Goal: Task Accomplishment & Management: Manage account settings

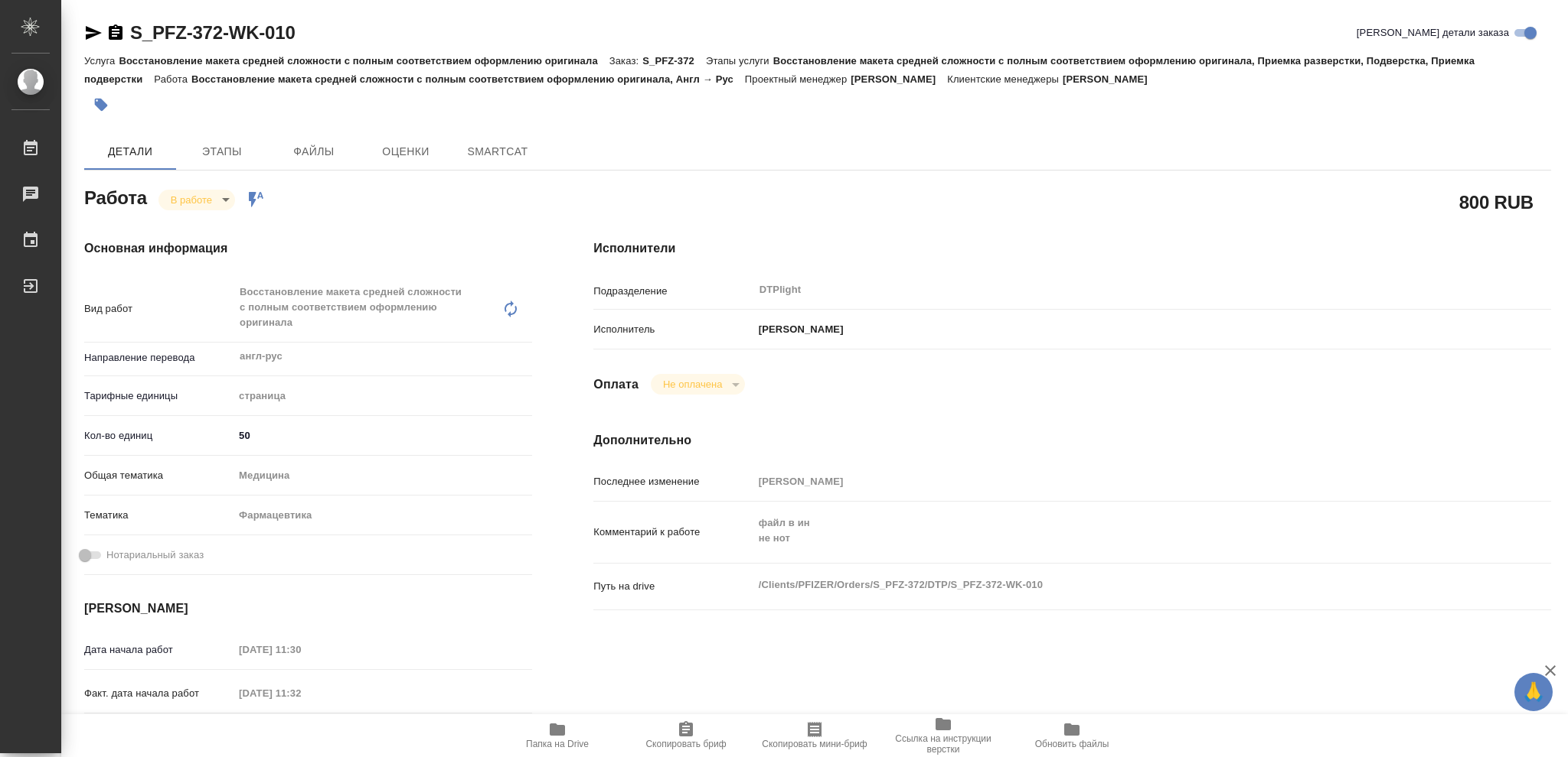
type textarea "x"
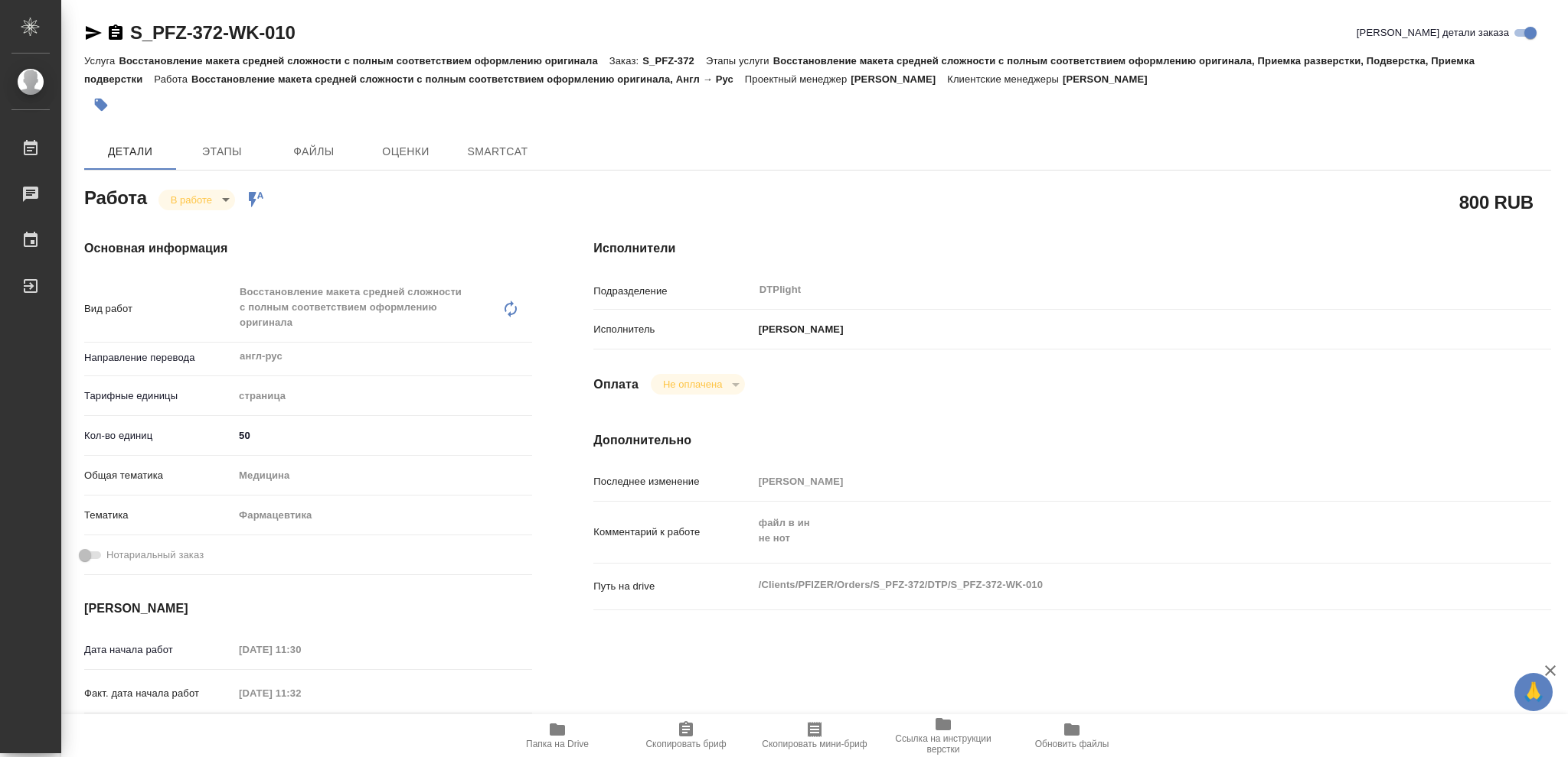
type textarea "x"
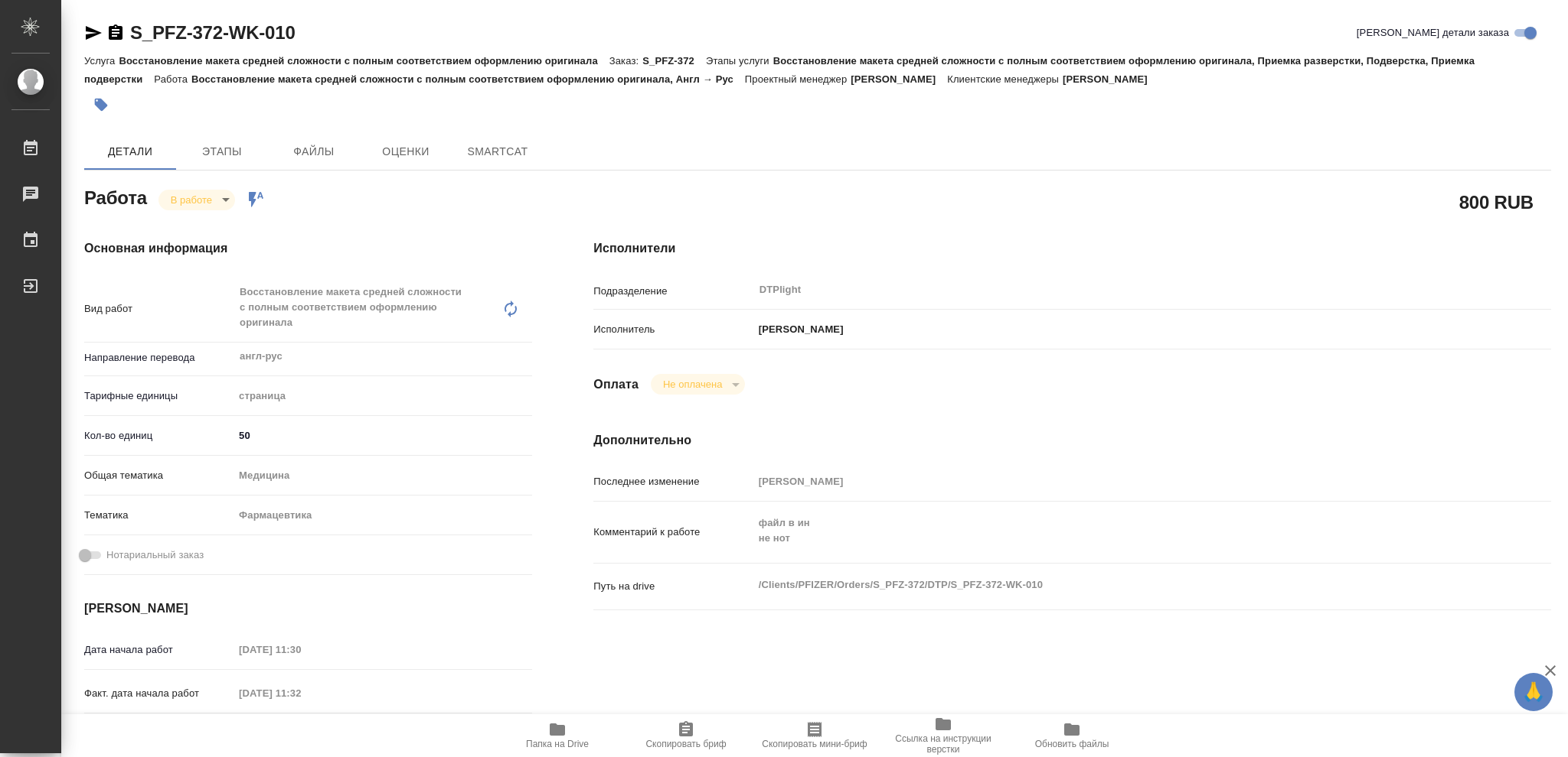
type textarea "x"
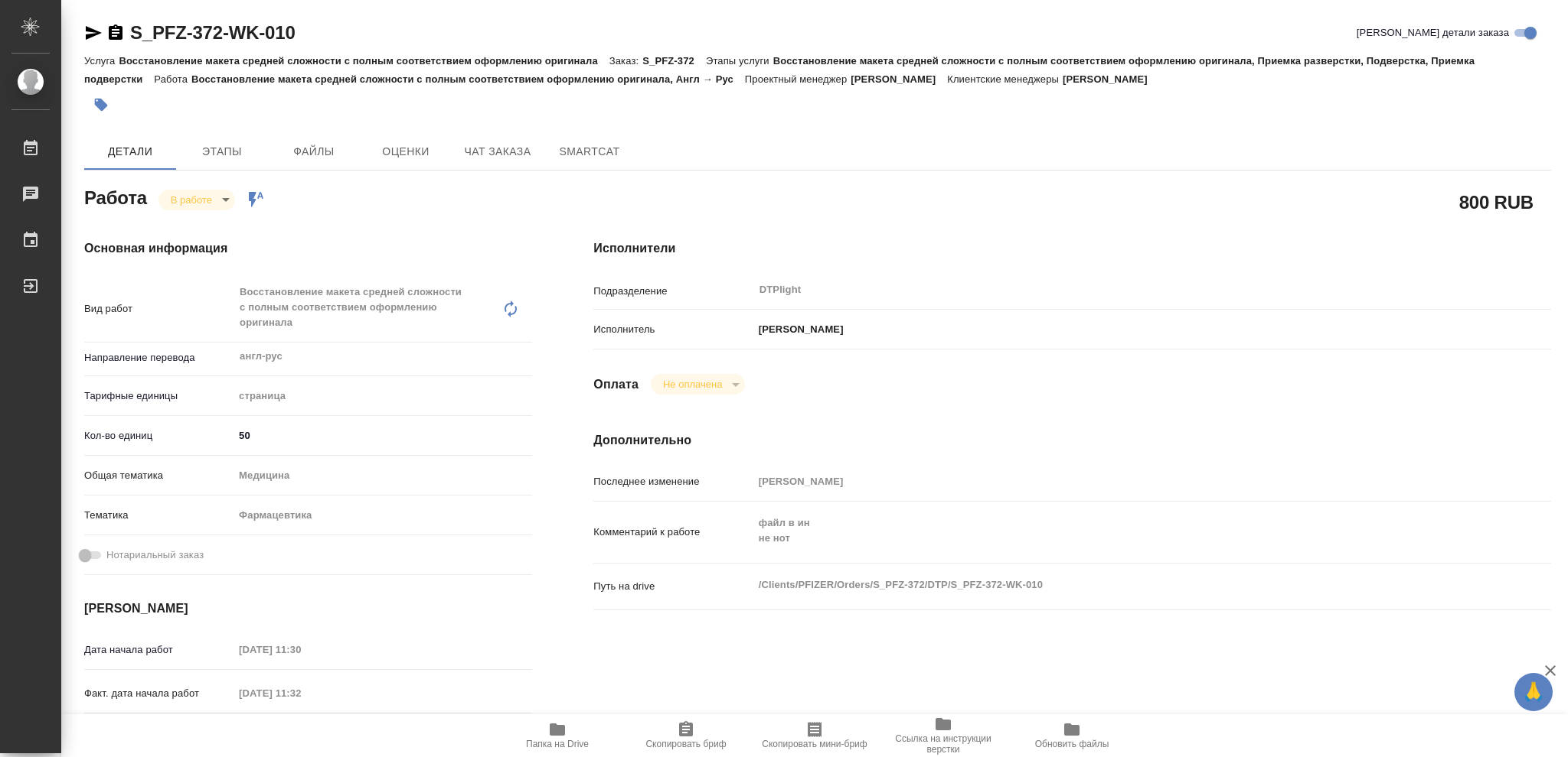
type textarea "x"
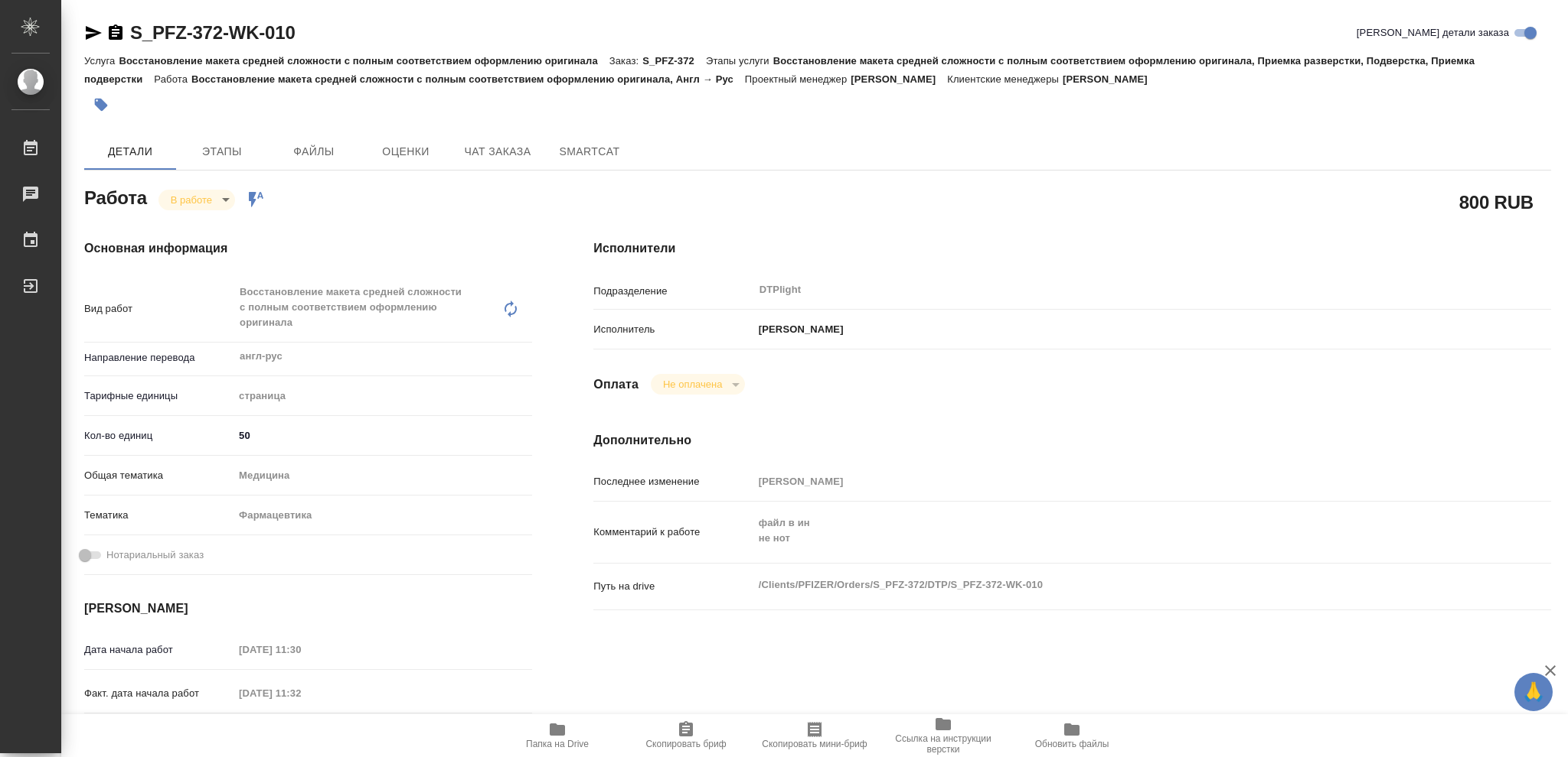
click at [549, 731] on icon "button" at bounding box center [557, 730] width 19 height 19
type textarea "x"
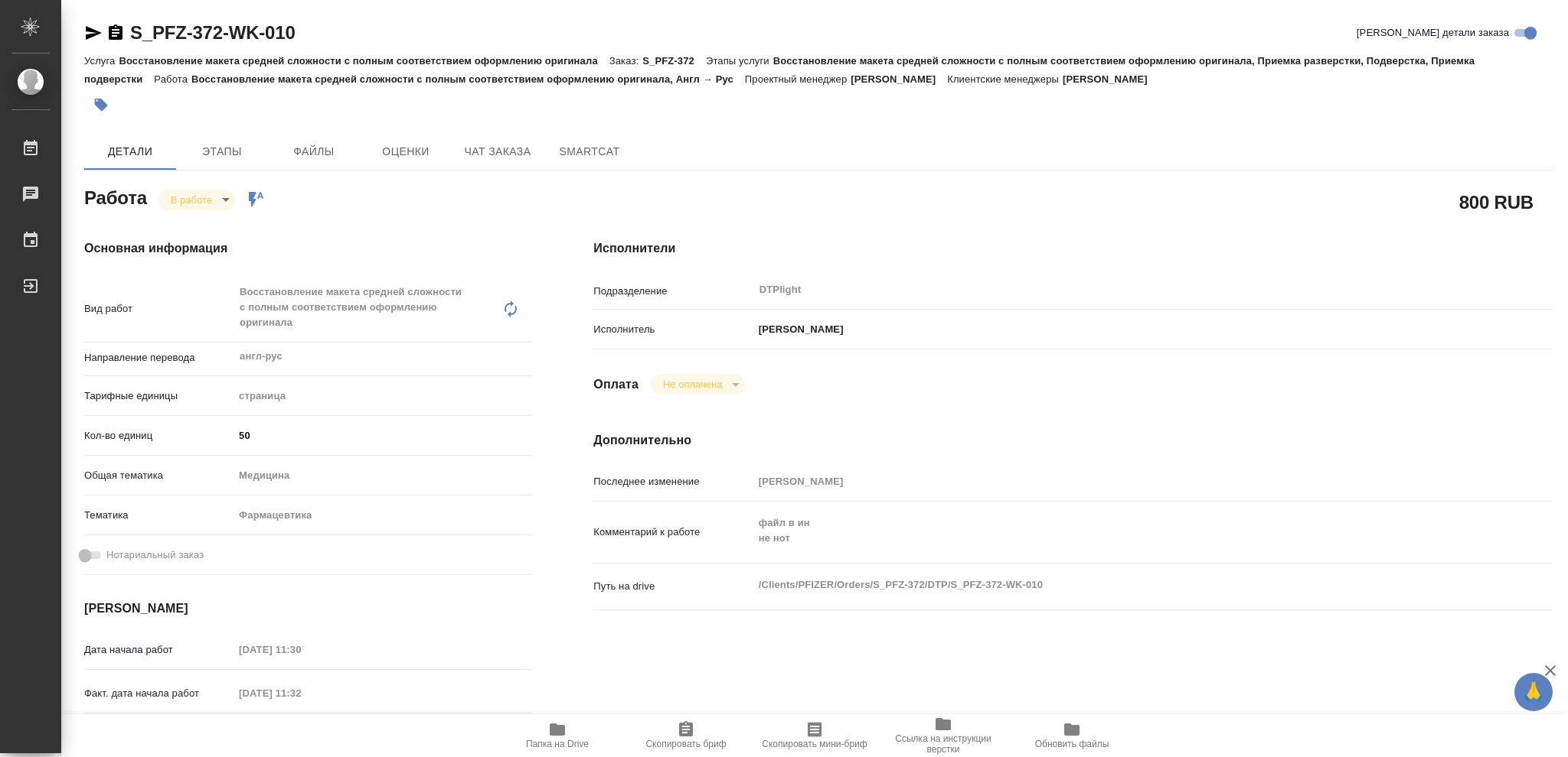
type textarea "x"
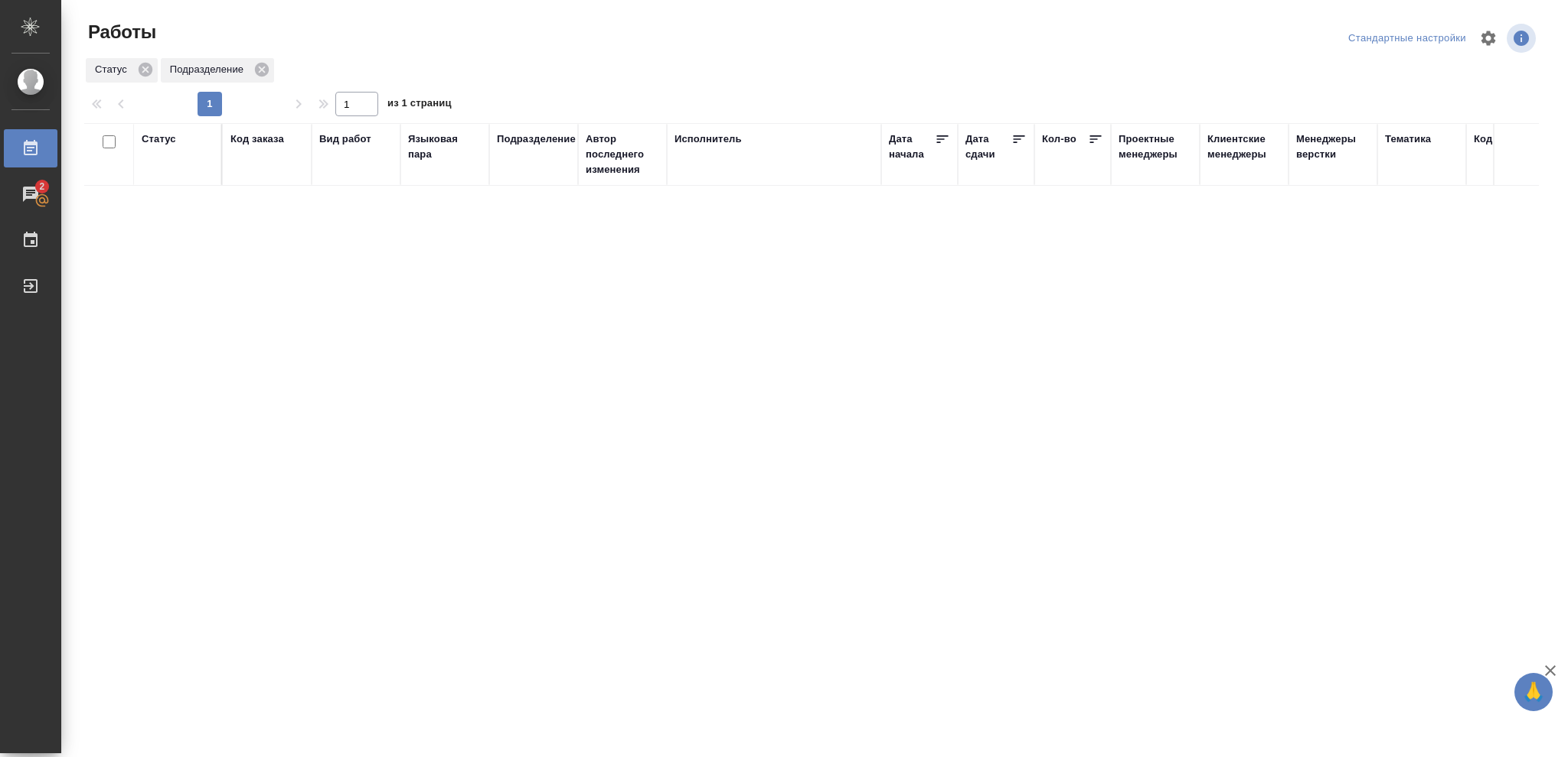
click at [166, 140] on div "Статус" at bounding box center [158, 139] width 34 height 15
click at [170, 179] on icon at bounding box center [170, 178] width 6 height 6
click at [529, 175] on icon at bounding box center [527, 175] width 11 height 11
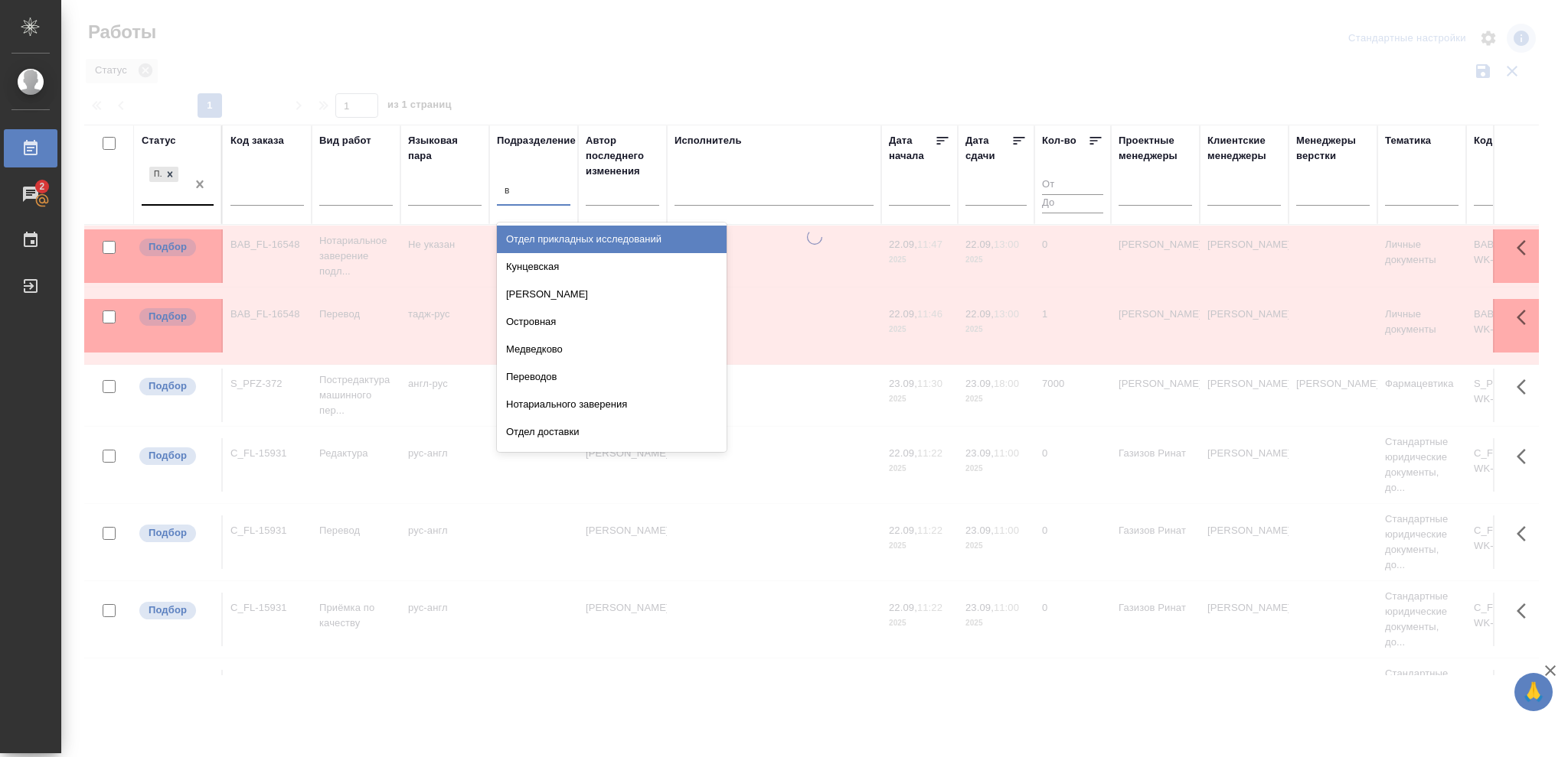
type input "ве"
click at [570, 322] on div "Верстки и дизайна" at bounding box center [611, 323] width 230 height 28
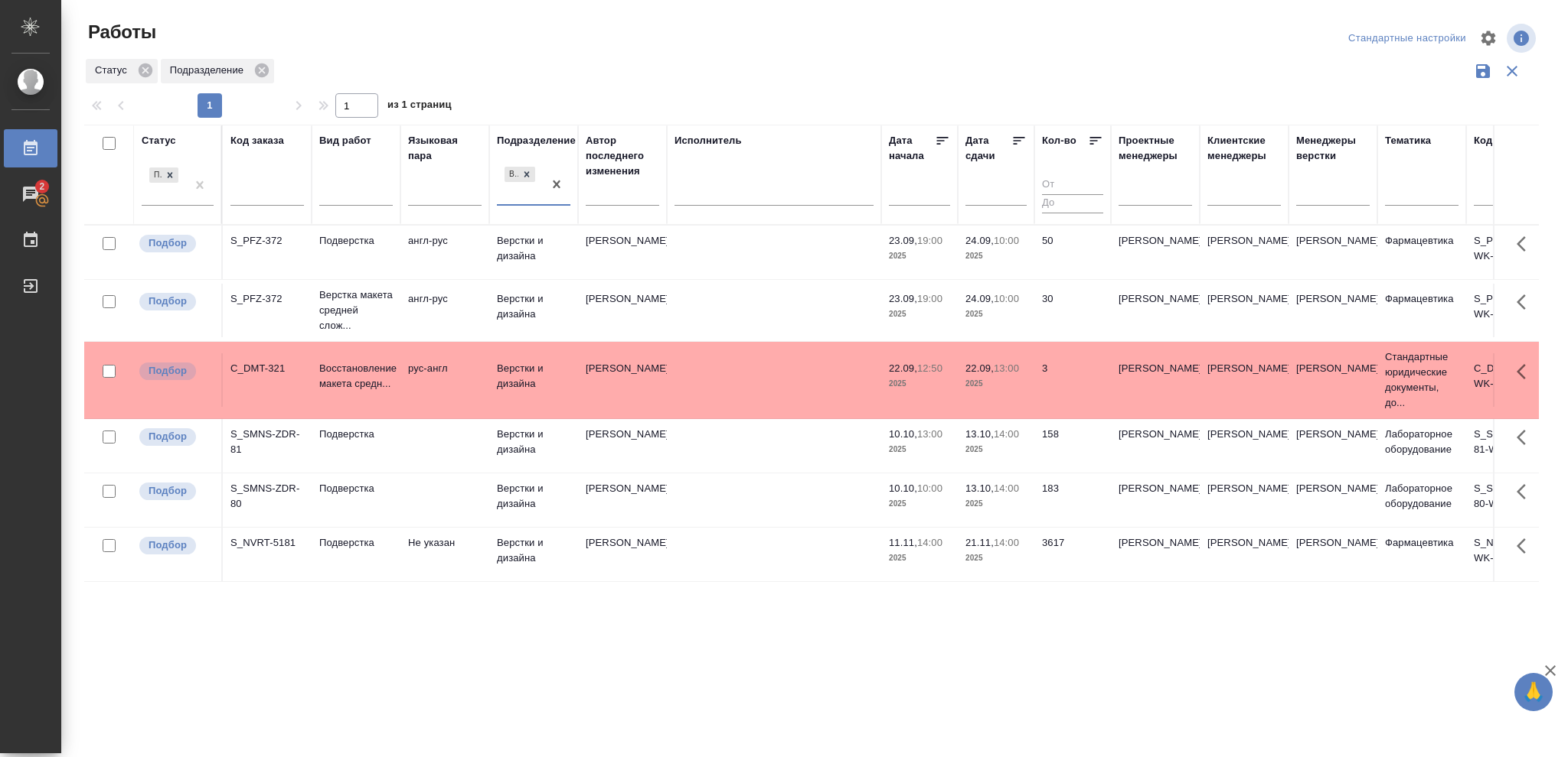
click at [1015, 314] on p "2025" at bounding box center [996, 314] width 61 height 15
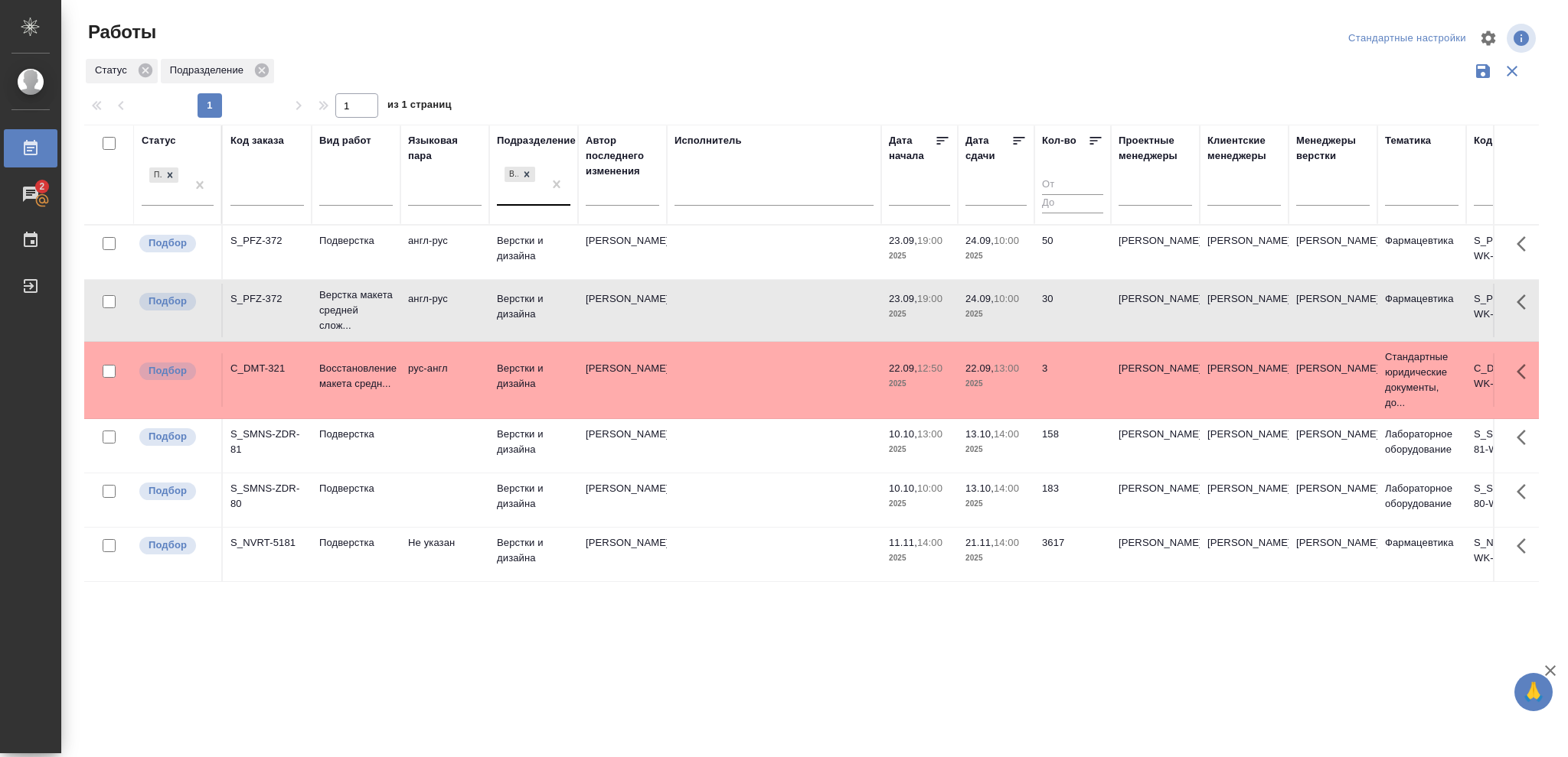
click at [1015, 314] on p "2025" at bounding box center [996, 314] width 61 height 15
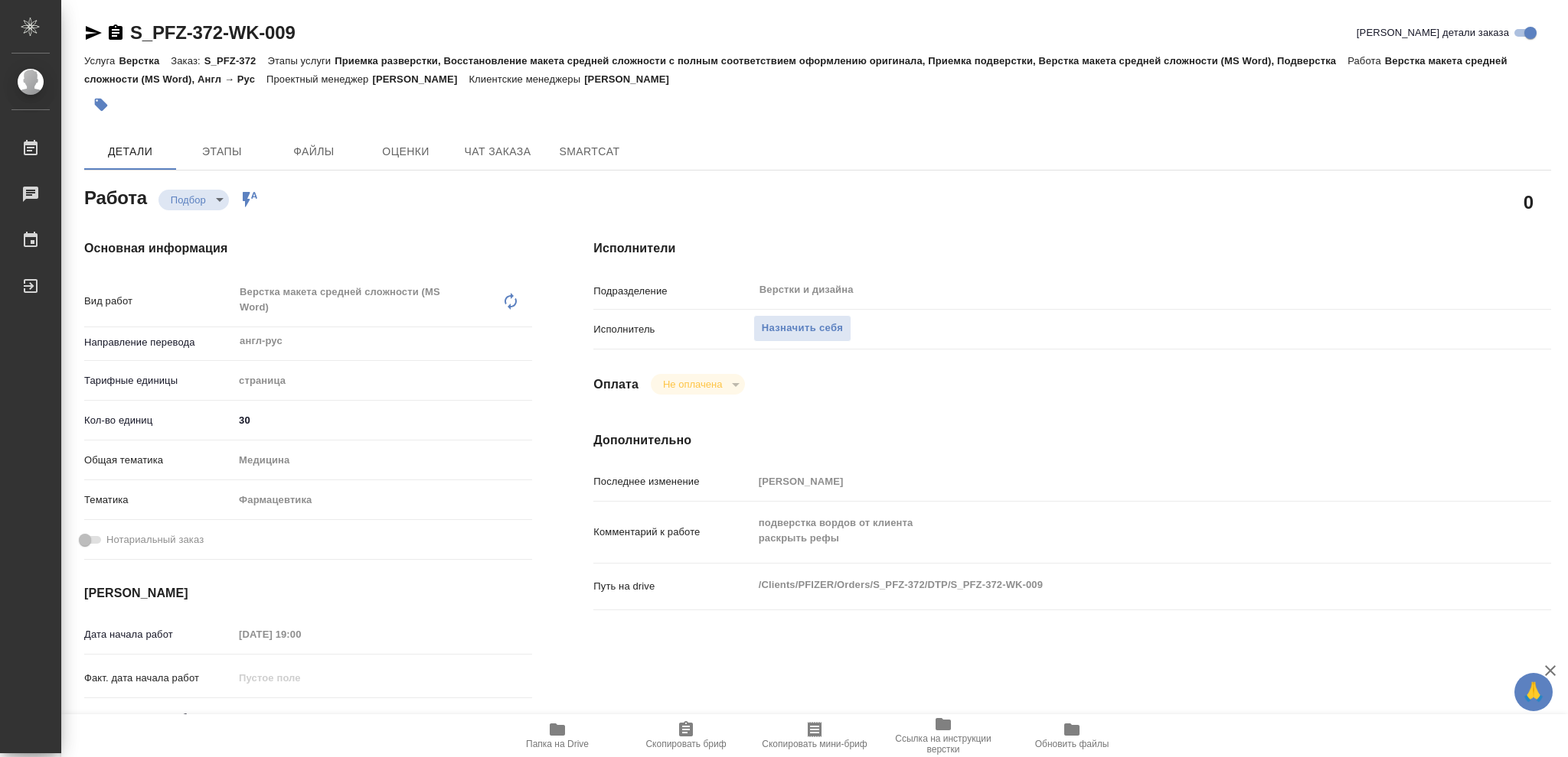
type textarea "x"
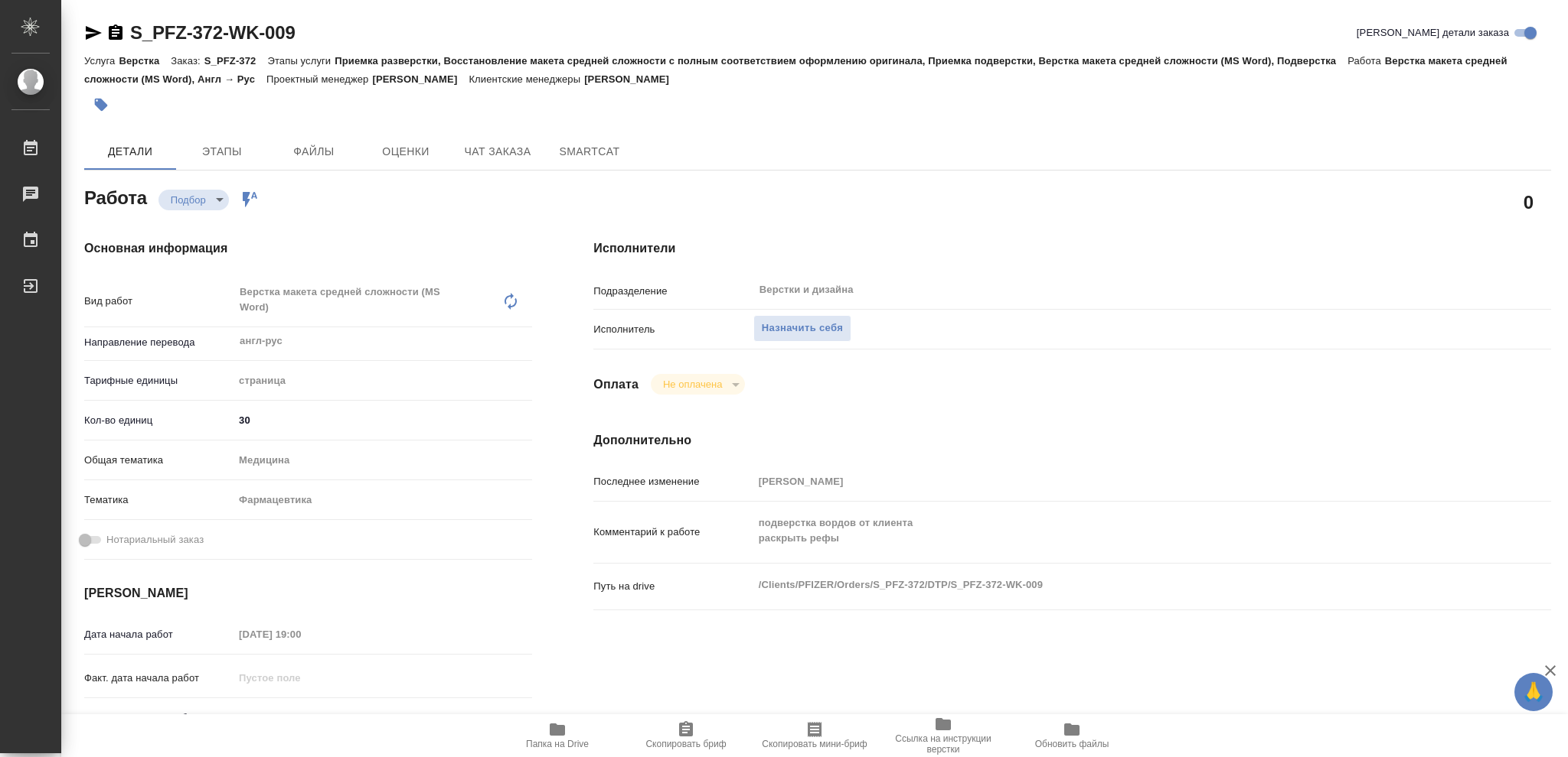
type textarea "x"
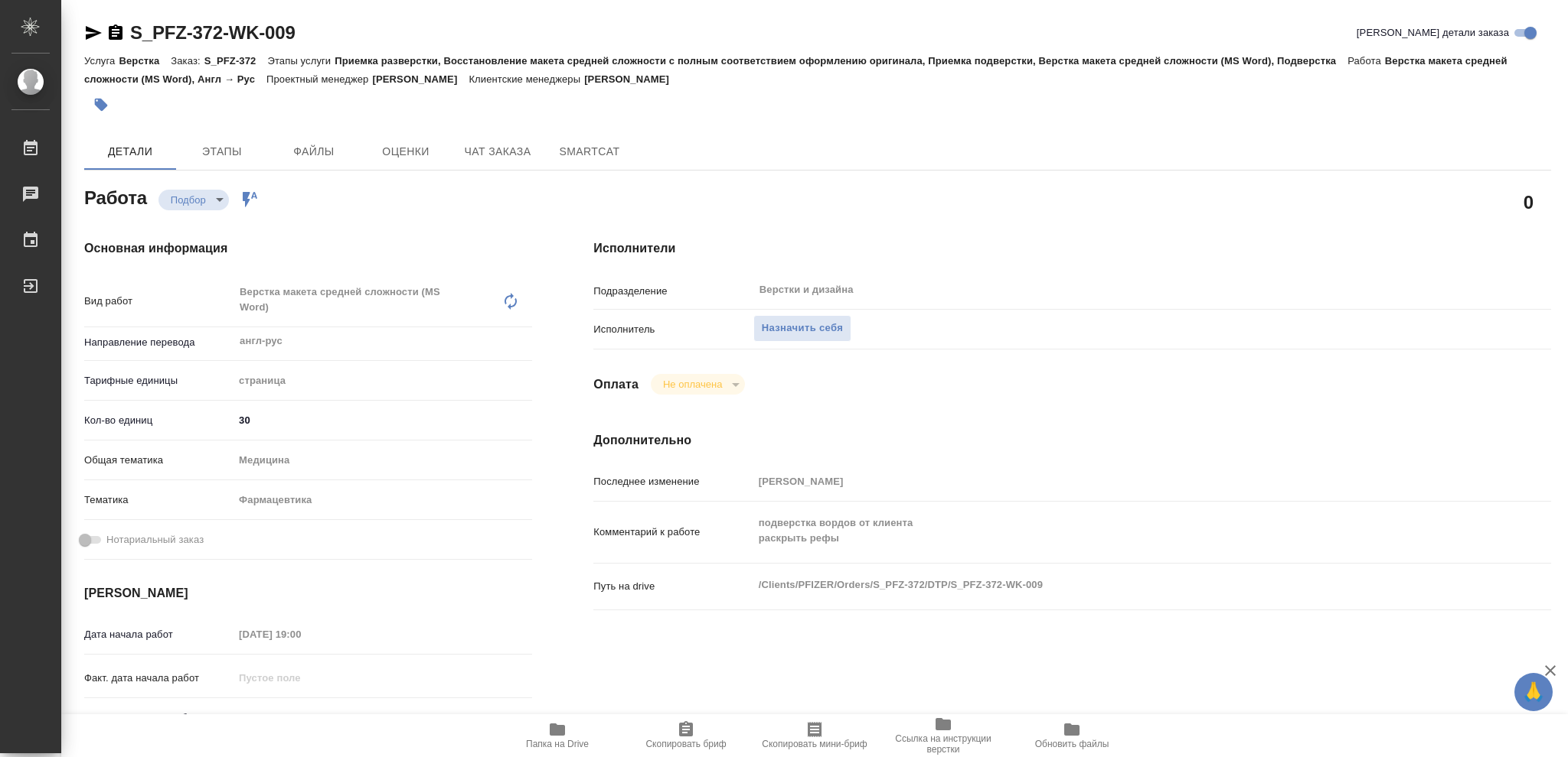
type textarea "x"
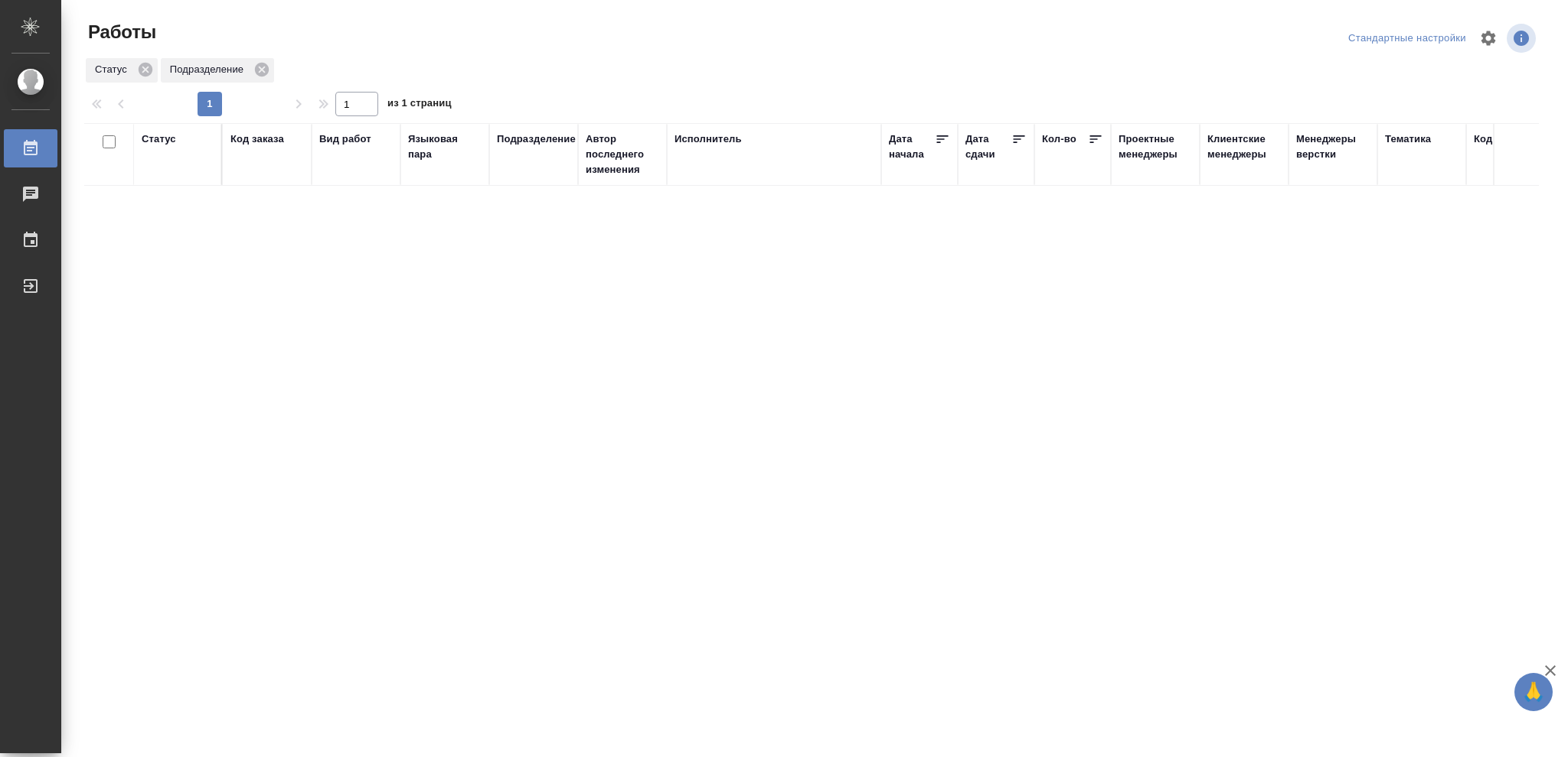
click at [163, 136] on div "Статус" at bounding box center [158, 139] width 34 height 15
click at [168, 179] on icon at bounding box center [170, 178] width 6 height 6
click at [168, 175] on icon at bounding box center [170, 175] width 11 height 11
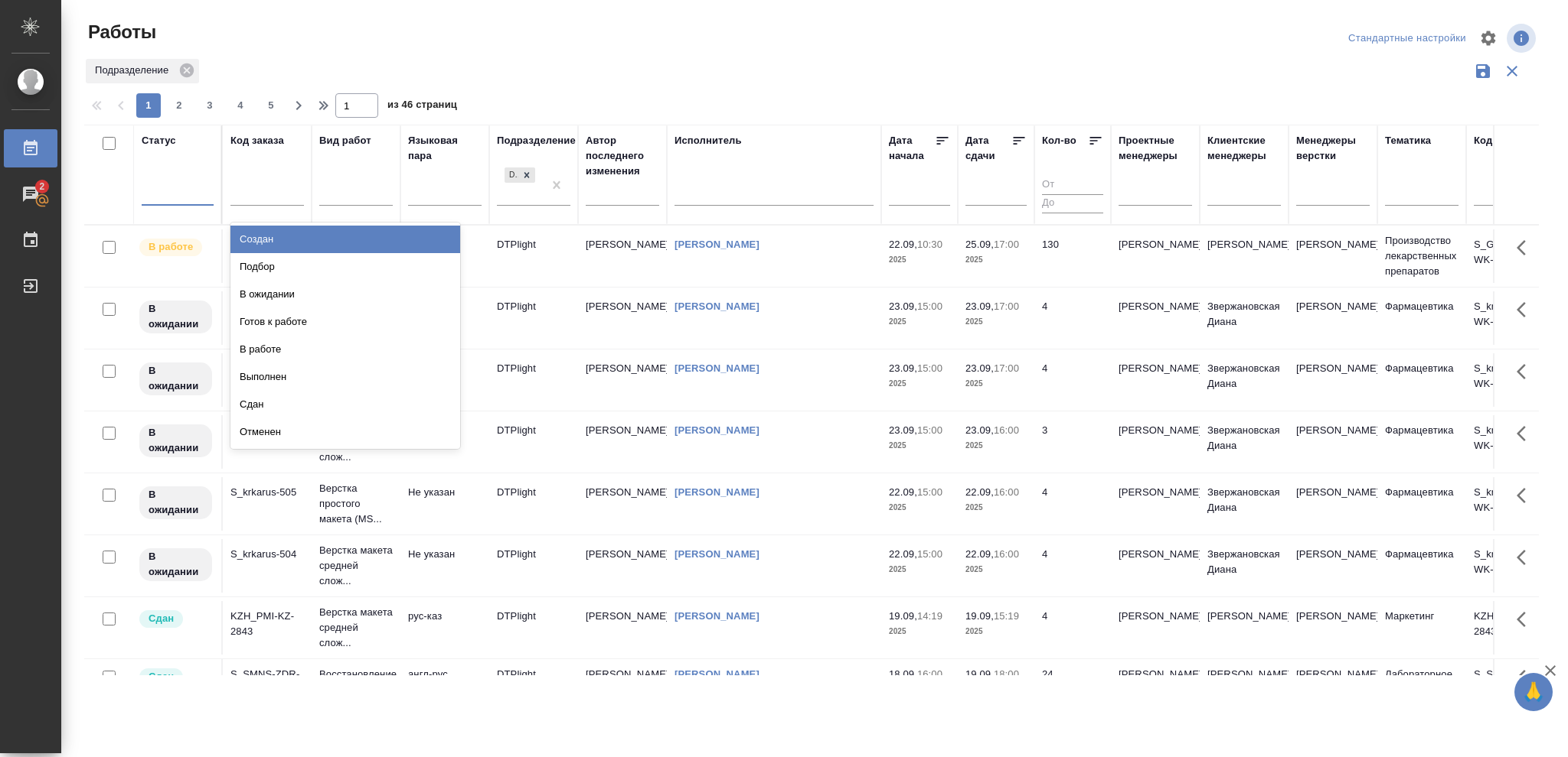
click at [168, 187] on div at bounding box center [177, 191] width 72 height 22
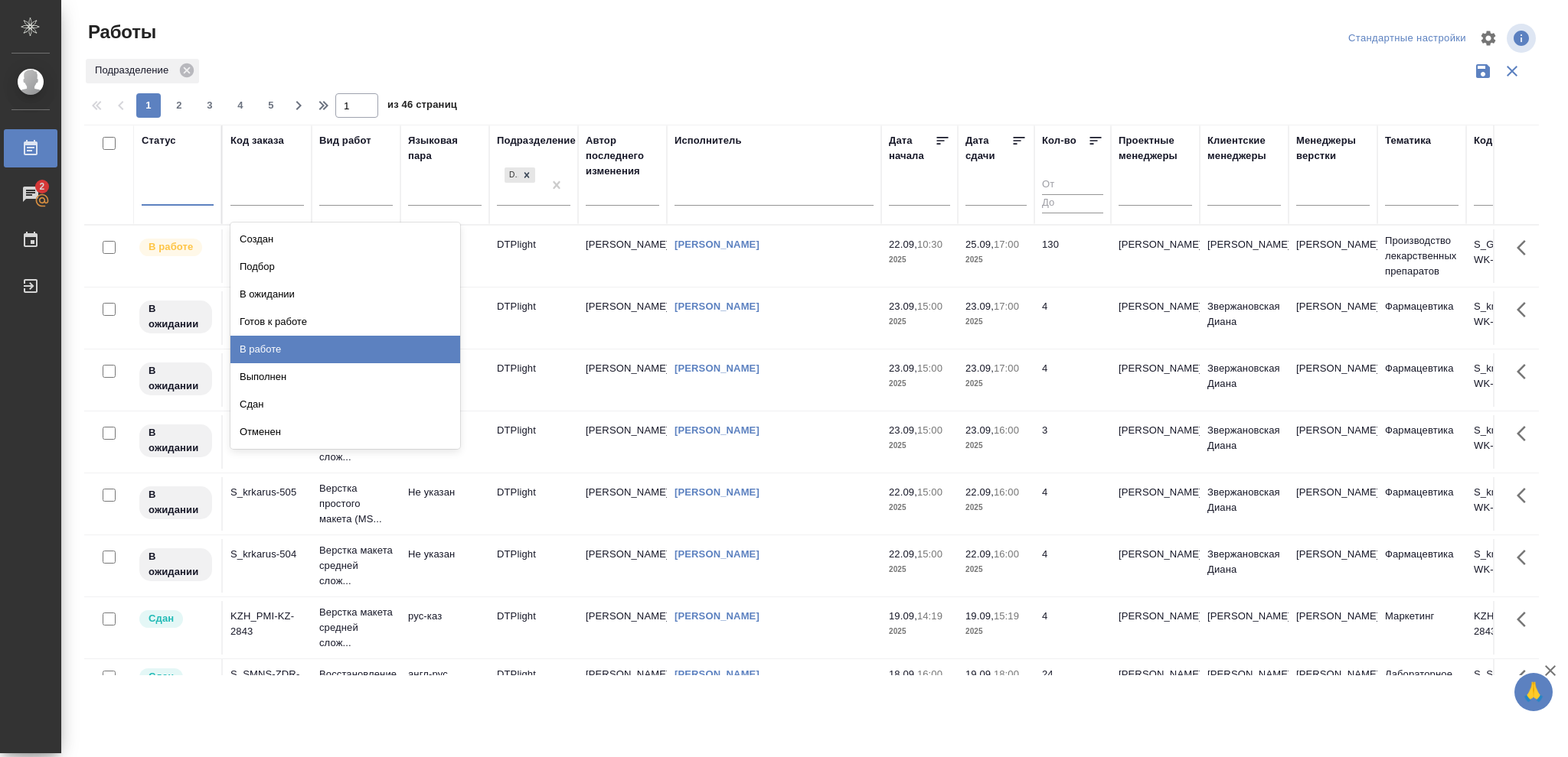
click at [254, 348] on div "В работе" at bounding box center [345, 350] width 230 height 28
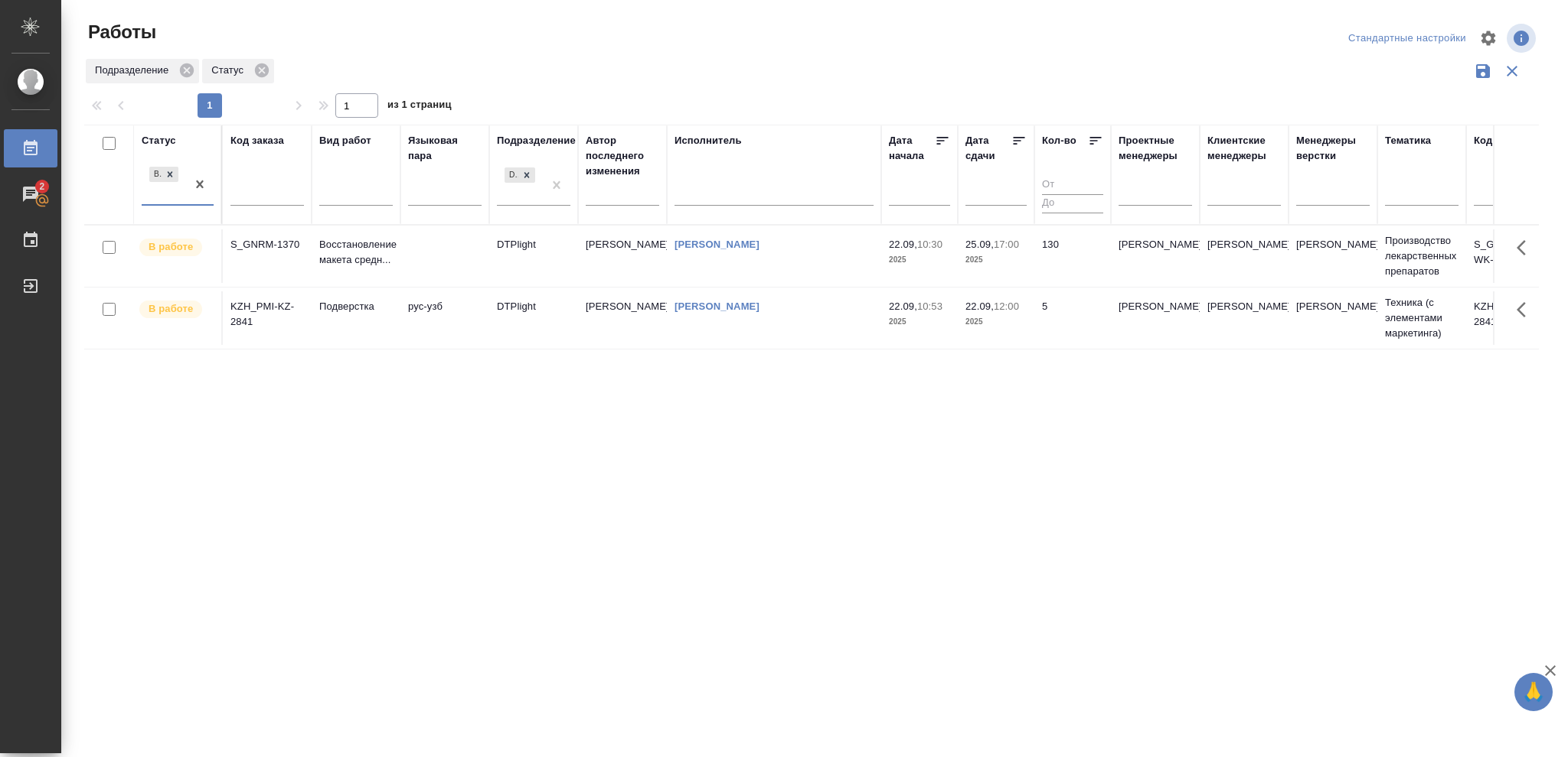
click at [1008, 325] on p "2025" at bounding box center [996, 322] width 61 height 15
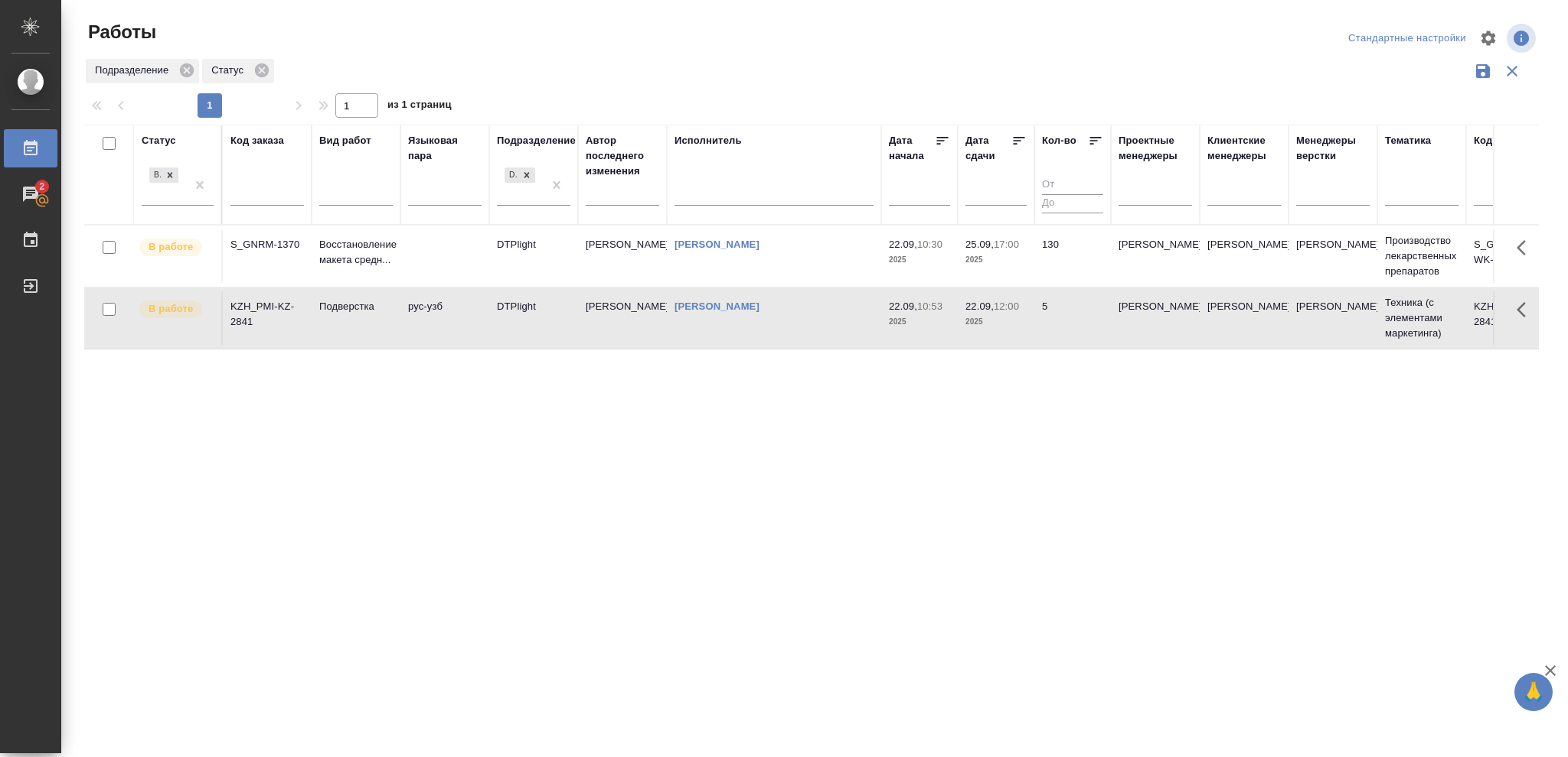
click at [1008, 325] on p "2025" at bounding box center [996, 322] width 61 height 15
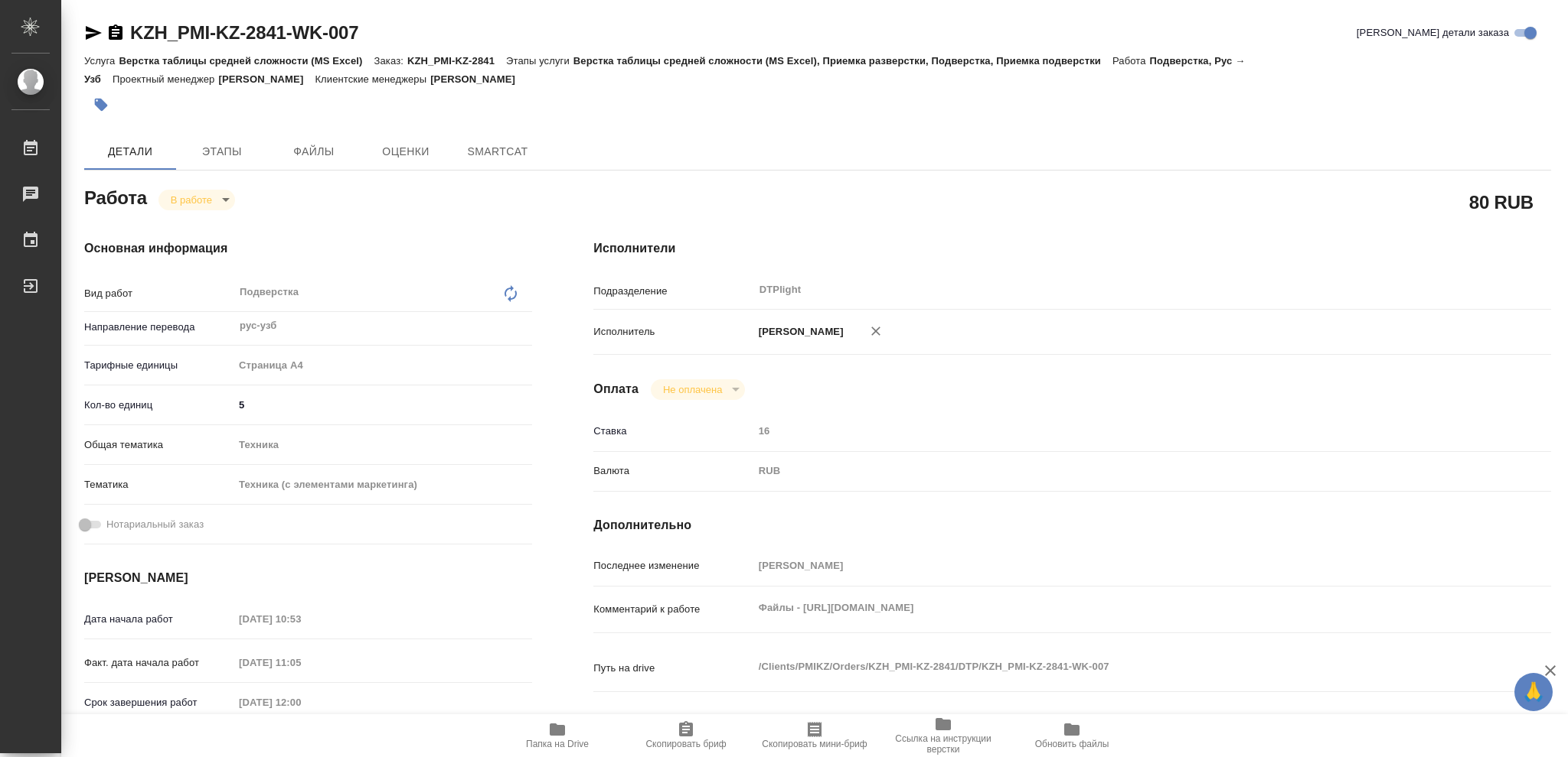
type textarea "x"
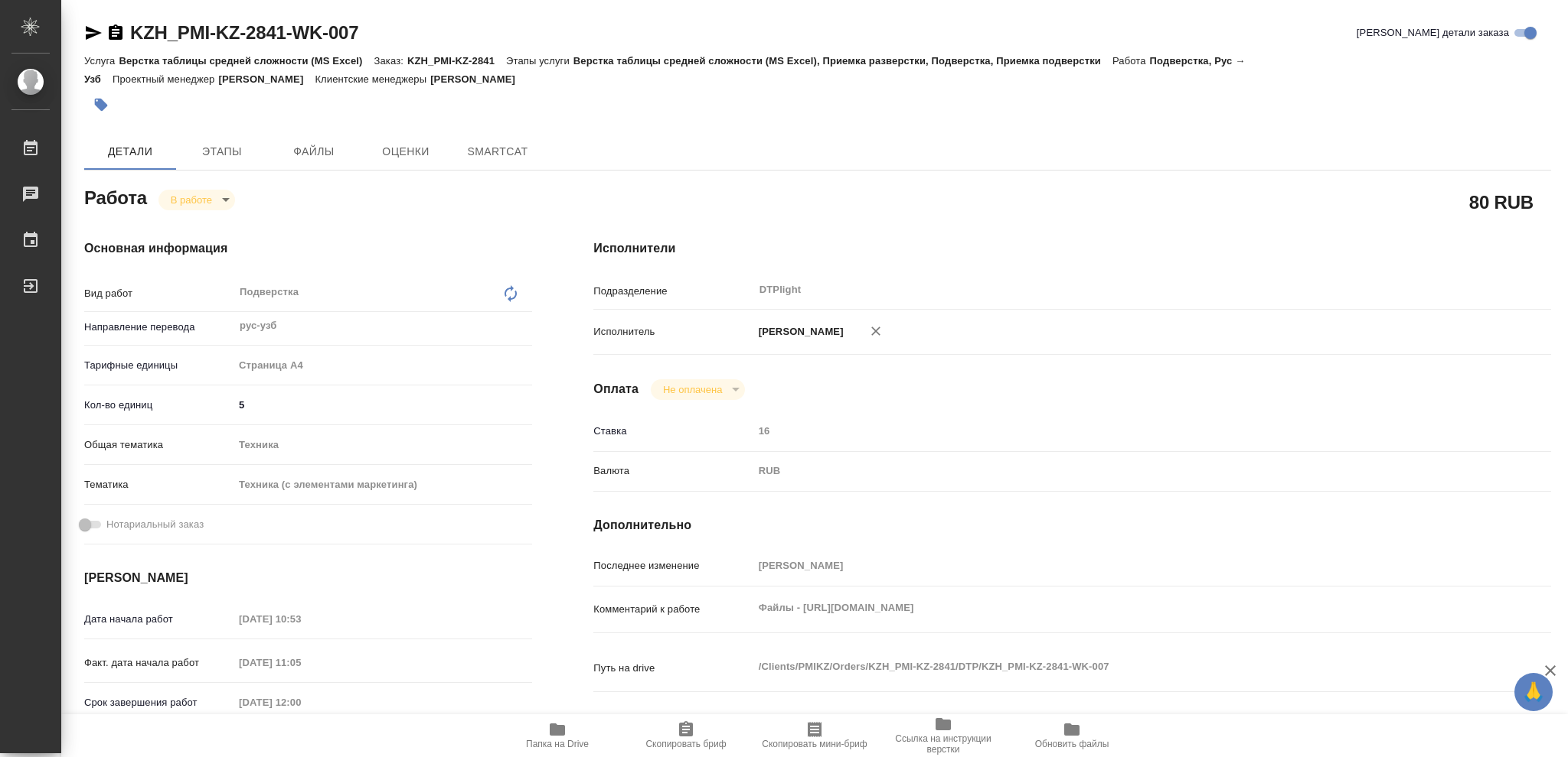
type textarea "x"
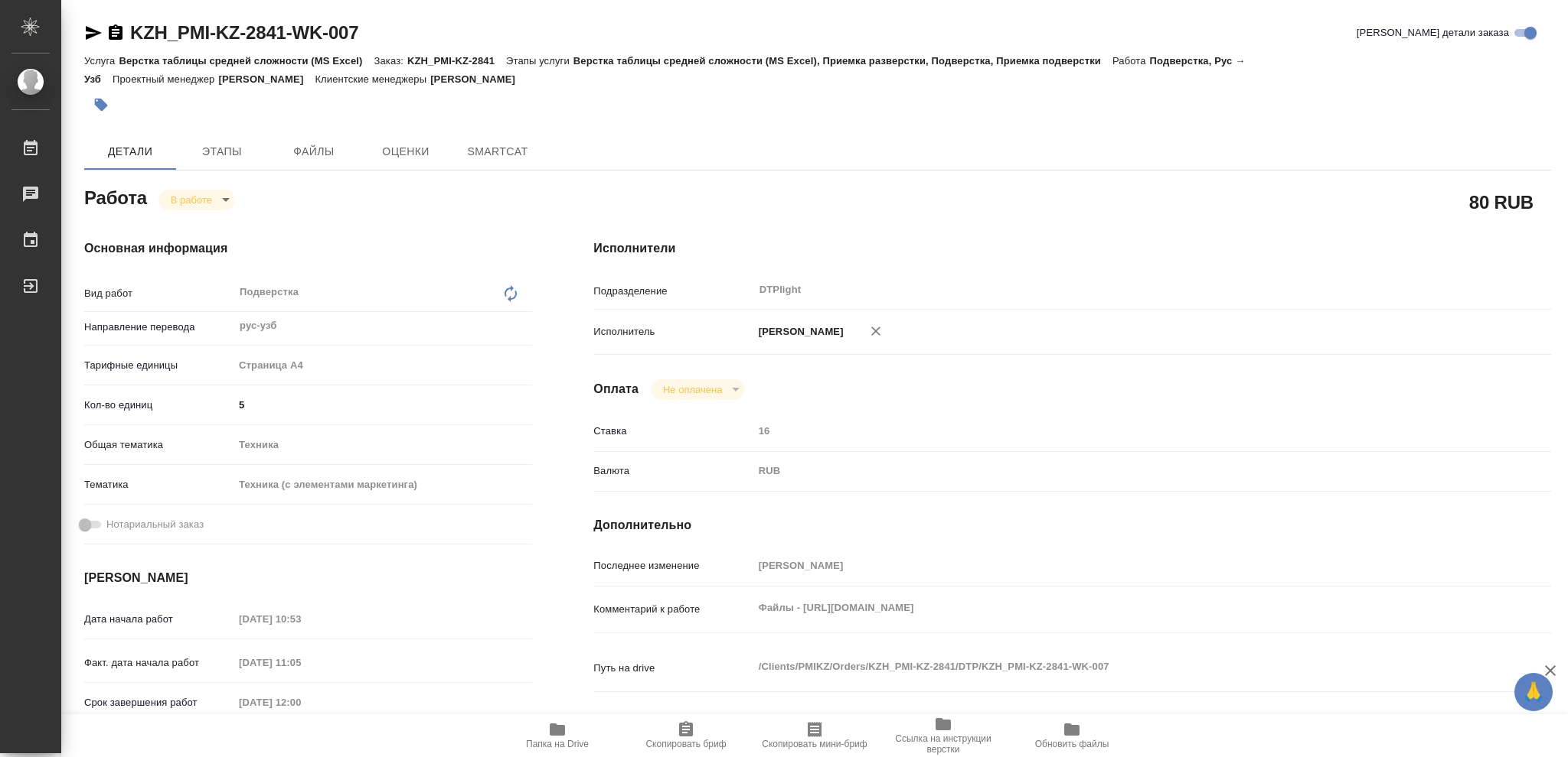
type textarea "x"
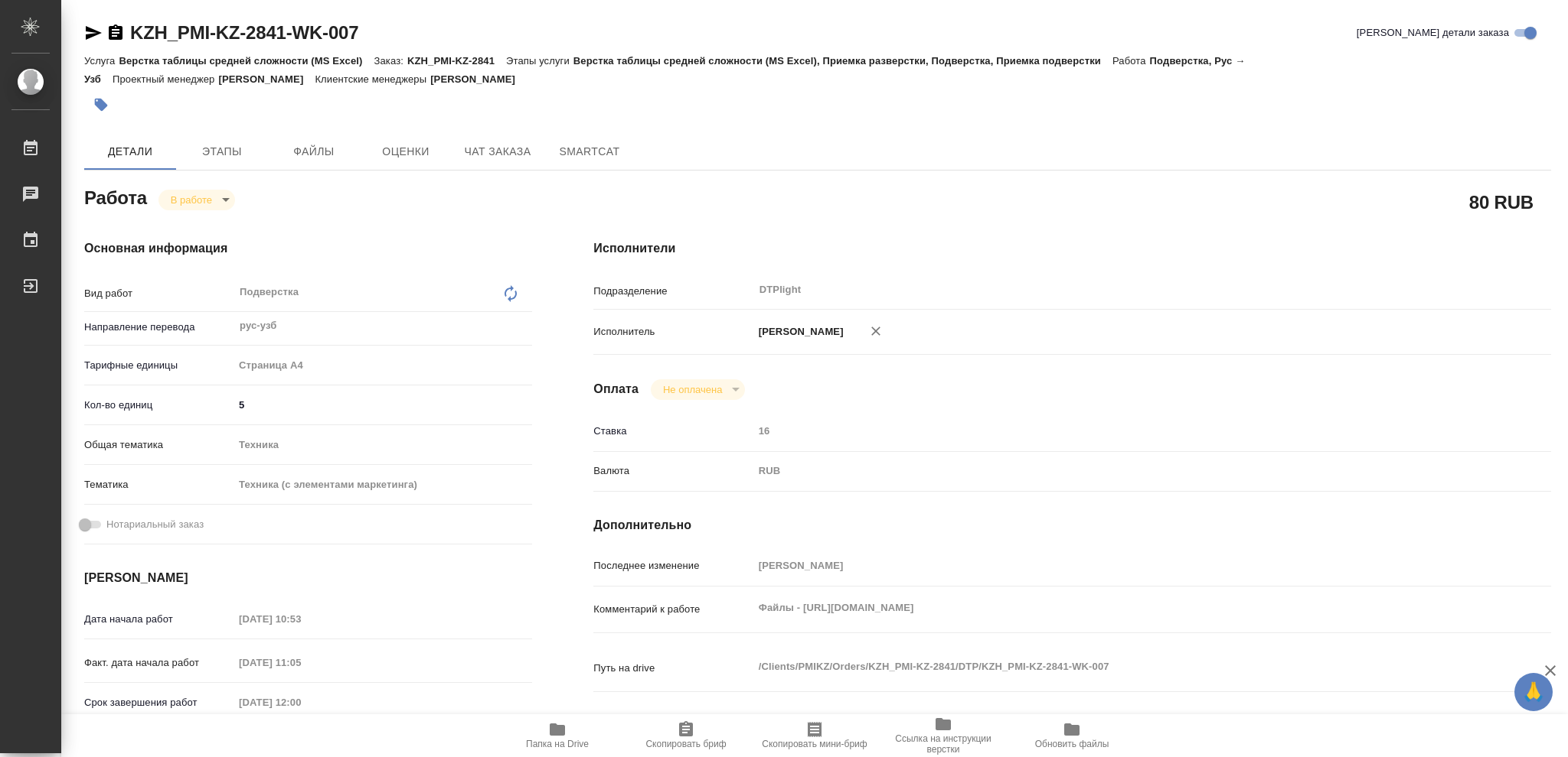
type textarea "x"
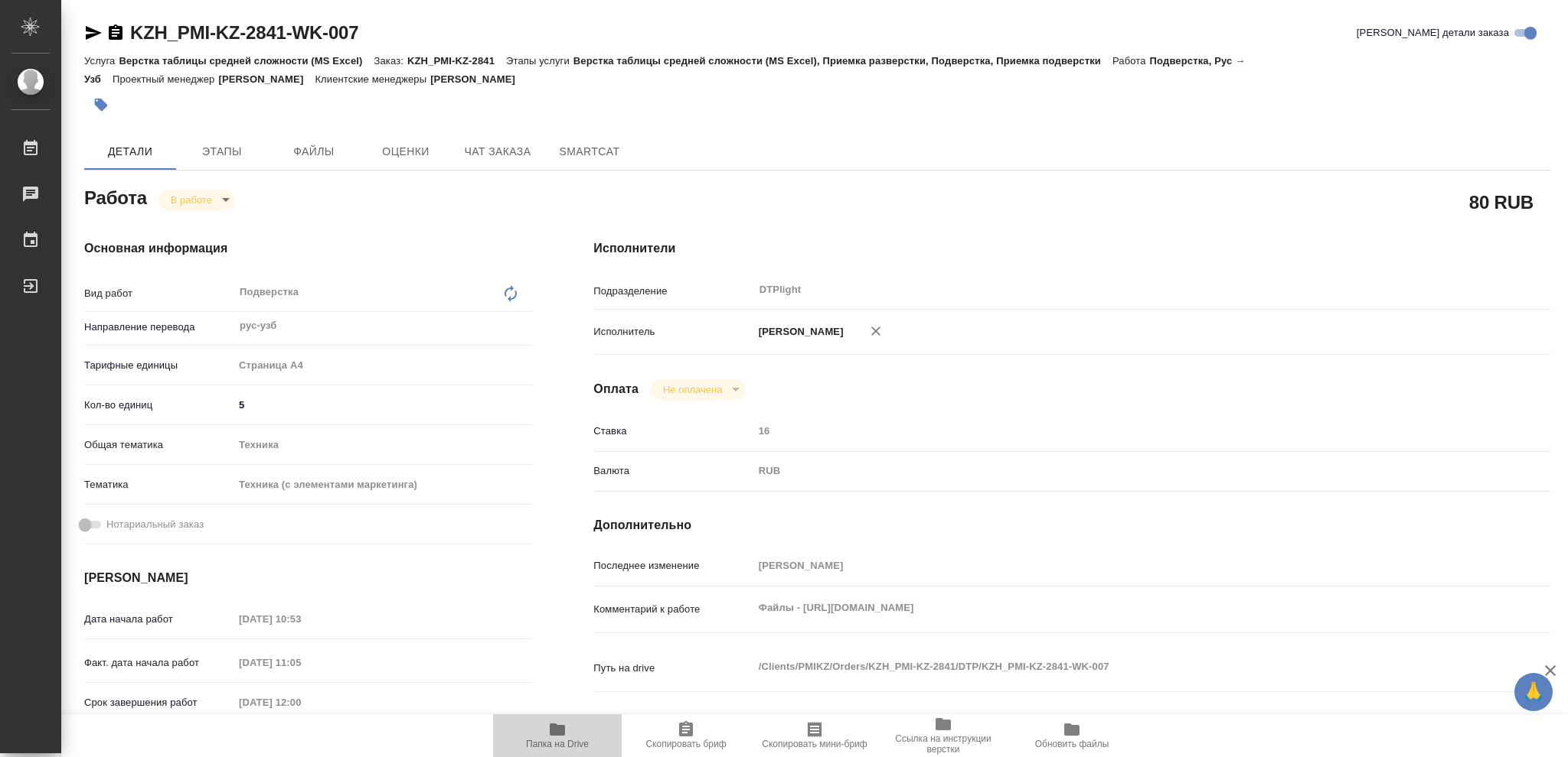
click at [554, 737] on icon "button" at bounding box center [557, 730] width 19 height 19
type textarea "x"
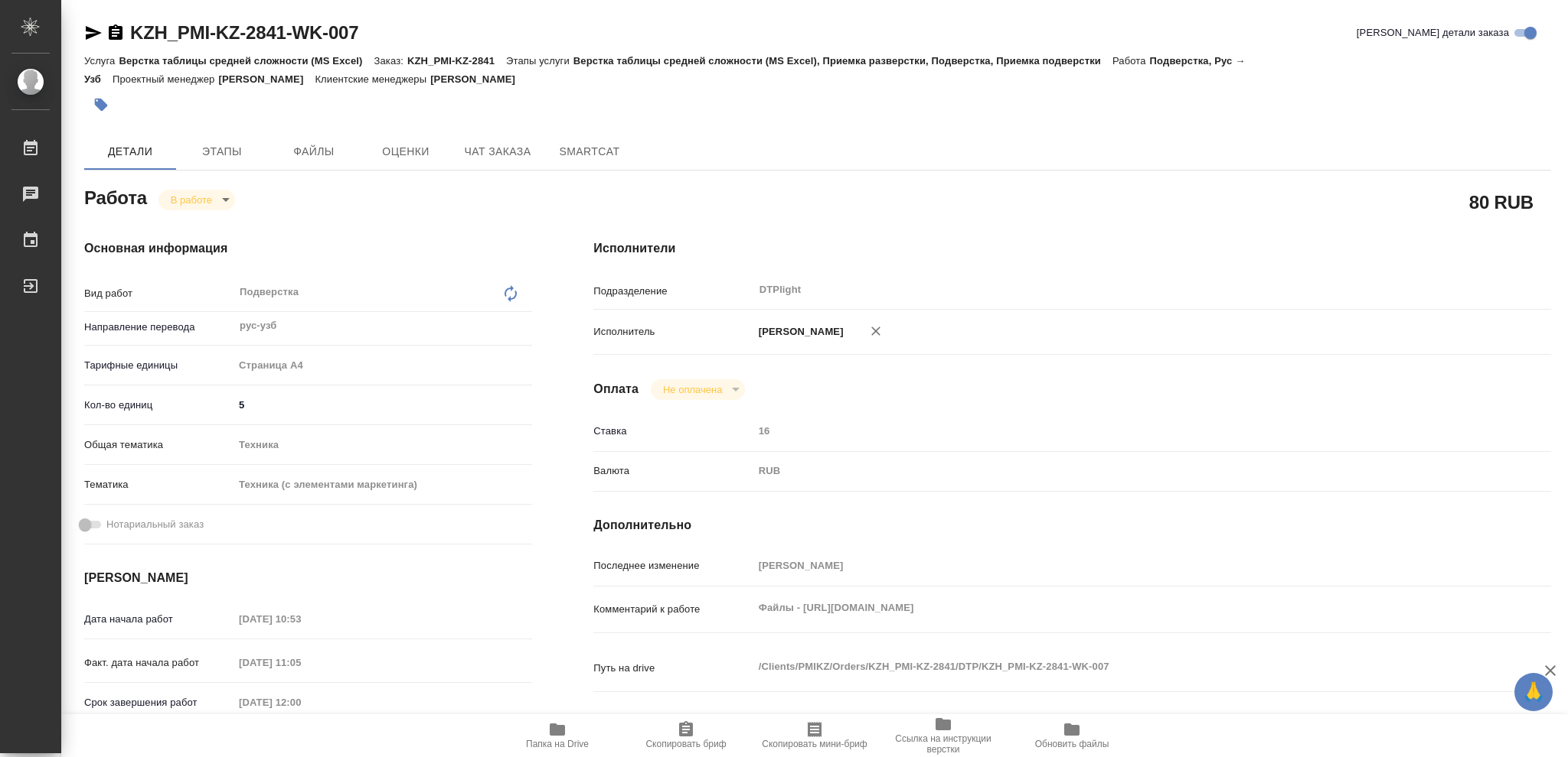
type textarea "x"
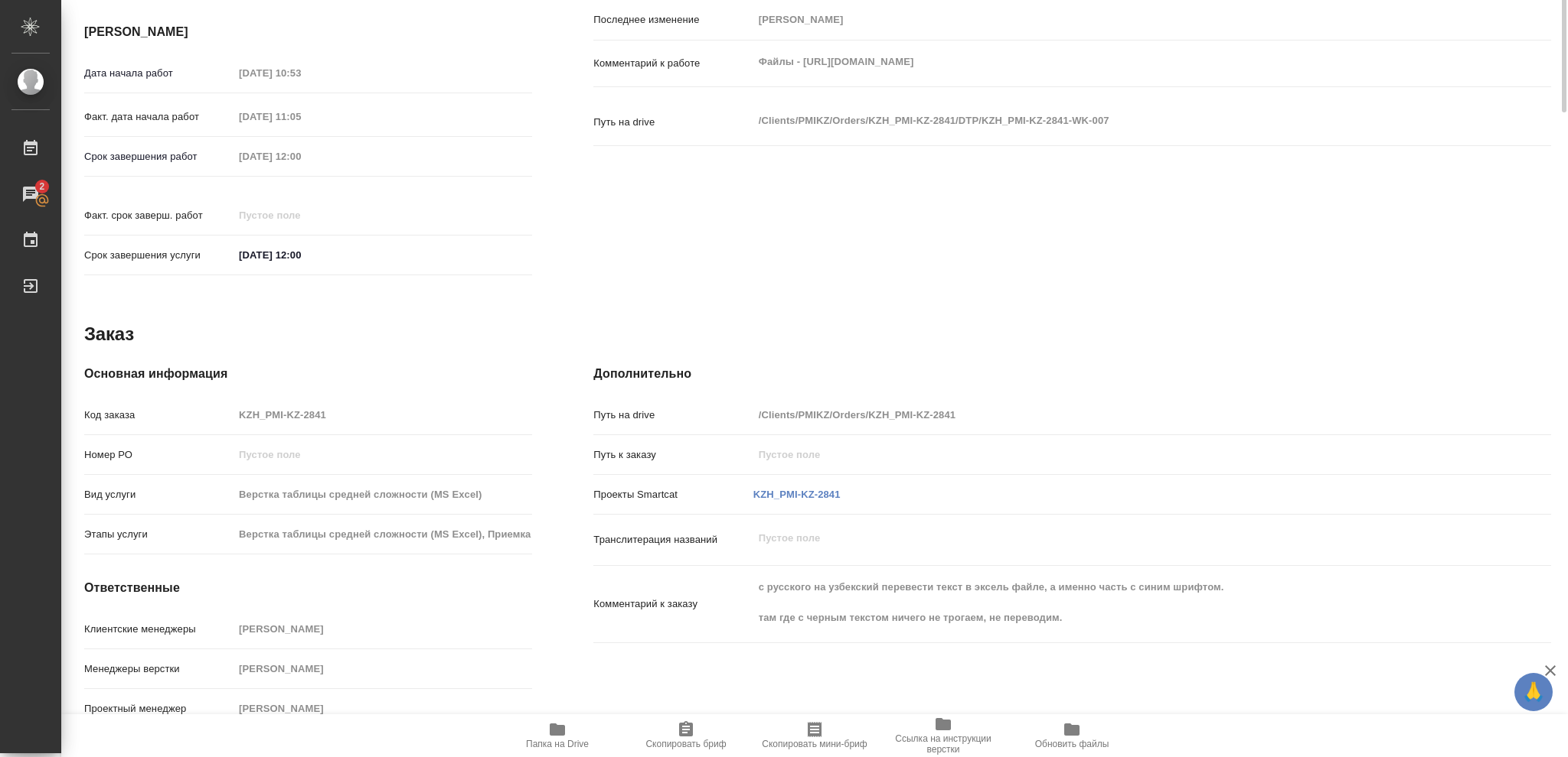
scroll to position [36, 0]
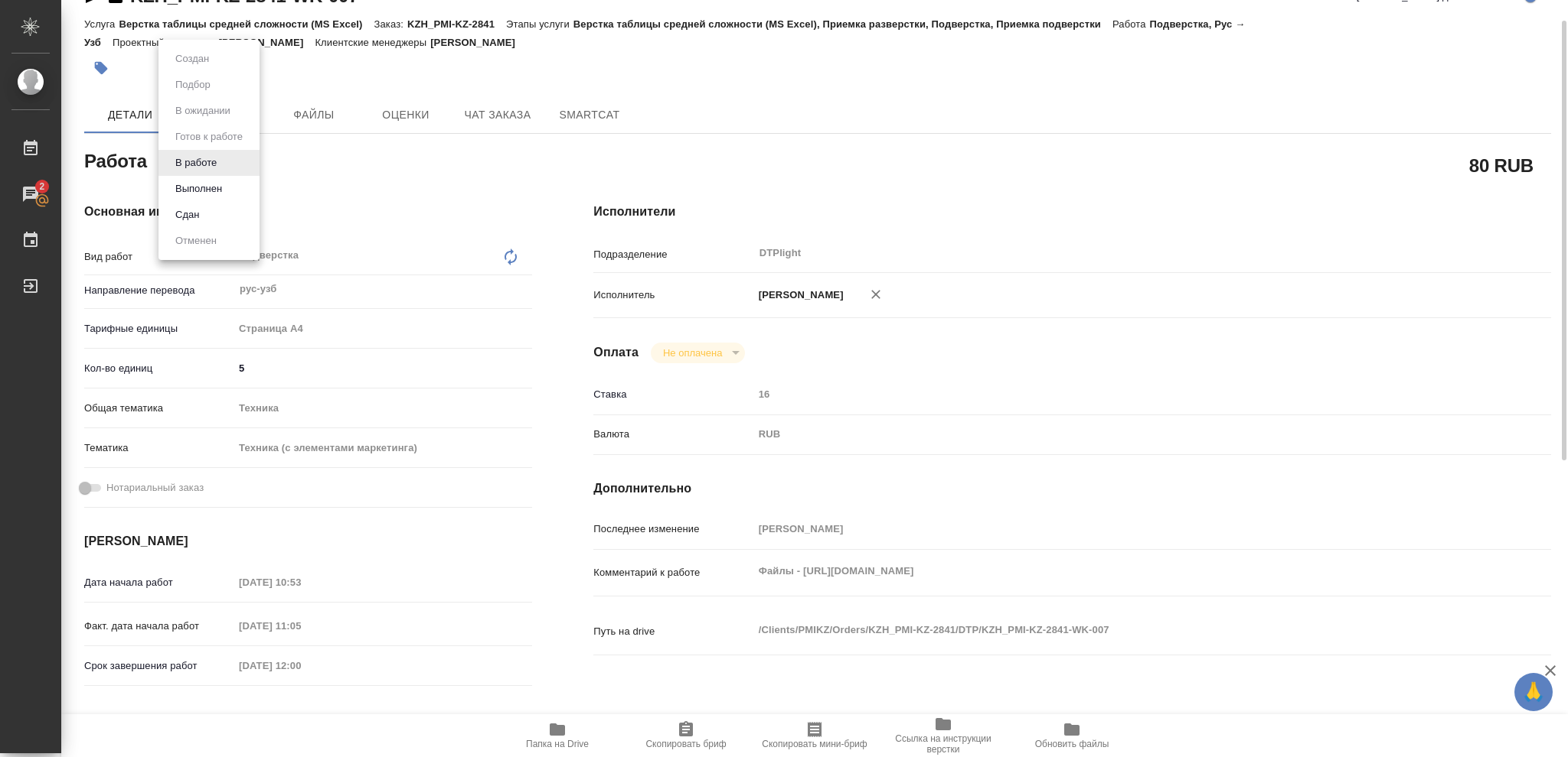
click at [223, 162] on body "🙏 .cls-1 fill:#fff; AWATERA Vasileva Olga Работы 2 Чаты График Выйти KZH_PMI-KZ…" at bounding box center [784, 378] width 1568 height 757
click at [205, 188] on button "Выполнен" at bounding box center [198, 189] width 56 height 17
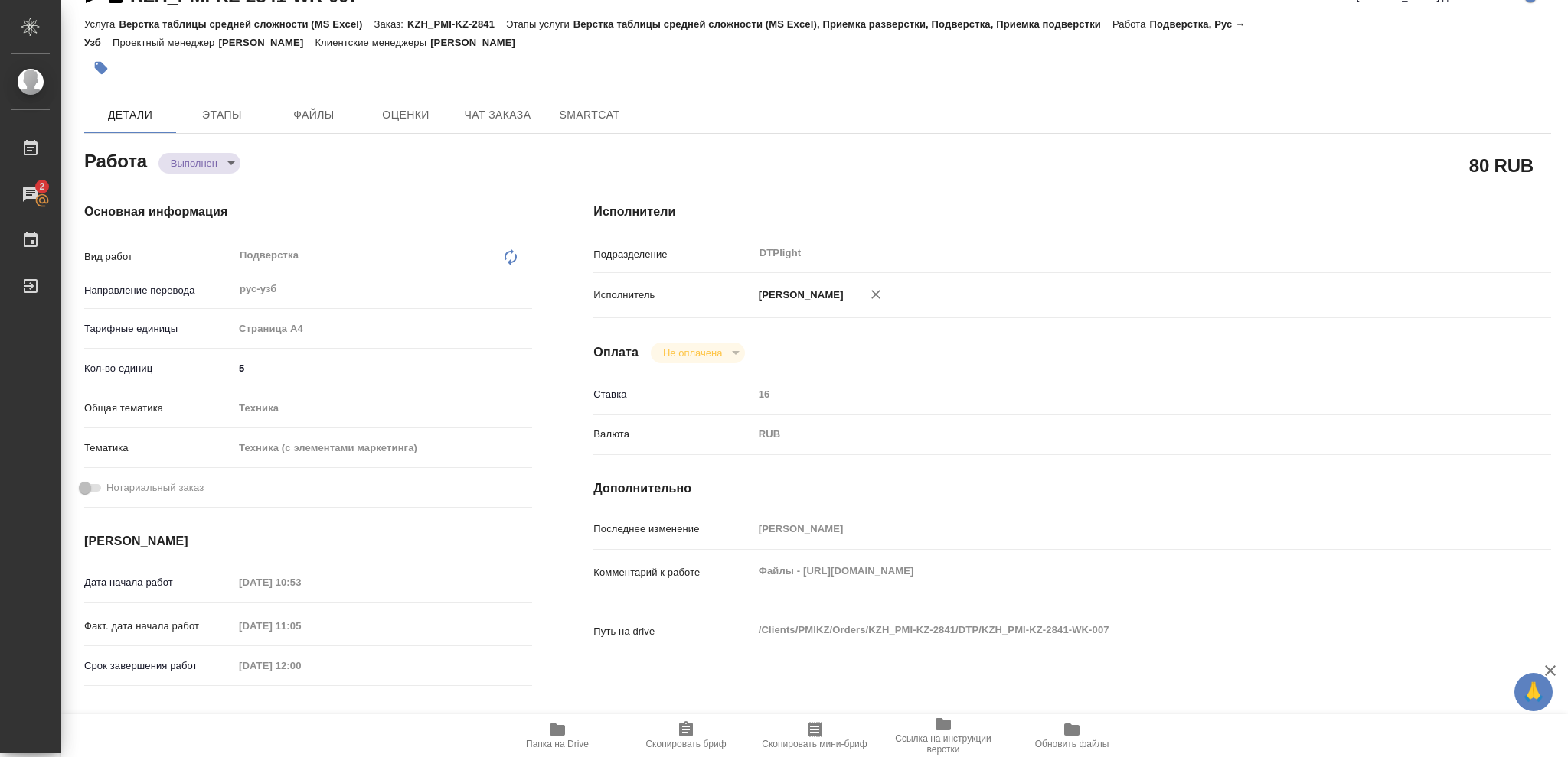
type textarea "x"
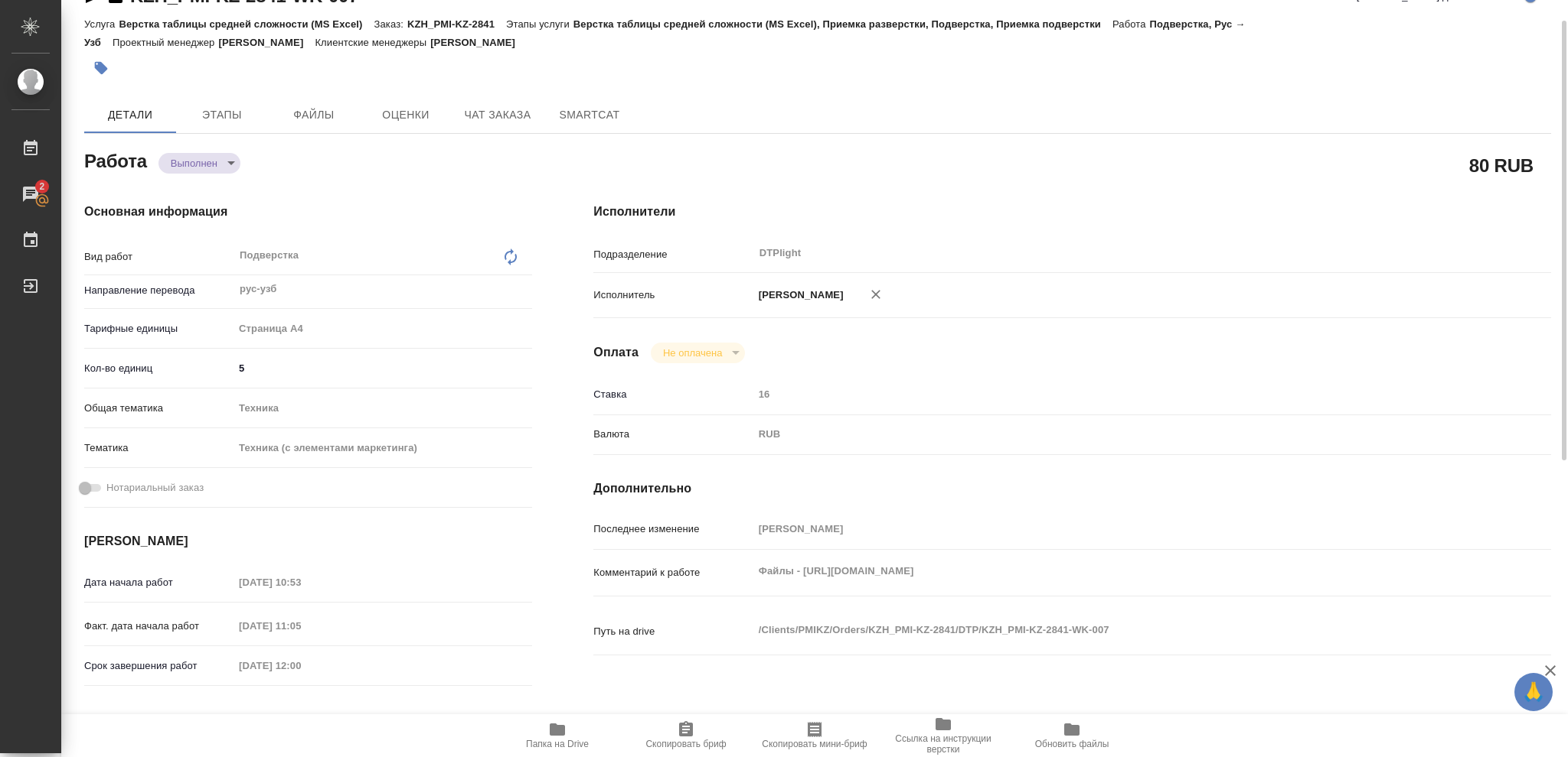
type textarea "x"
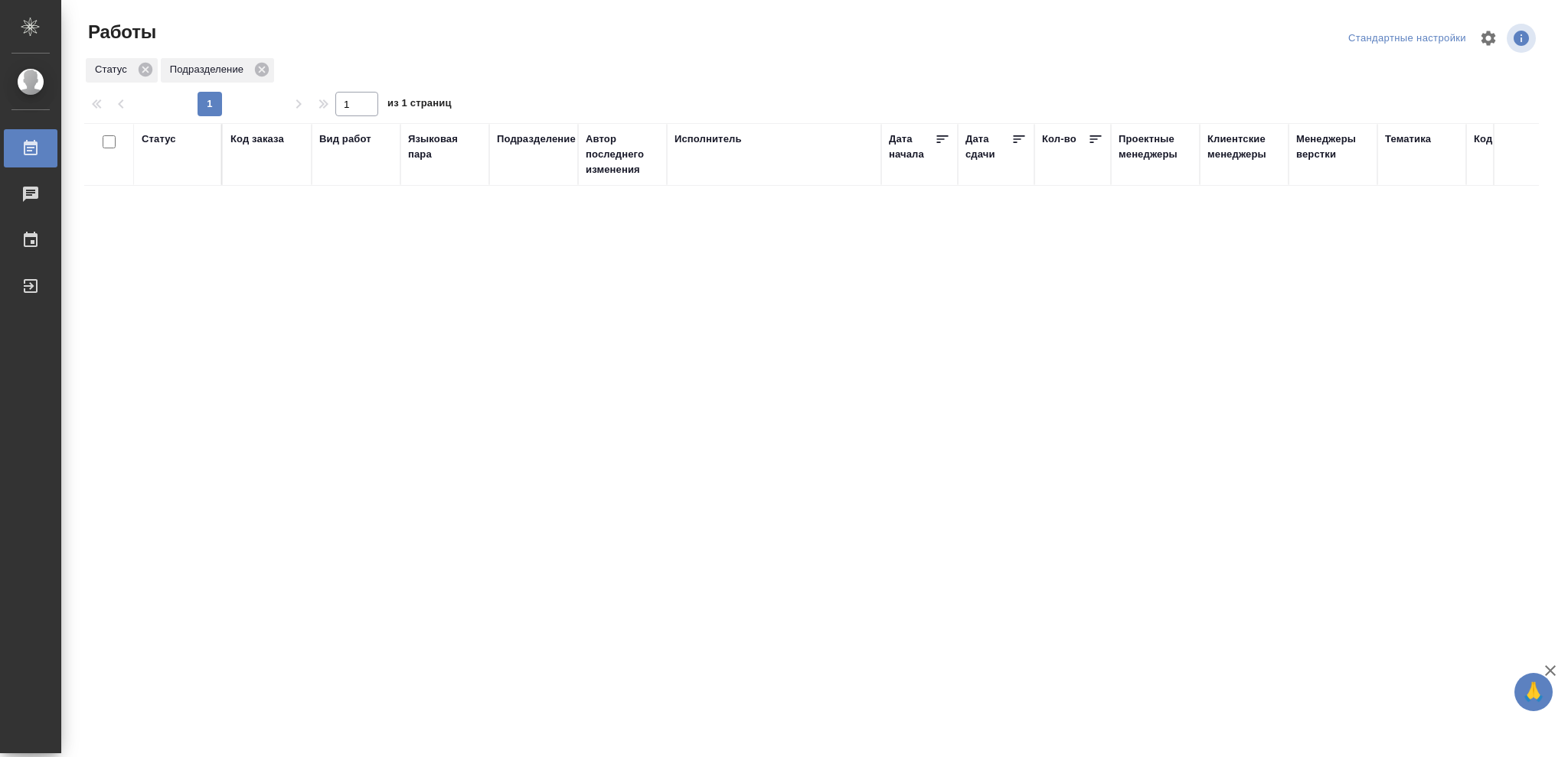
click at [529, 481] on div "Статус Код заказа Вид работ [PERSON_NAME] пара Подразделение Автор последнего и…" at bounding box center [811, 398] width 1454 height 551
click at [153, 143] on div "Статус" at bounding box center [158, 139] width 34 height 15
click at [170, 181] on icon at bounding box center [170, 179] width 11 height 11
drag, startPoint x: 524, startPoint y: 177, endPoint x: 555, endPoint y: 203, distance: 40.5
click at [527, 177] on icon at bounding box center [527, 175] width 11 height 11
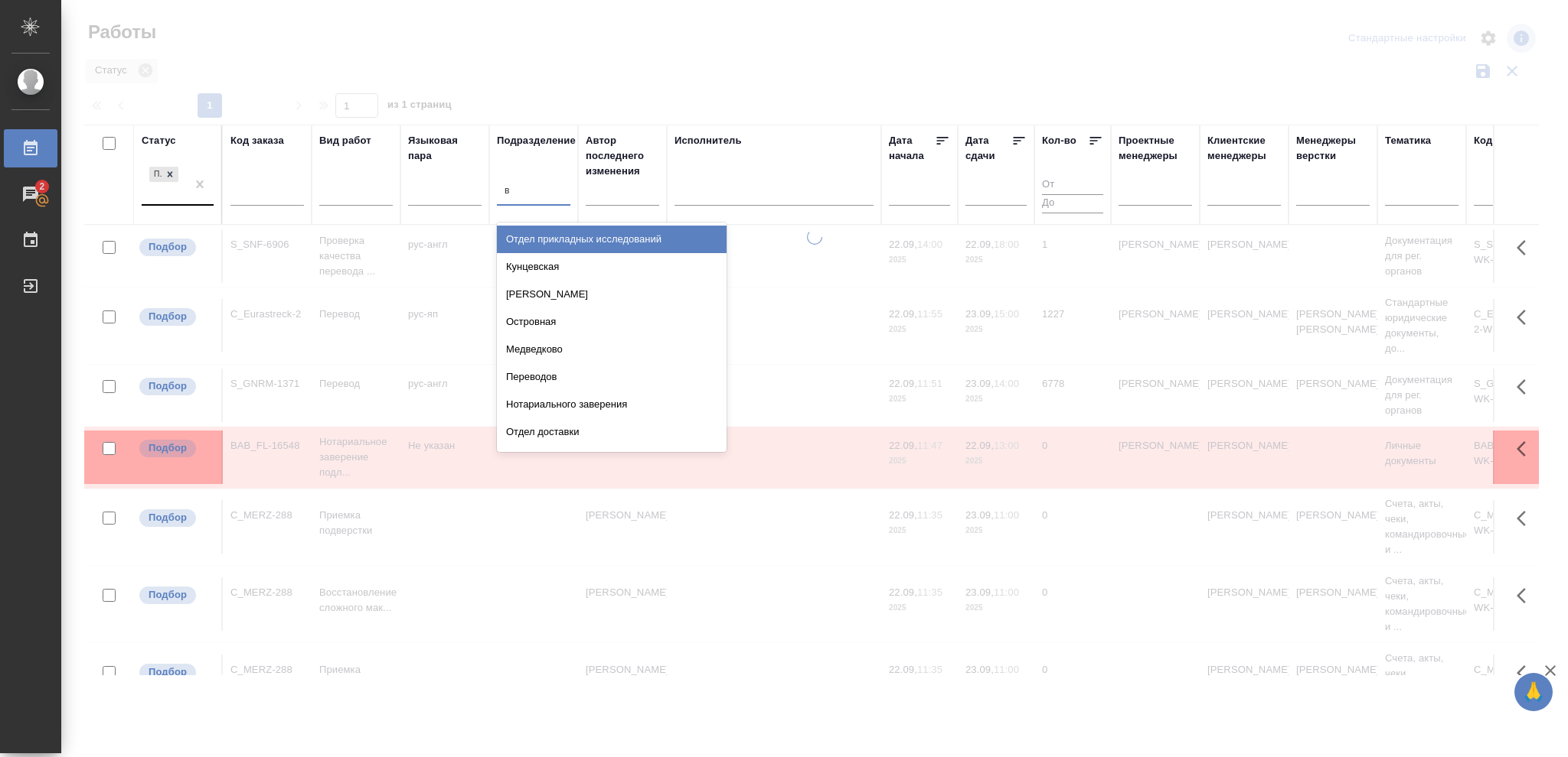
type input "ве"
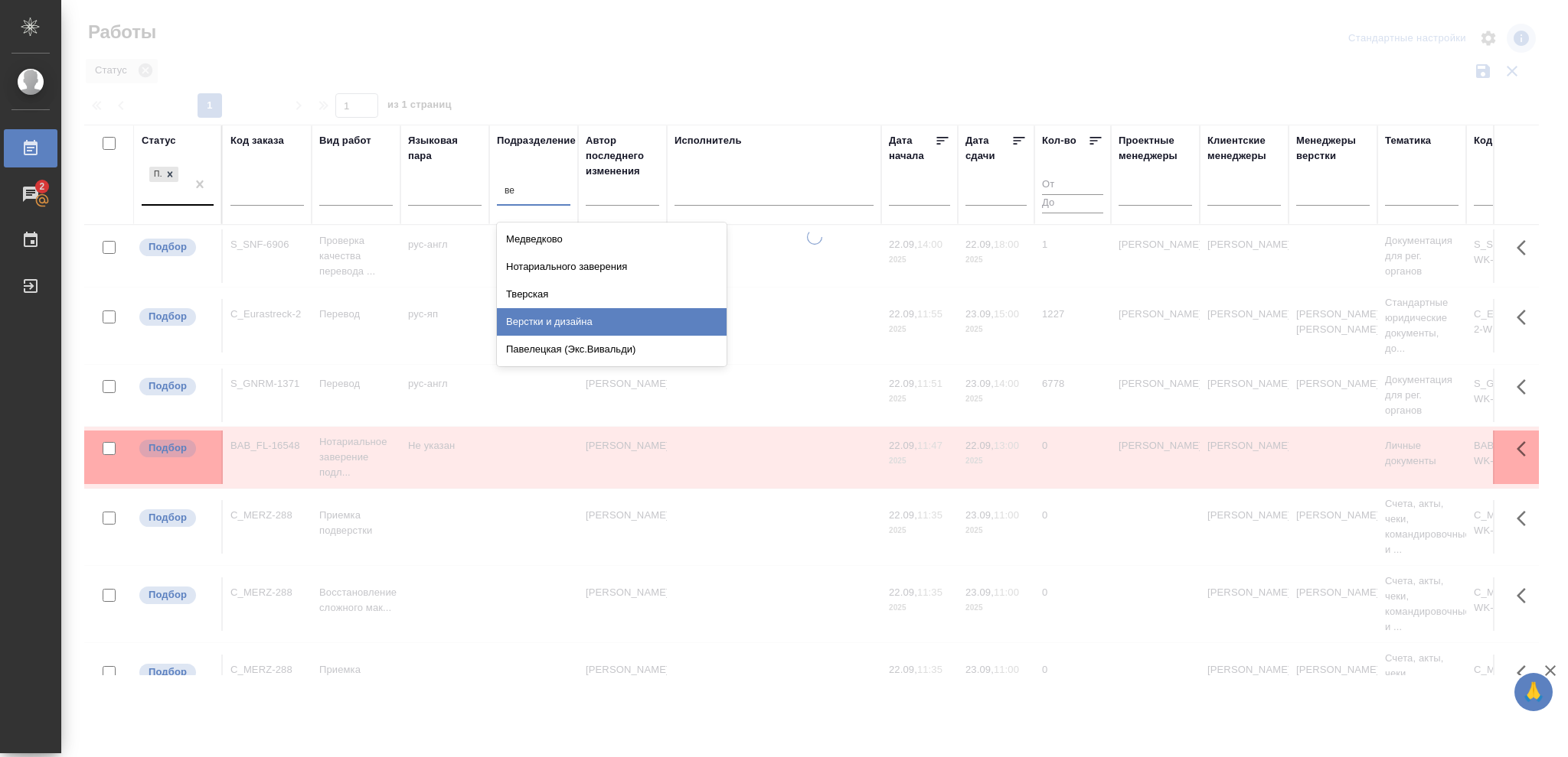
click at [589, 324] on div "Верстки и дизайна" at bounding box center [611, 323] width 230 height 28
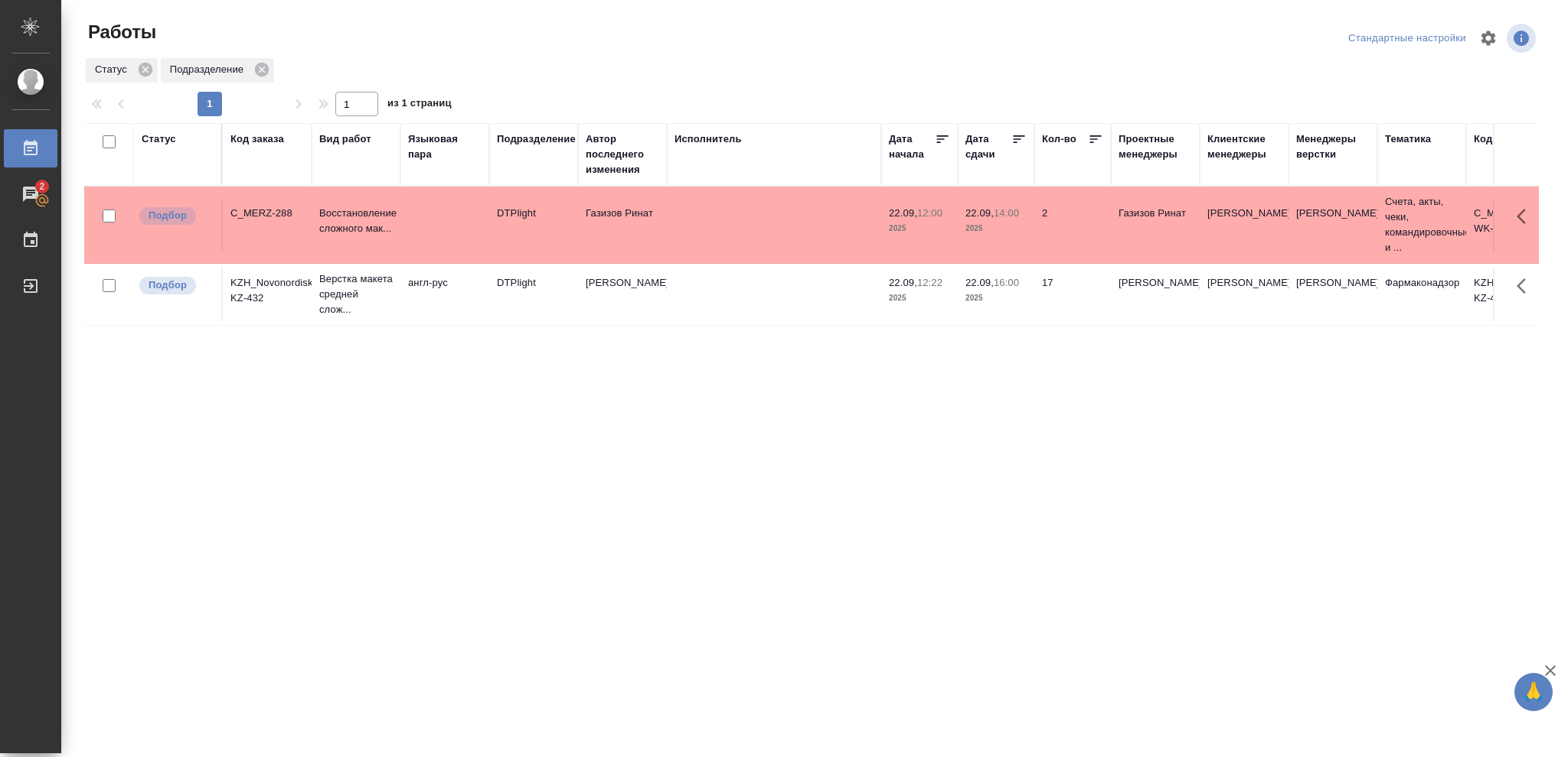
click at [1008, 293] on p "2025" at bounding box center [996, 299] width 61 height 15
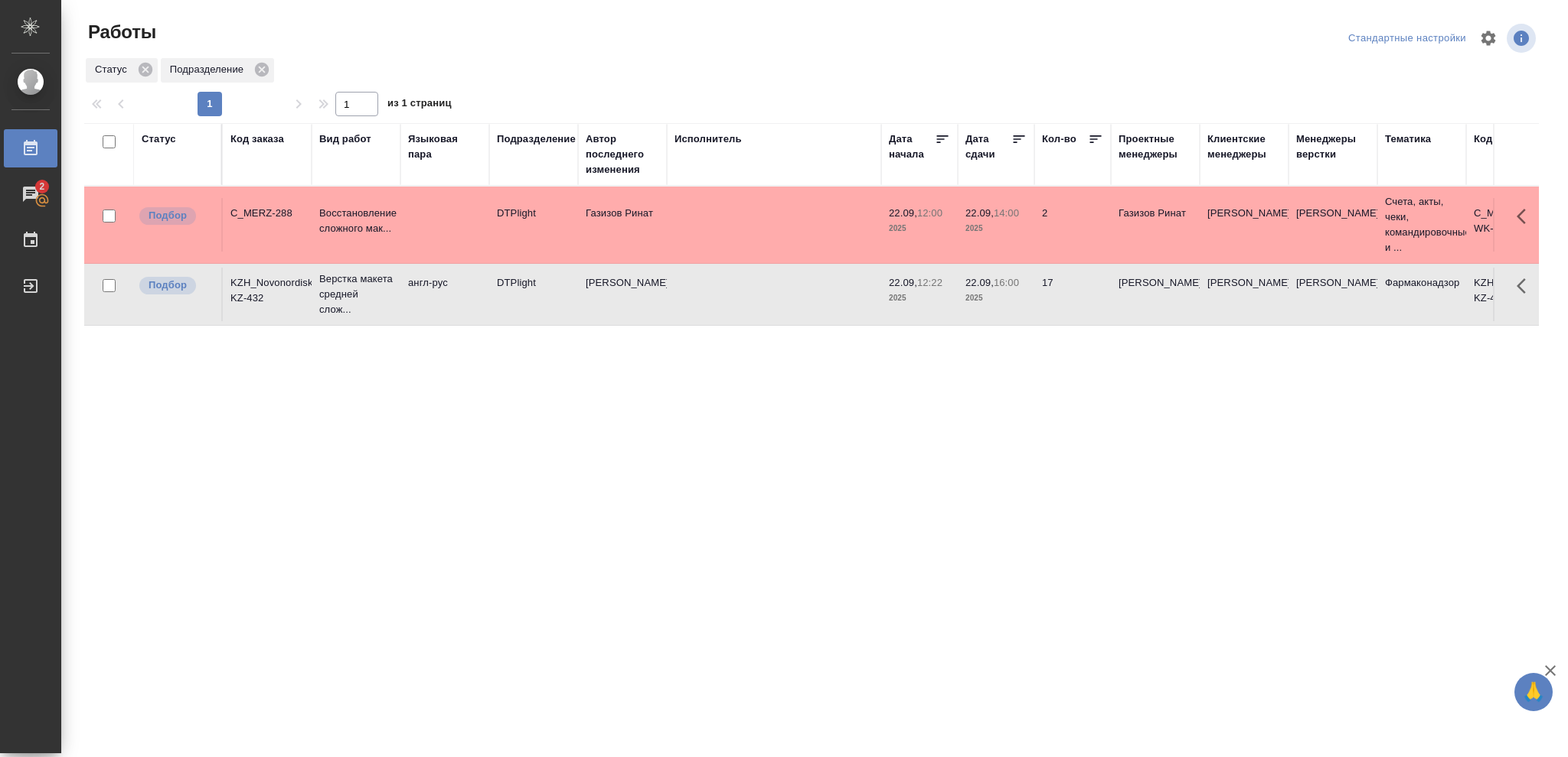
click at [1008, 293] on p "2025" at bounding box center [996, 299] width 61 height 15
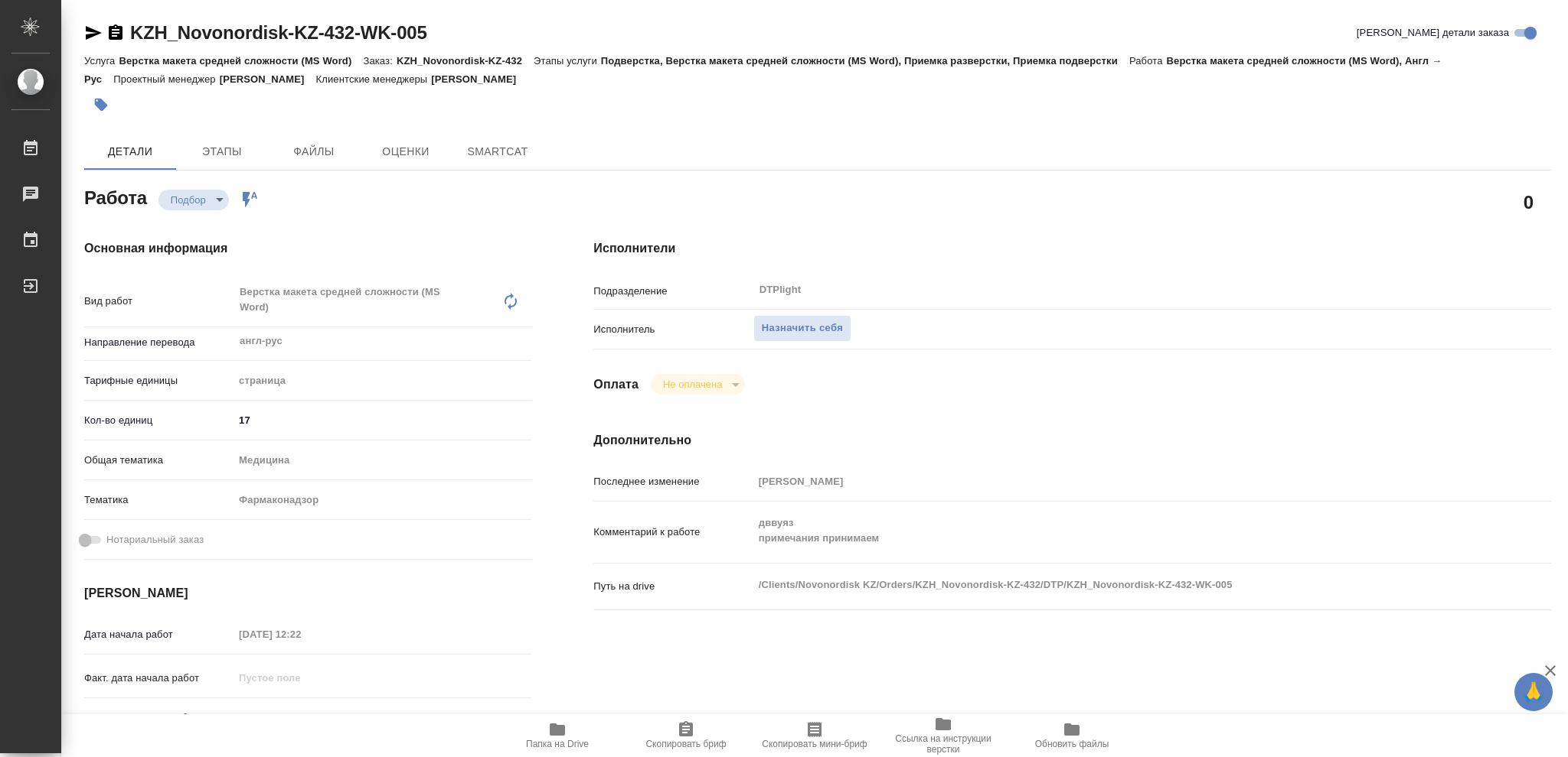
type textarea "x"
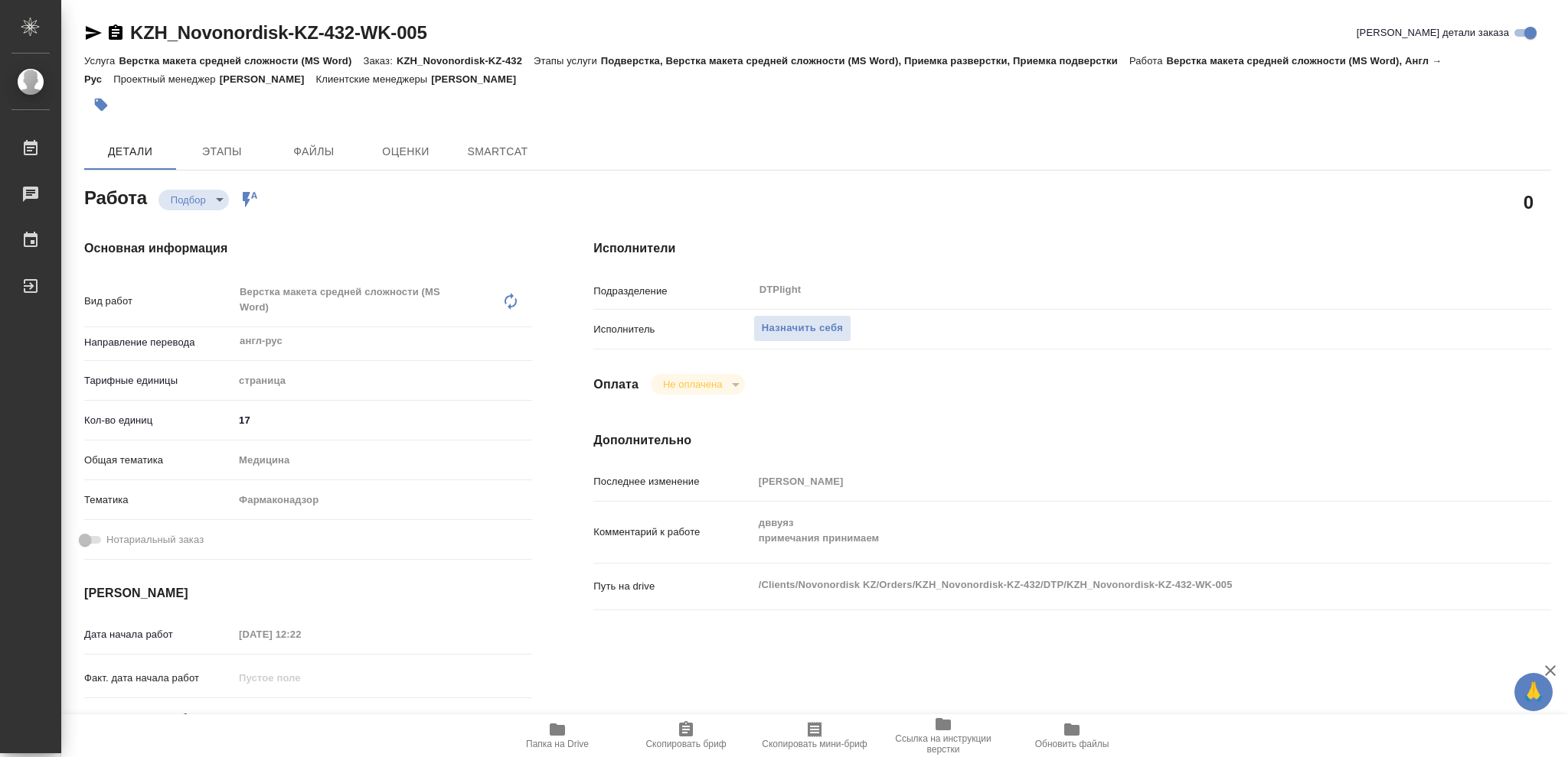
type textarea "x"
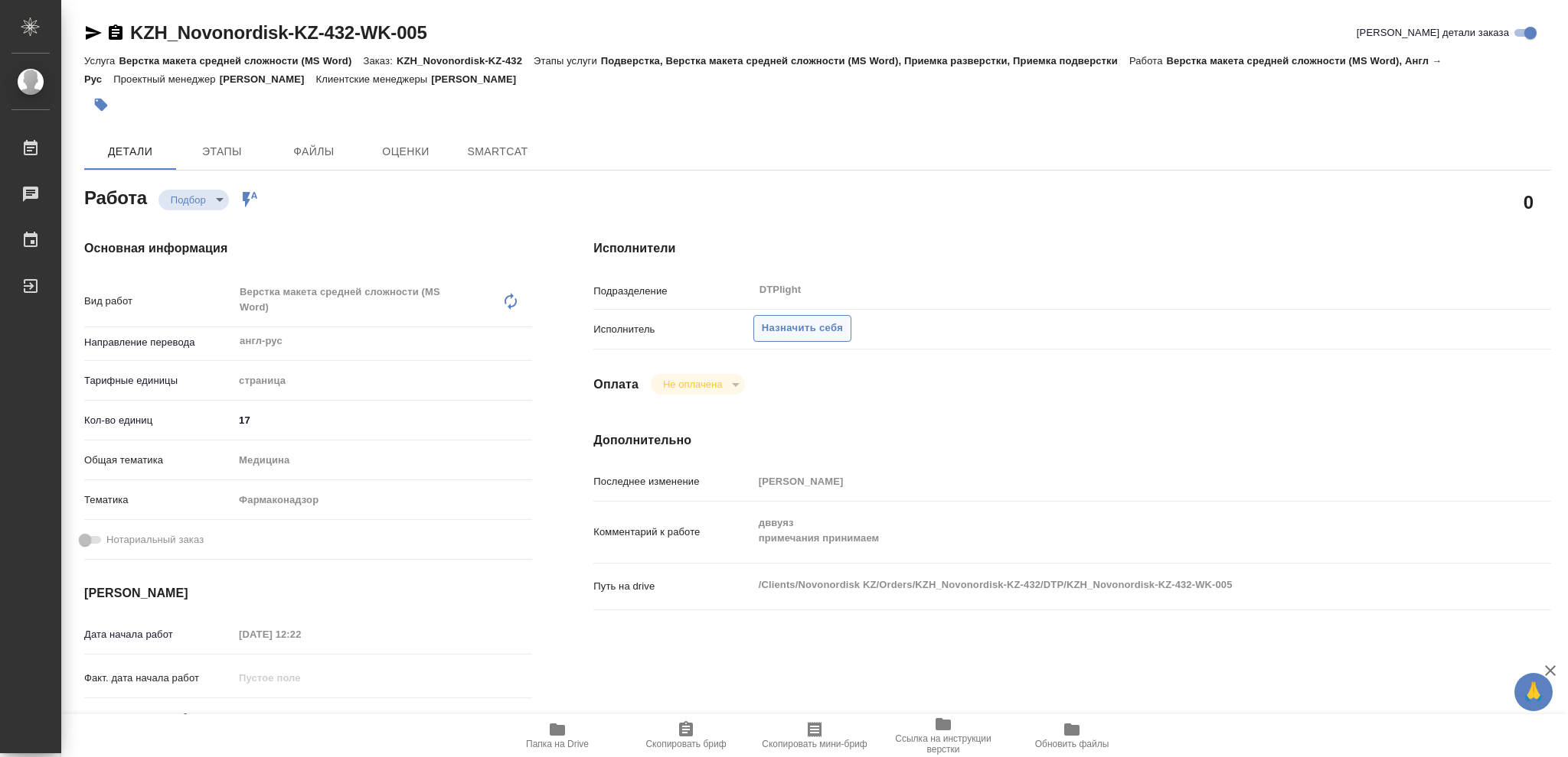
type textarea "x"
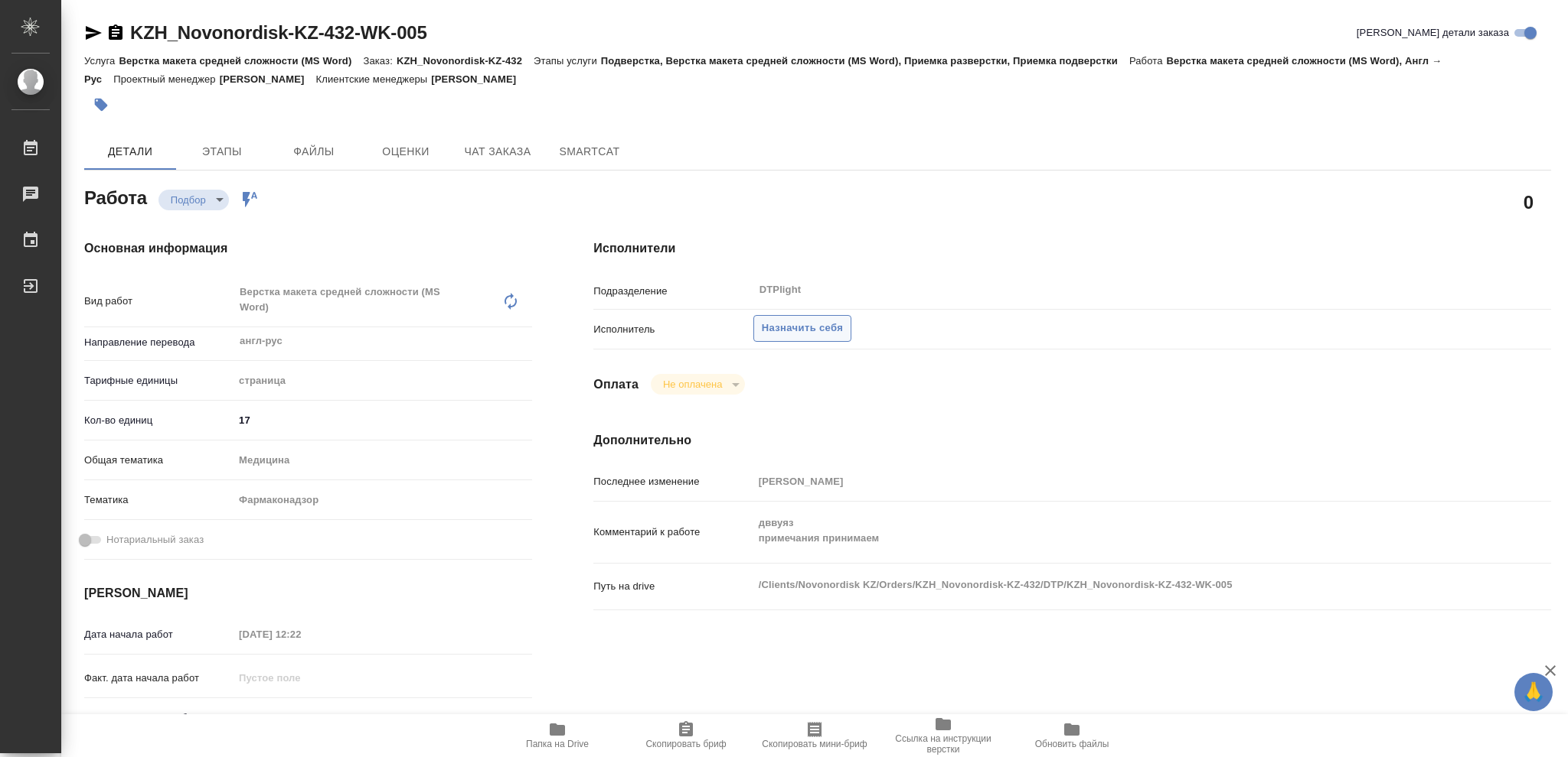
click at [801, 325] on span "Назначить себя" at bounding box center [802, 328] width 81 height 18
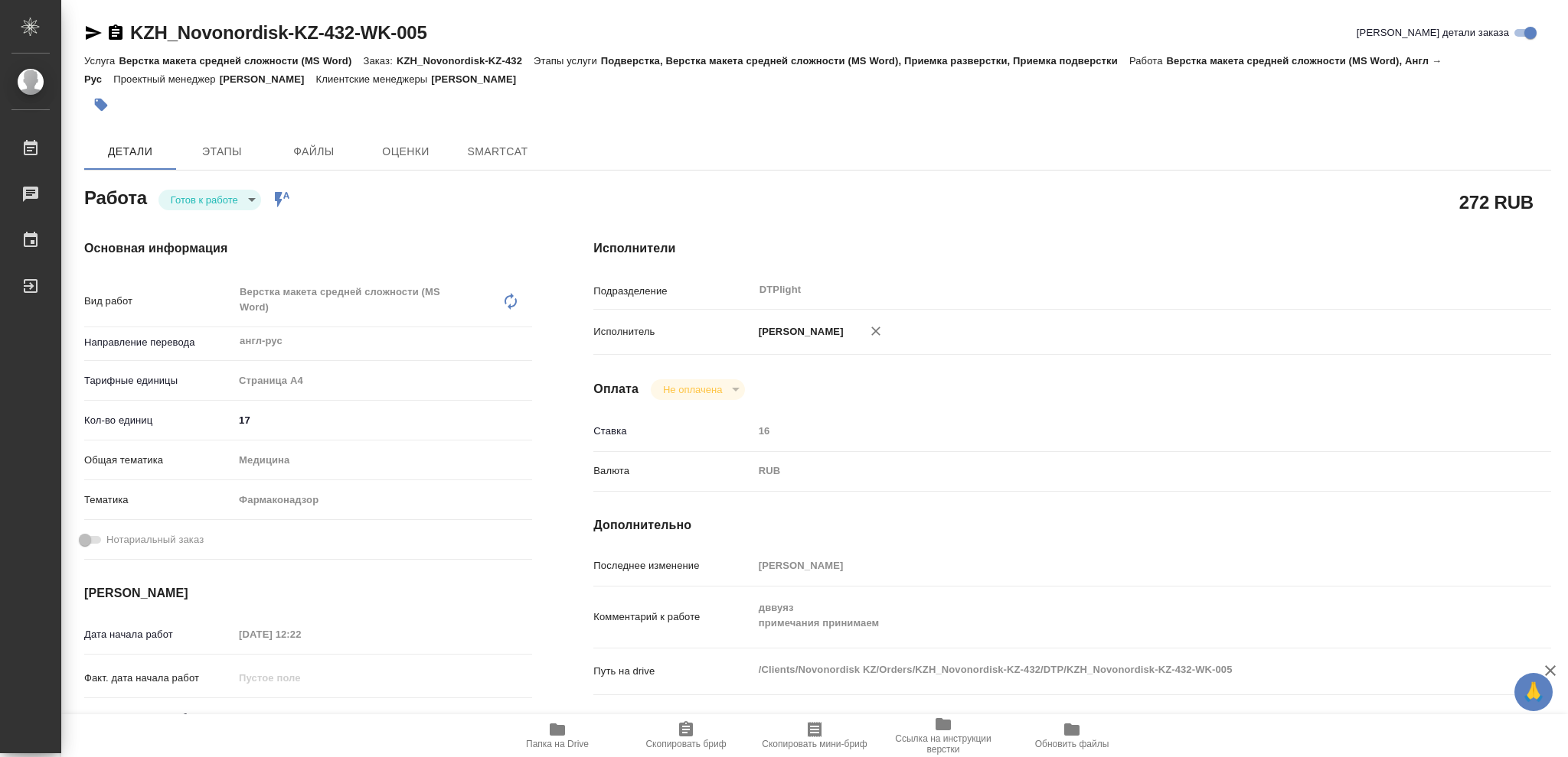
type textarea "x"
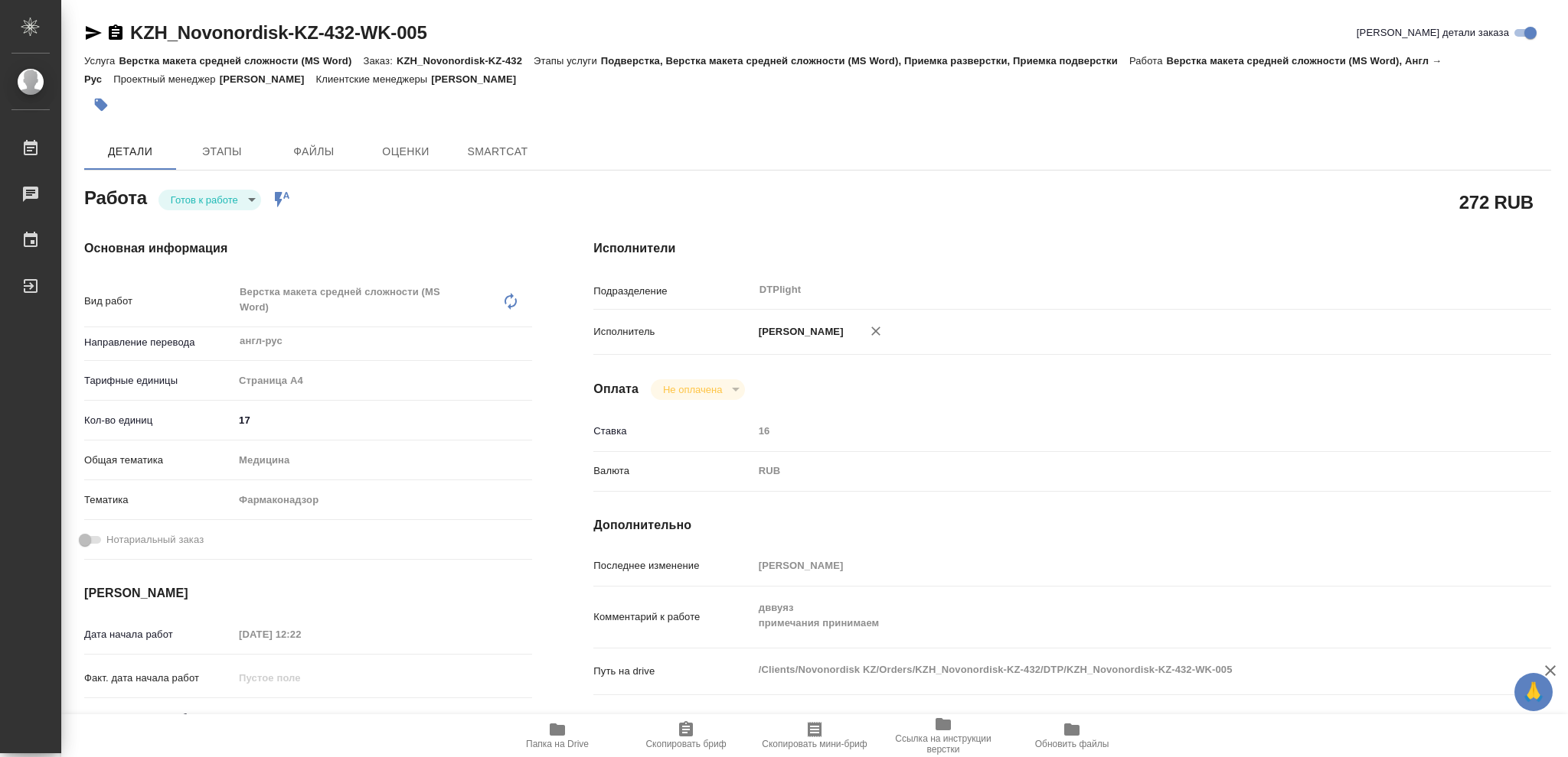
type textarea "x"
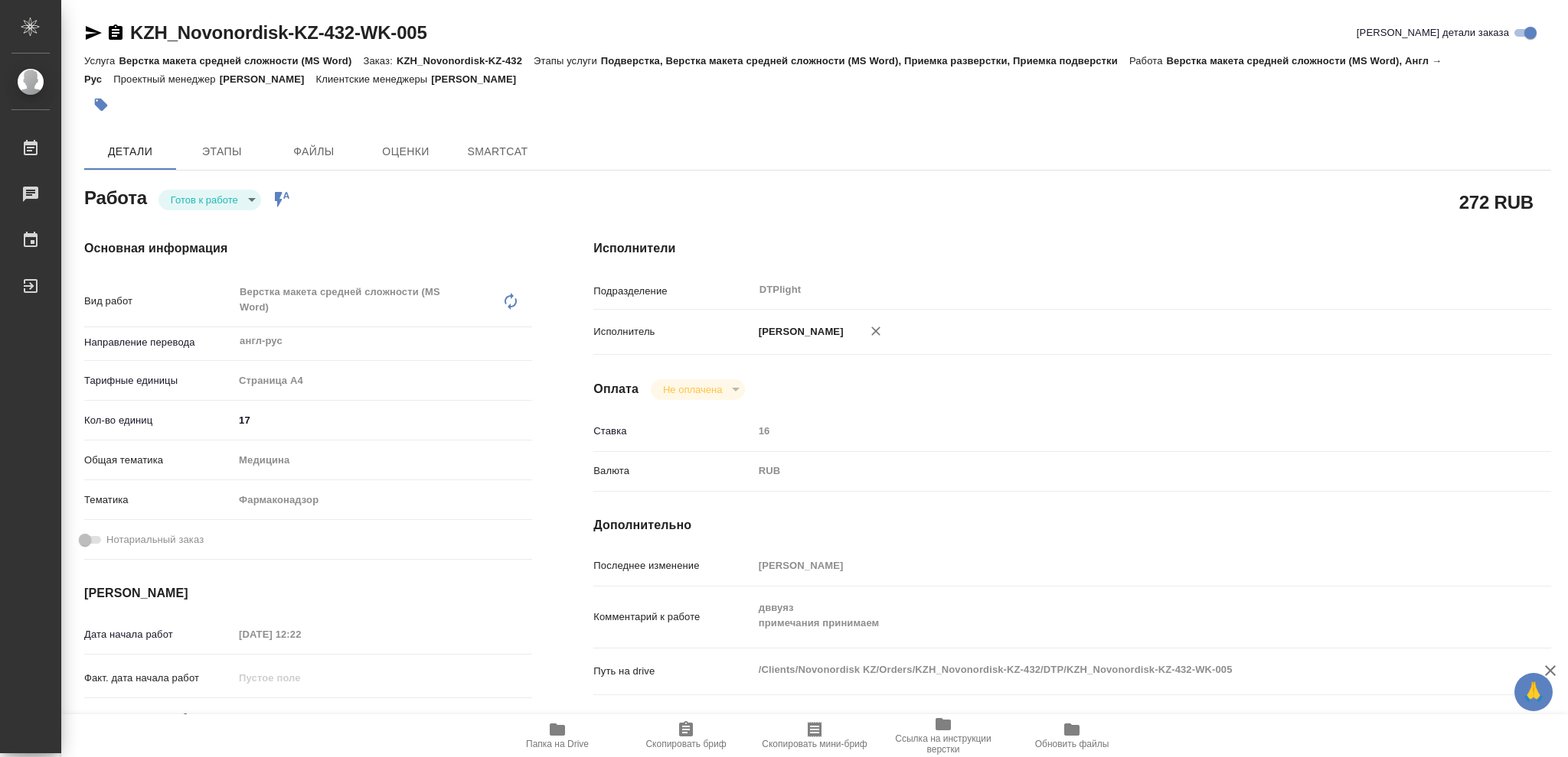
type textarea "x"
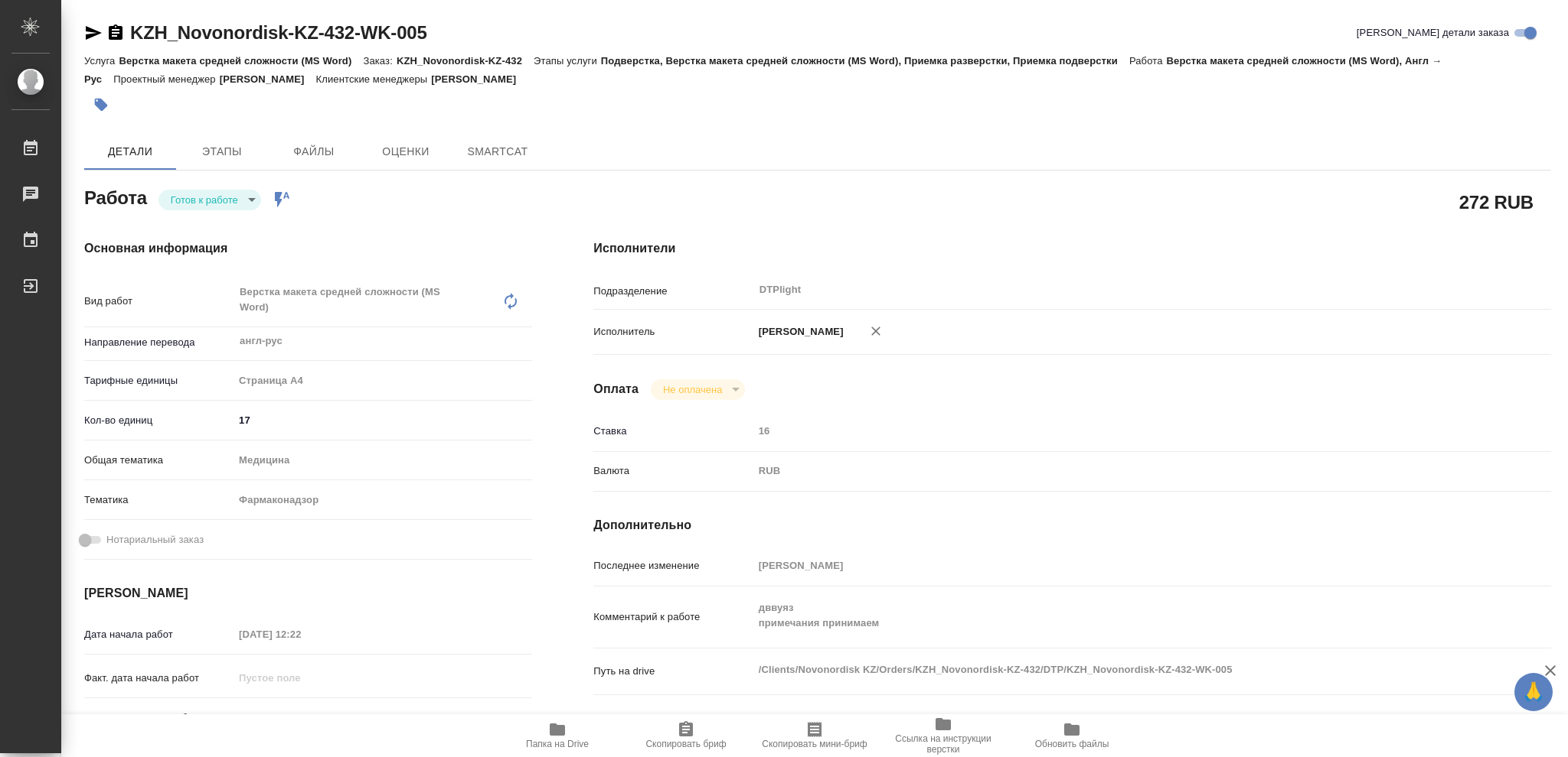
type textarea "x"
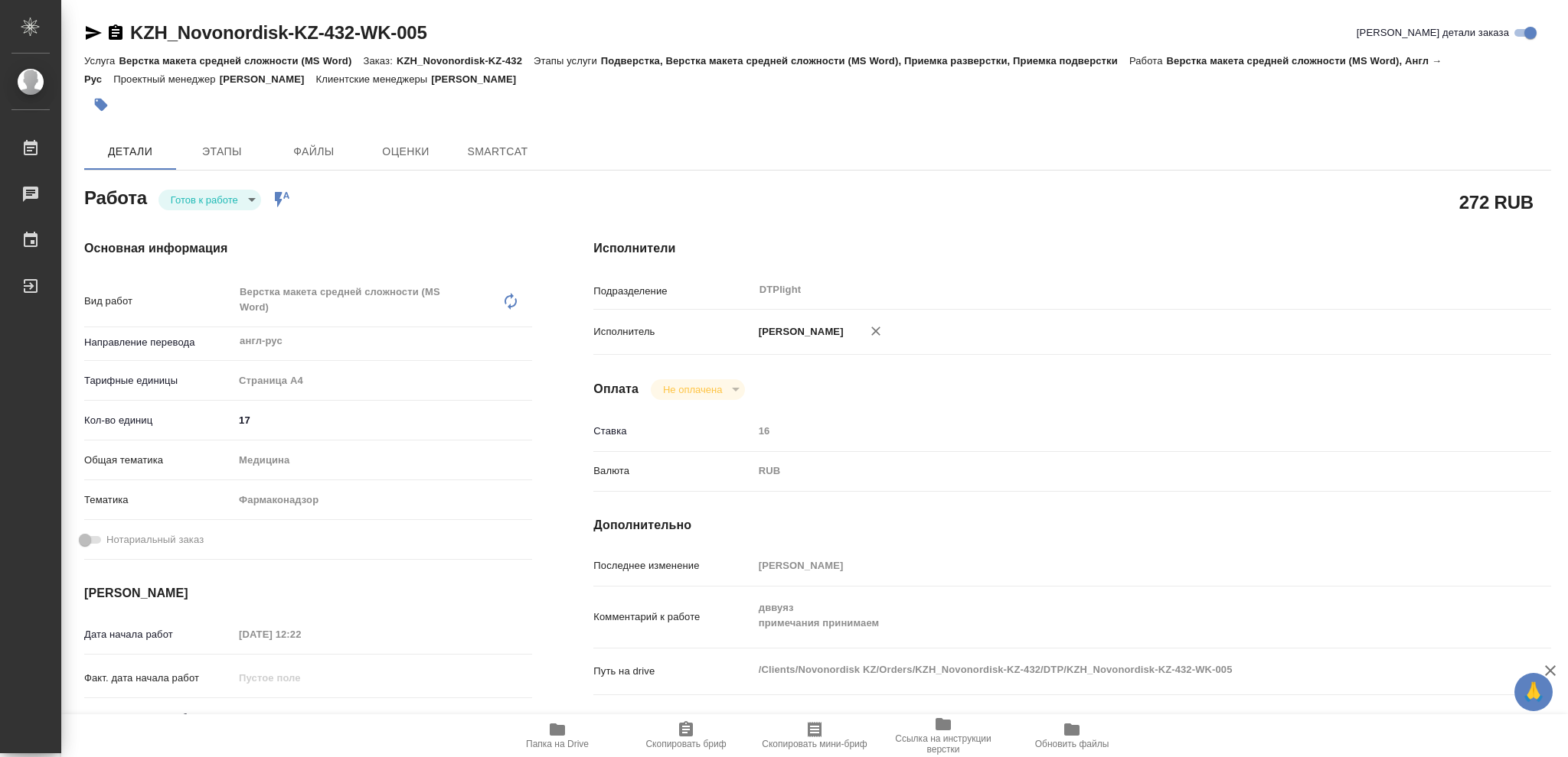
type textarea "x"
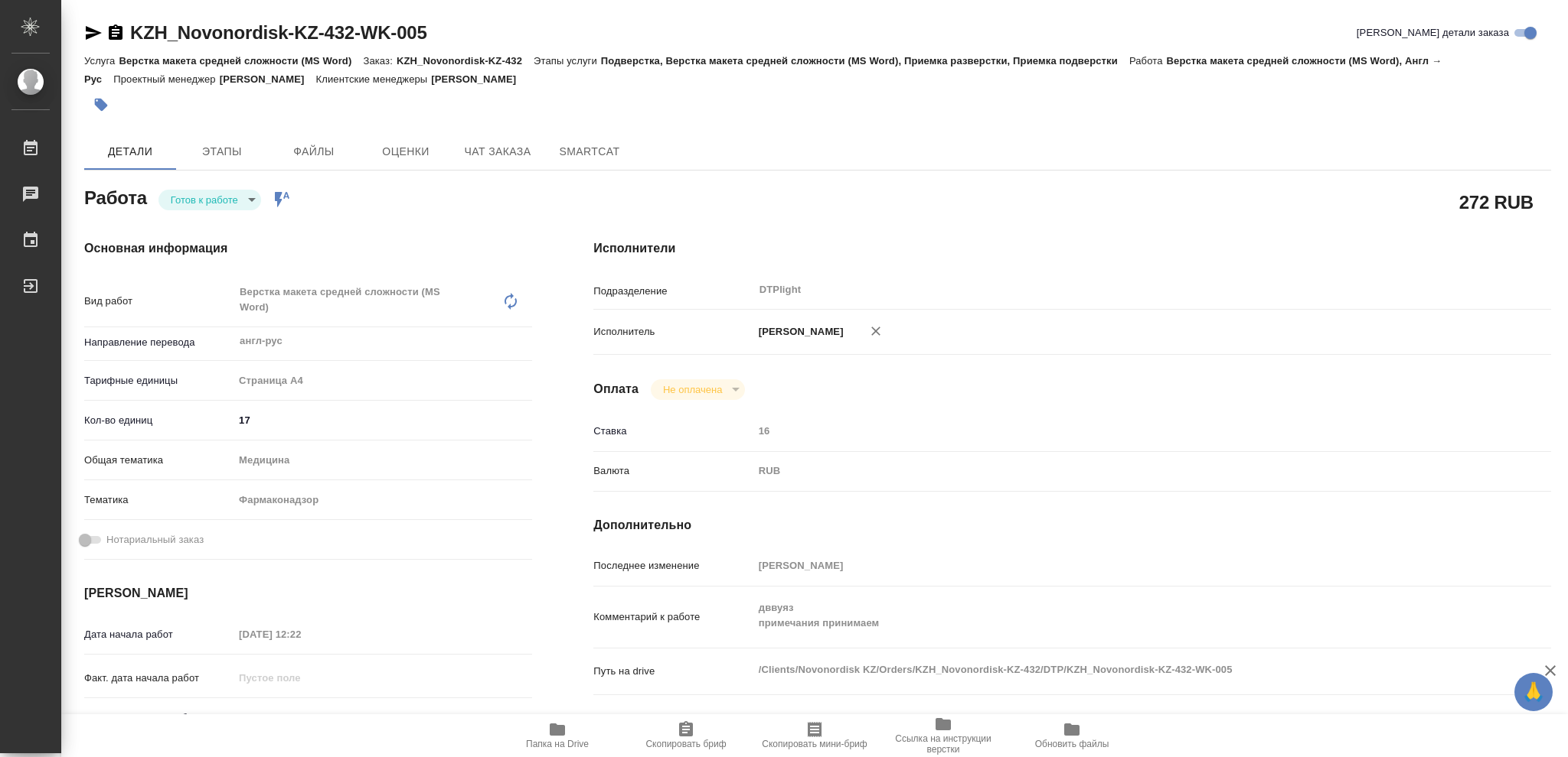
type textarea "x"
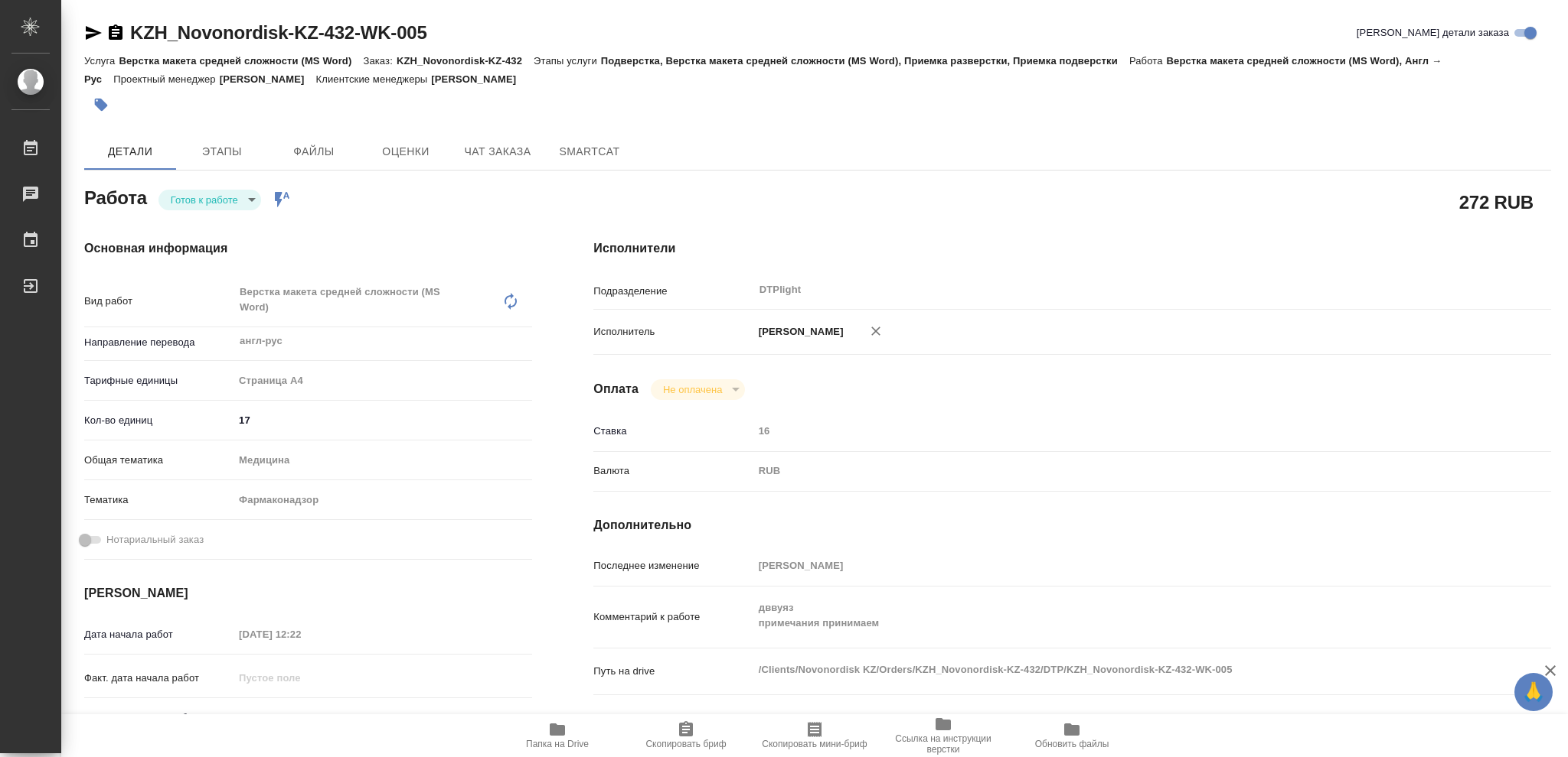
type textarea "x"
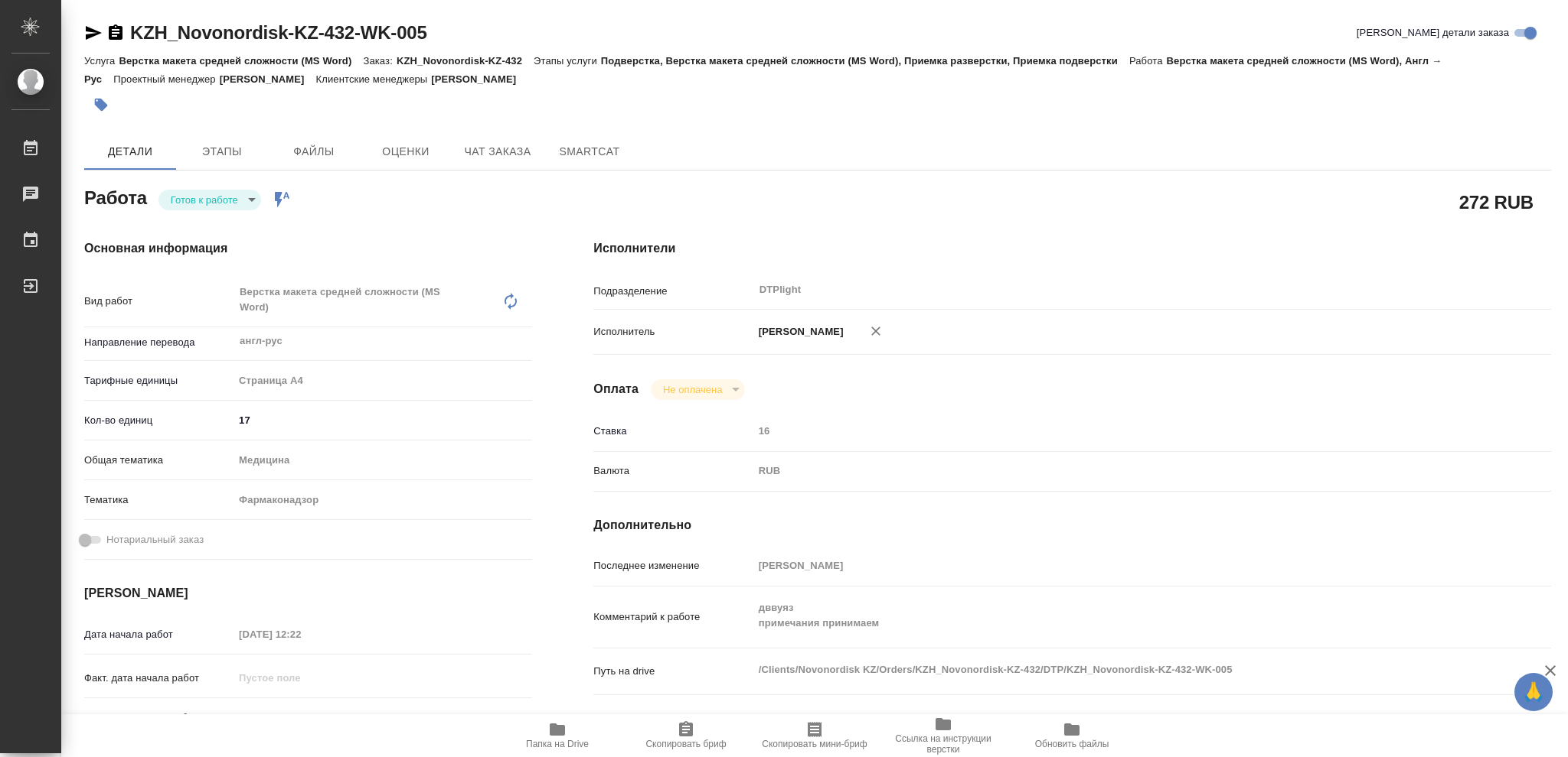
click at [248, 196] on body "🙏 .cls-1 fill:#fff; AWATERA Vasileva Olga Работы Чаты График Выйти KZH_Novonord…" at bounding box center [784, 378] width 1568 height 757
click at [203, 195] on button "В работе" at bounding box center [195, 200] width 50 height 17
type textarea "x"
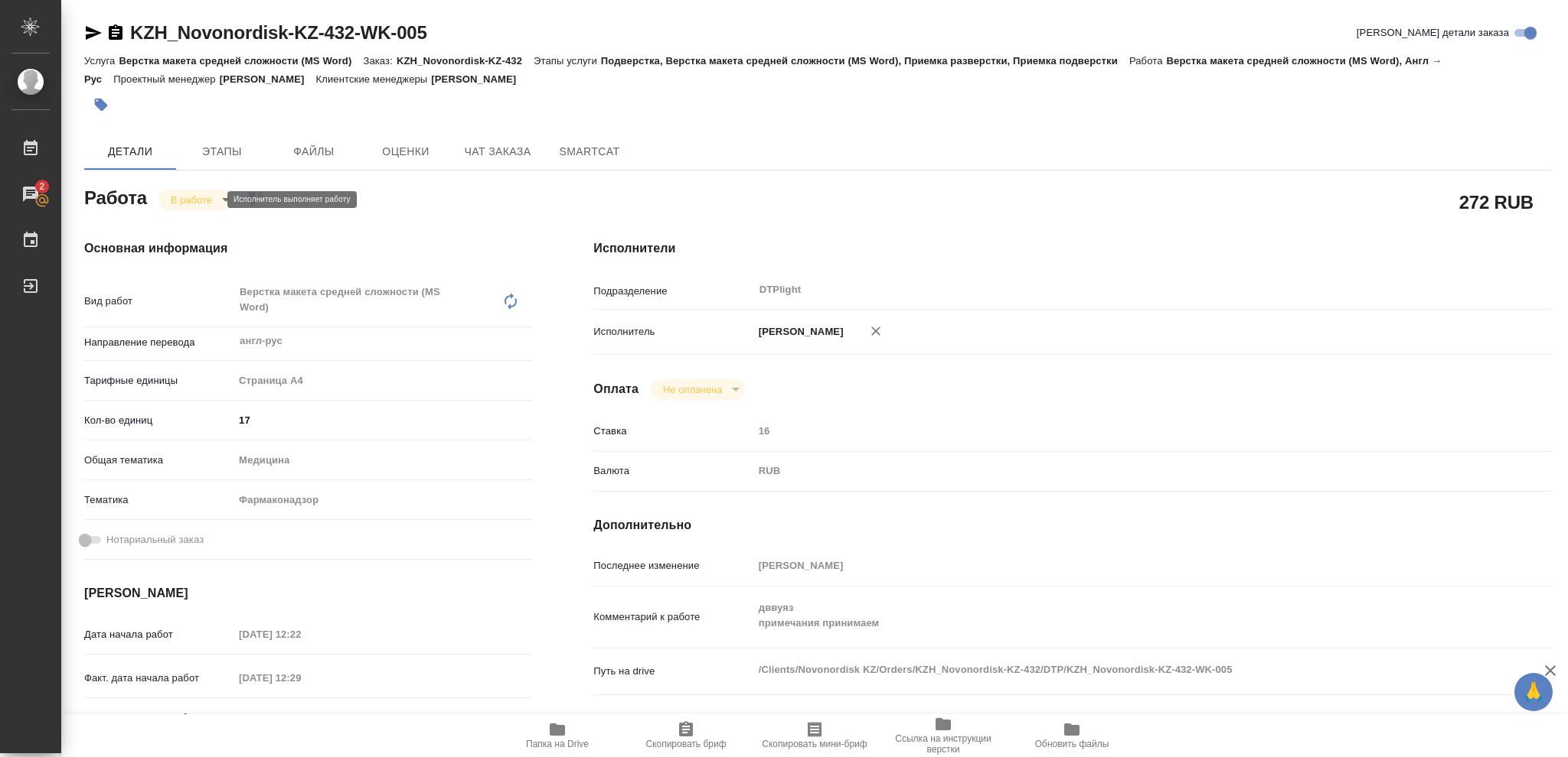
type textarea "x"
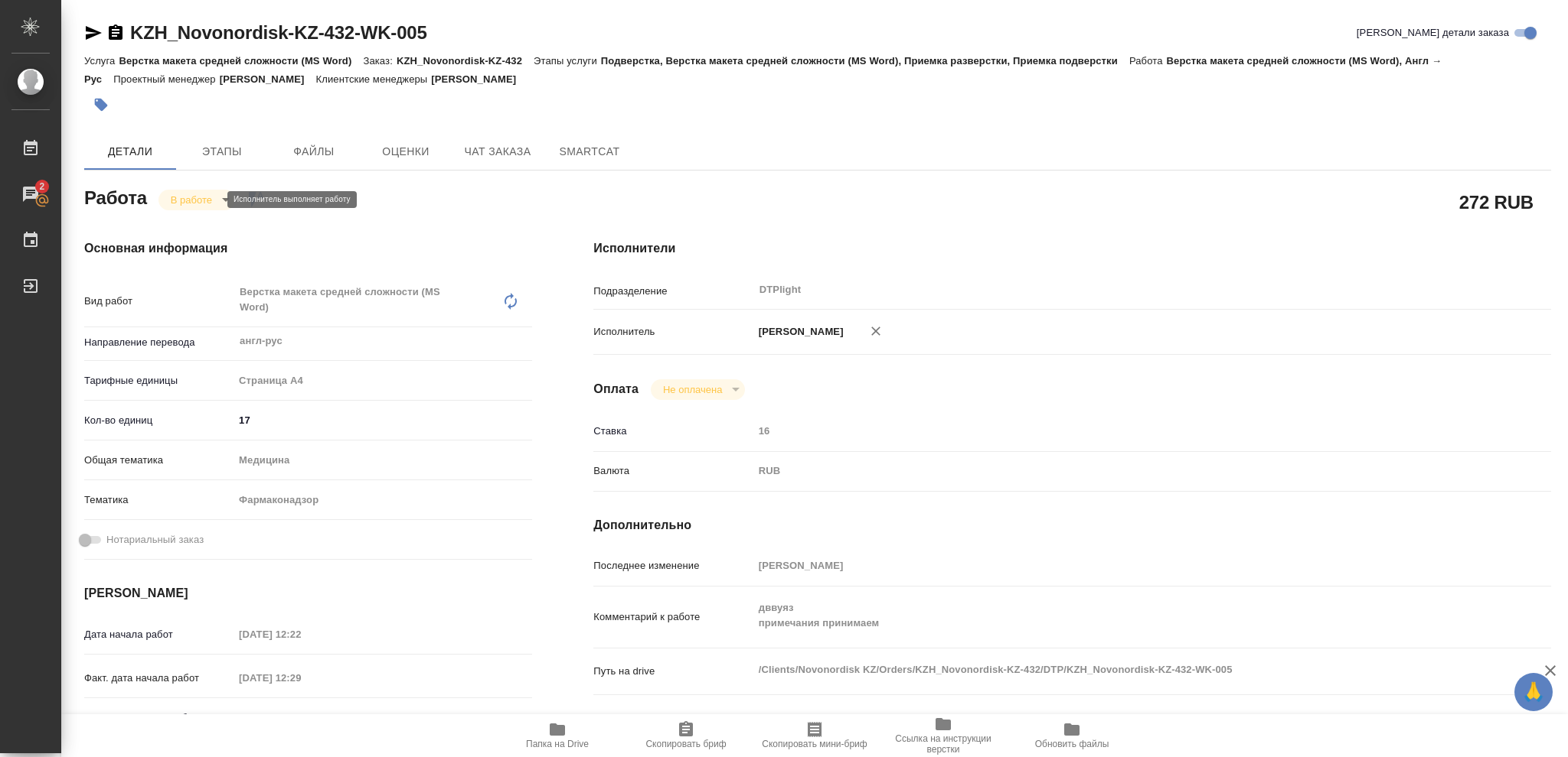
type textarea "x"
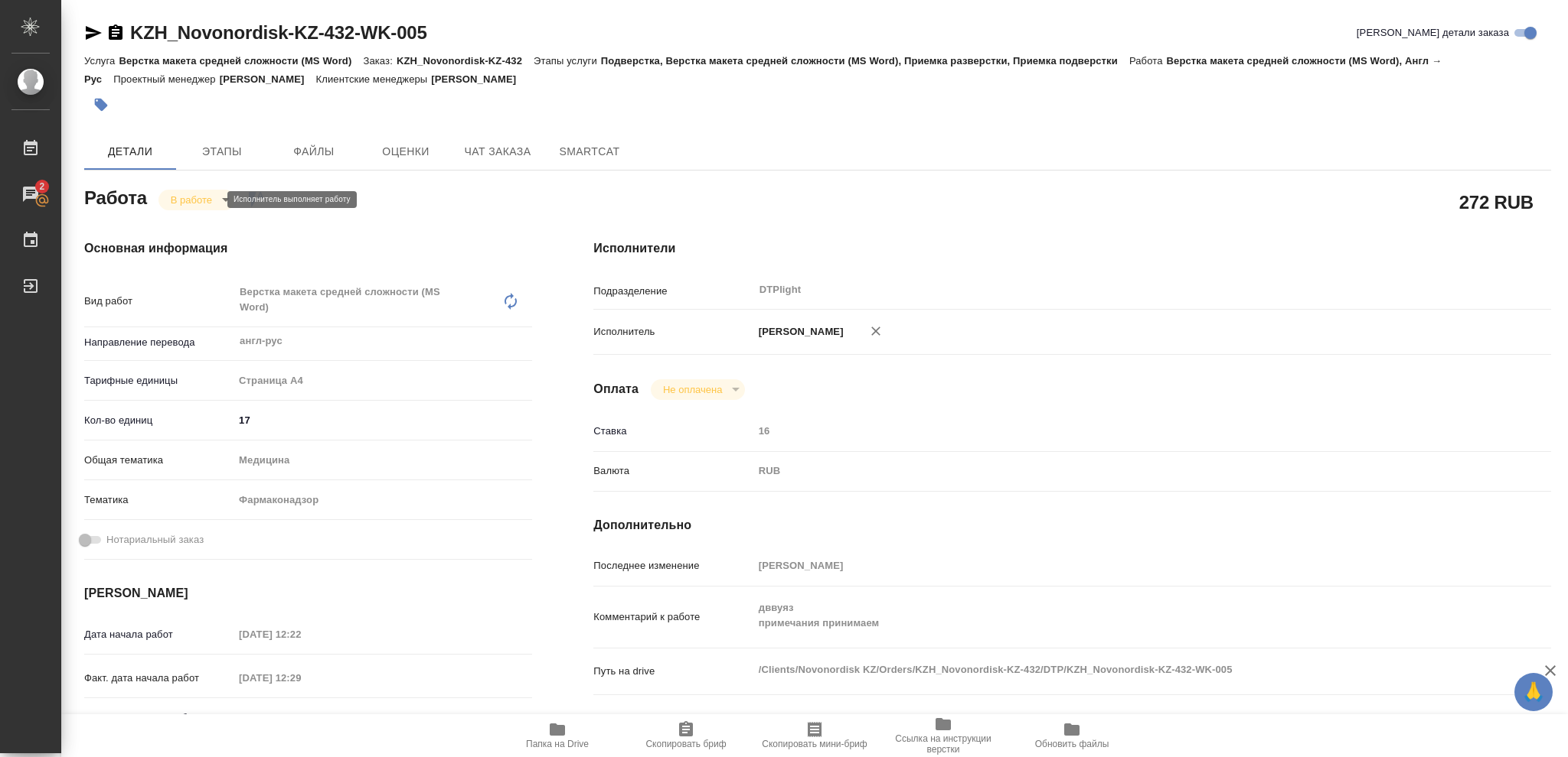
type textarea "x"
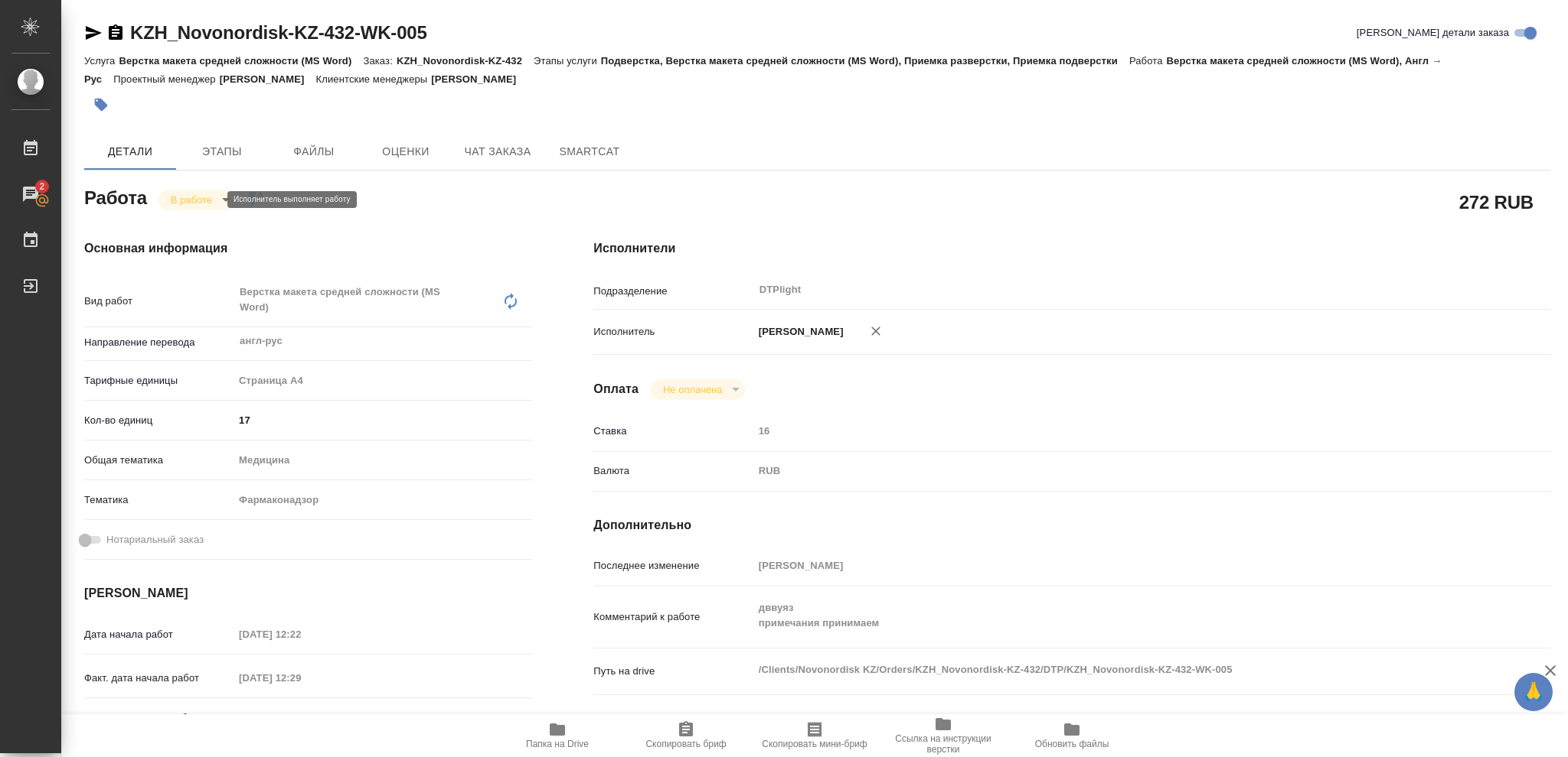
type textarea "x"
click at [113, 30] on icon "button" at bounding box center [115, 33] width 19 height 19
click at [413, 483] on div "Общая тематика Медицина med" at bounding box center [307, 466] width 448 height 40
click at [562, 732] on icon "button" at bounding box center [557, 729] width 15 height 12
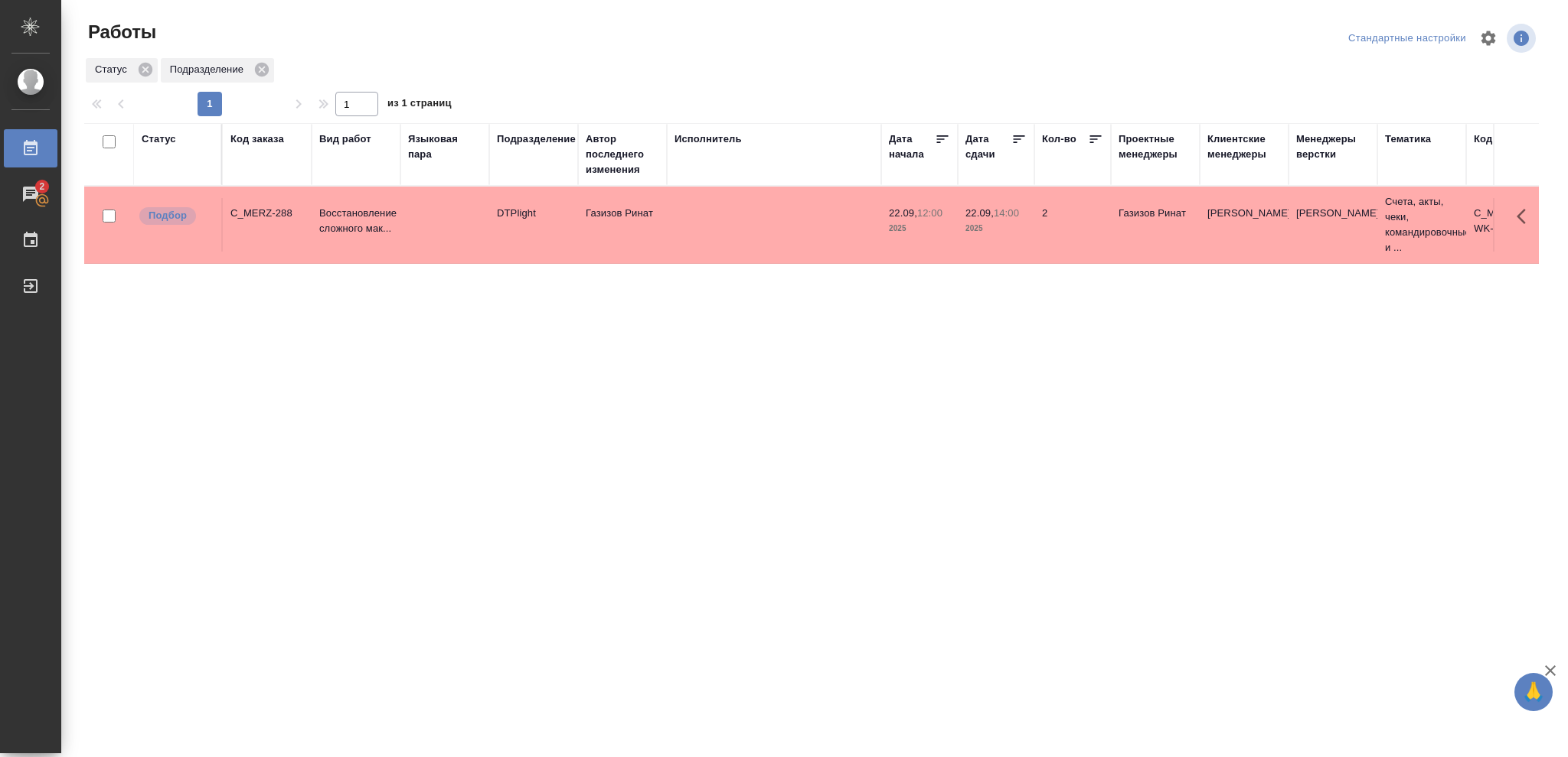
click at [170, 136] on div "Статус" at bounding box center [158, 139] width 34 height 15
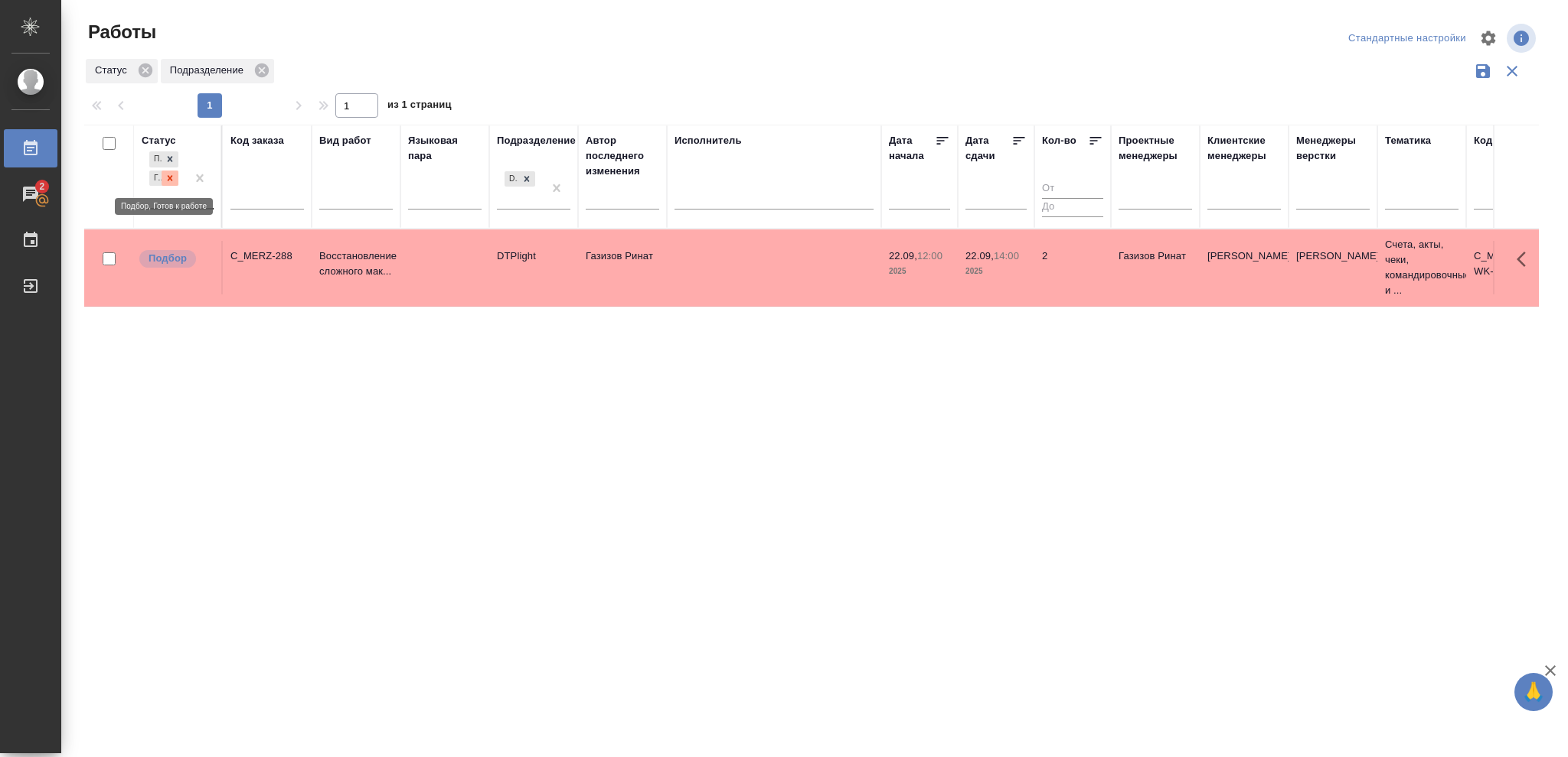
click at [173, 177] on icon at bounding box center [170, 179] width 11 height 11
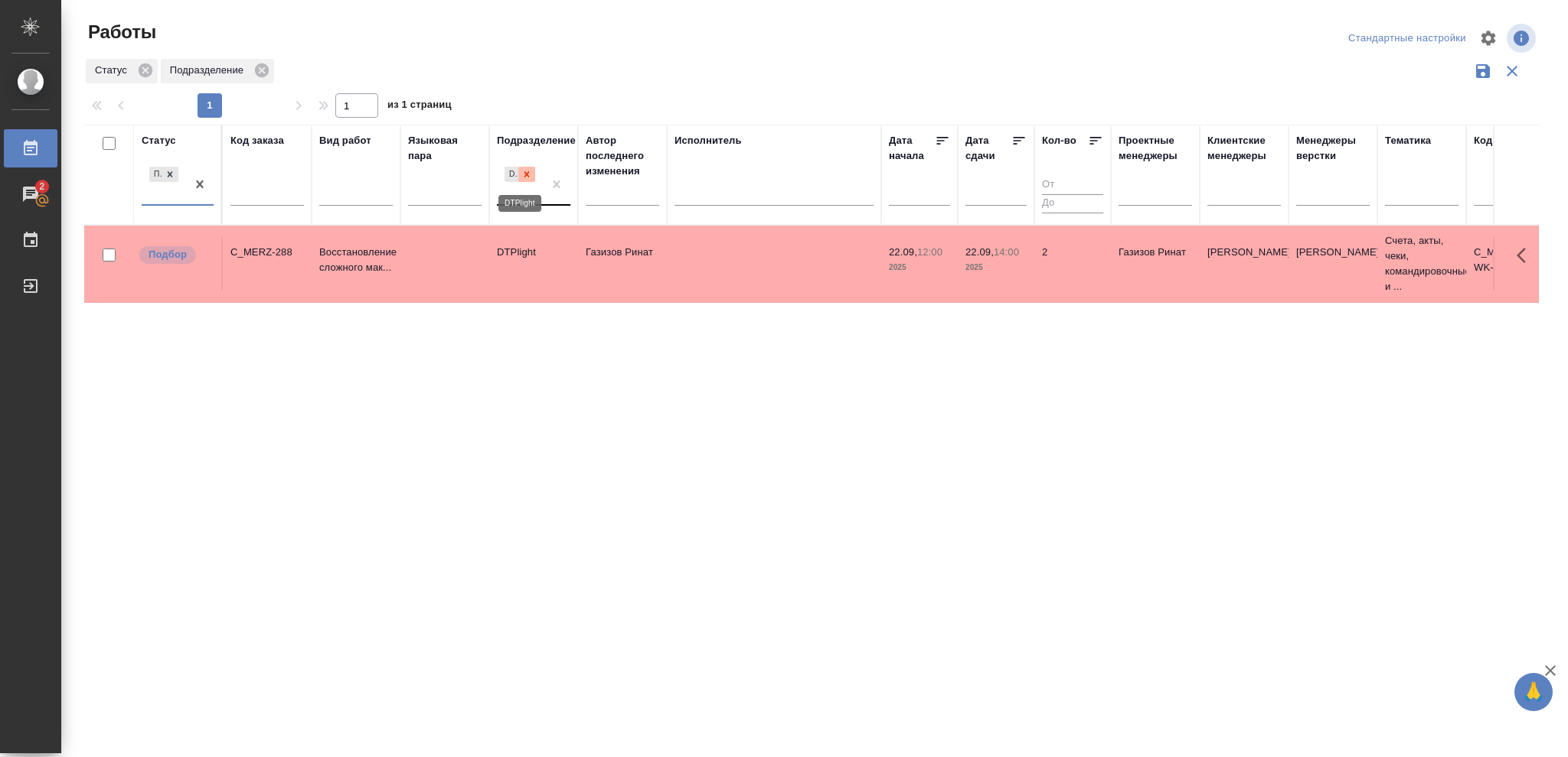
drag, startPoint x: 531, startPoint y: 175, endPoint x: 694, endPoint y: 208, distance: 166.3
click at [529, 175] on icon at bounding box center [527, 176] width 11 height 11
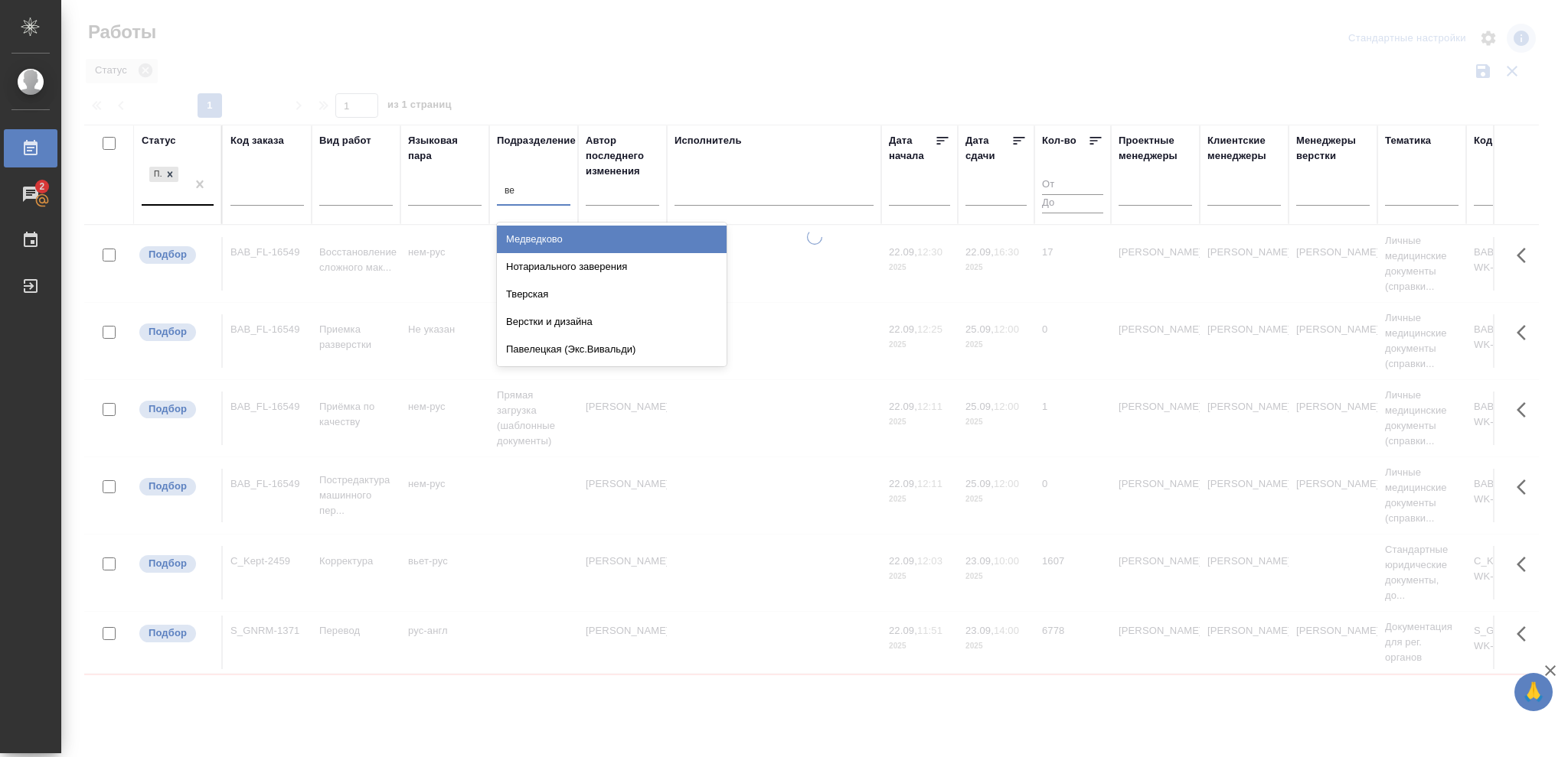
type input "вер"
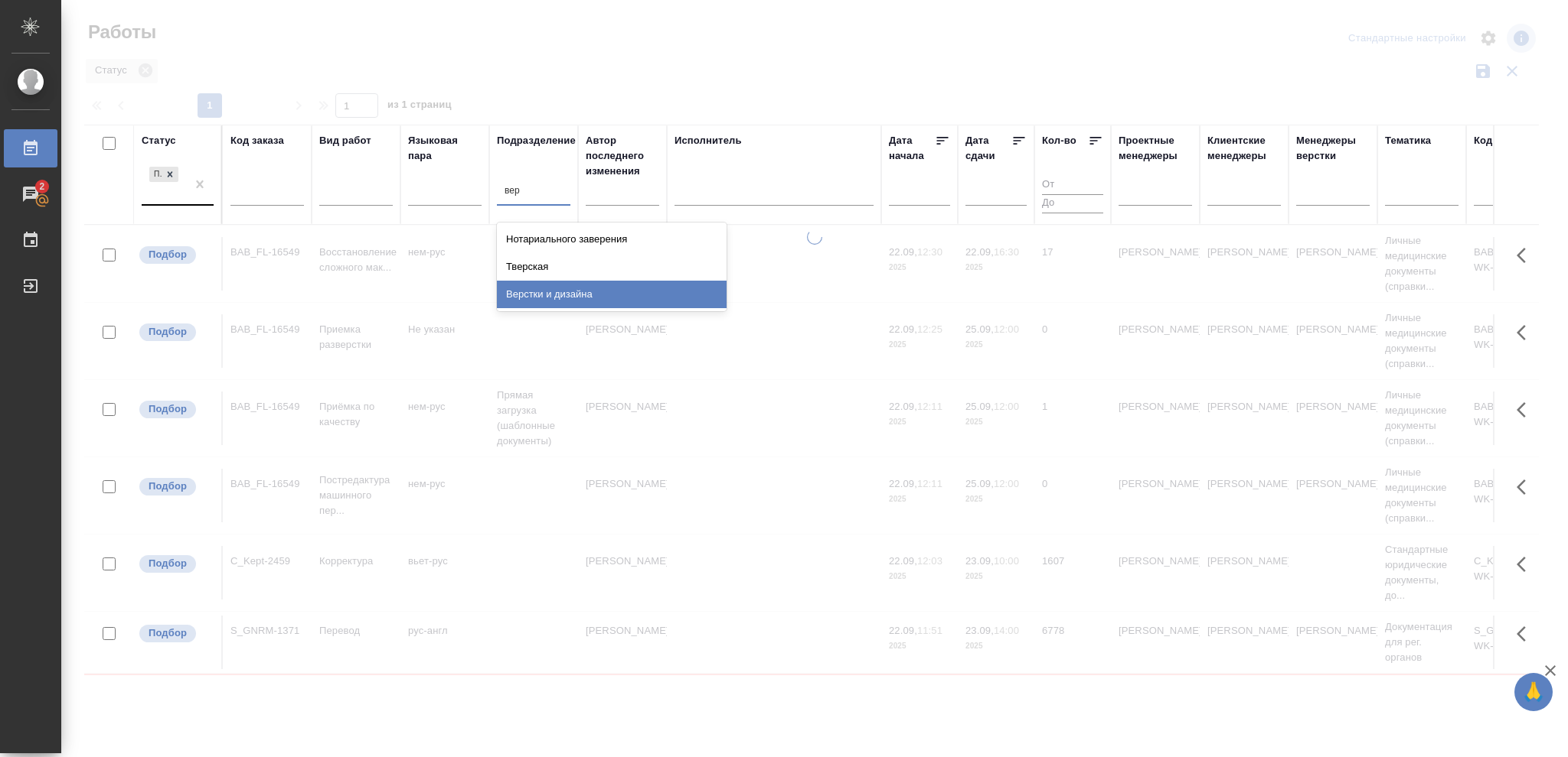
click at [581, 297] on div "Верстки и дизайна" at bounding box center [611, 295] width 230 height 28
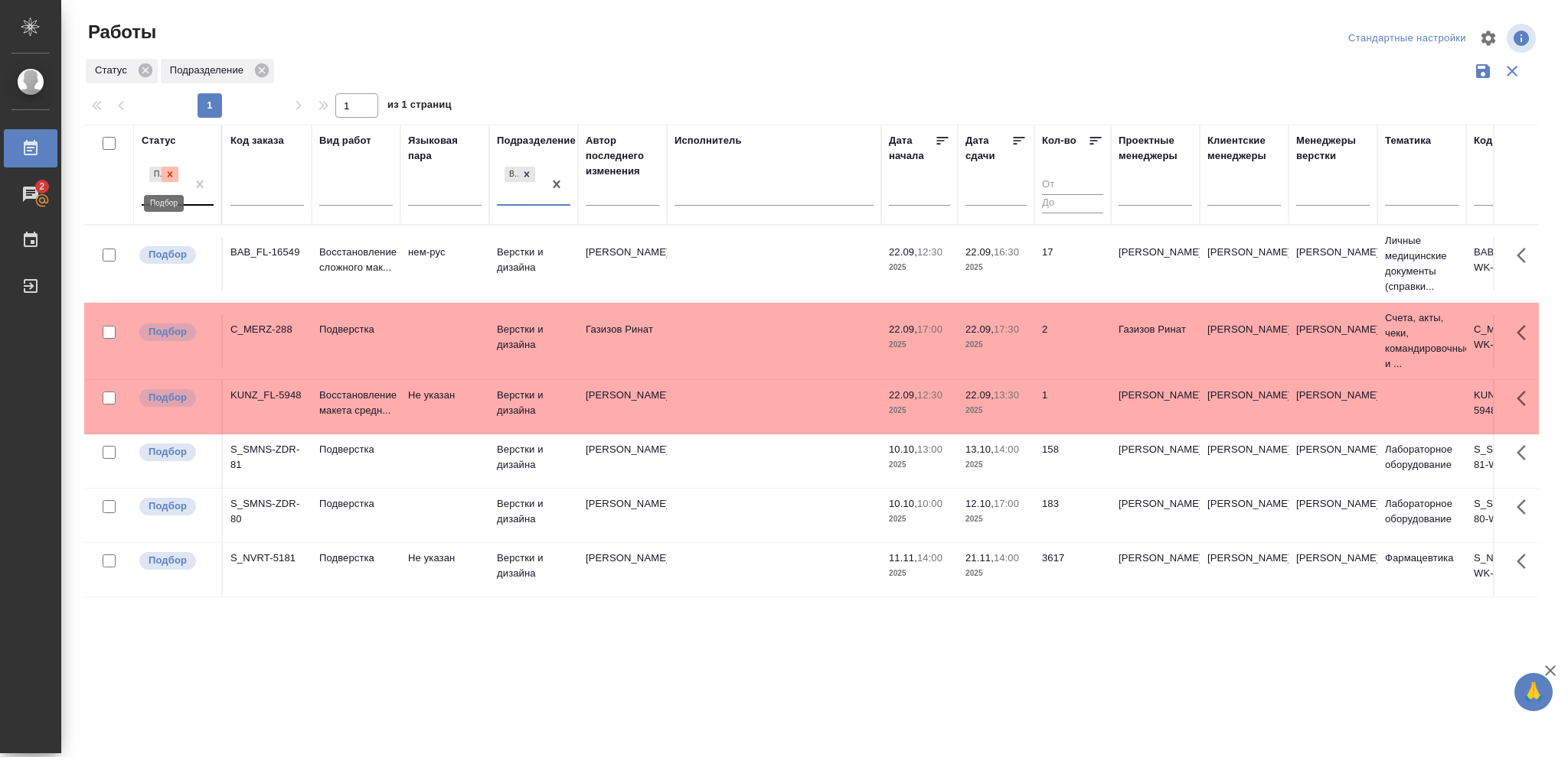
click at [169, 175] on icon at bounding box center [170, 174] width 6 height 6
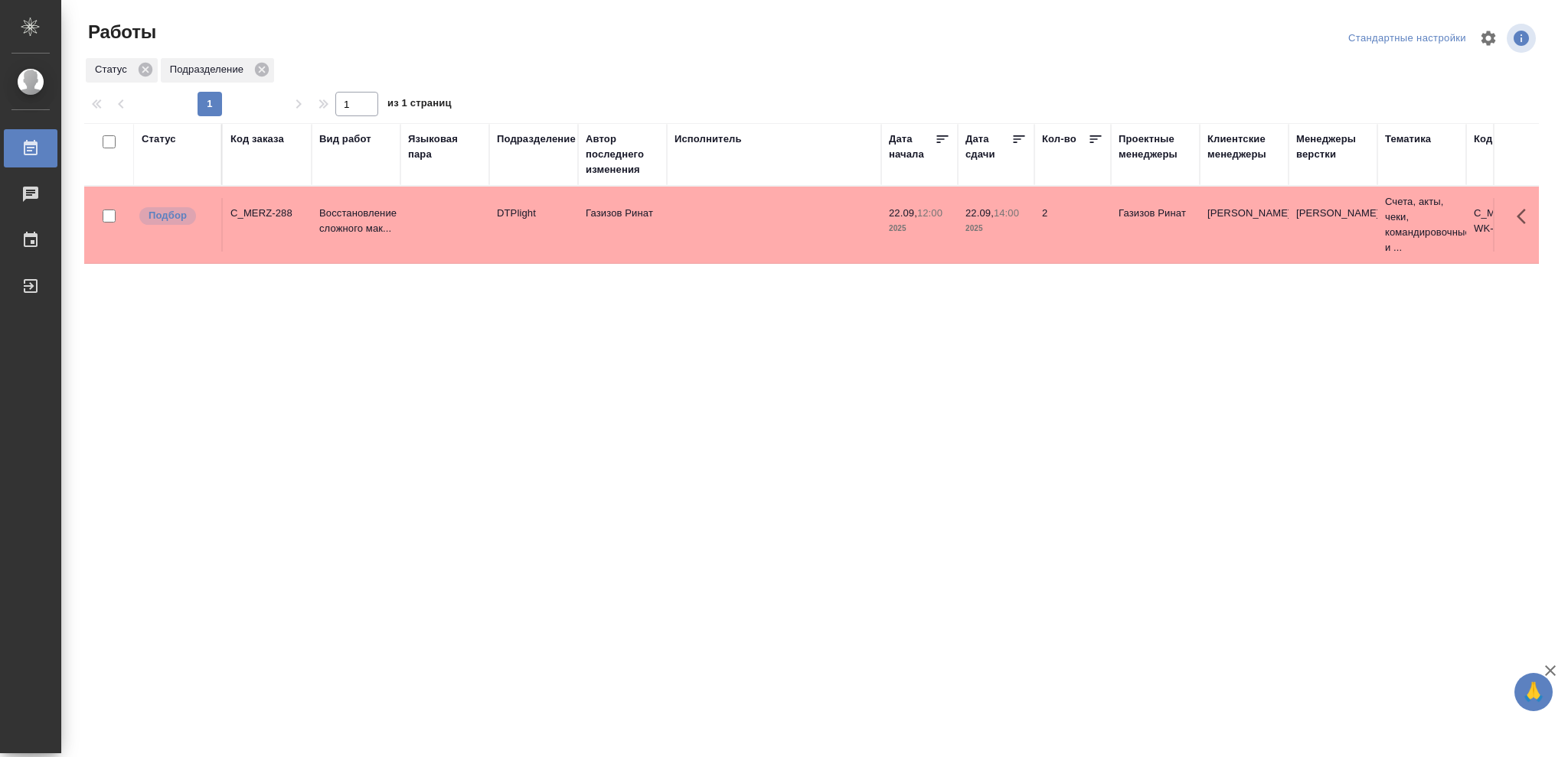
click at [168, 140] on div "Статус" at bounding box center [158, 139] width 34 height 15
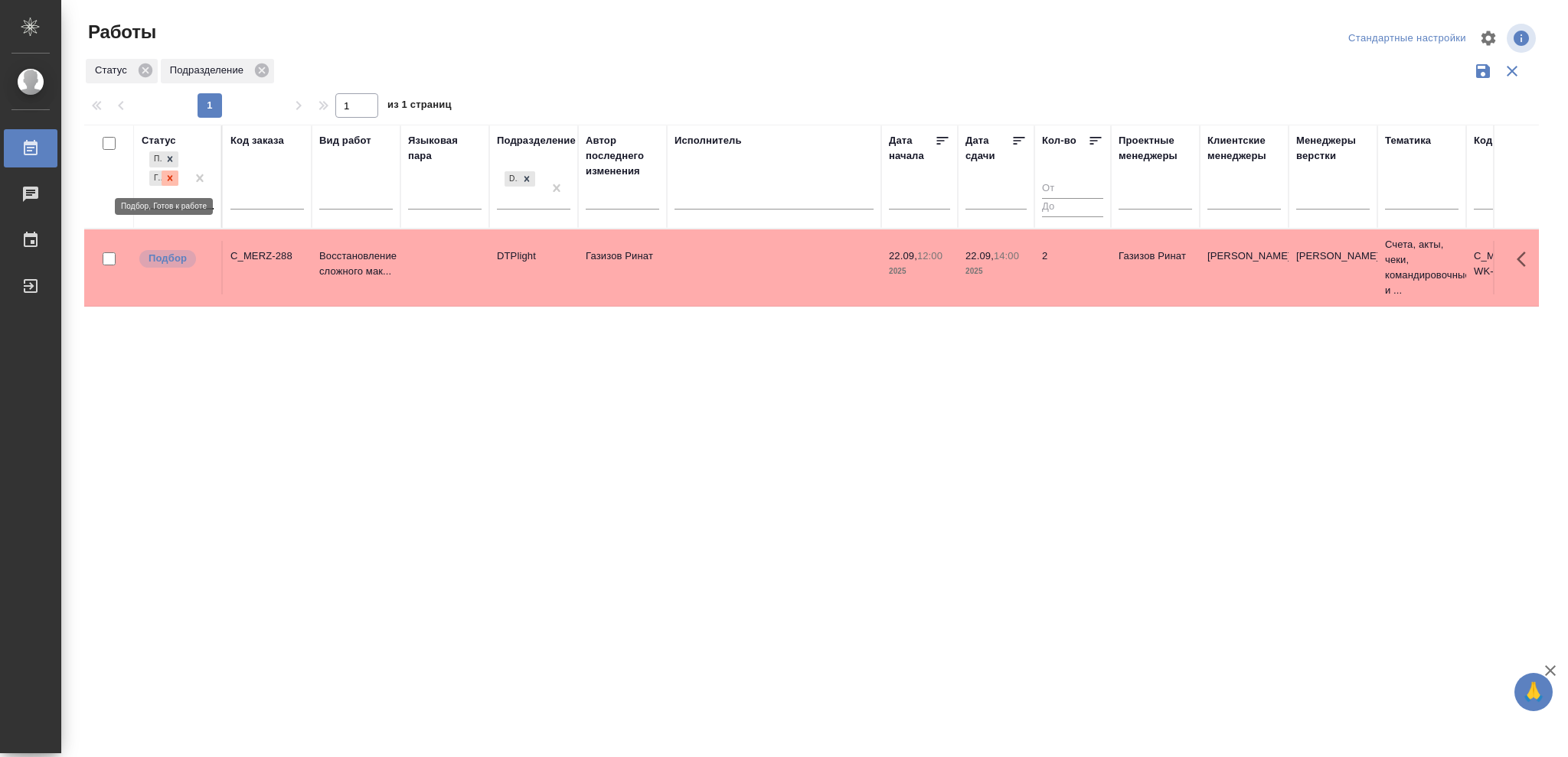
click at [169, 180] on icon at bounding box center [170, 179] width 11 height 11
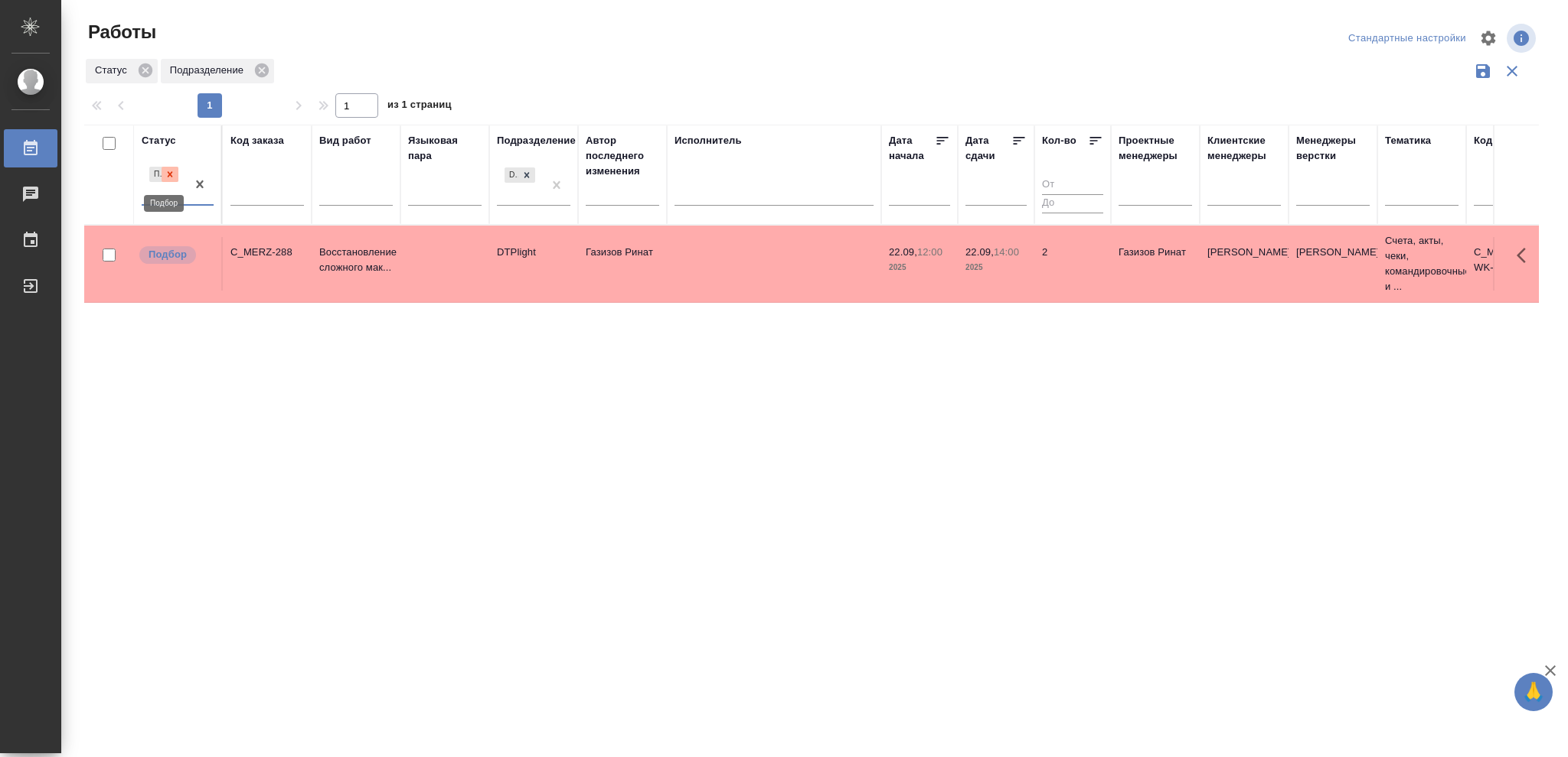
click at [169, 176] on icon at bounding box center [170, 174] width 6 height 6
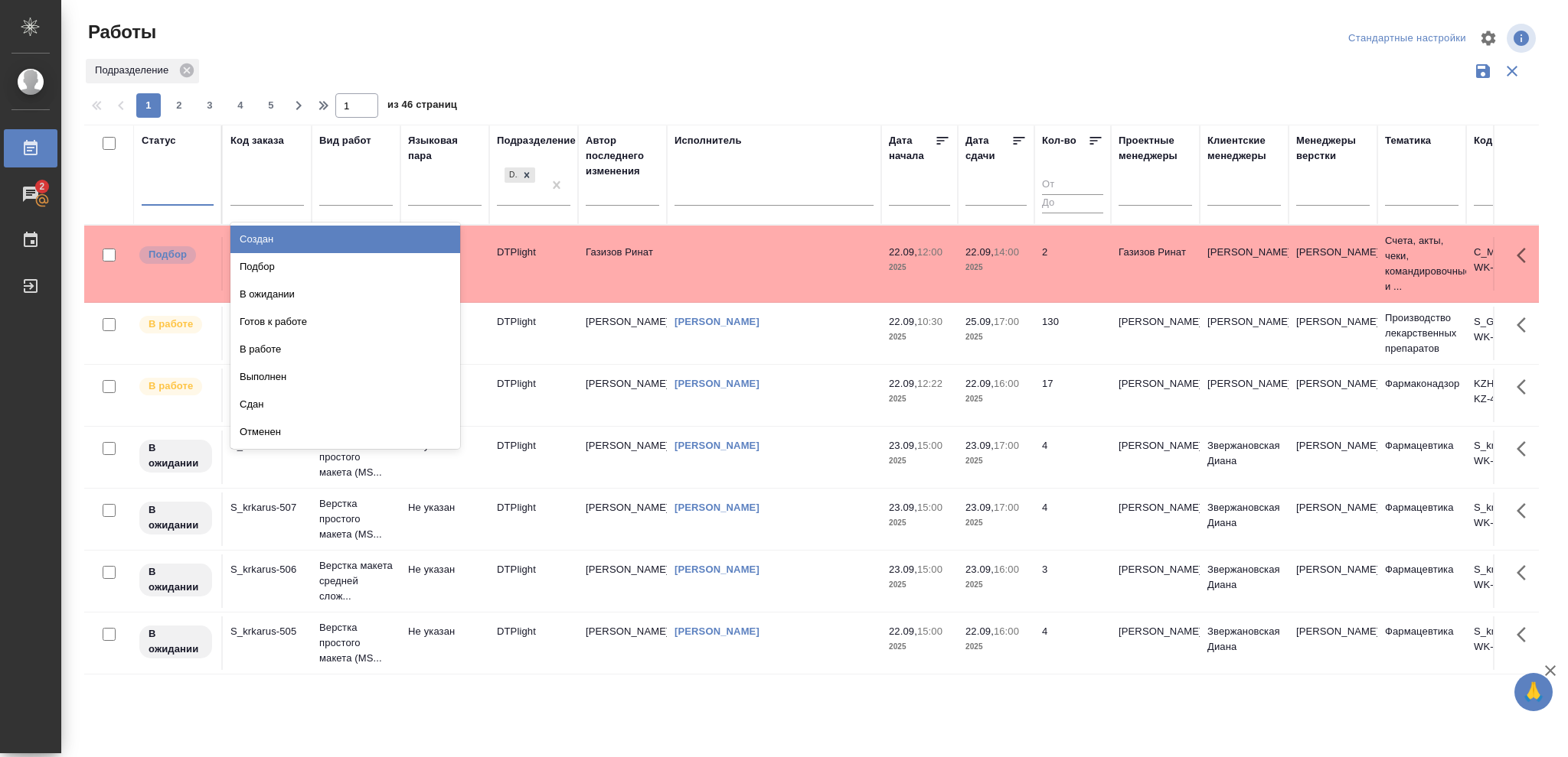
click at [170, 188] on div at bounding box center [177, 191] width 72 height 22
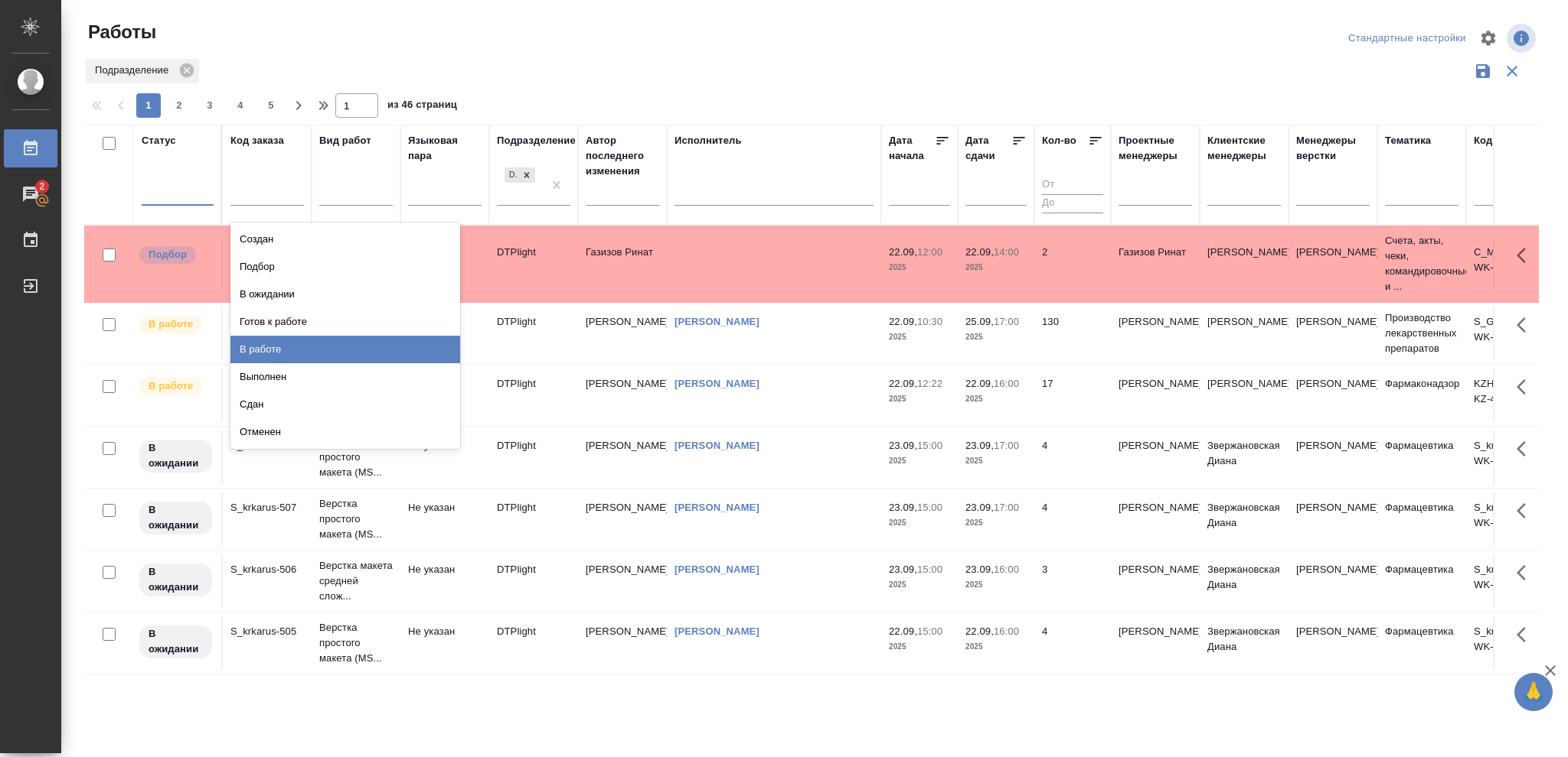
click at [266, 352] on div "В работе" at bounding box center [345, 350] width 230 height 28
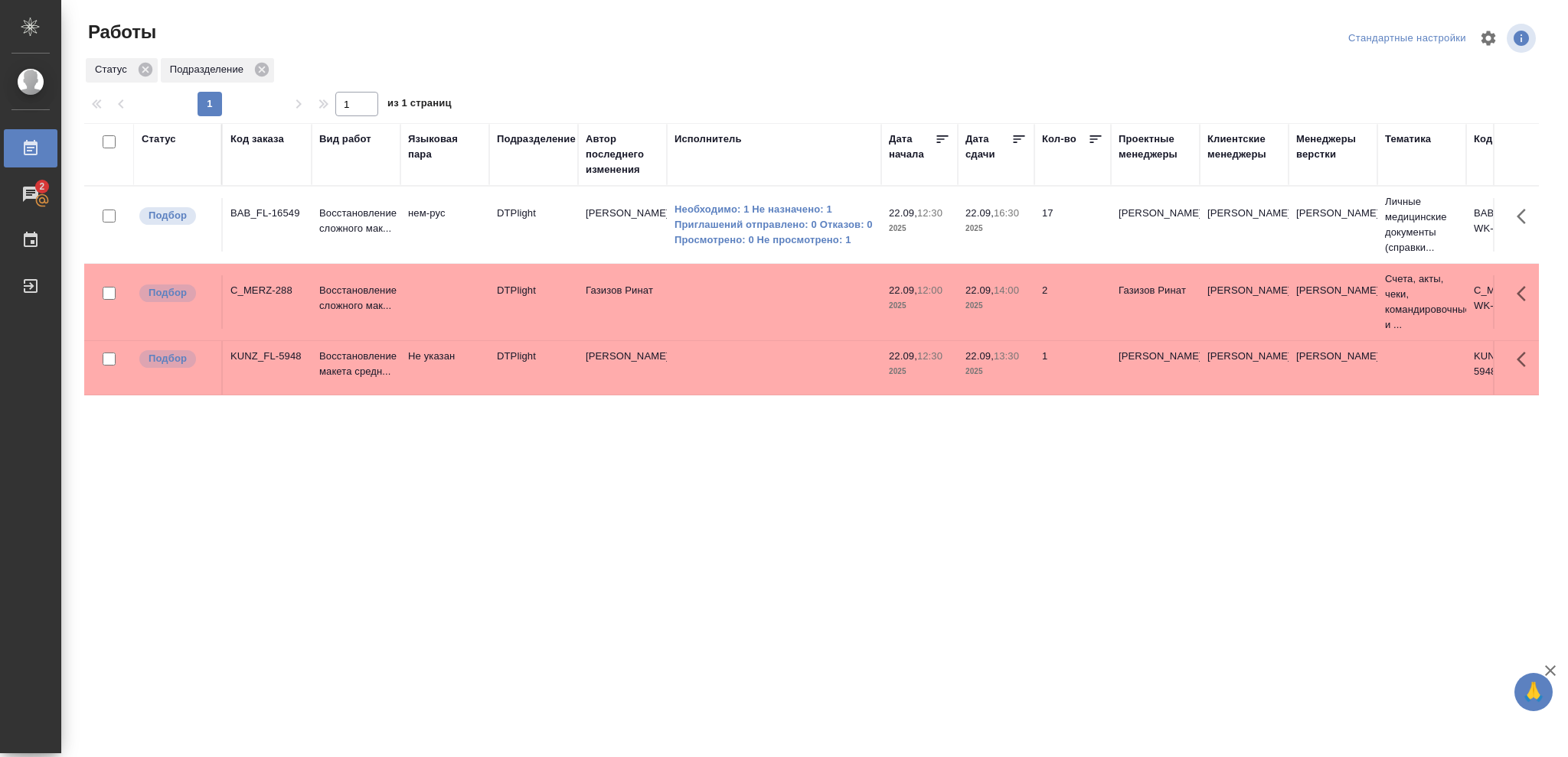
click at [1002, 232] on p "2025" at bounding box center [996, 229] width 61 height 15
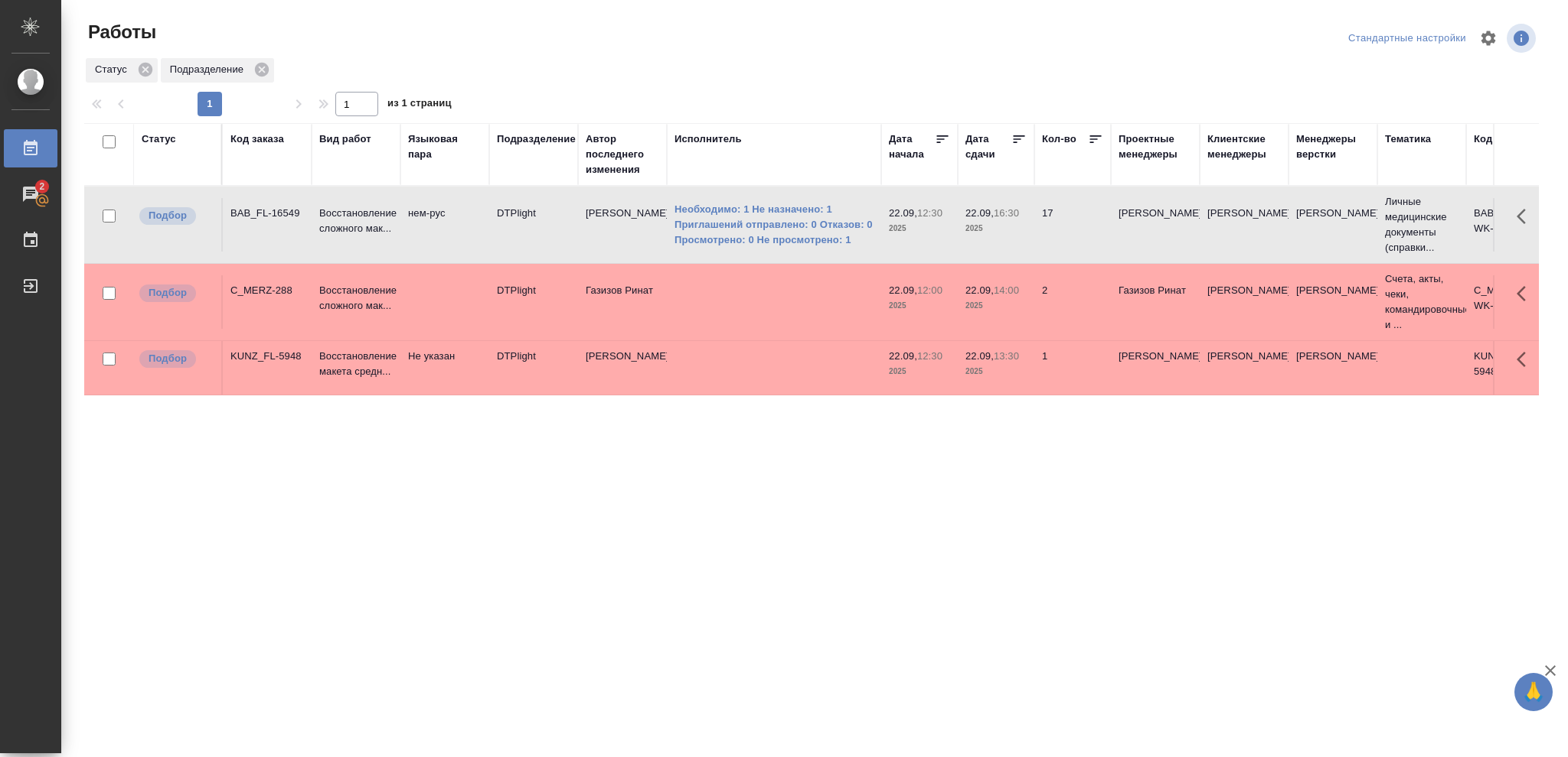
click at [1002, 232] on p "2025" at bounding box center [996, 229] width 61 height 15
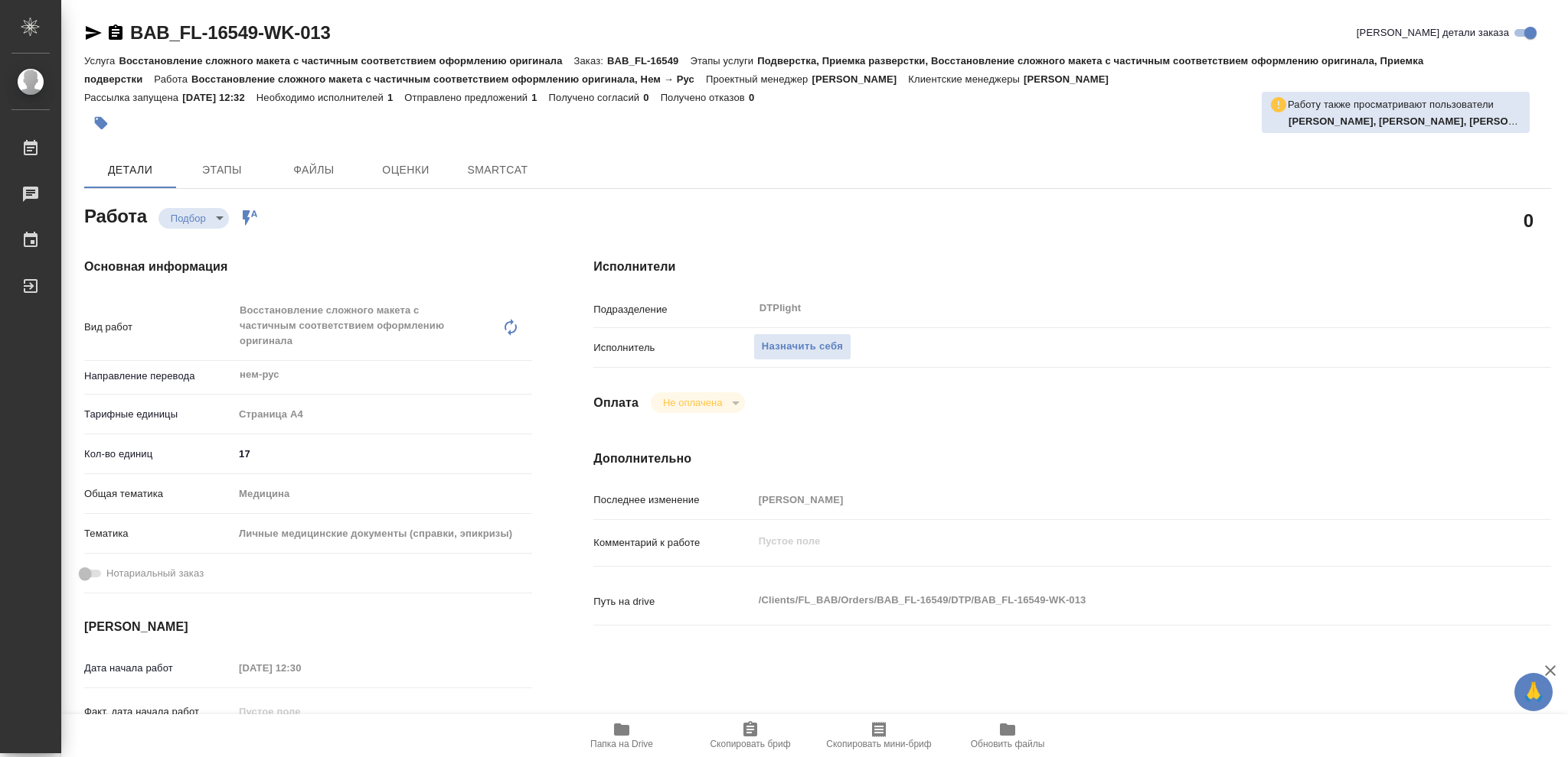
type textarea "x"
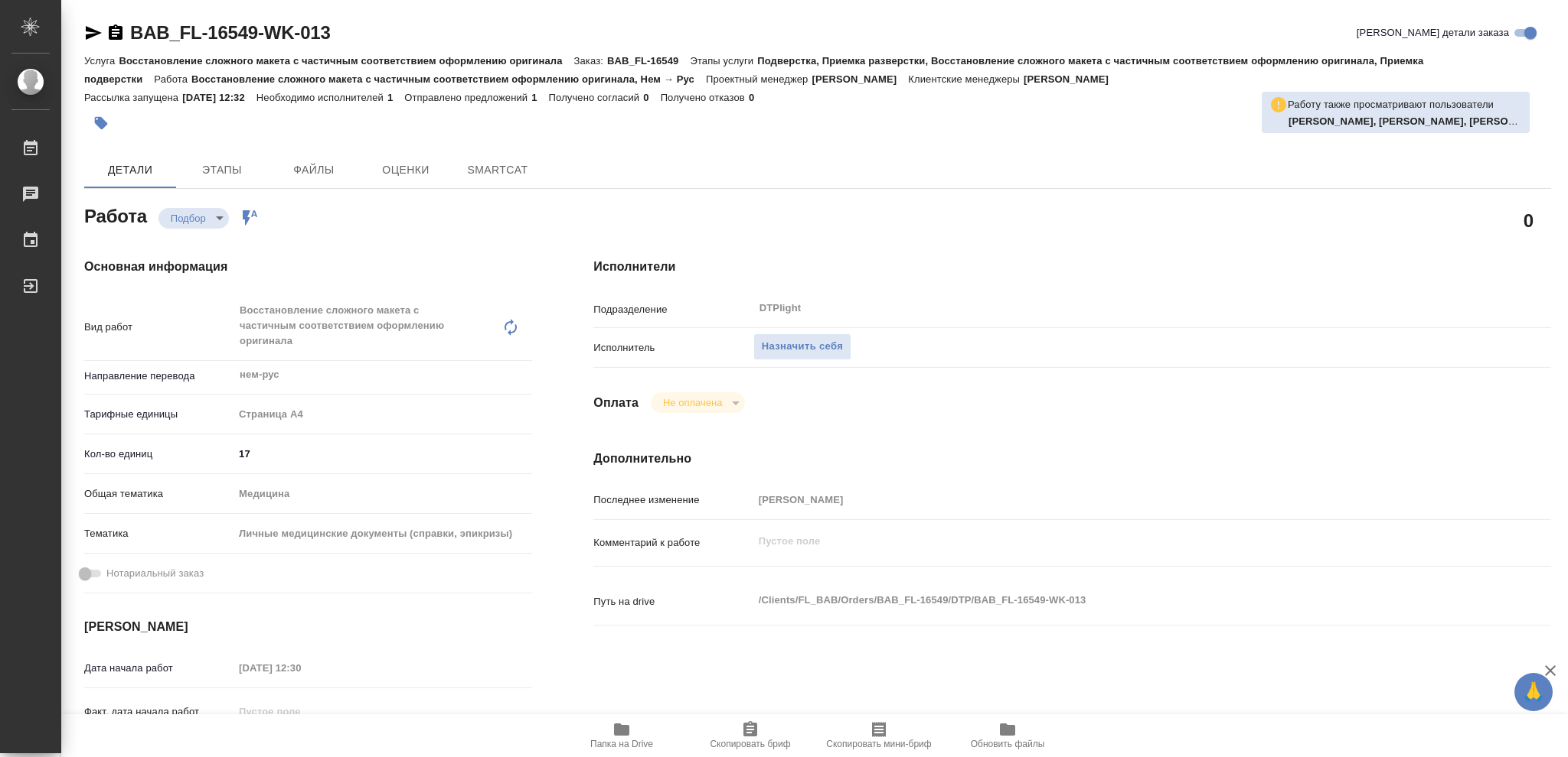
type textarea "x"
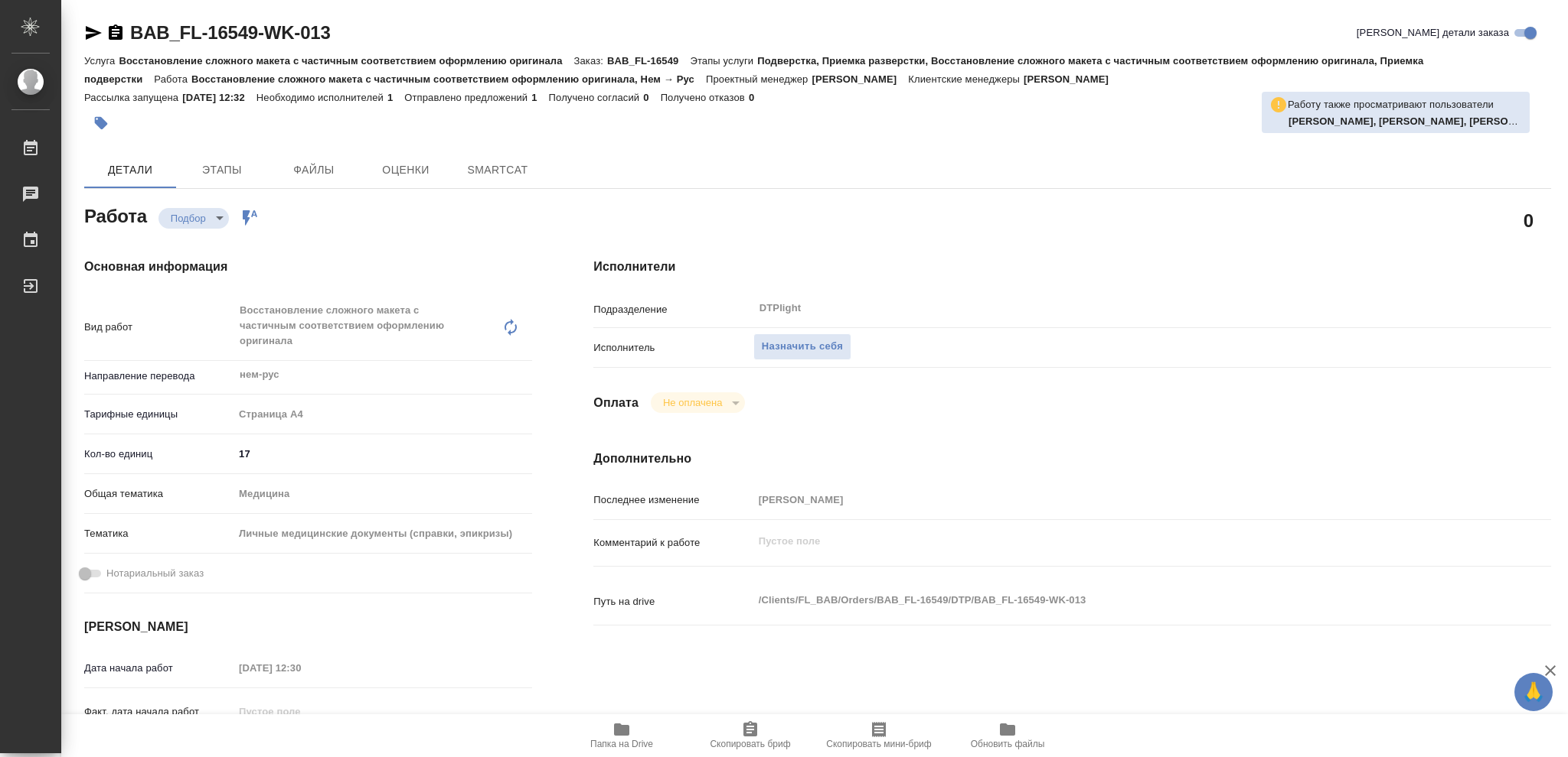
type textarea "x"
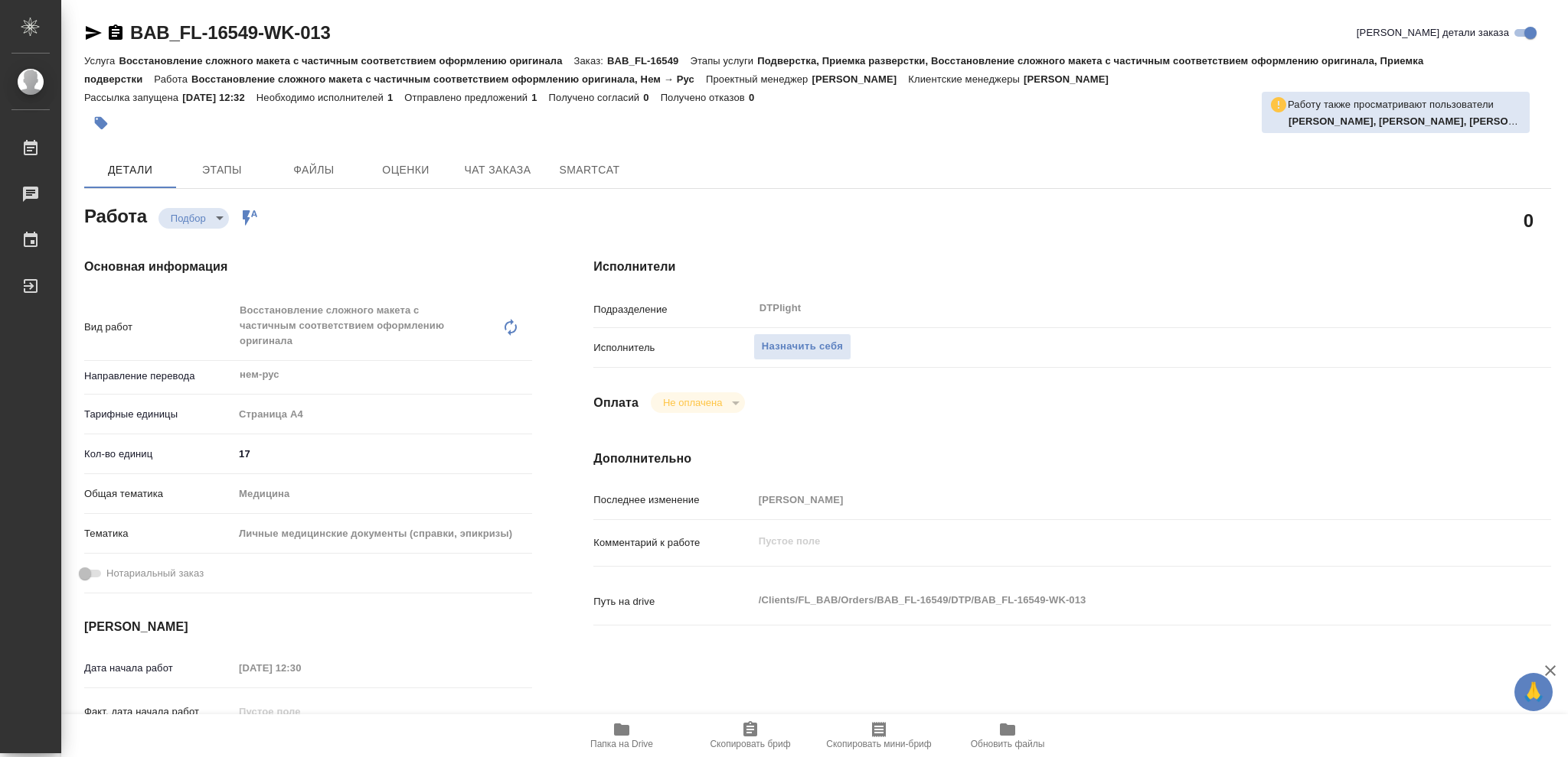
click at [616, 731] on icon "button" at bounding box center [622, 729] width 15 height 12
type textarea "x"
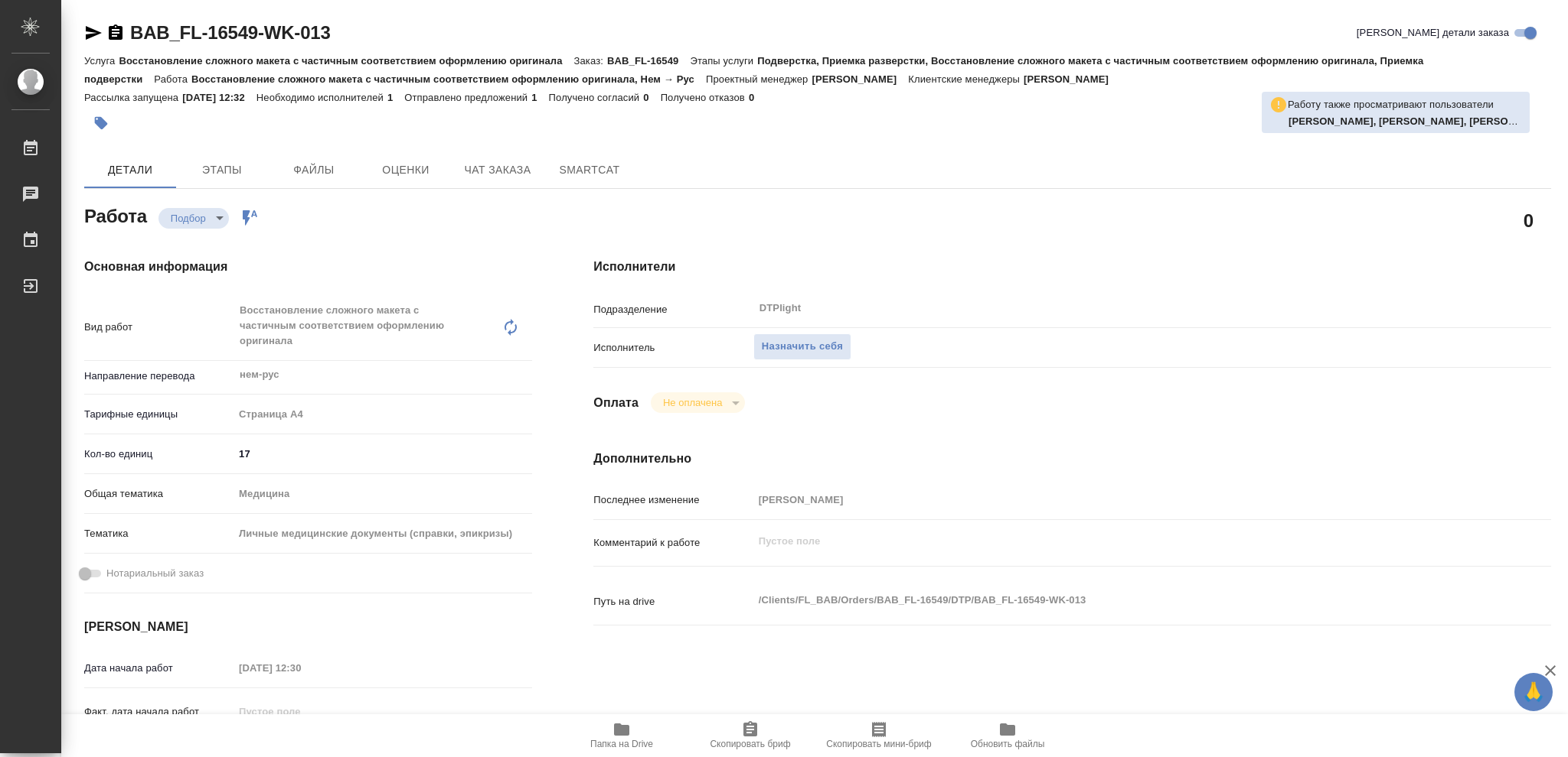
type textarea "x"
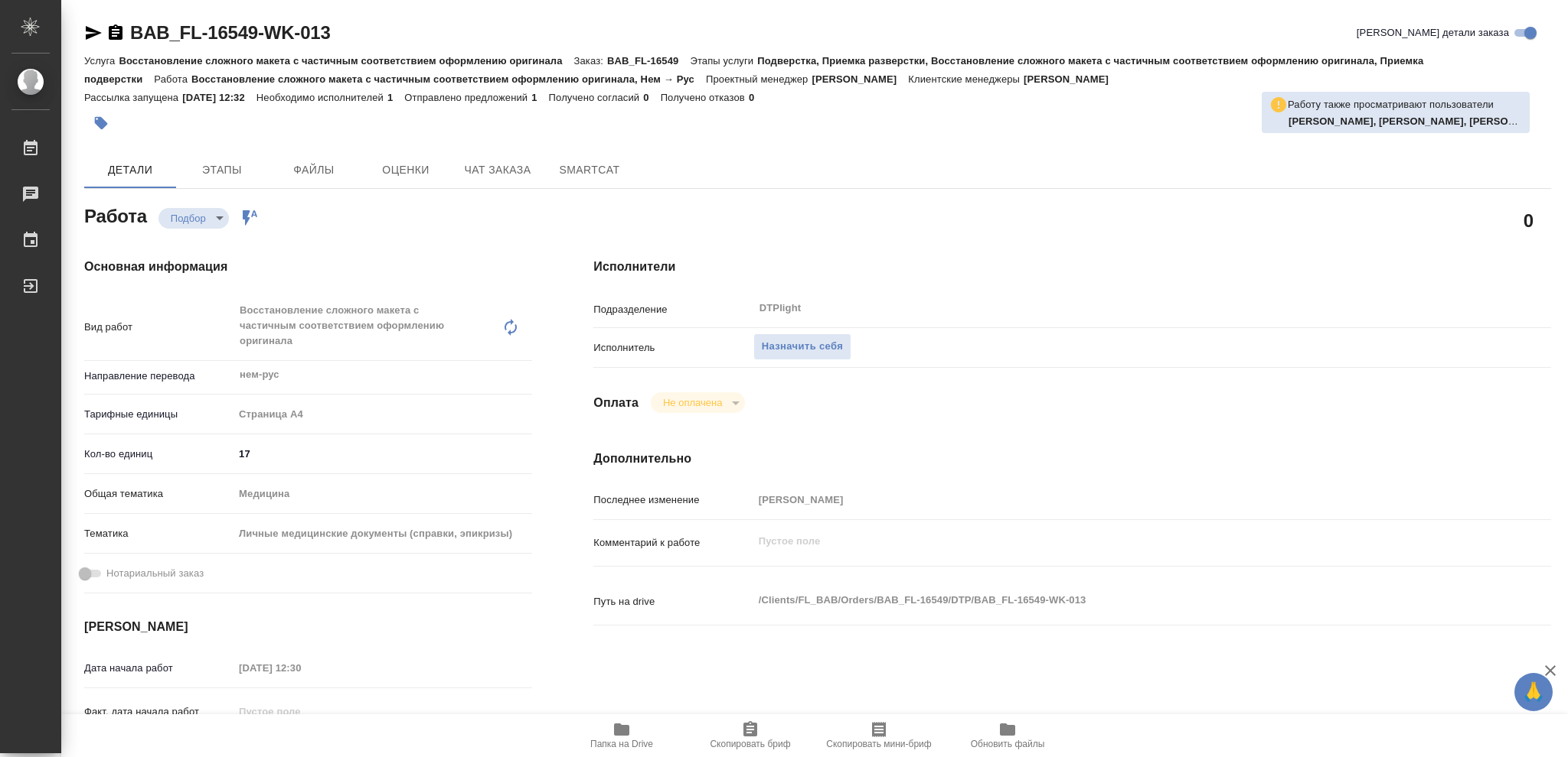
type textarea "x"
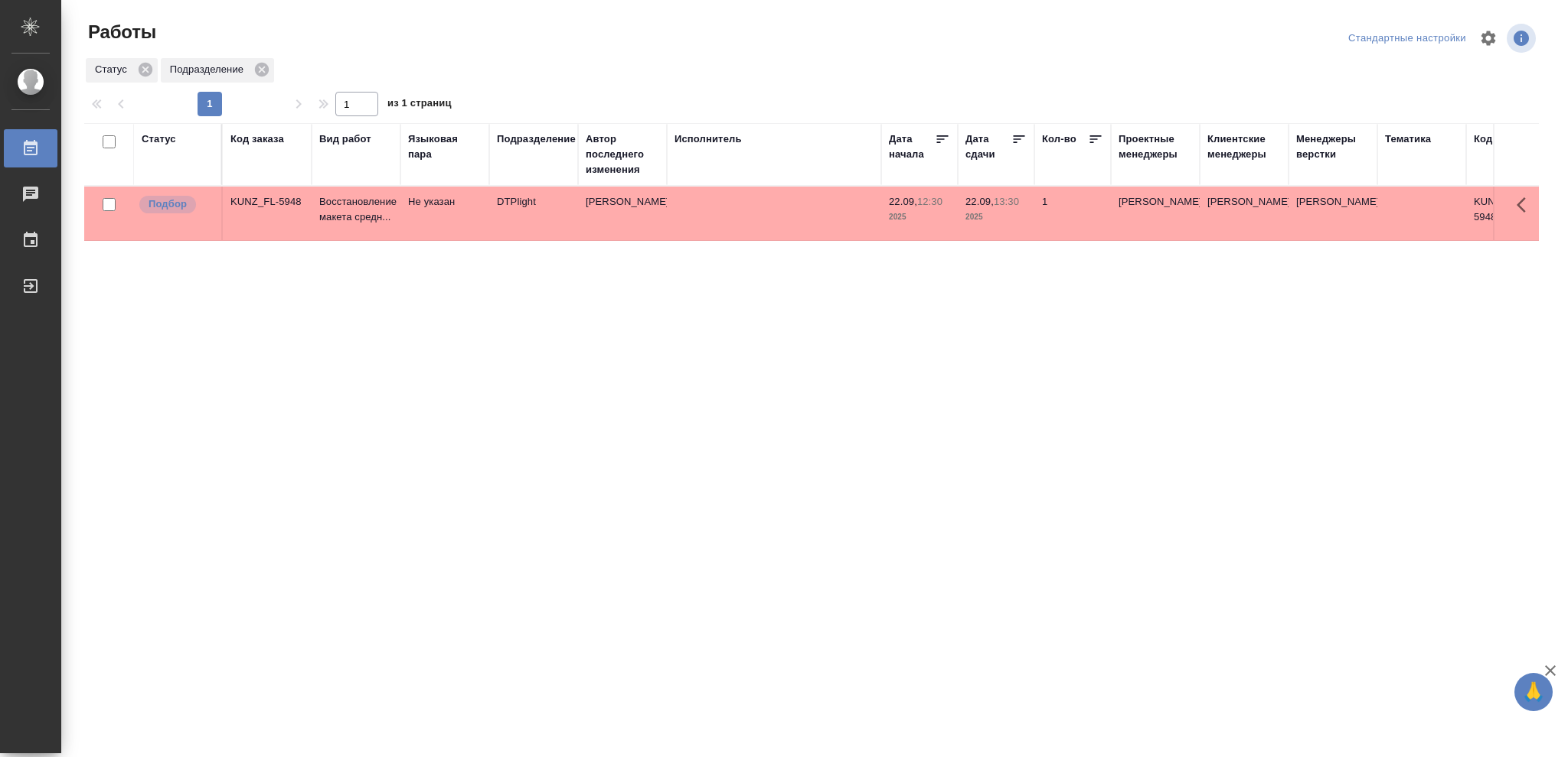
click at [154, 139] on div "Статус" at bounding box center [158, 139] width 34 height 15
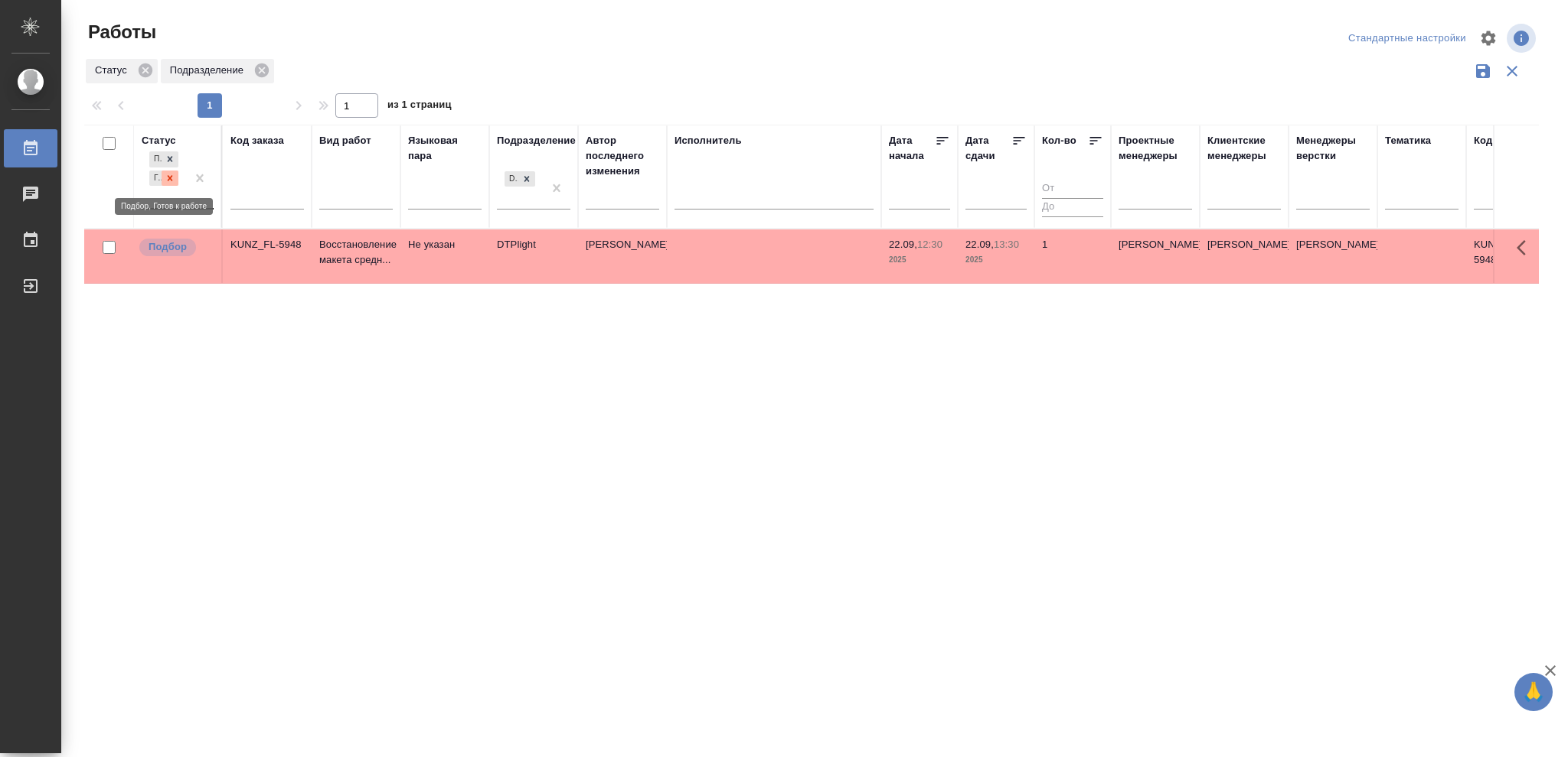
click at [169, 180] on icon at bounding box center [170, 179] width 11 height 11
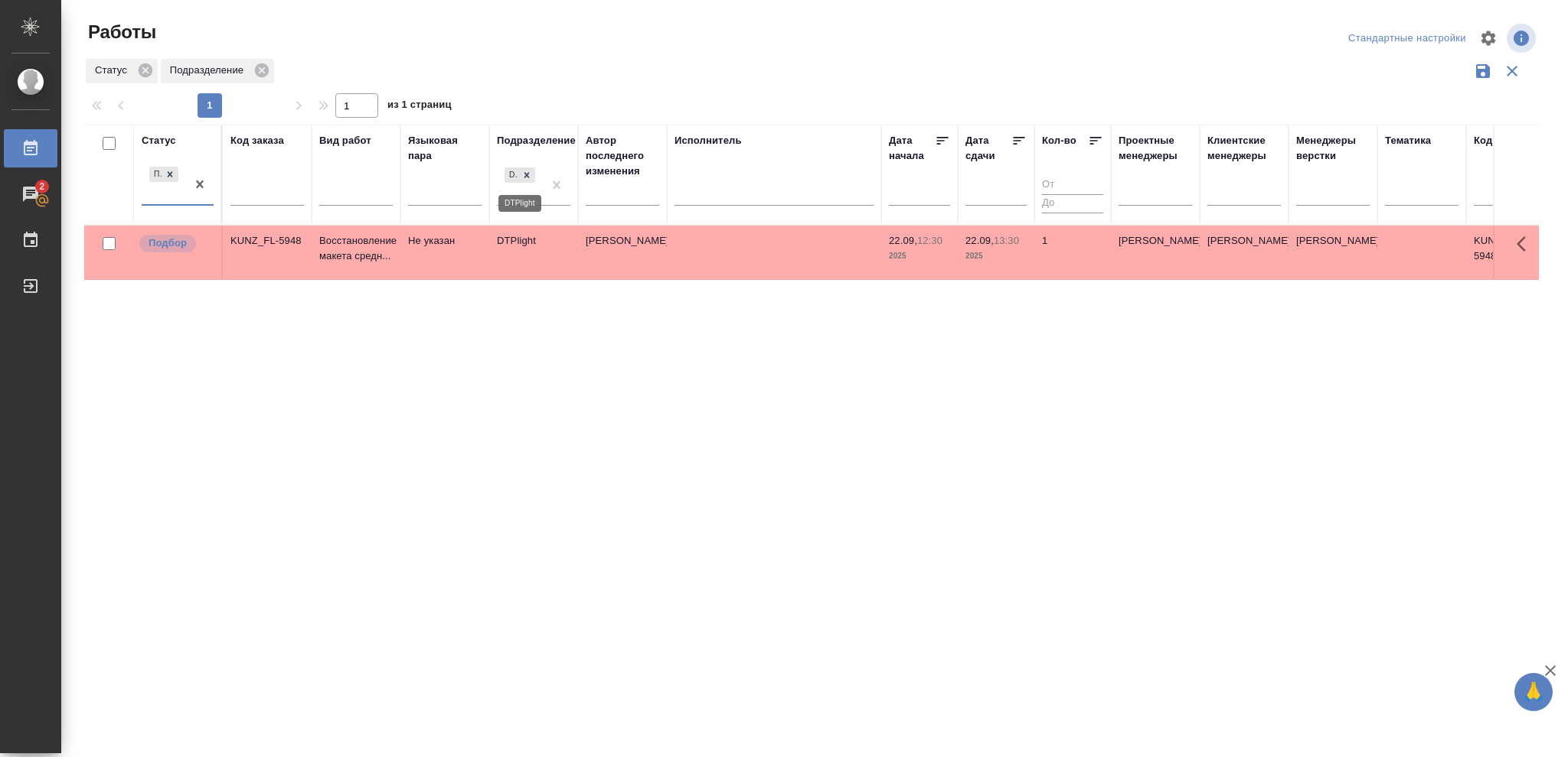
click at [527, 170] on icon at bounding box center [527, 176] width 11 height 11
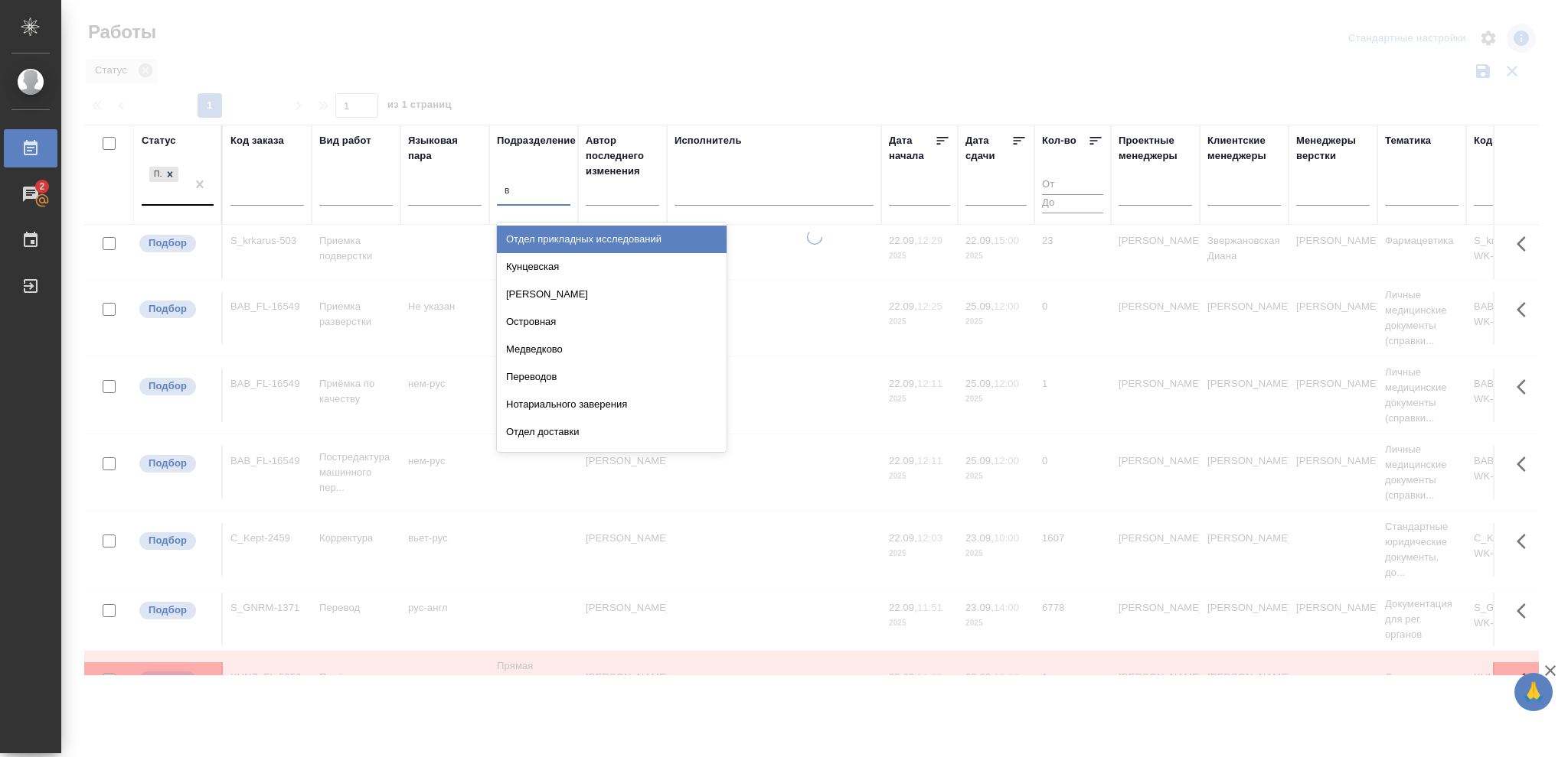
type input "ве"
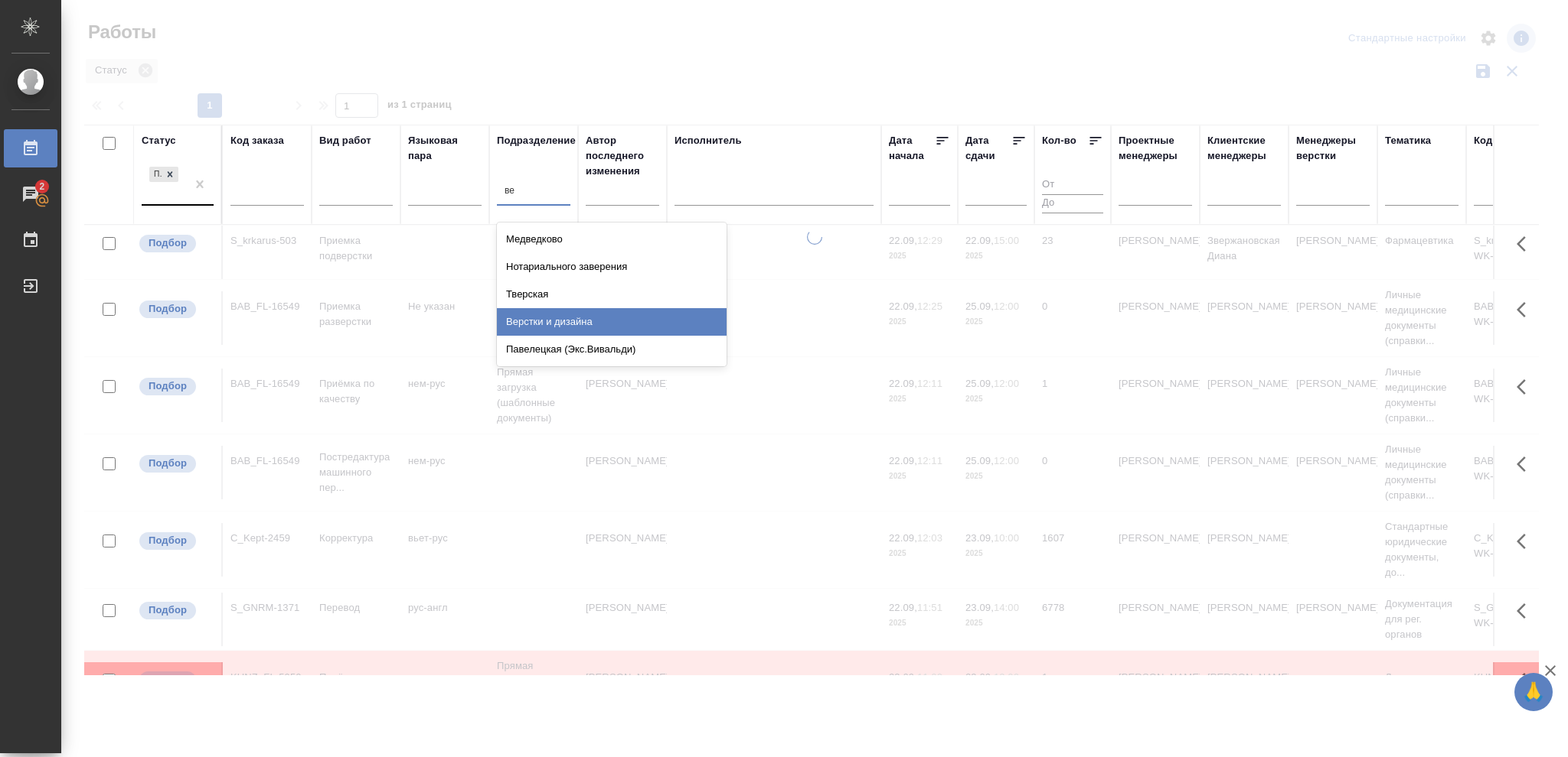
click at [573, 323] on div "Верстки и дизайна" at bounding box center [611, 323] width 230 height 28
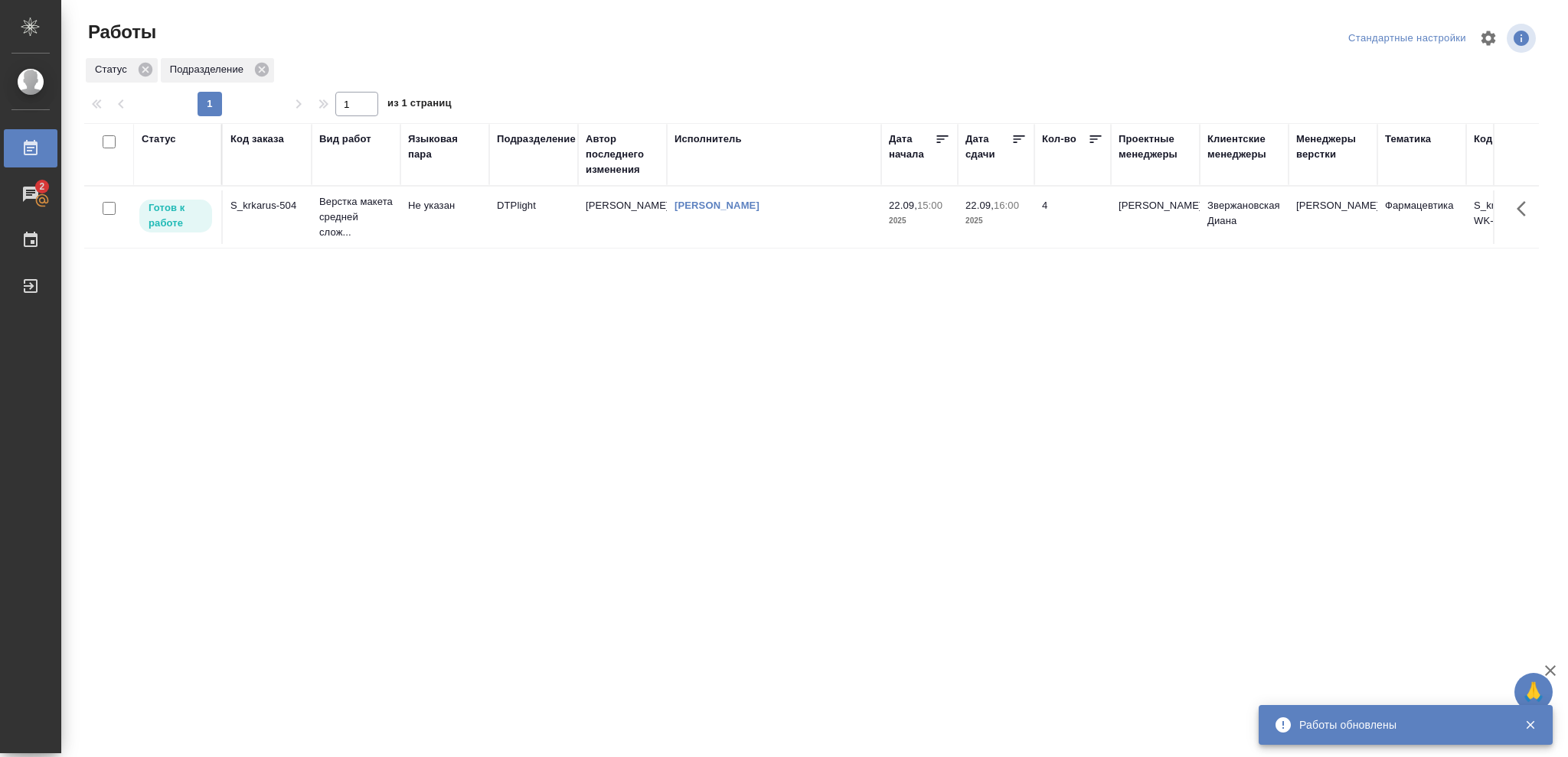
click at [155, 139] on div "Статус" at bounding box center [158, 139] width 34 height 15
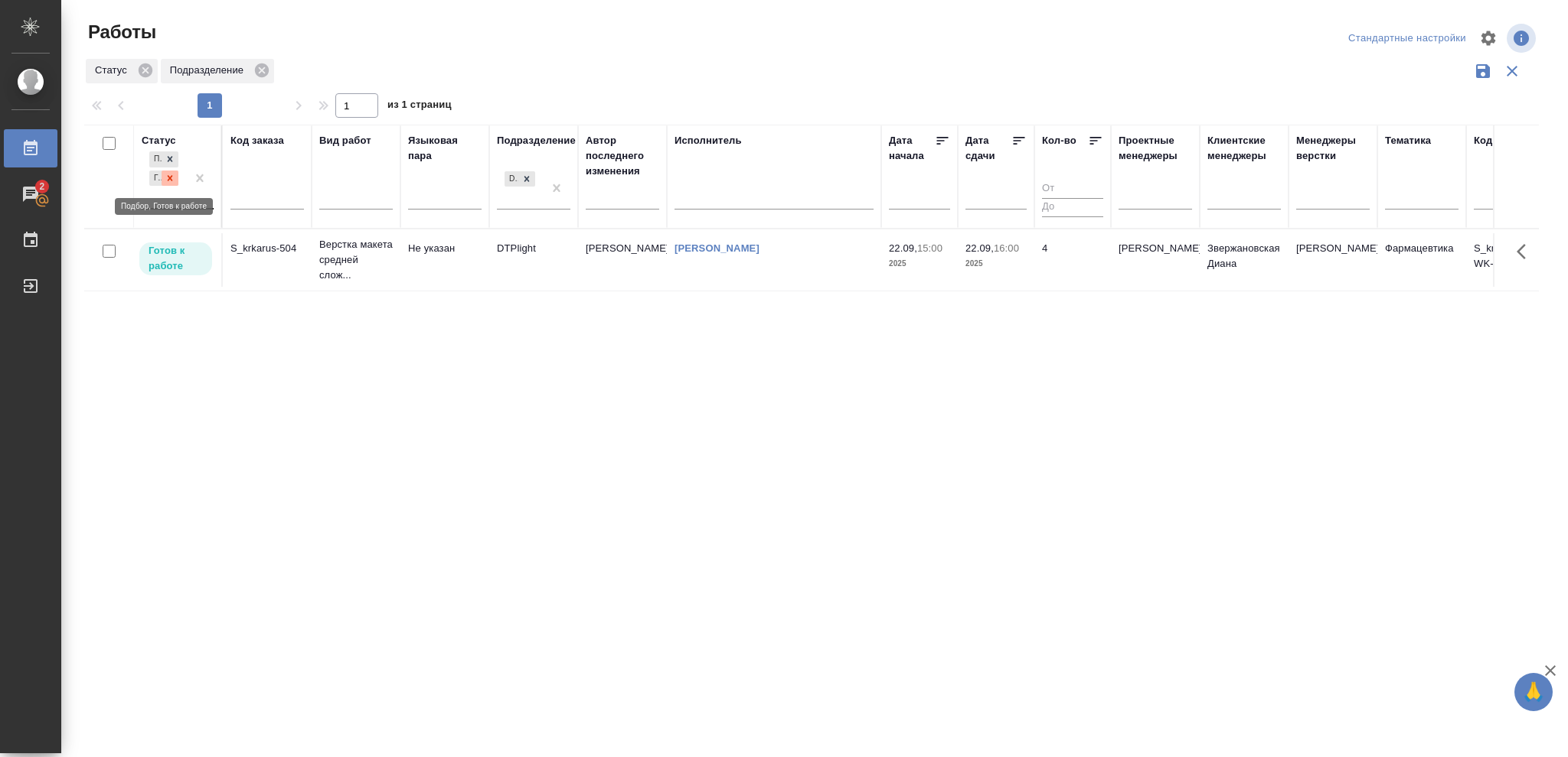
click at [170, 179] on icon at bounding box center [170, 179] width 11 height 11
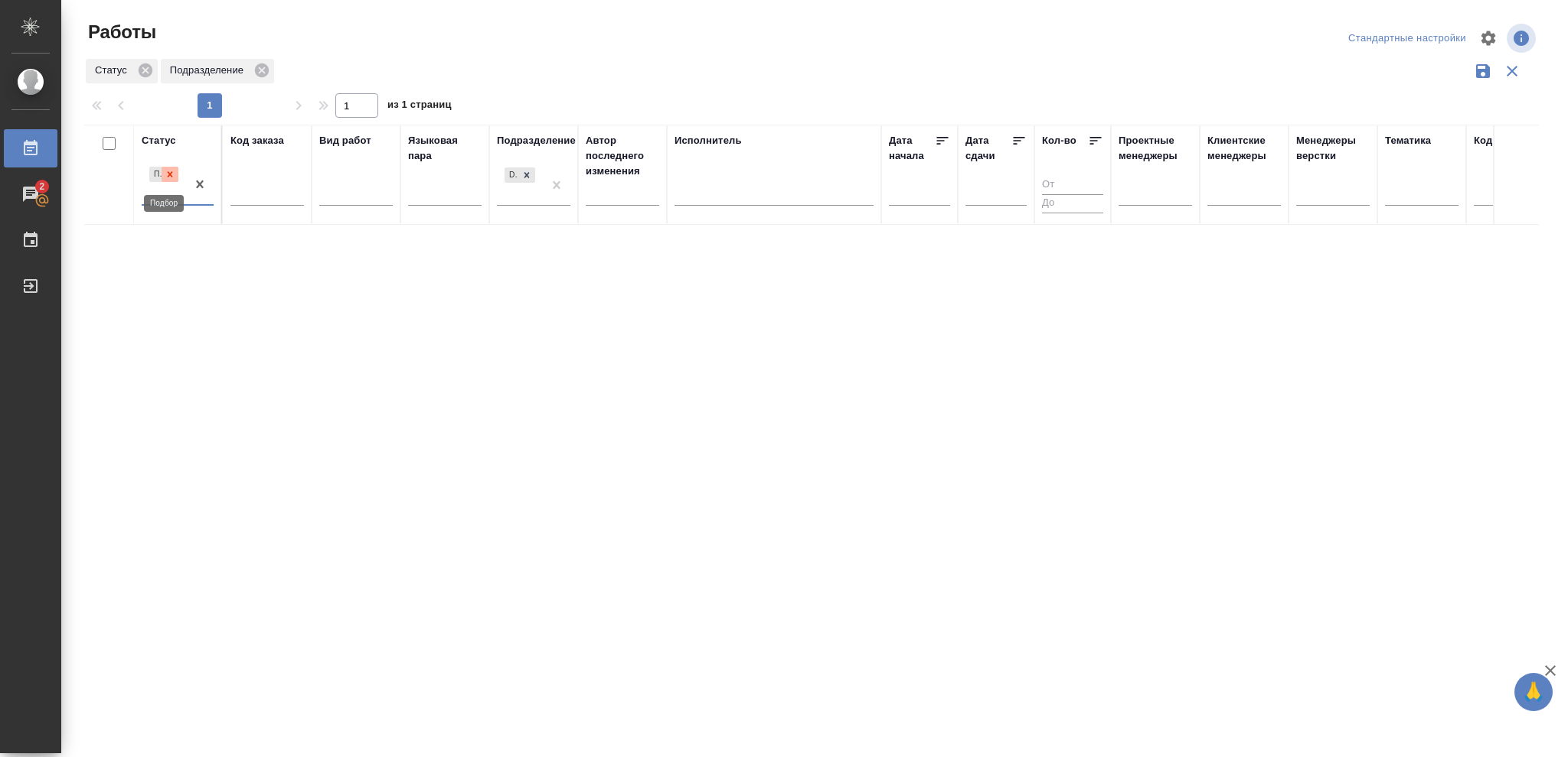
click at [170, 175] on icon at bounding box center [170, 174] width 6 height 6
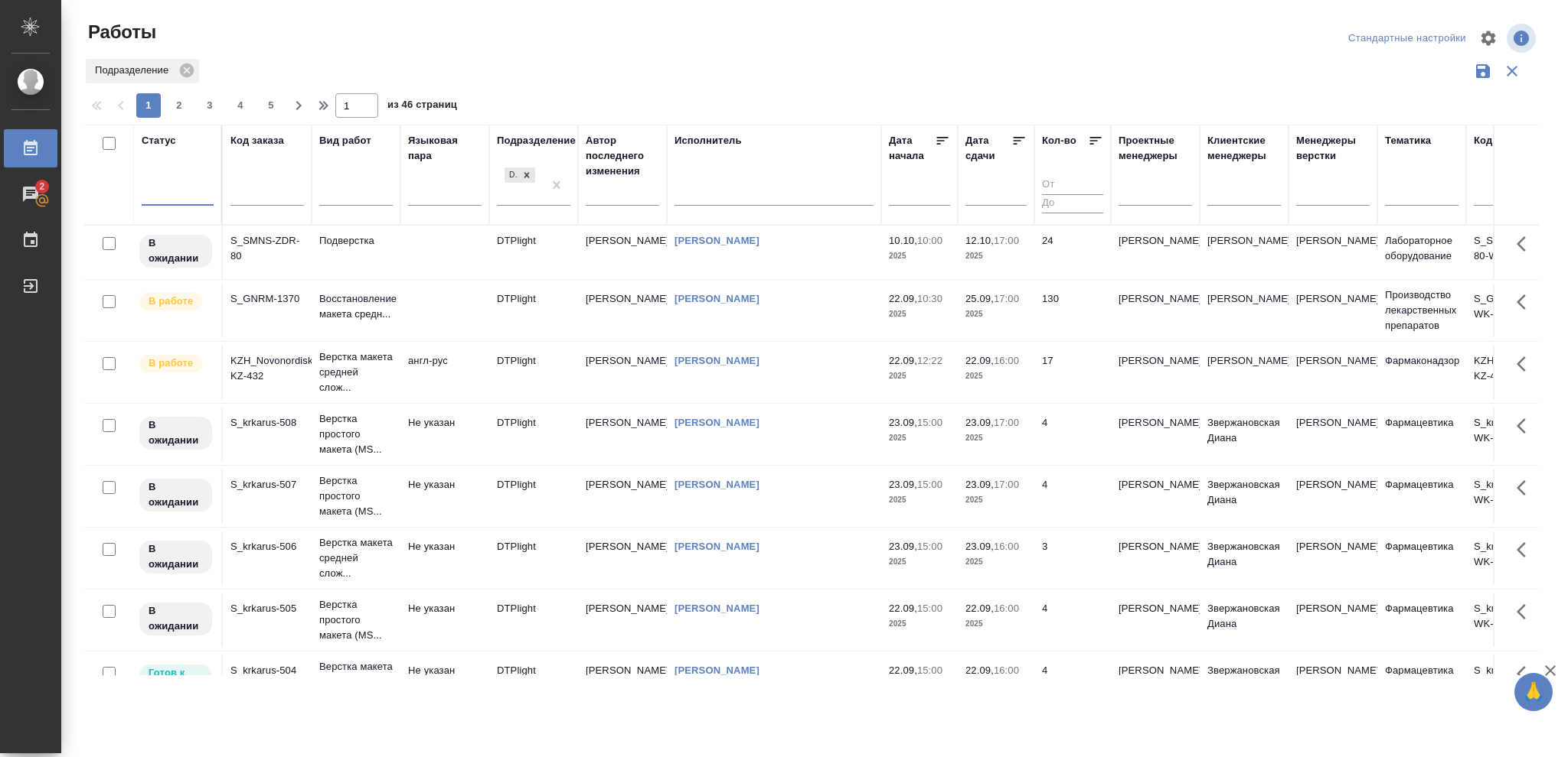
click at [175, 189] on div at bounding box center [177, 191] width 72 height 22
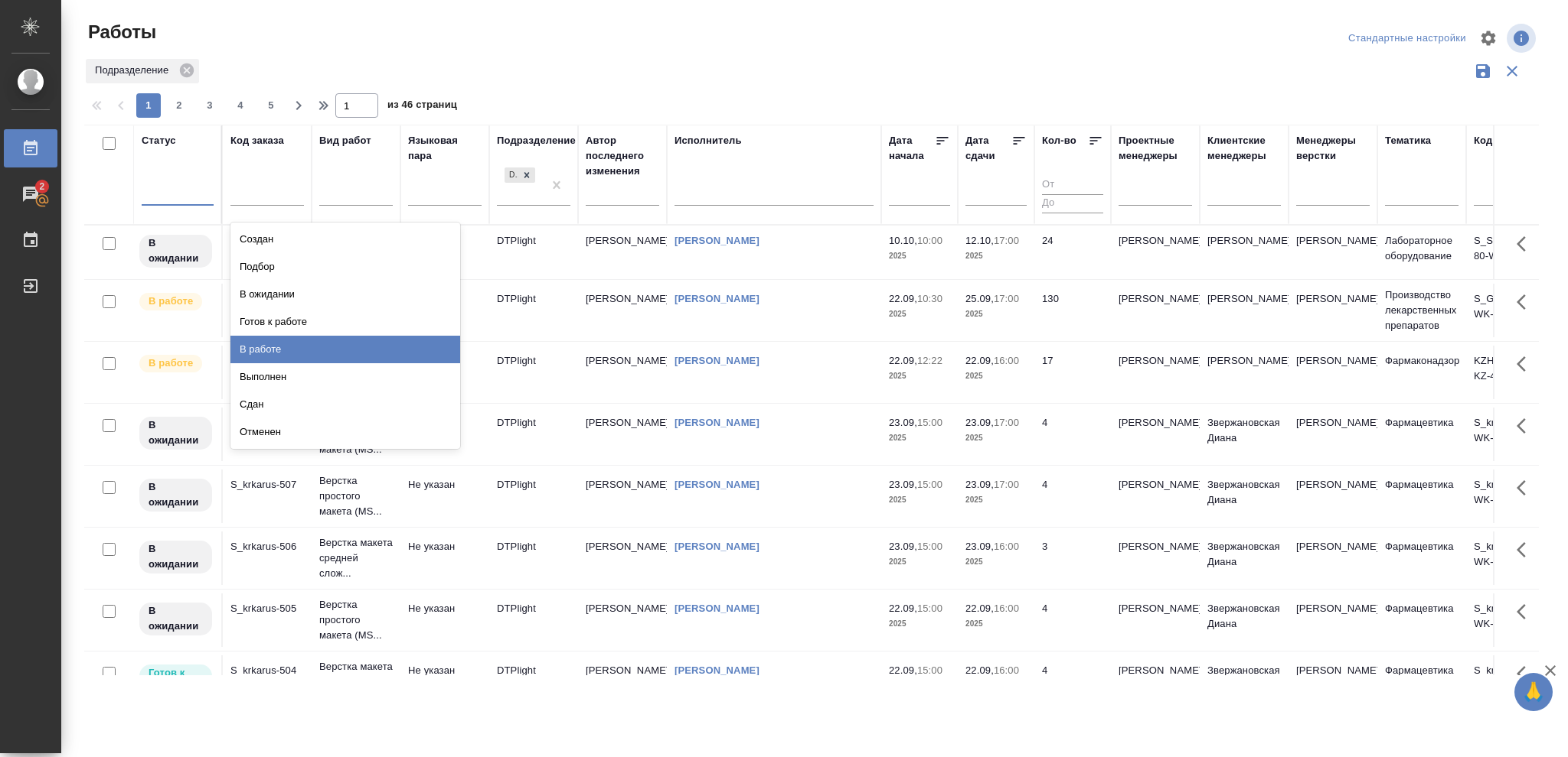
click at [260, 346] on div "В работе" at bounding box center [345, 350] width 230 height 28
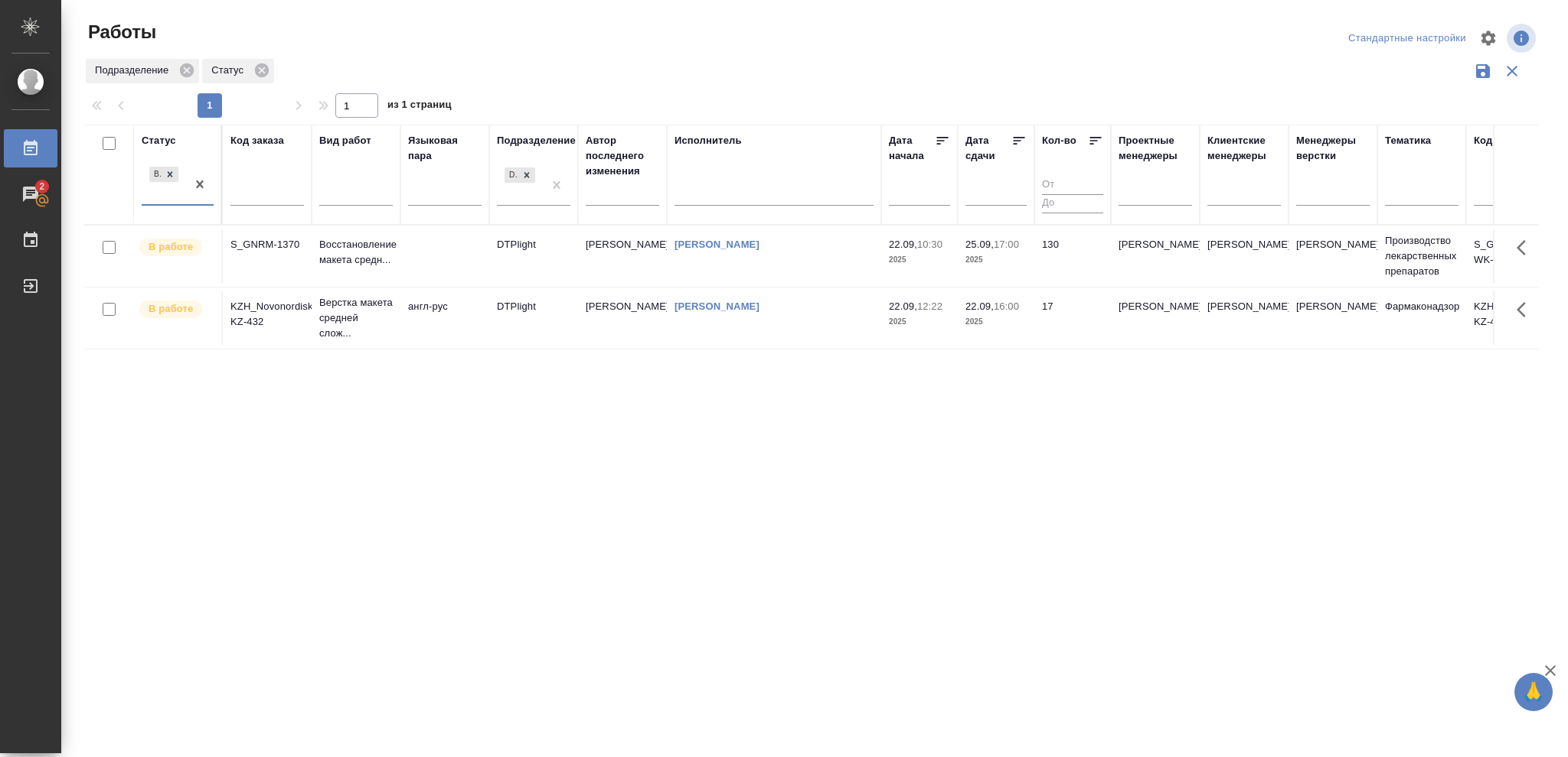
click at [1010, 335] on td "22.09, 16:00 2025" at bounding box center [996, 318] width 76 height 54
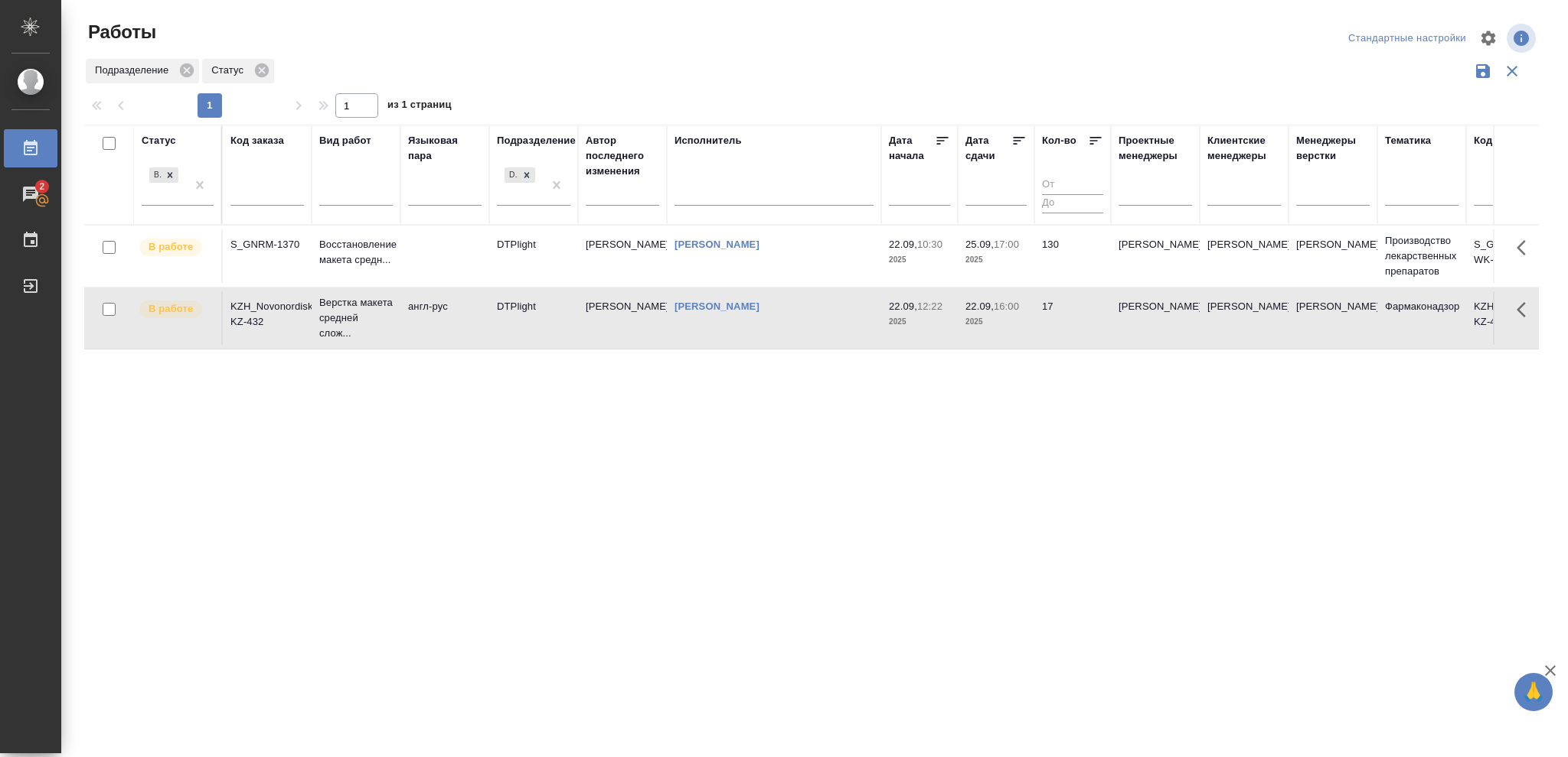
click at [1010, 335] on td "22.09, 16:00 2025" at bounding box center [996, 318] width 76 height 54
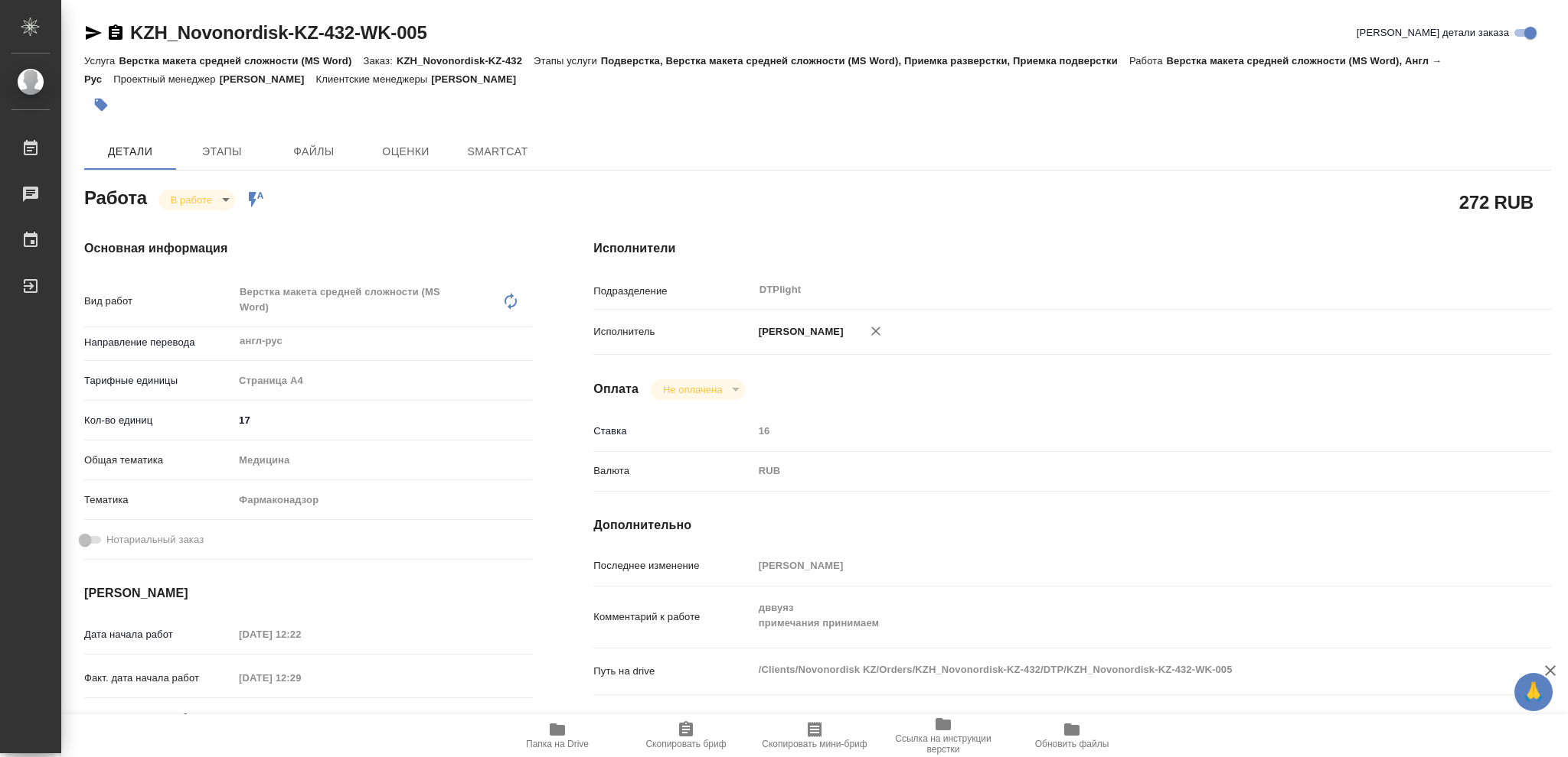
type textarea "x"
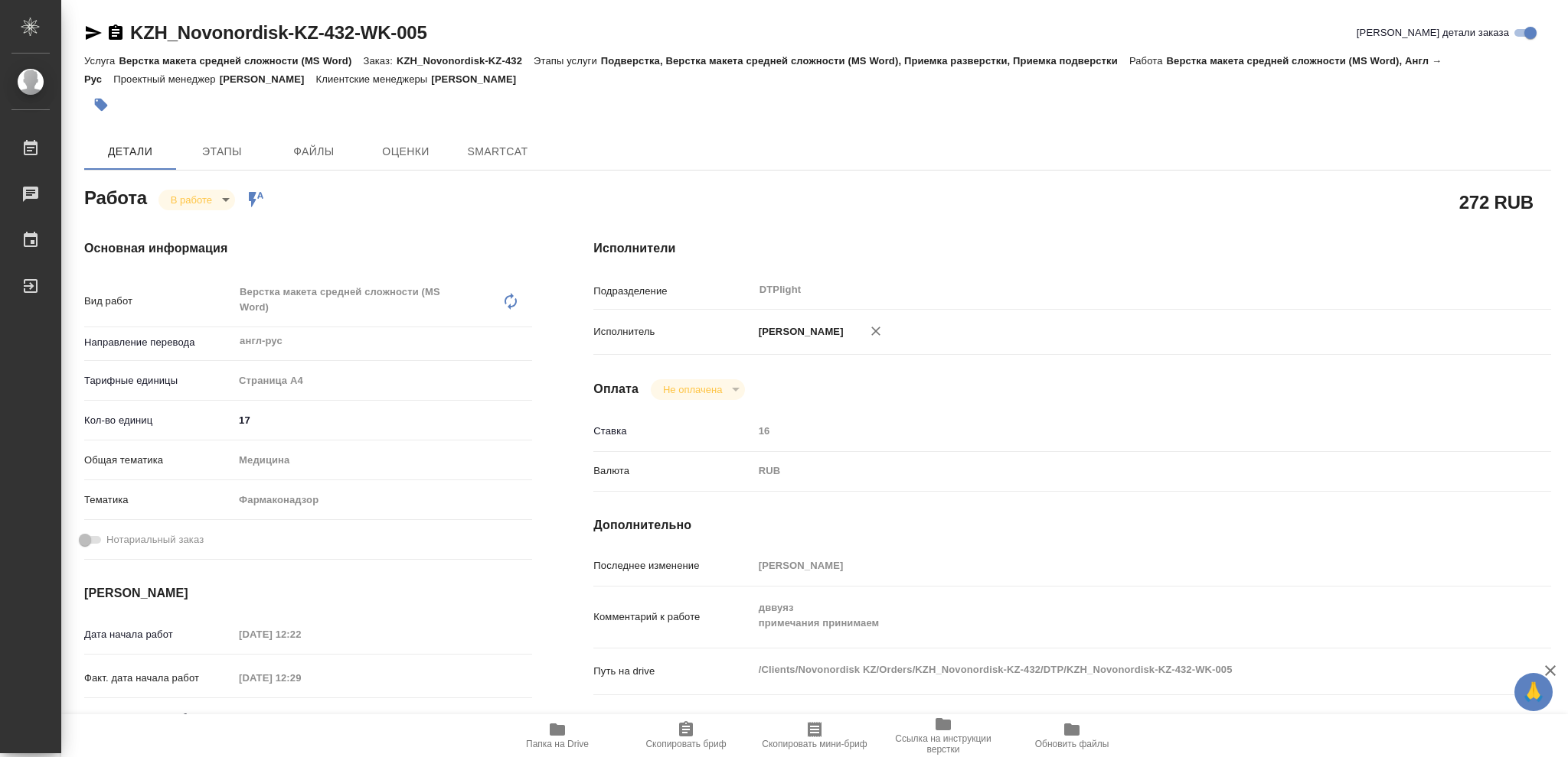
type textarea "x"
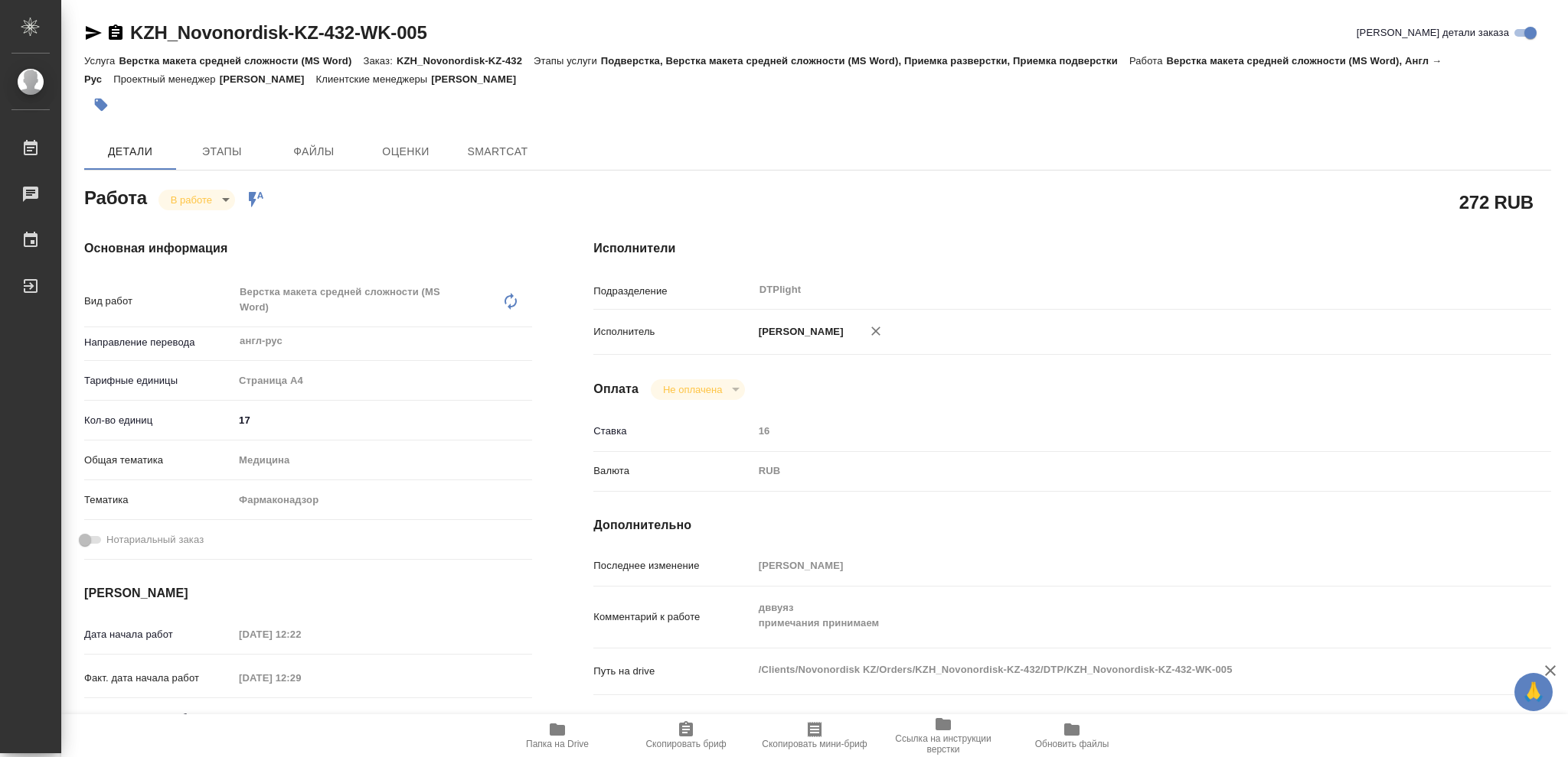
type textarea "x"
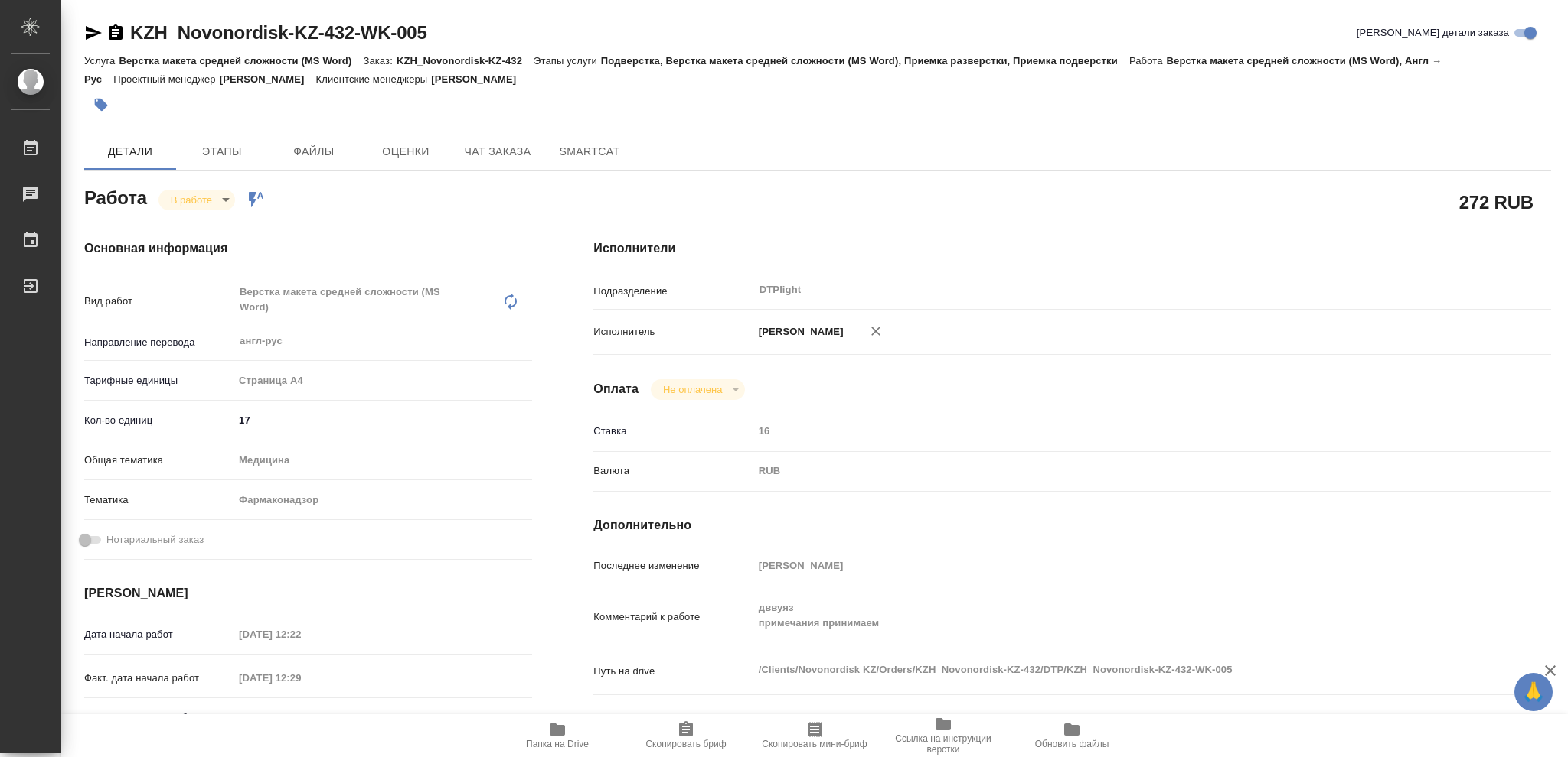
type textarea "x"
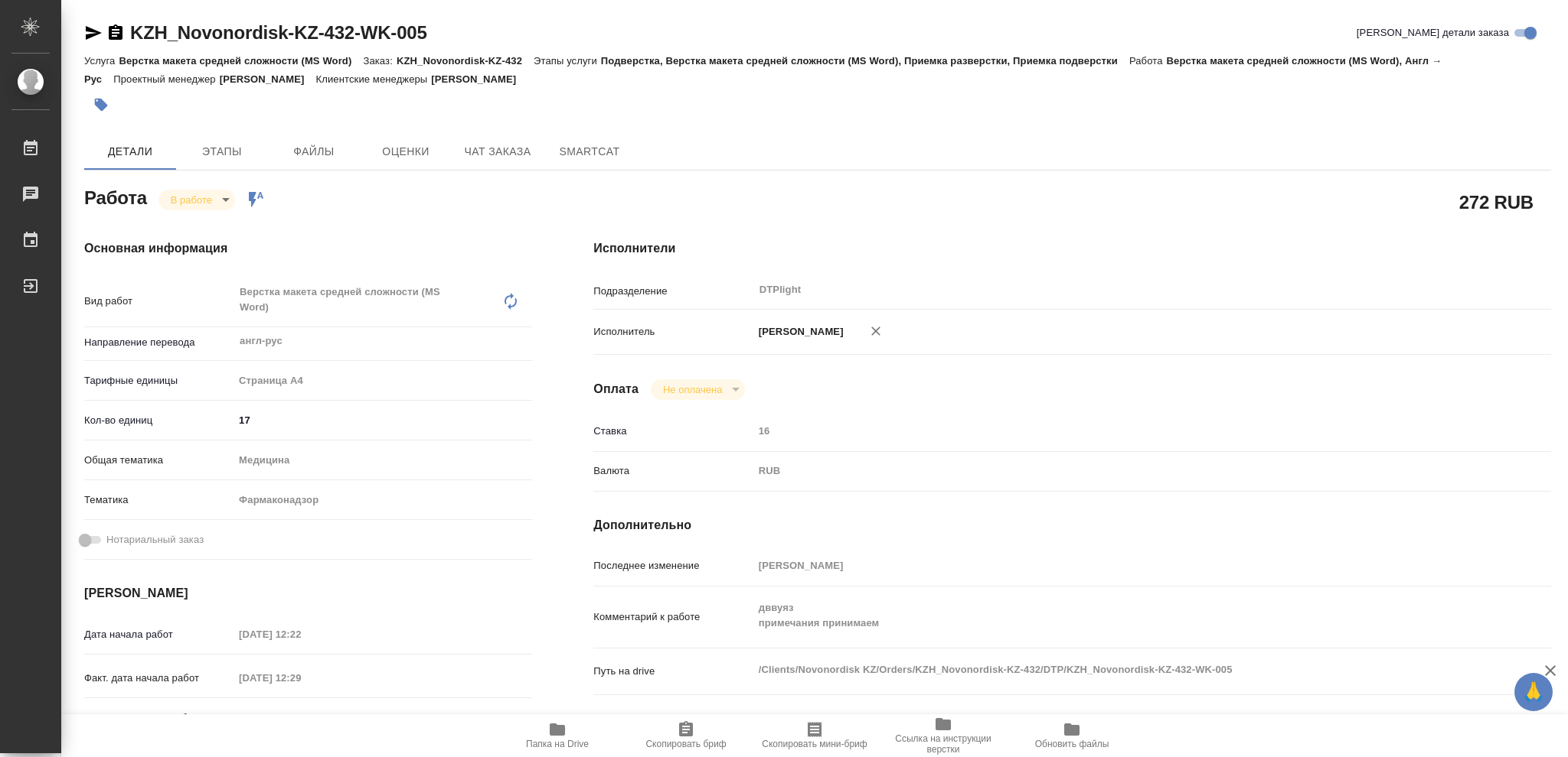
type textarea "x"
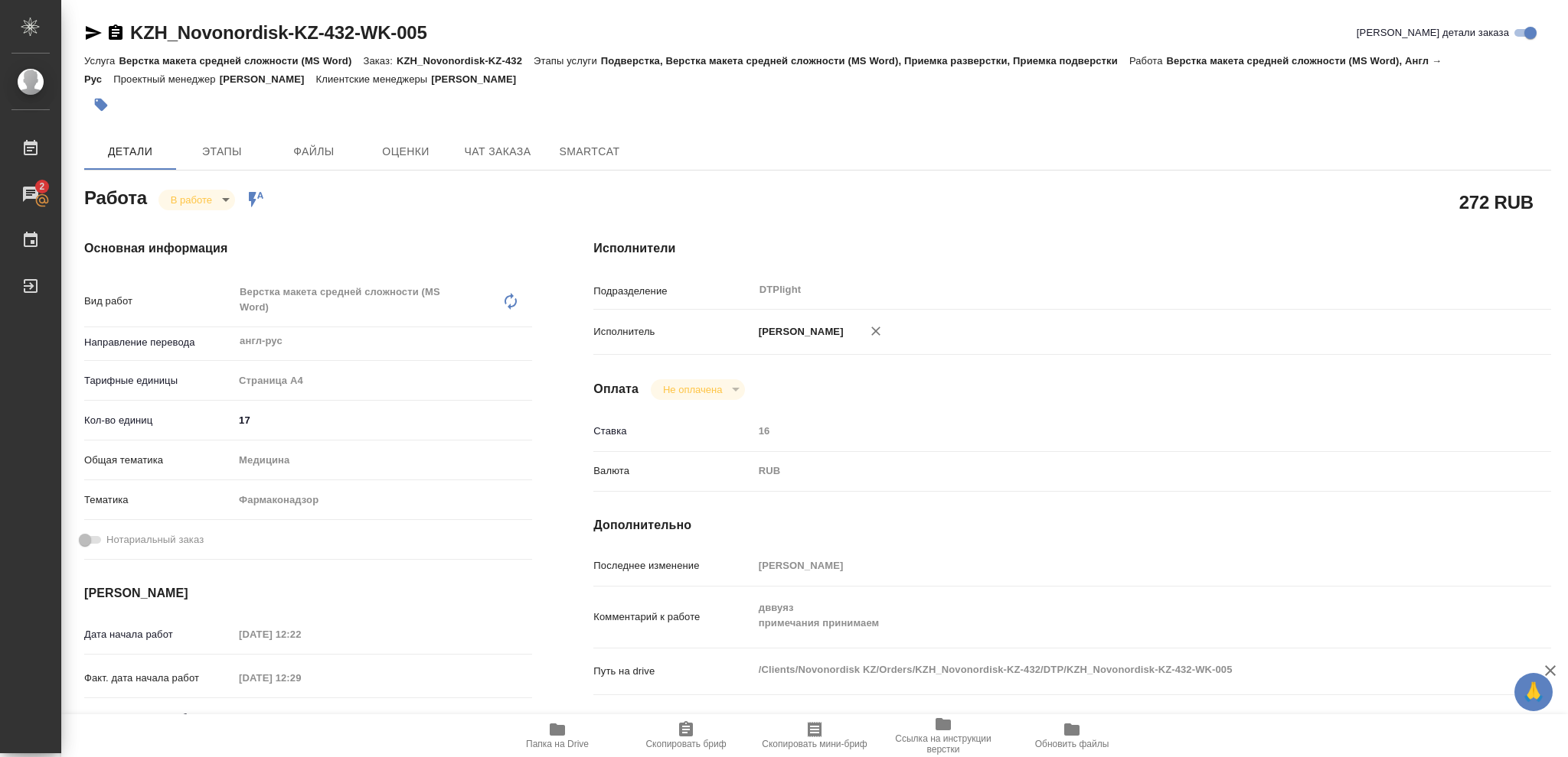
click at [563, 728] on icon "button" at bounding box center [557, 729] width 15 height 12
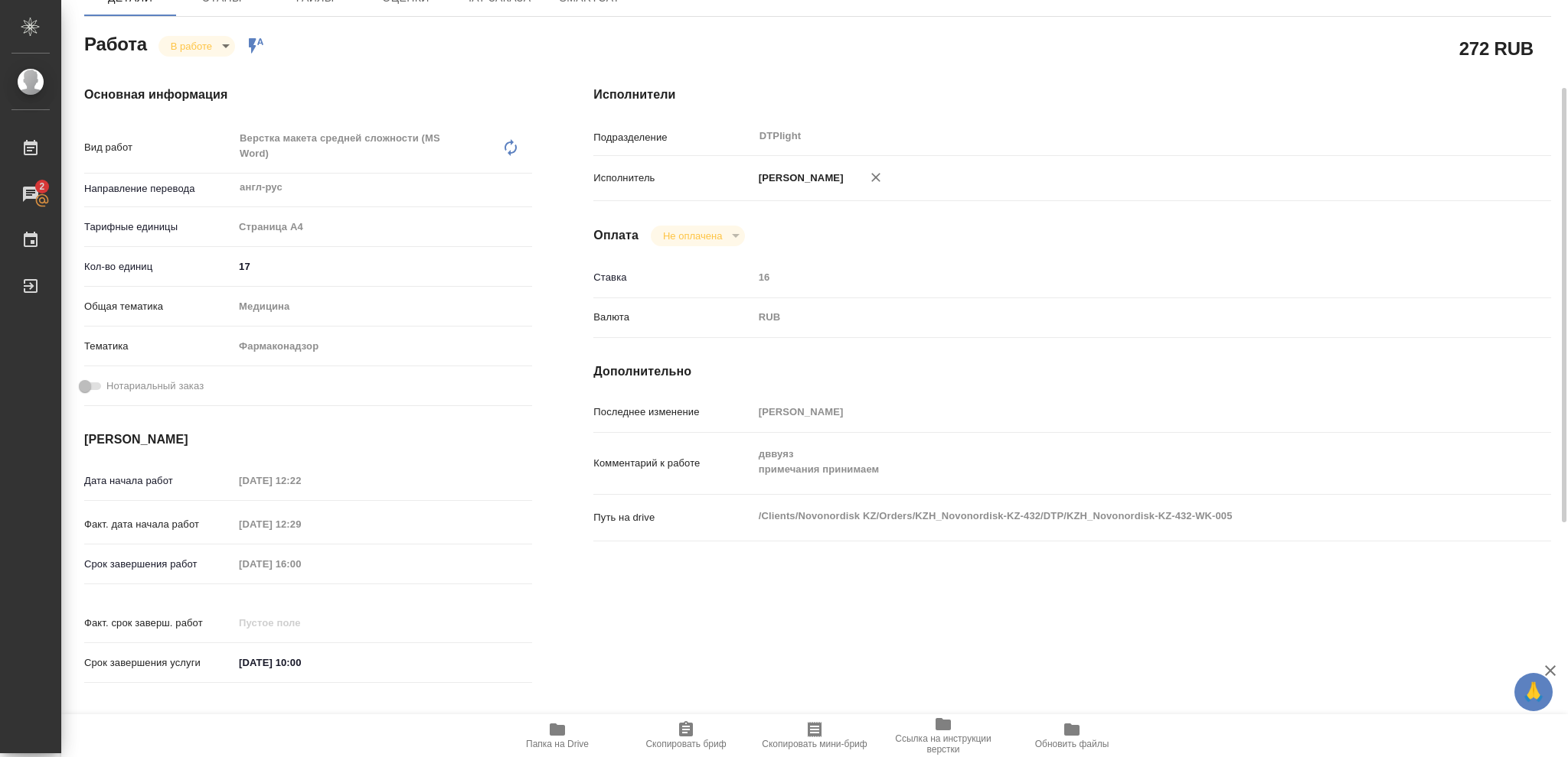
scroll to position [52, 0]
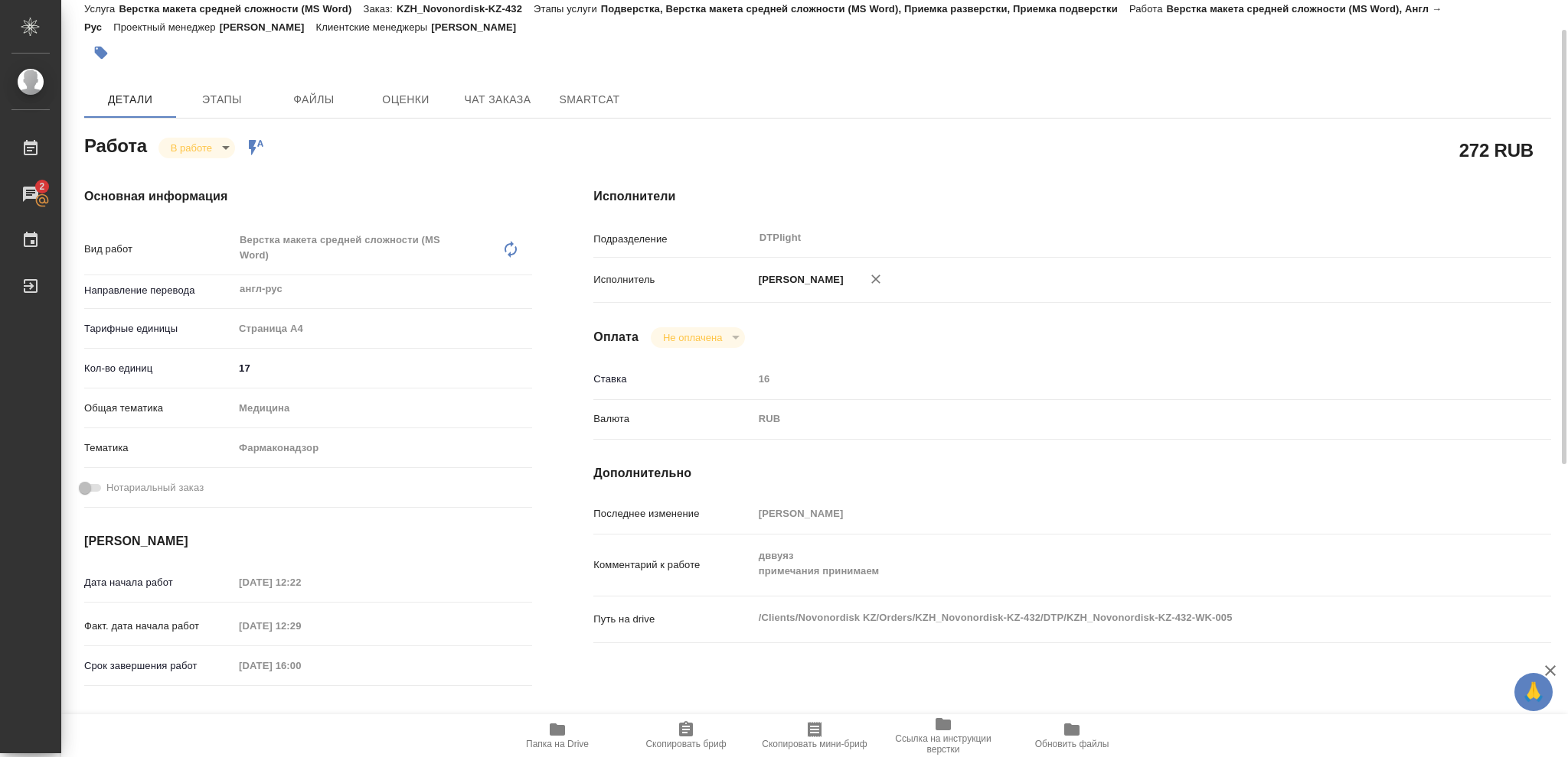
click at [223, 144] on body "🙏 .cls-1 fill:#fff; AWATERA Vasileva Olga Работы 2 Чаты График Выйти KZH_Novono…" at bounding box center [784, 378] width 1568 height 757
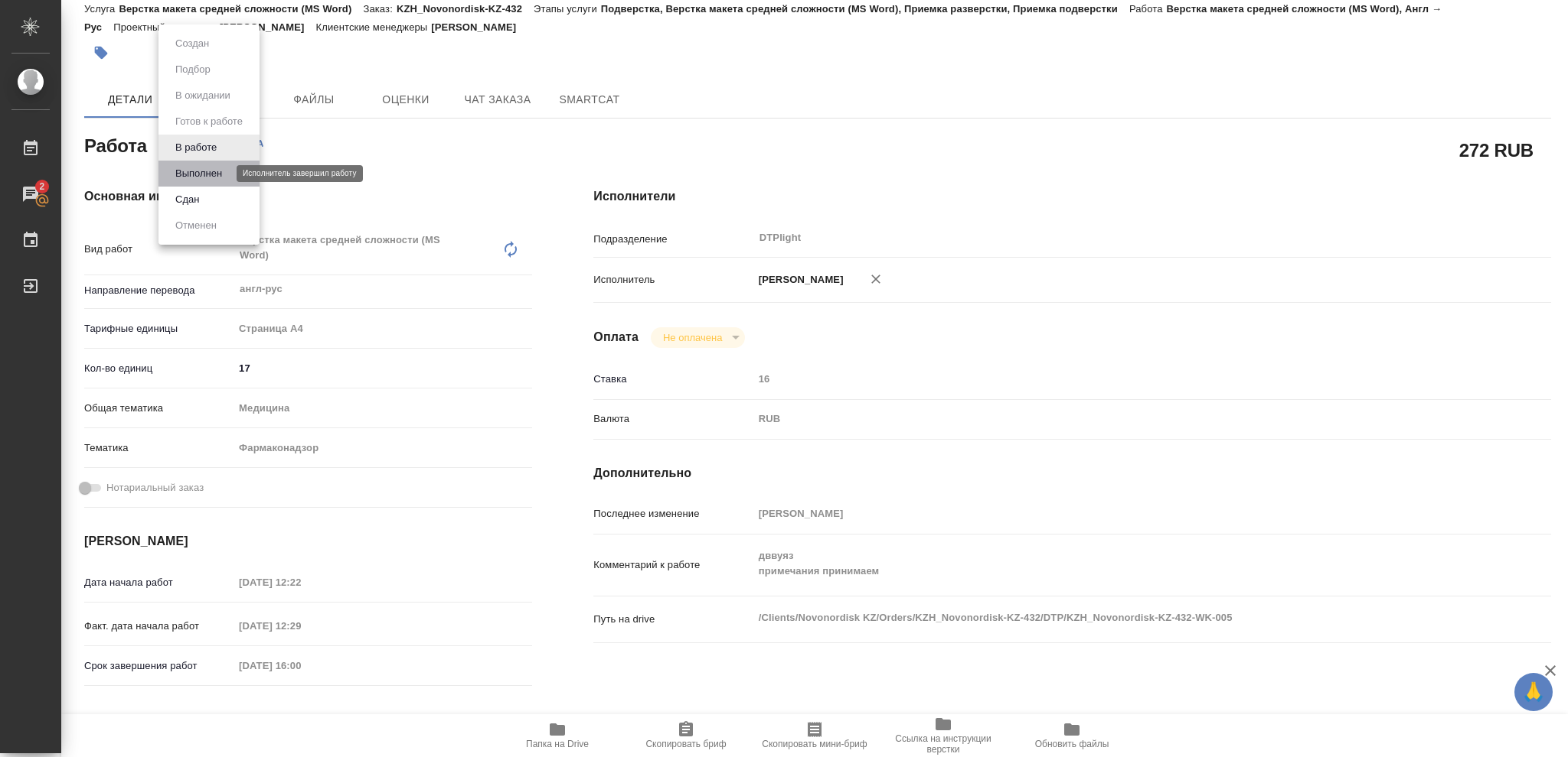
click at [211, 170] on button "Выполнен" at bounding box center [198, 174] width 56 height 17
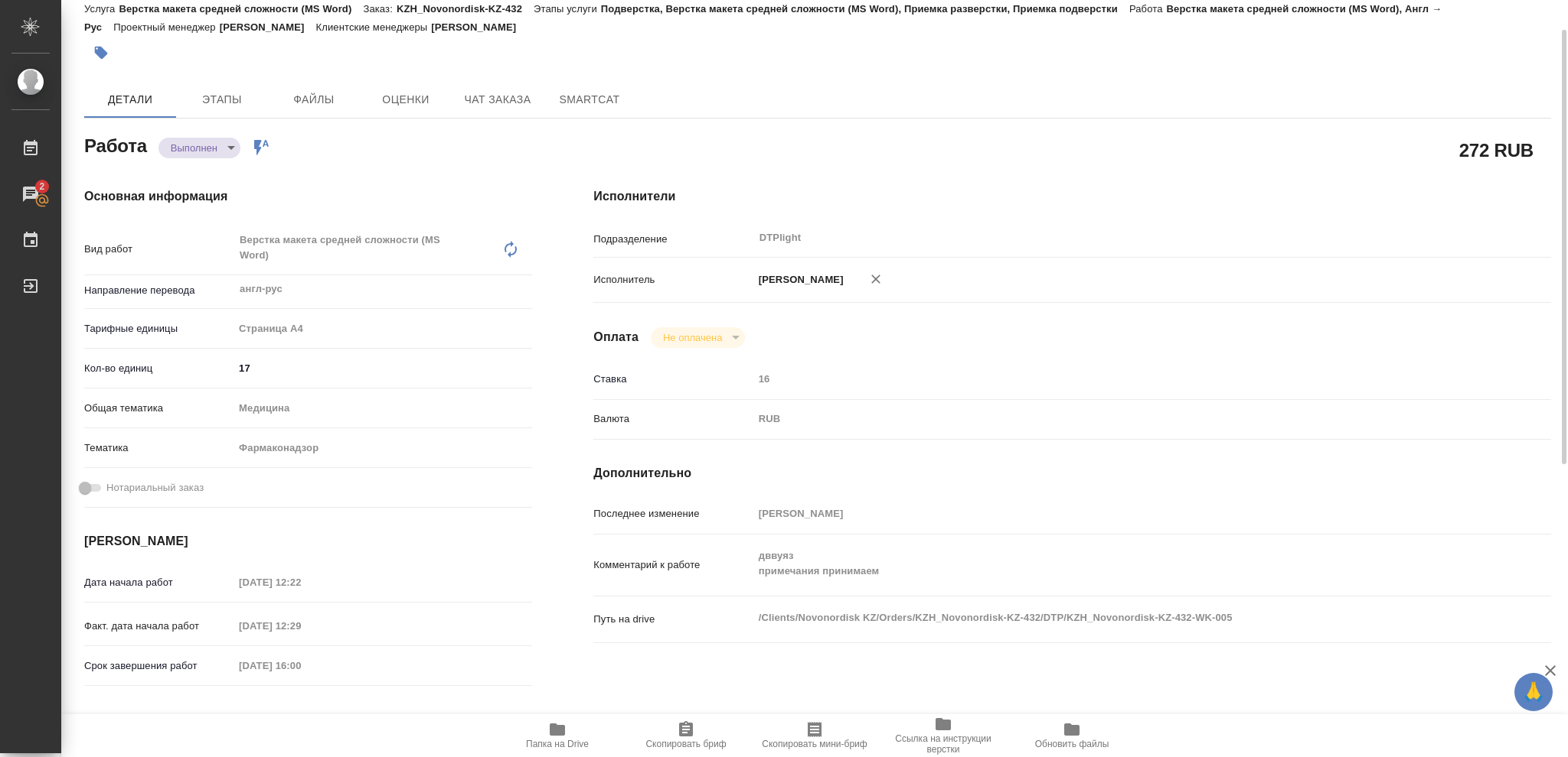
type textarea "x"
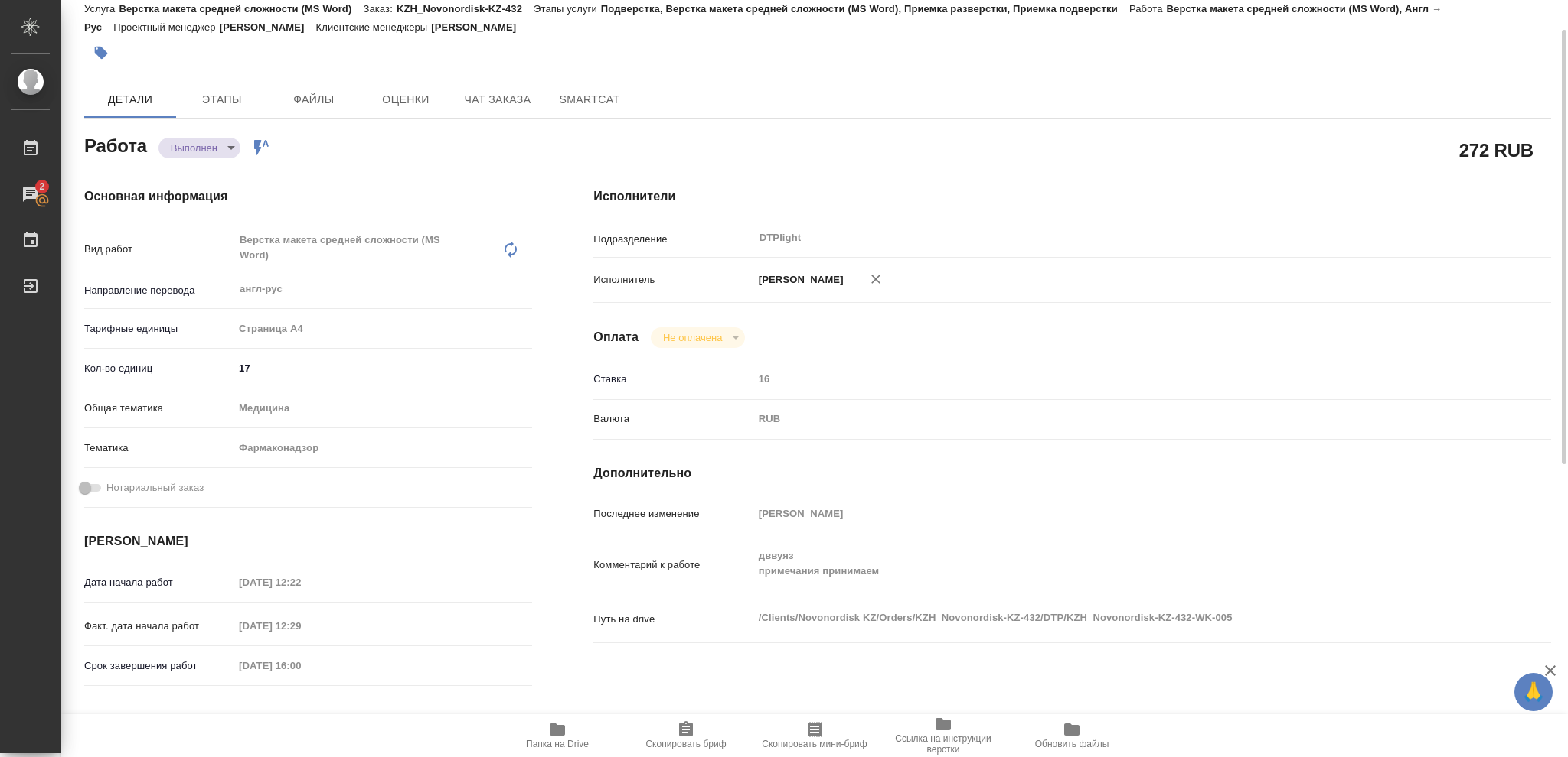
type textarea "x"
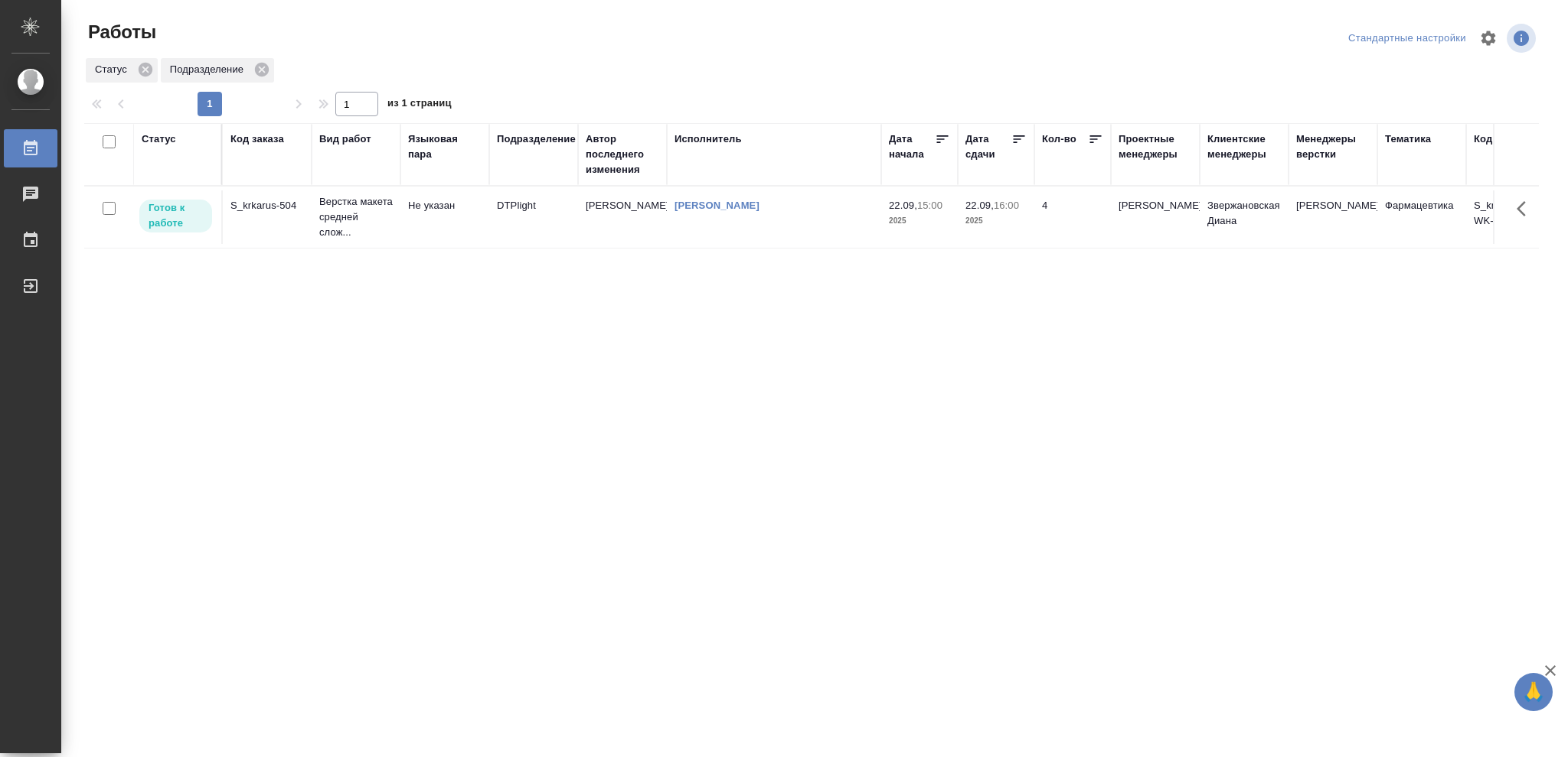
click at [1008, 221] on p "2025" at bounding box center [996, 221] width 61 height 15
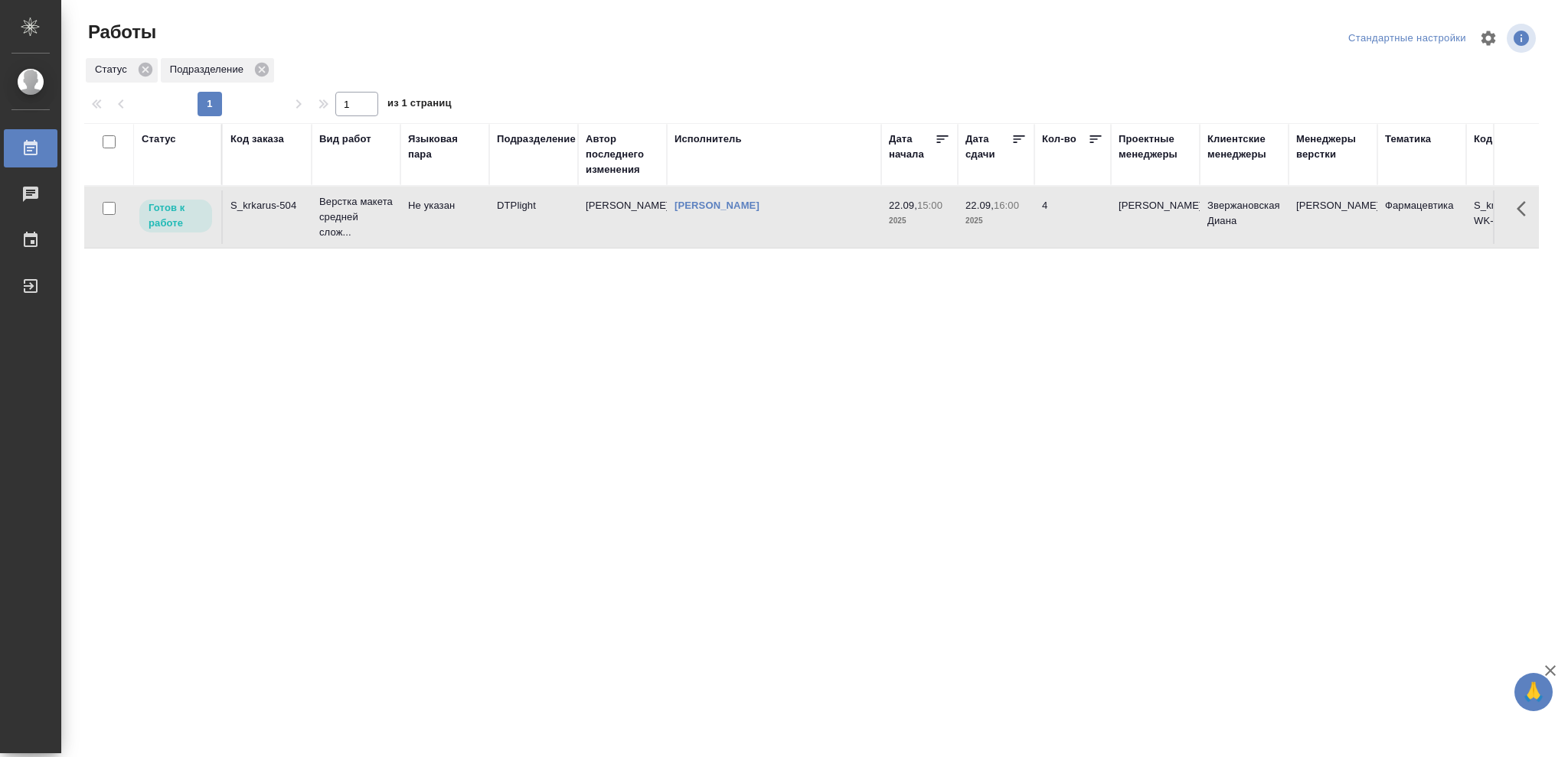
click at [1008, 221] on p "2025" at bounding box center [996, 221] width 61 height 15
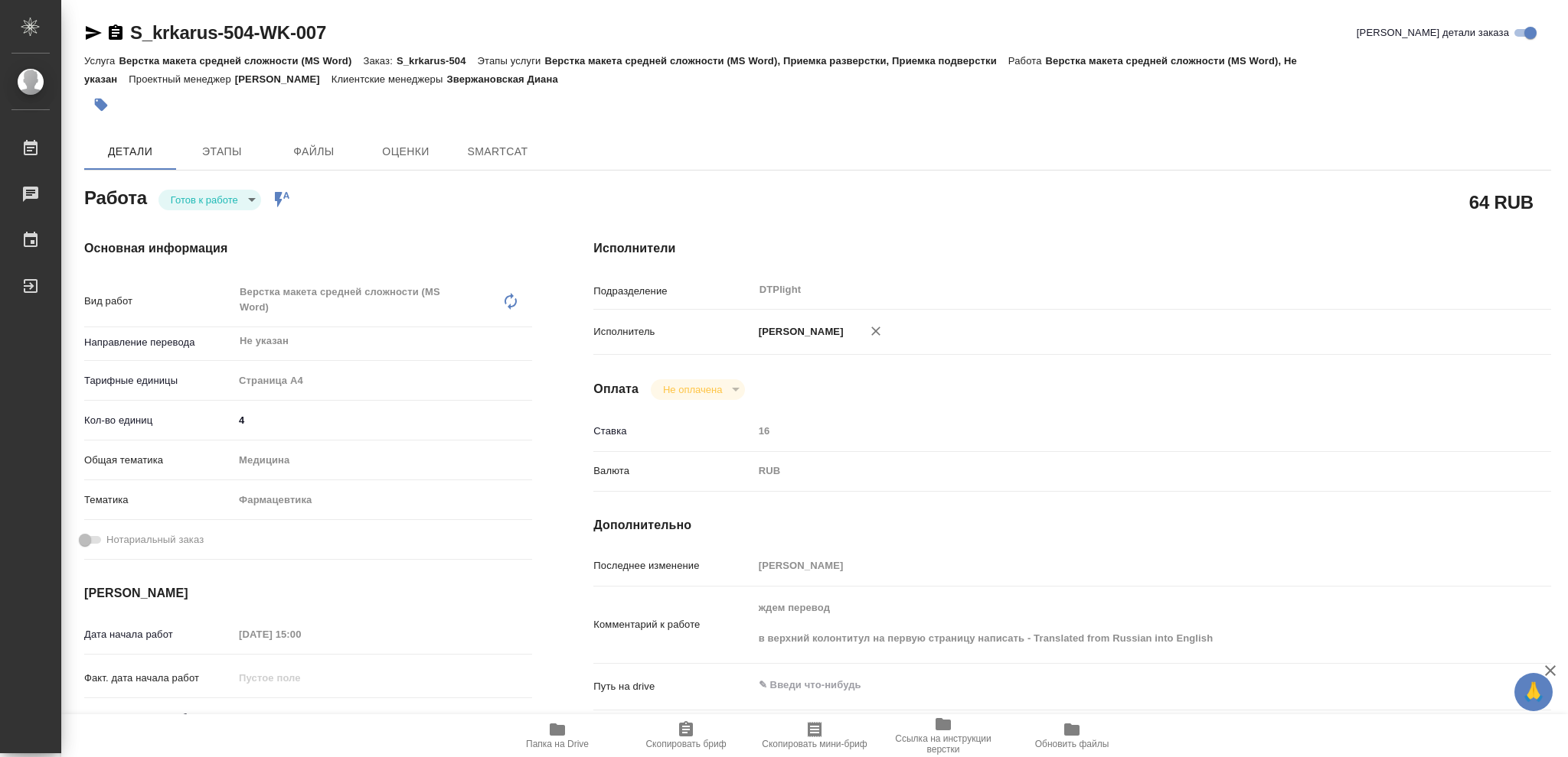
type textarea "x"
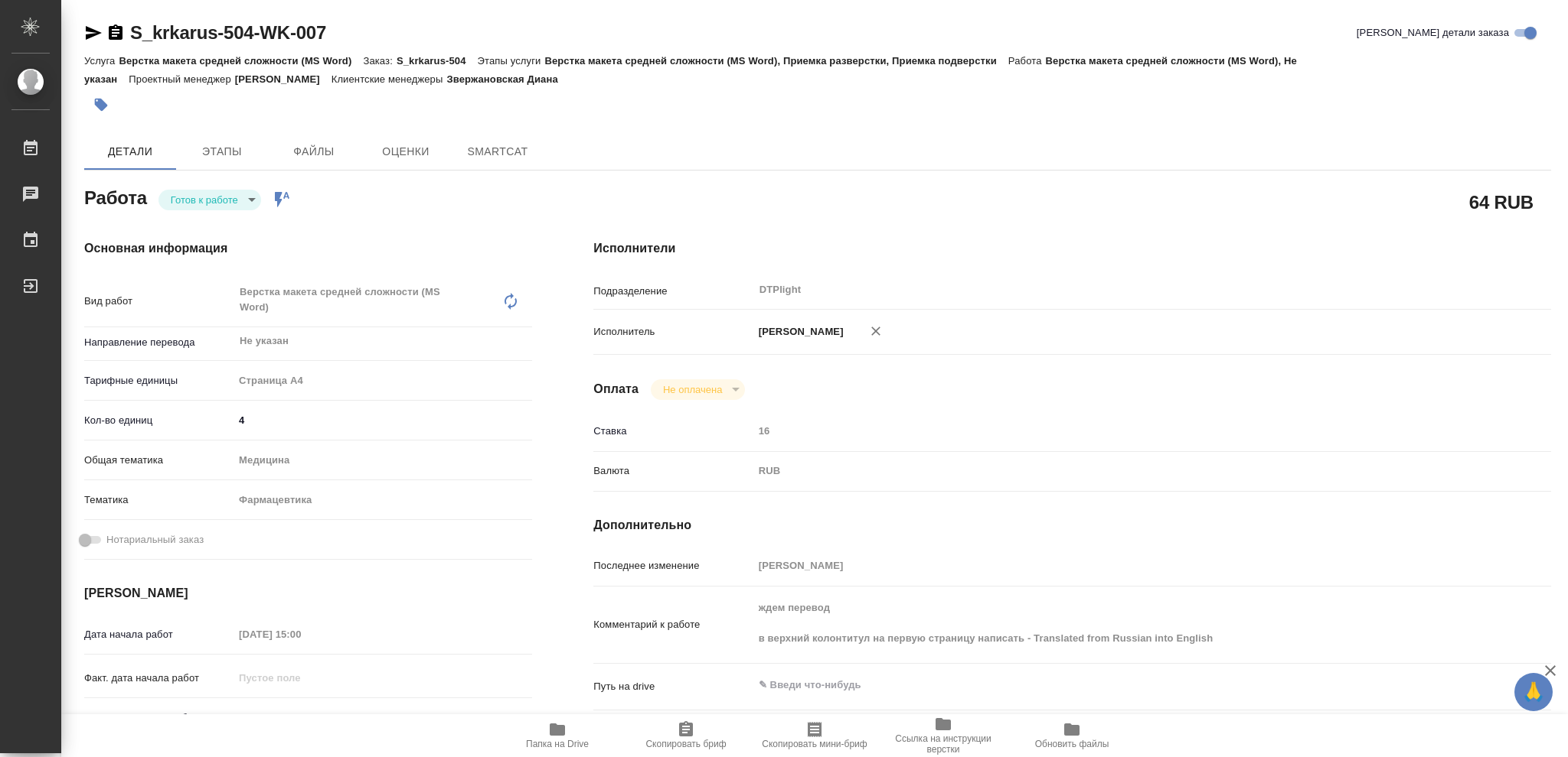
type textarea "x"
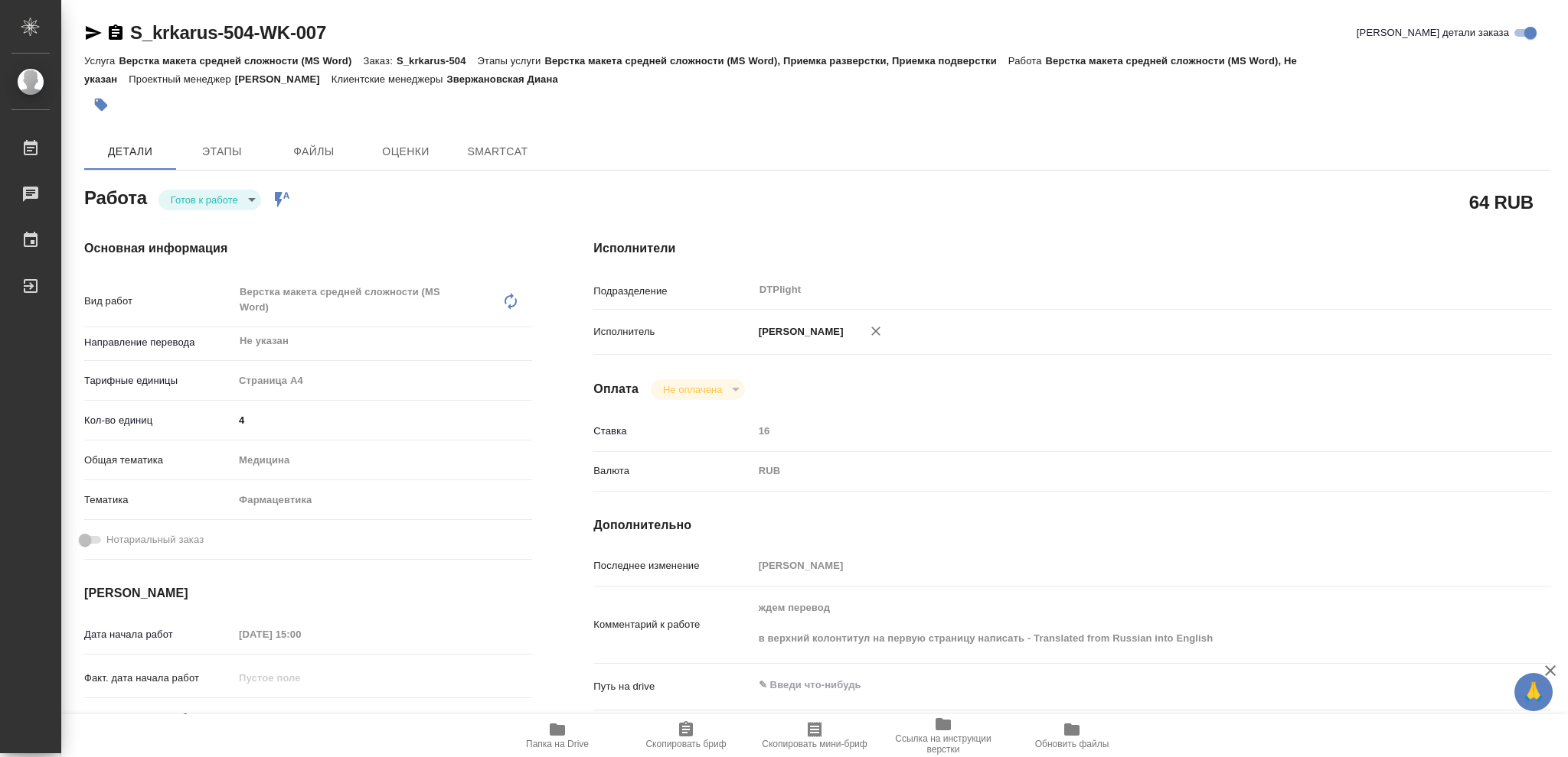
type textarea "x"
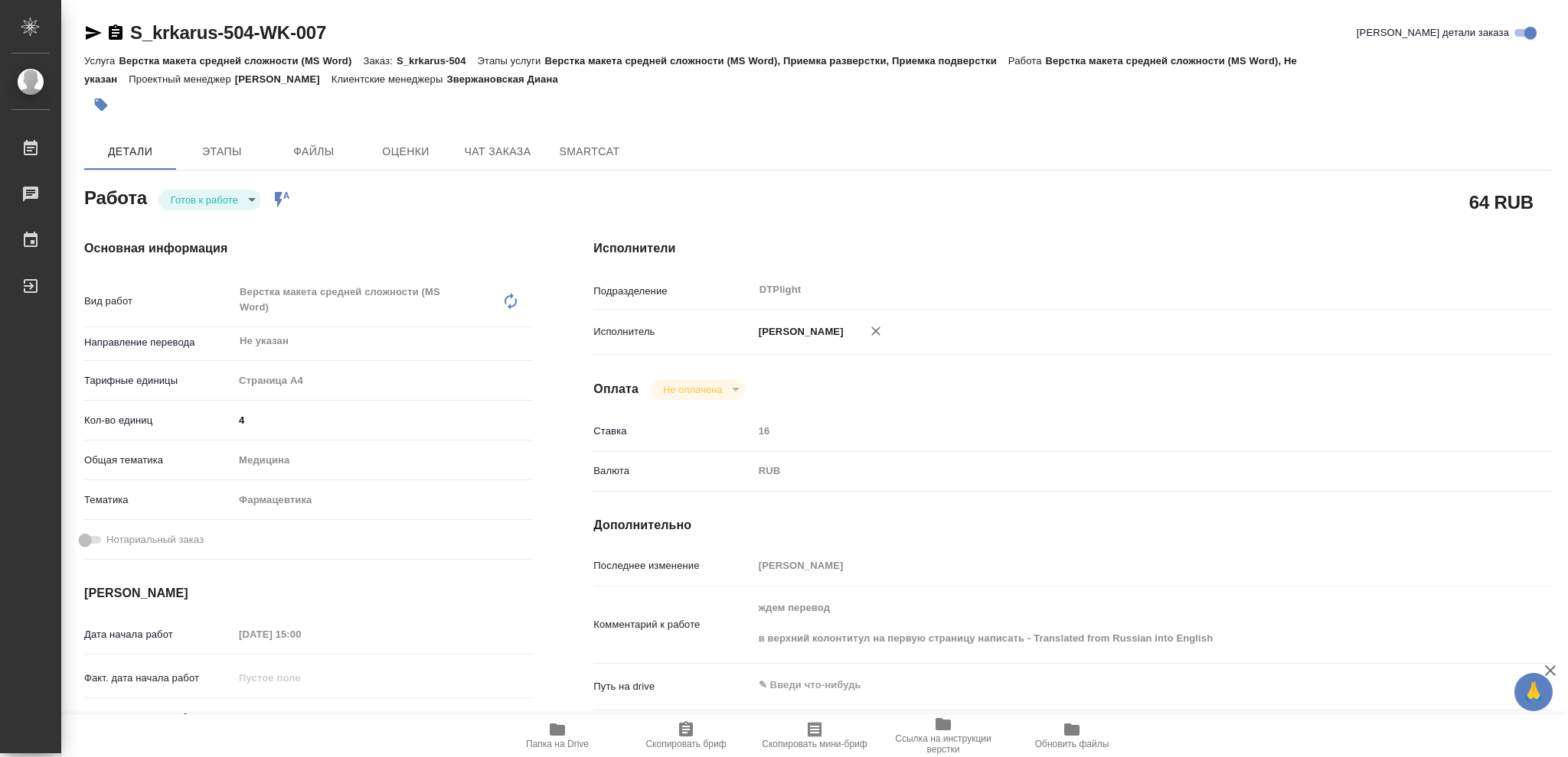
type textarea "x"
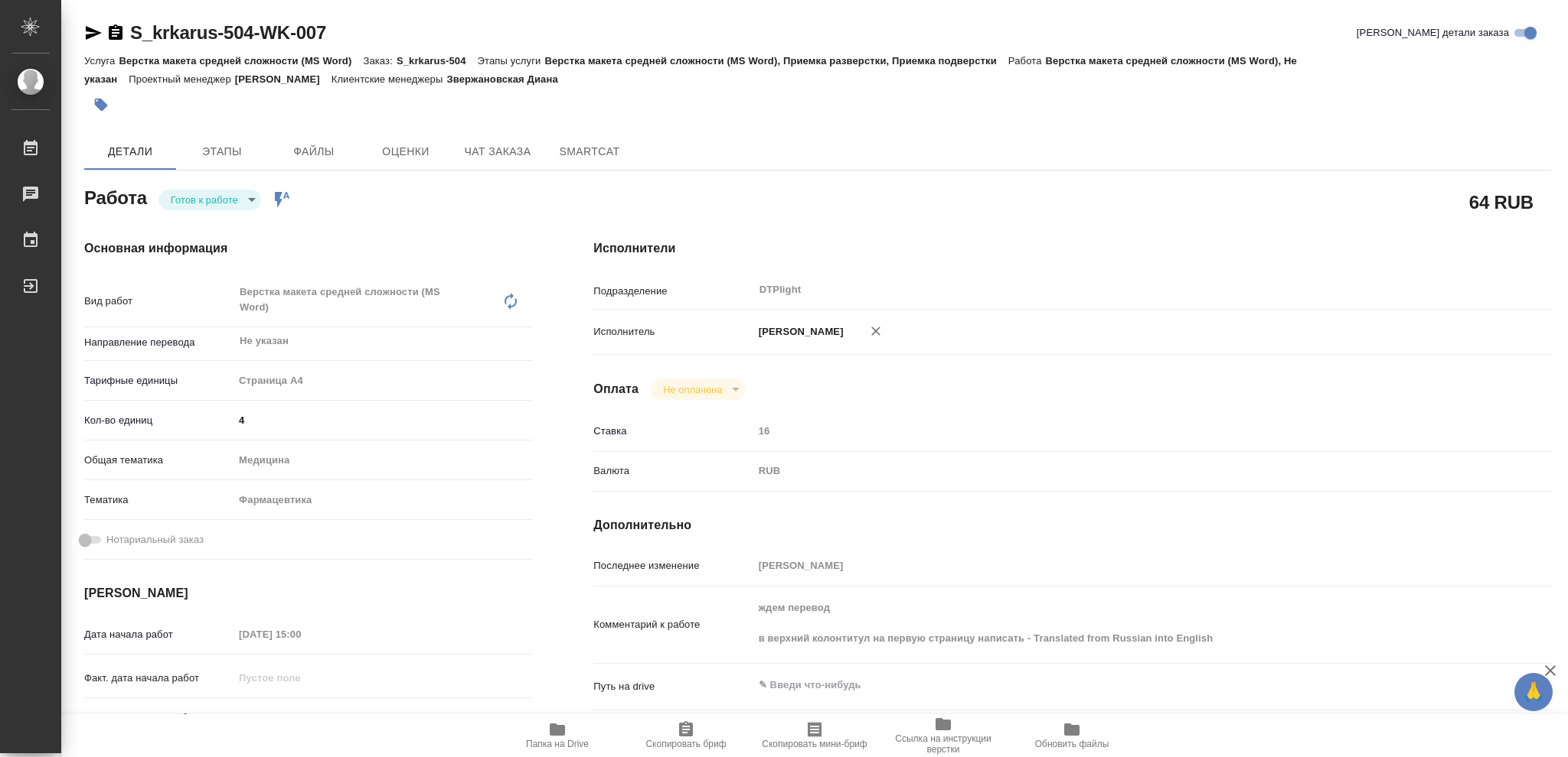
click at [251, 197] on body "🙏 .cls-1 fill:#fff; AWATERA [PERSON_NAME] Чаты График Выйти S_krkarus-504-WK-00…" at bounding box center [784, 378] width 1568 height 757
type textarea "x"
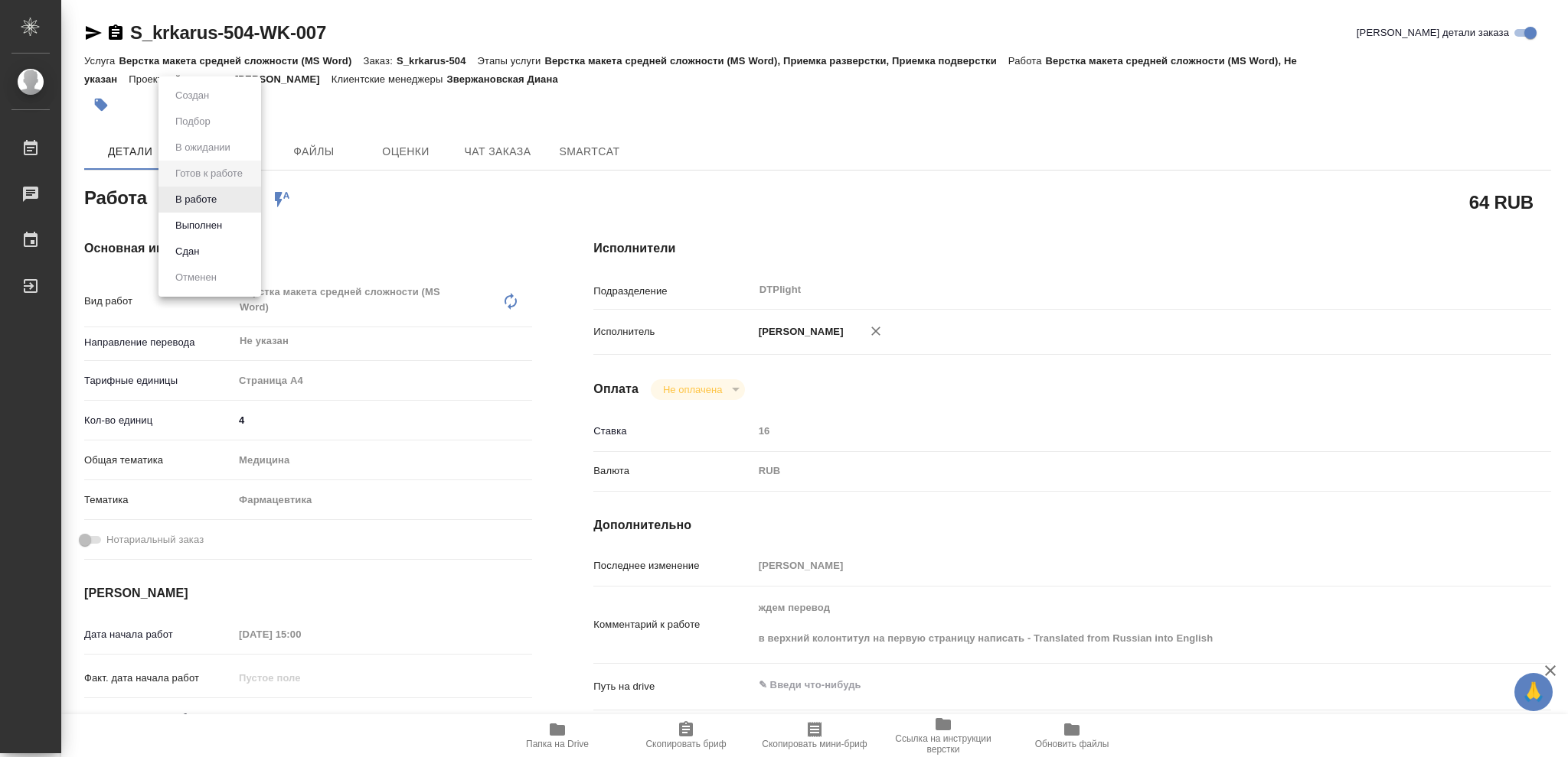
type textarea "x"
click at [209, 201] on button "В работе" at bounding box center [195, 200] width 50 height 17
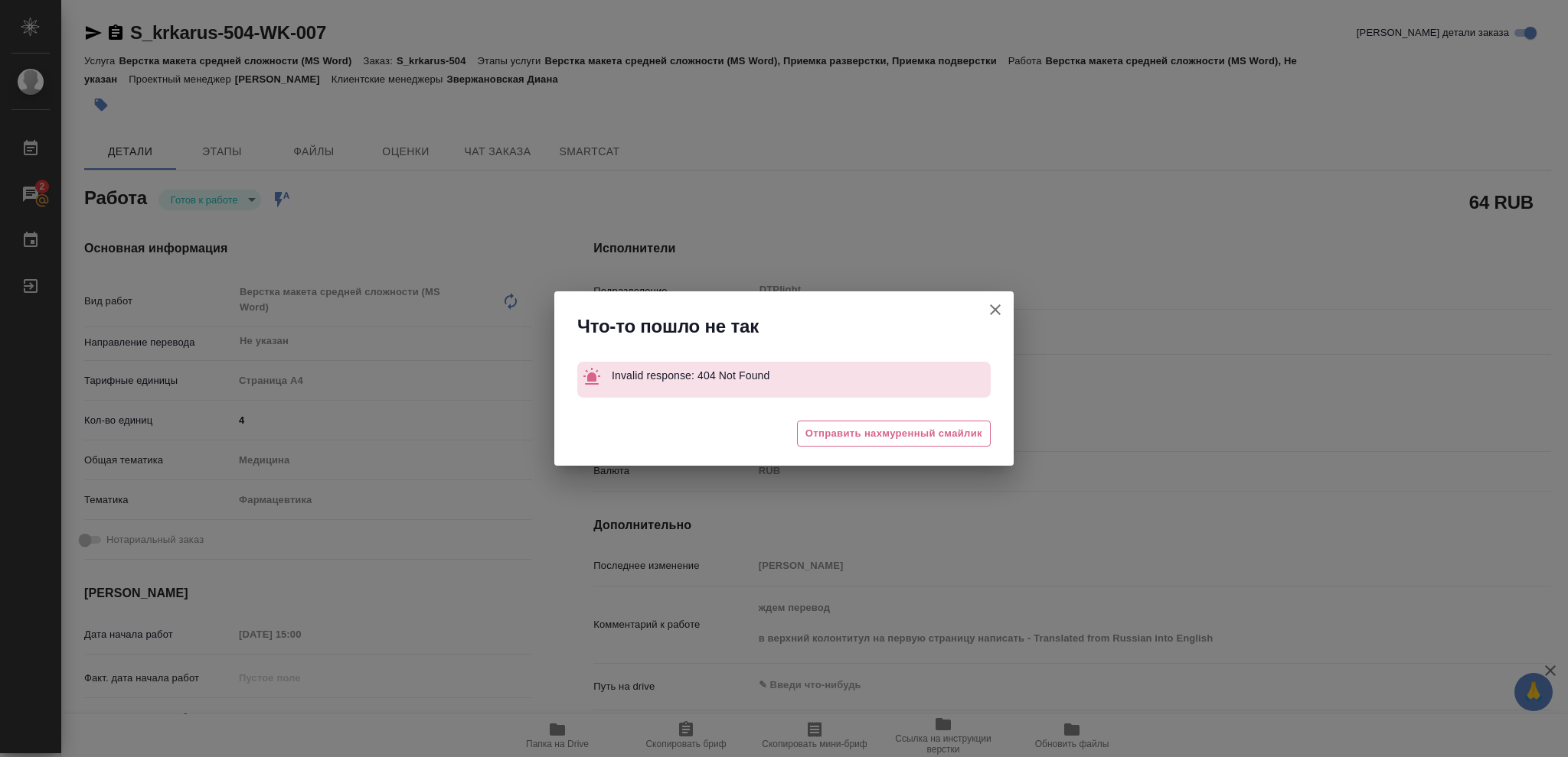
type textarea "x"
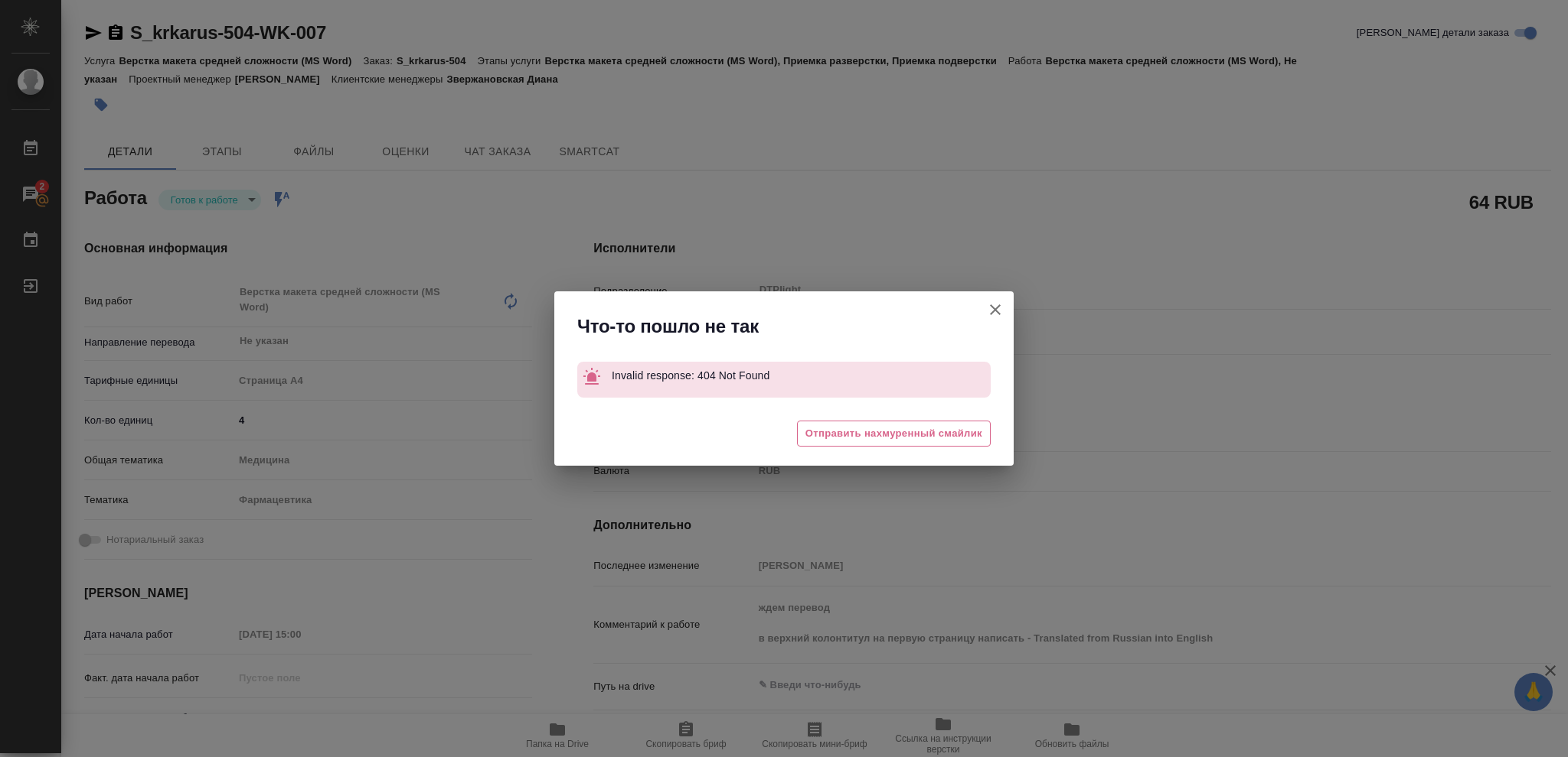
type textarea "x"
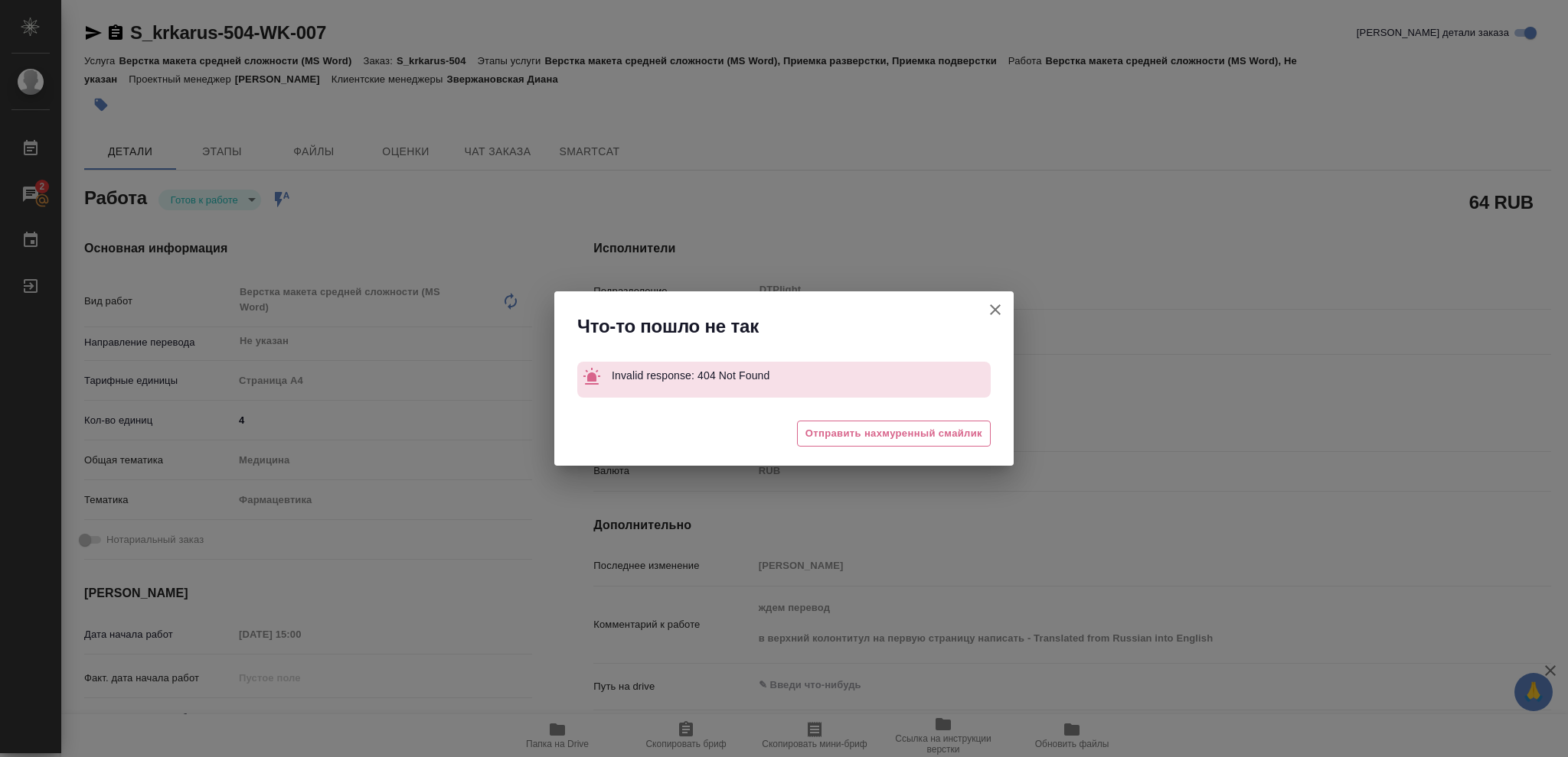
type textarea "x"
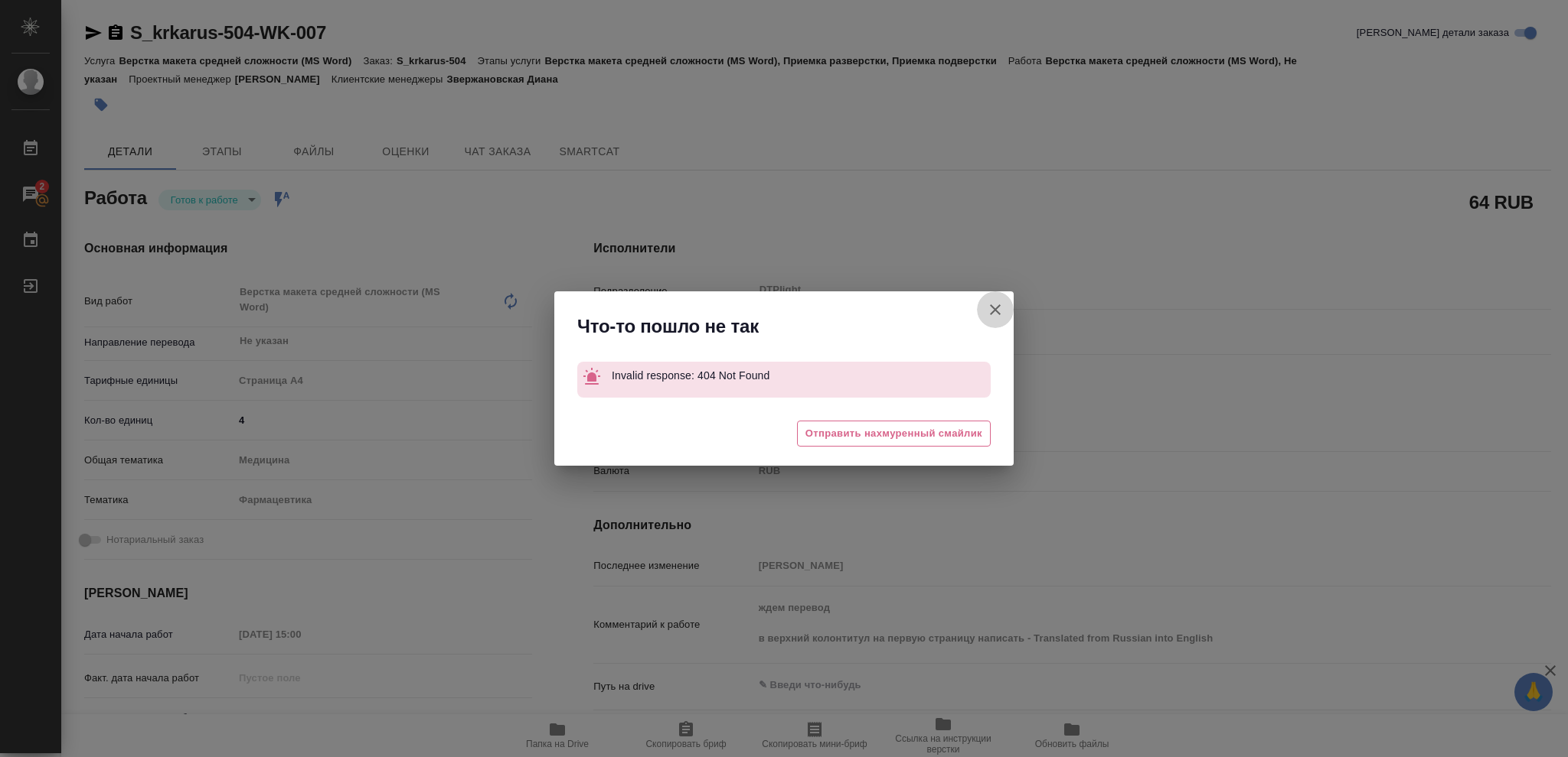
click at [994, 308] on icon "button" at bounding box center [996, 310] width 11 height 11
type textarea "x"
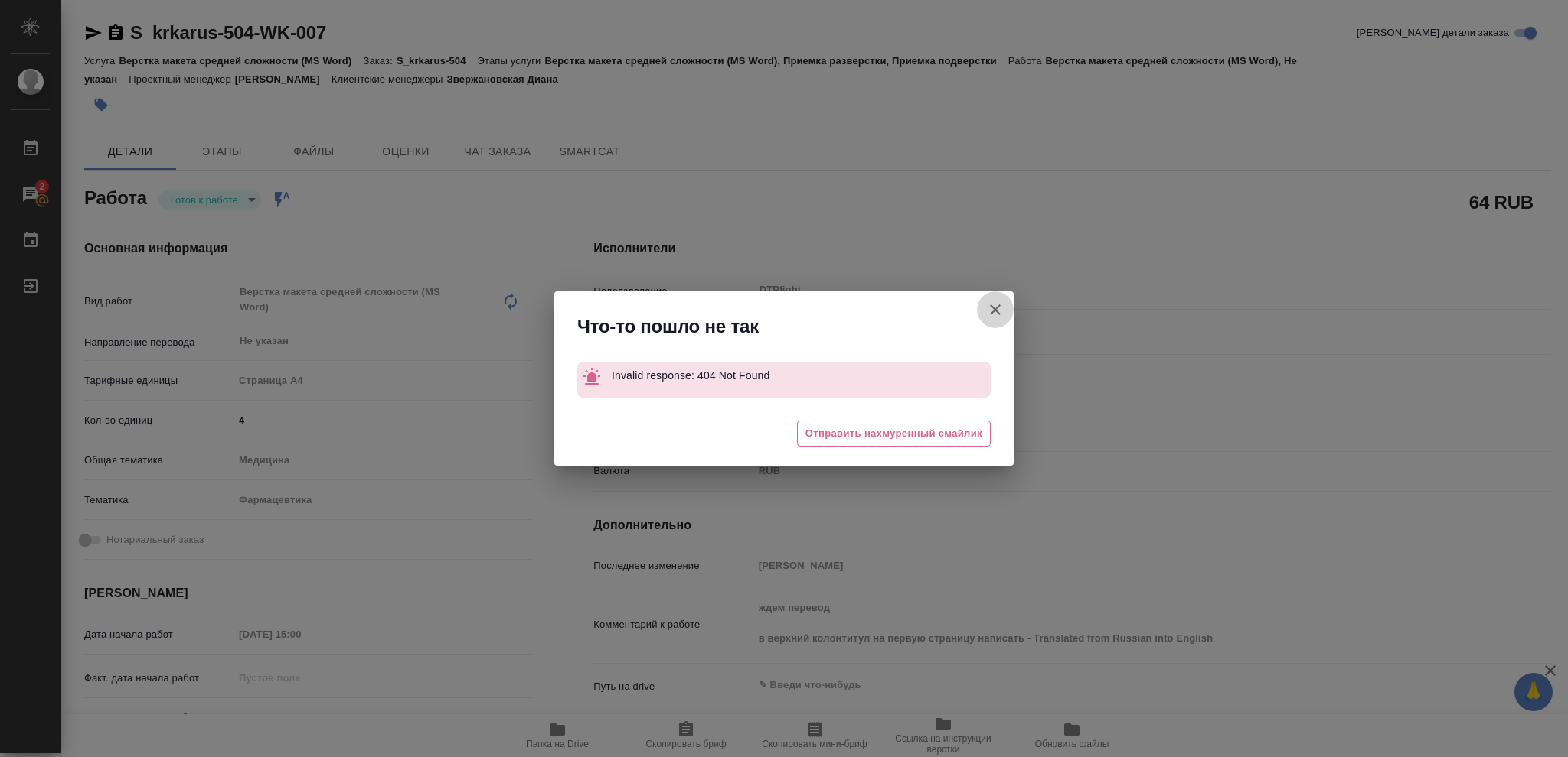
type textarea "x"
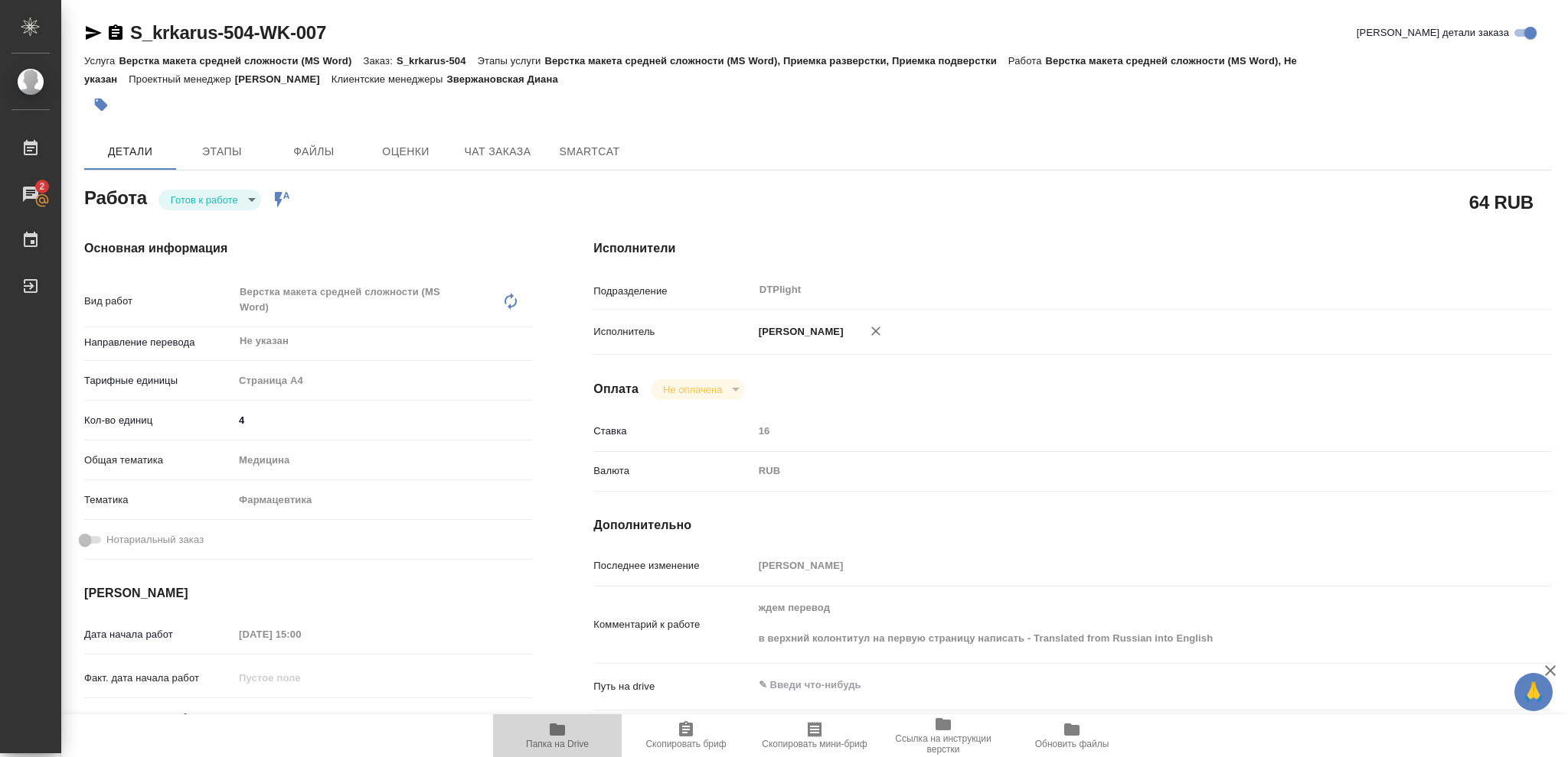
click at [555, 736] on icon "button" at bounding box center [557, 729] width 15 height 12
click at [555, 742] on span "Папка на Drive" at bounding box center [556, 745] width 62 height 11
click at [552, 736] on icon "button" at bounding box center [557, 729] width 15 height 12
type textarea "x"
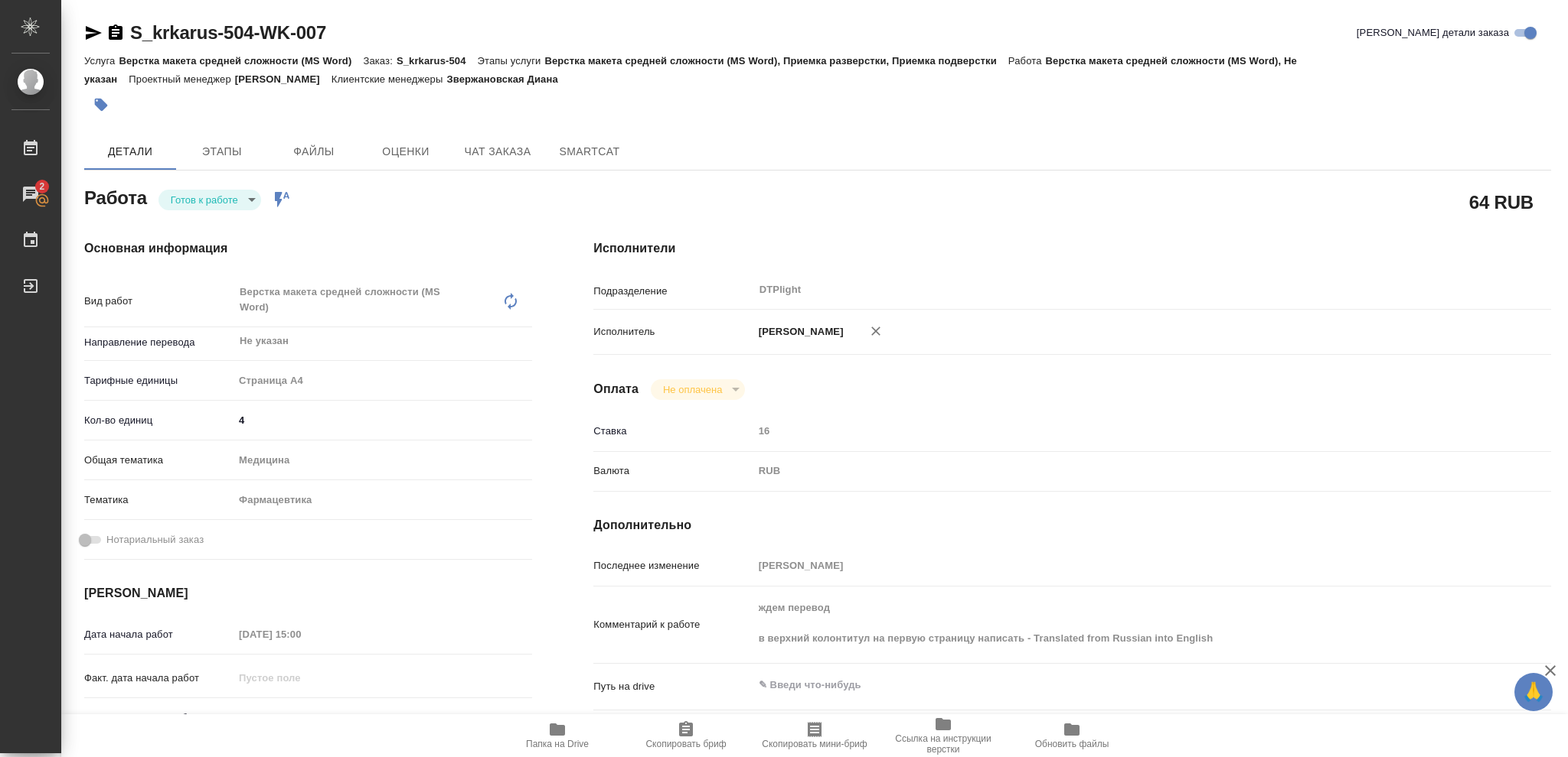
type textarea "x"
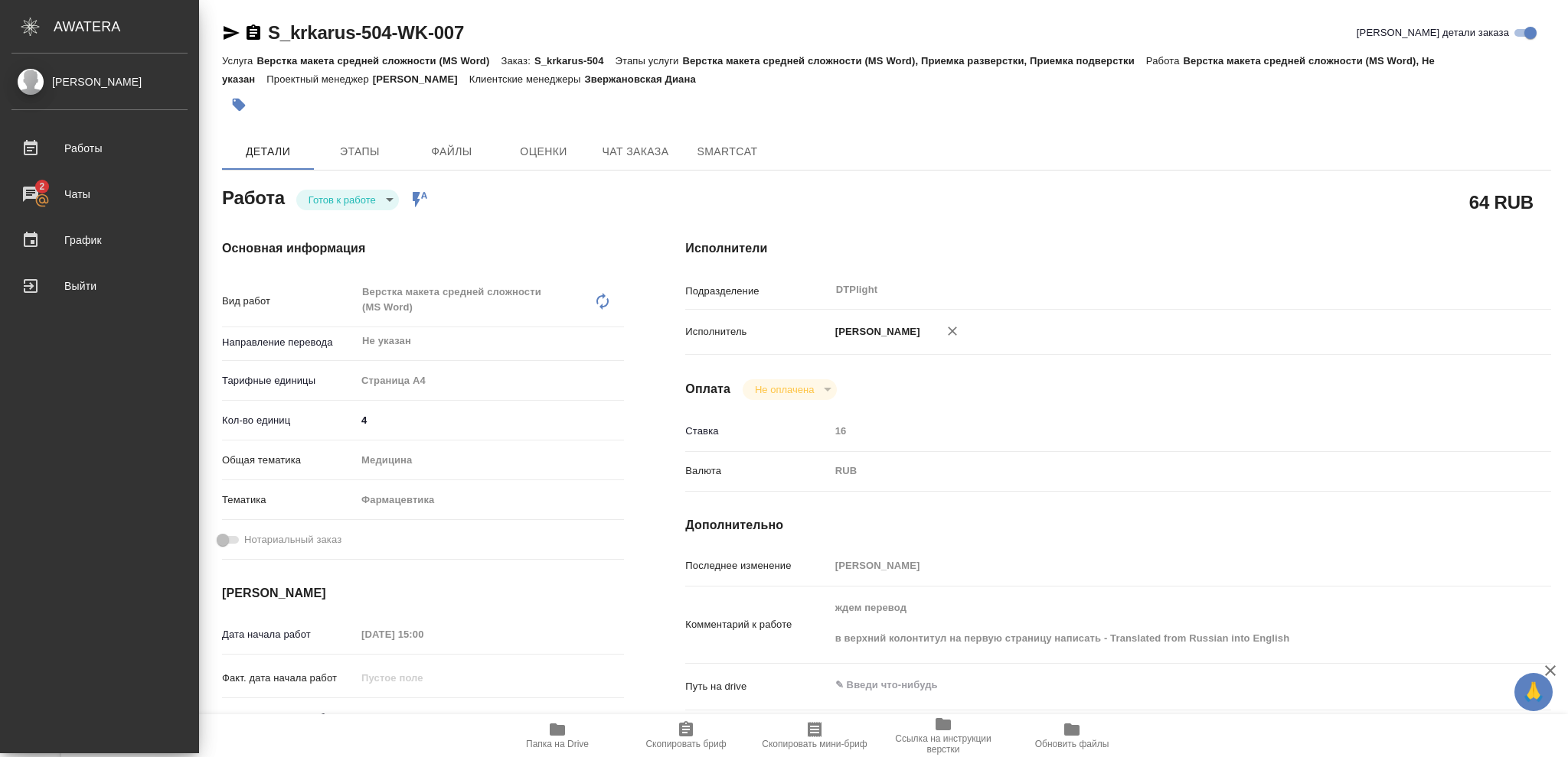
type textarea "x"
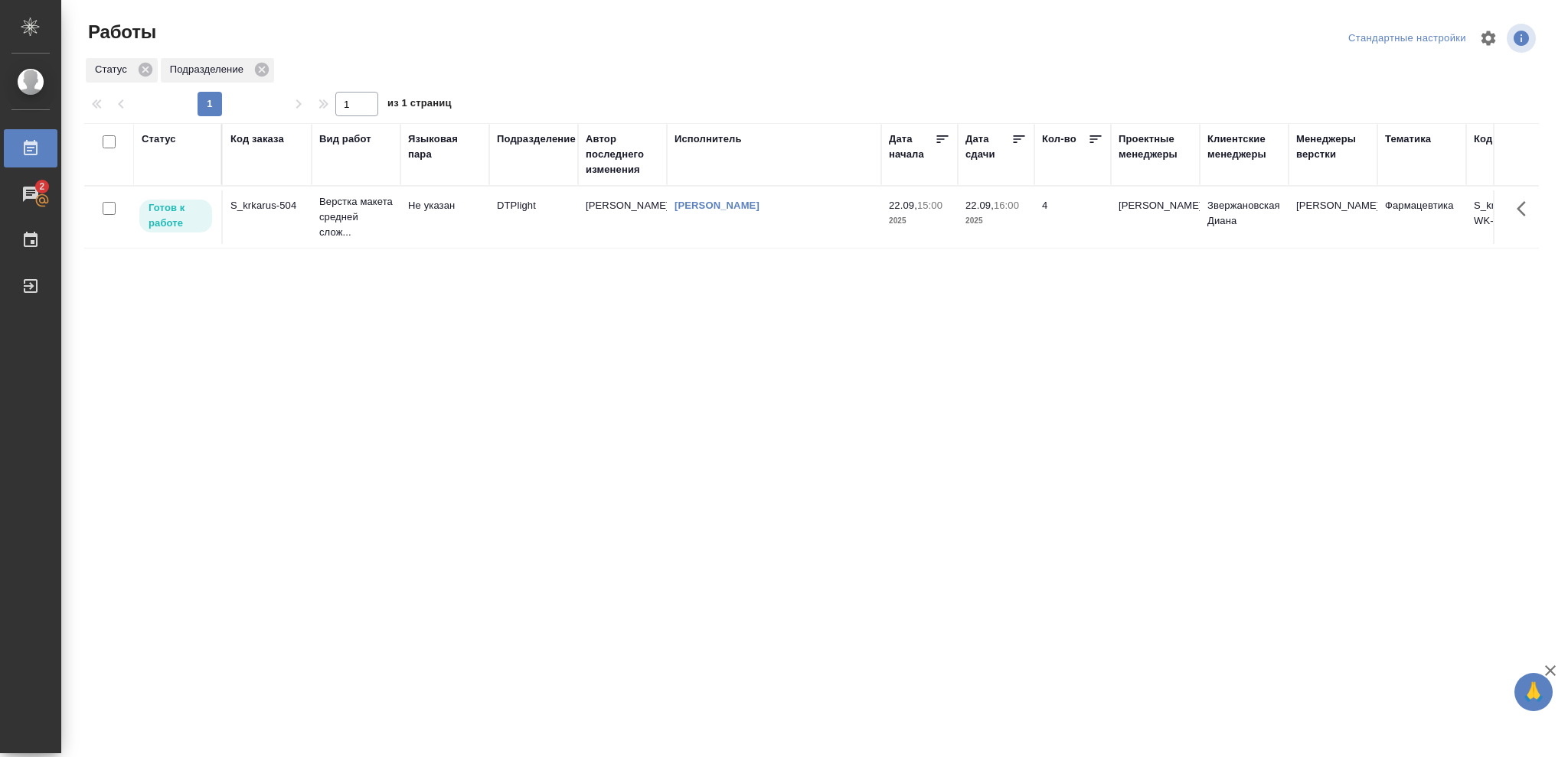
click at [941, 226] on p "2025" at bounding box center [919, 221] width 61 height 15
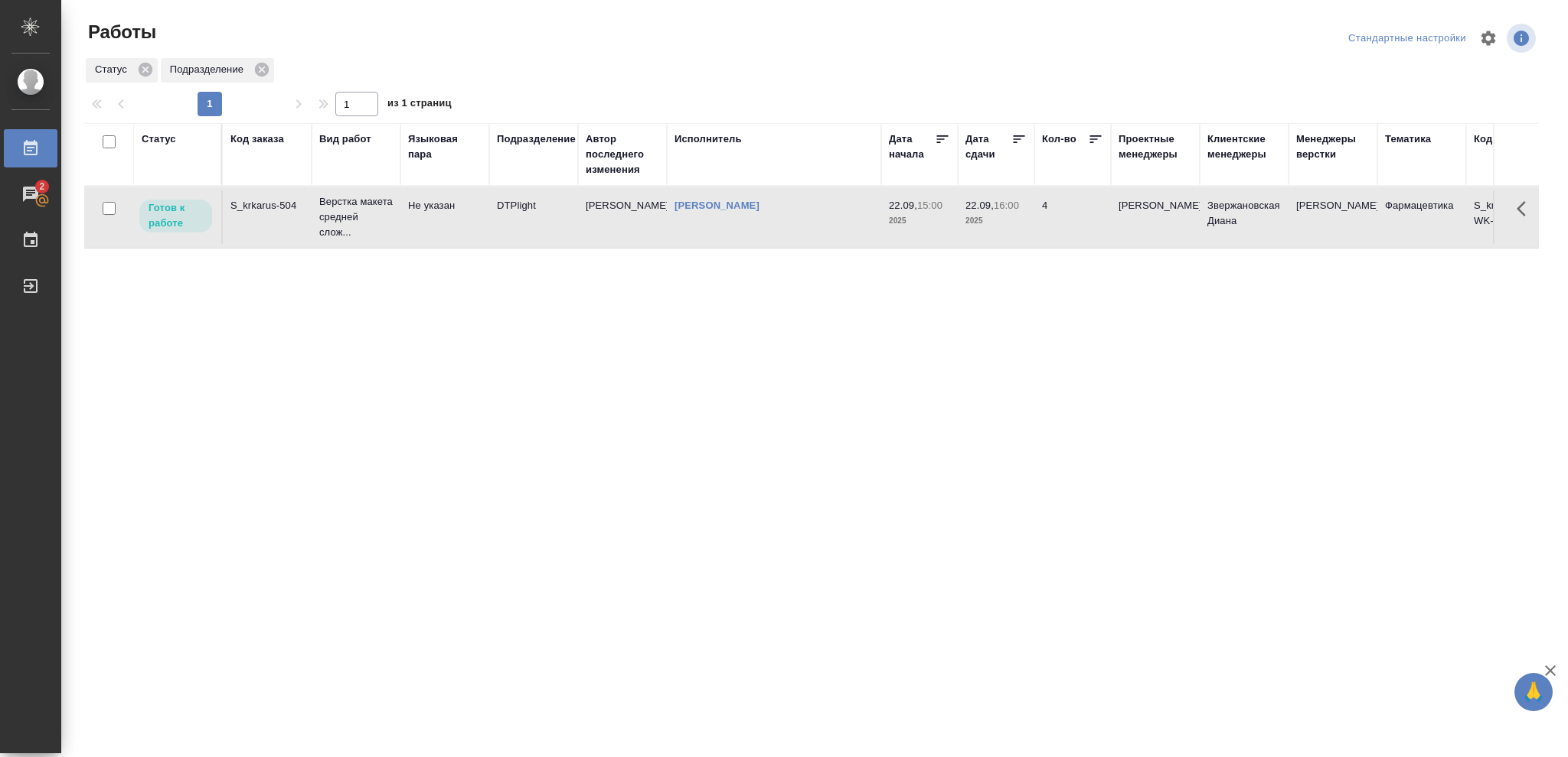
click at [940, 227] on p "2025" at bounding box center [919, 221] width 61 height 15
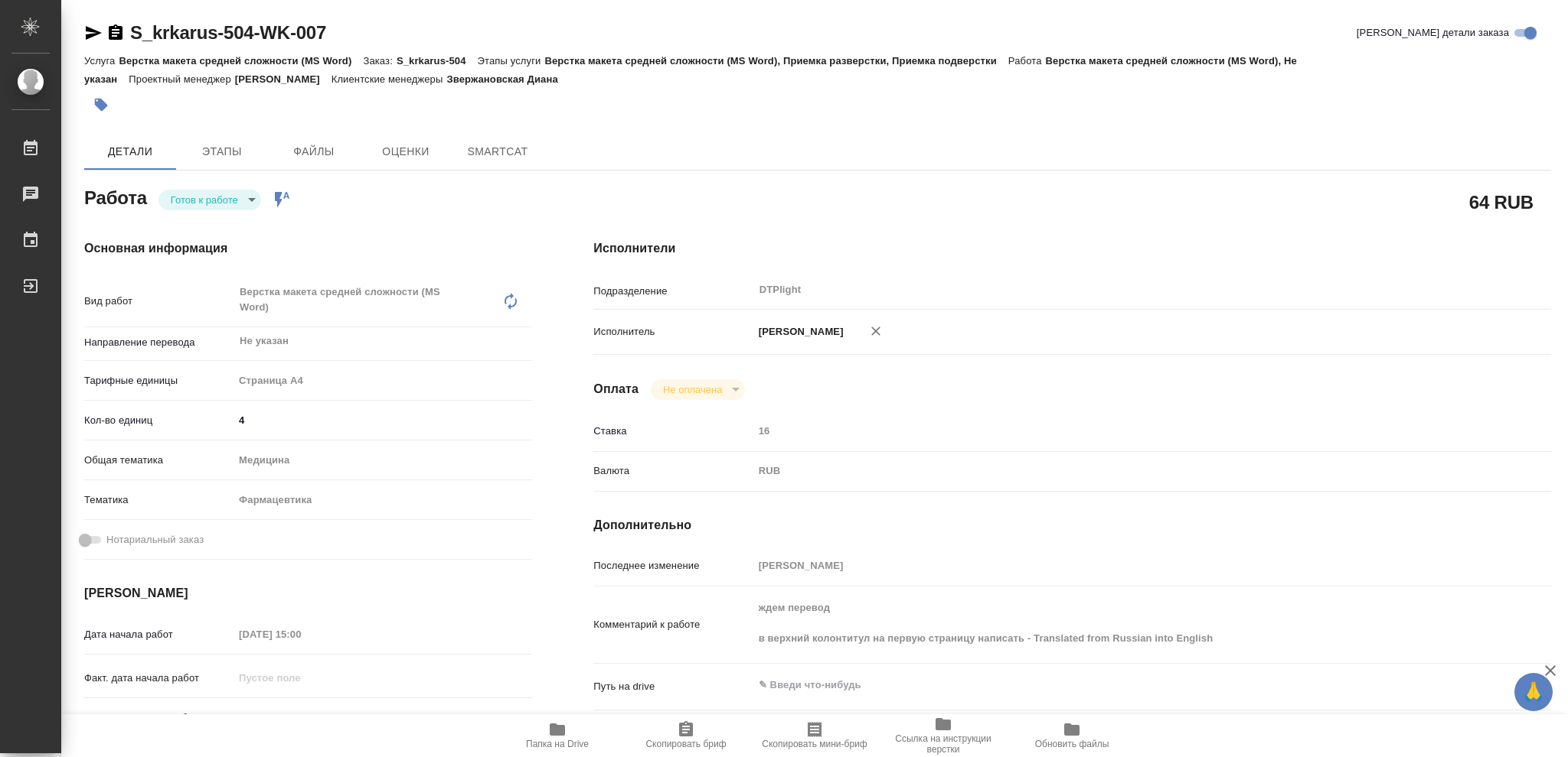
type textarea "x"
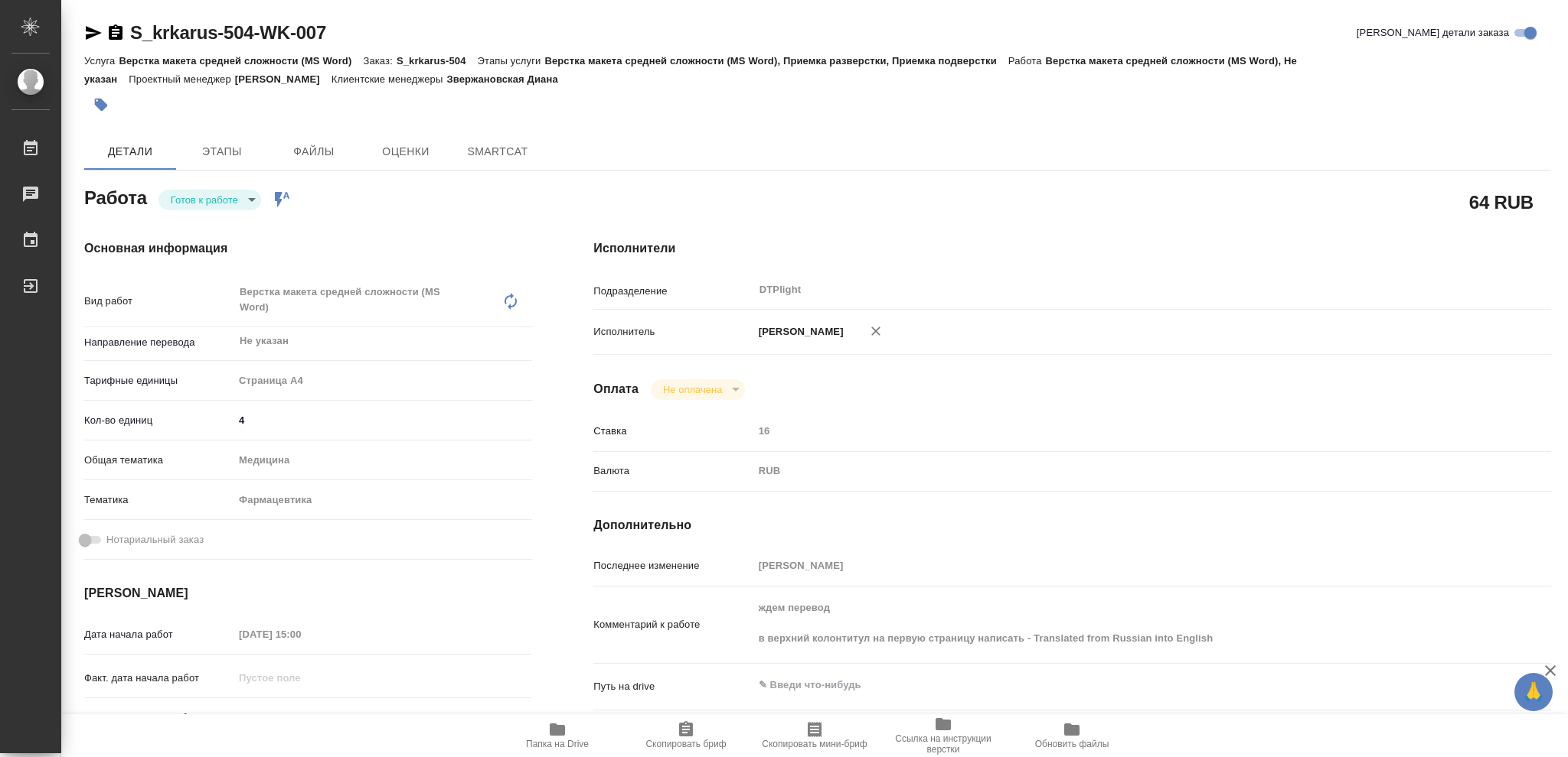
type textarea "x"
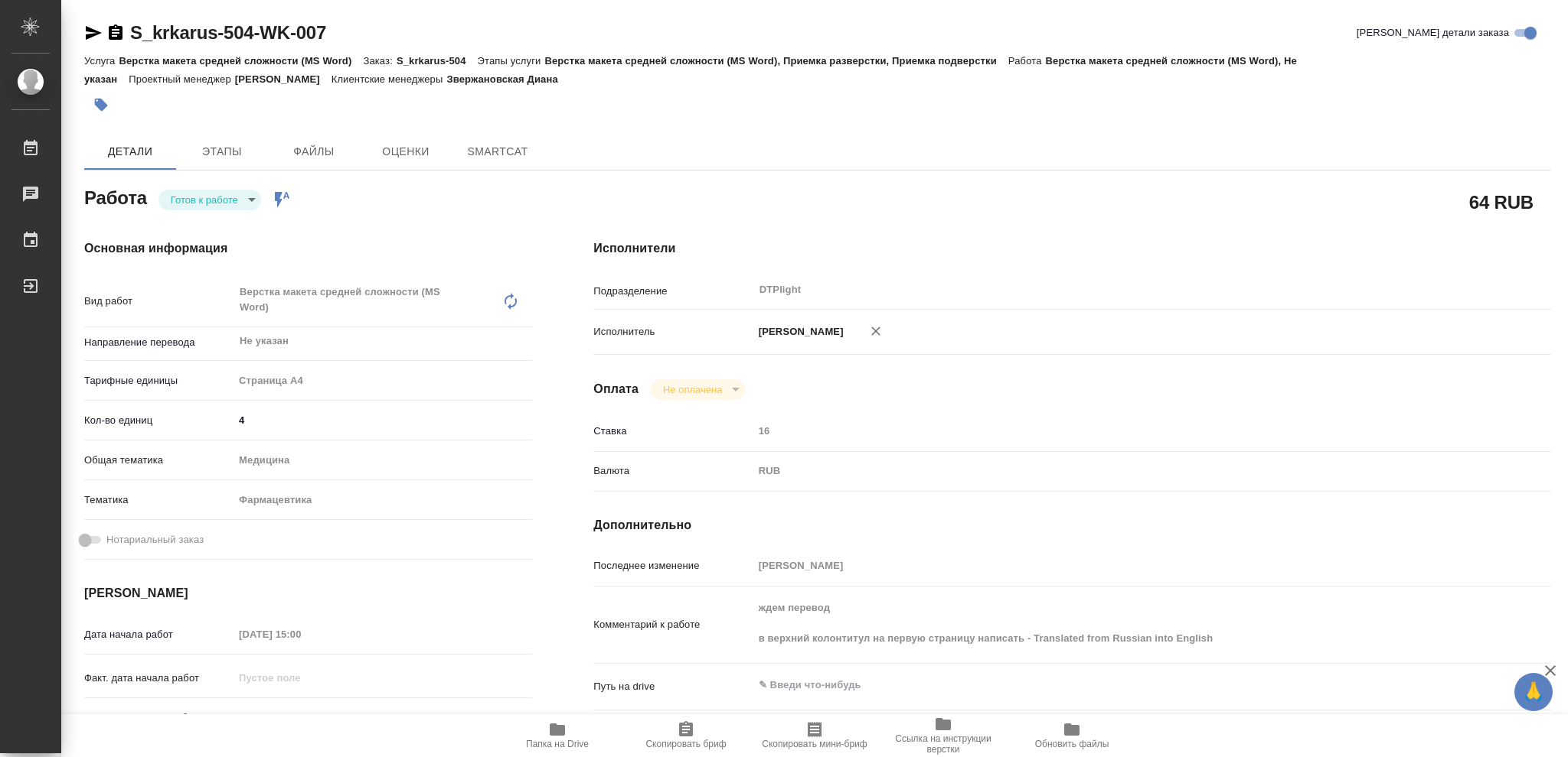
type textarea "x"
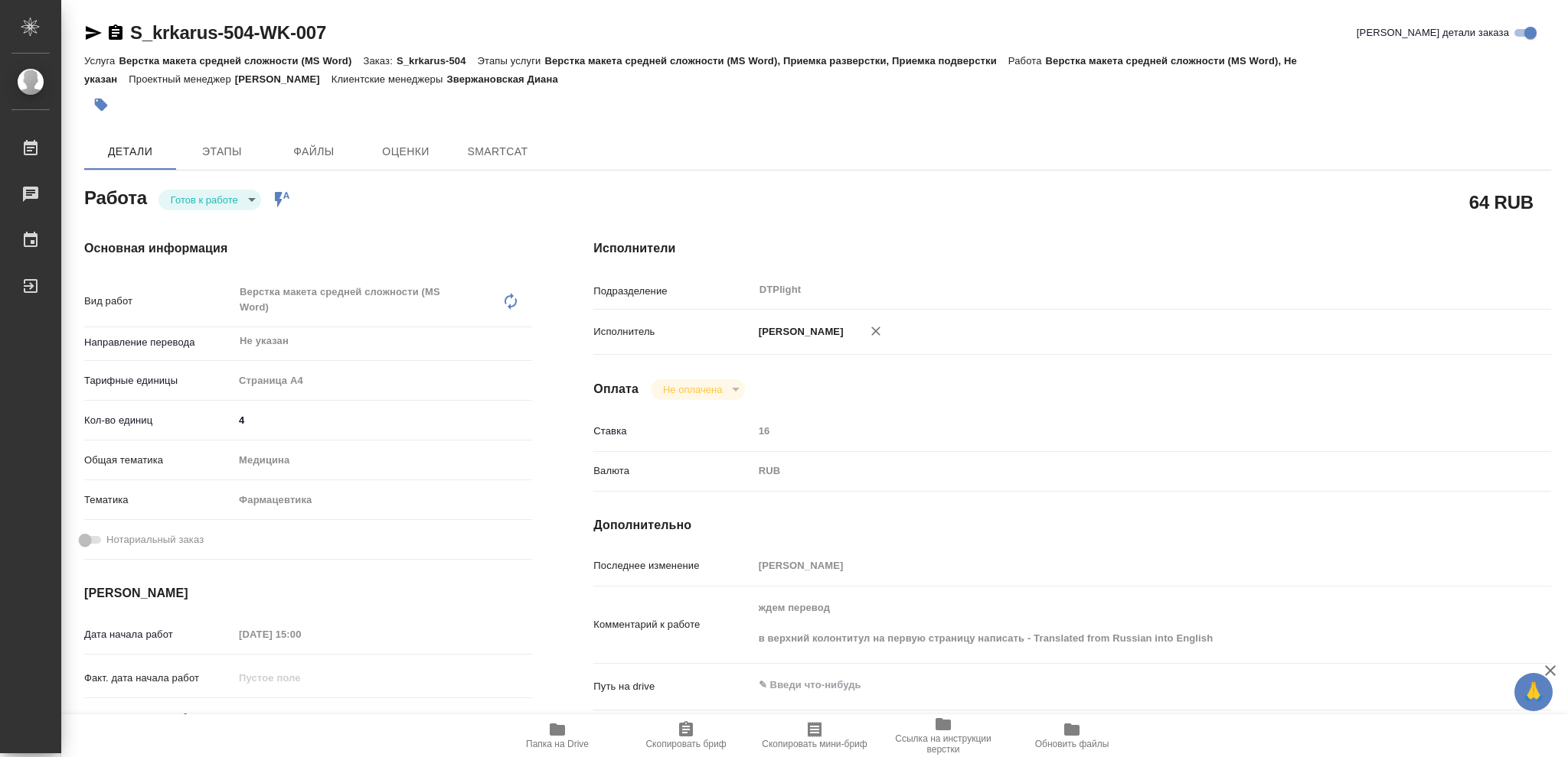
type textarea "x"
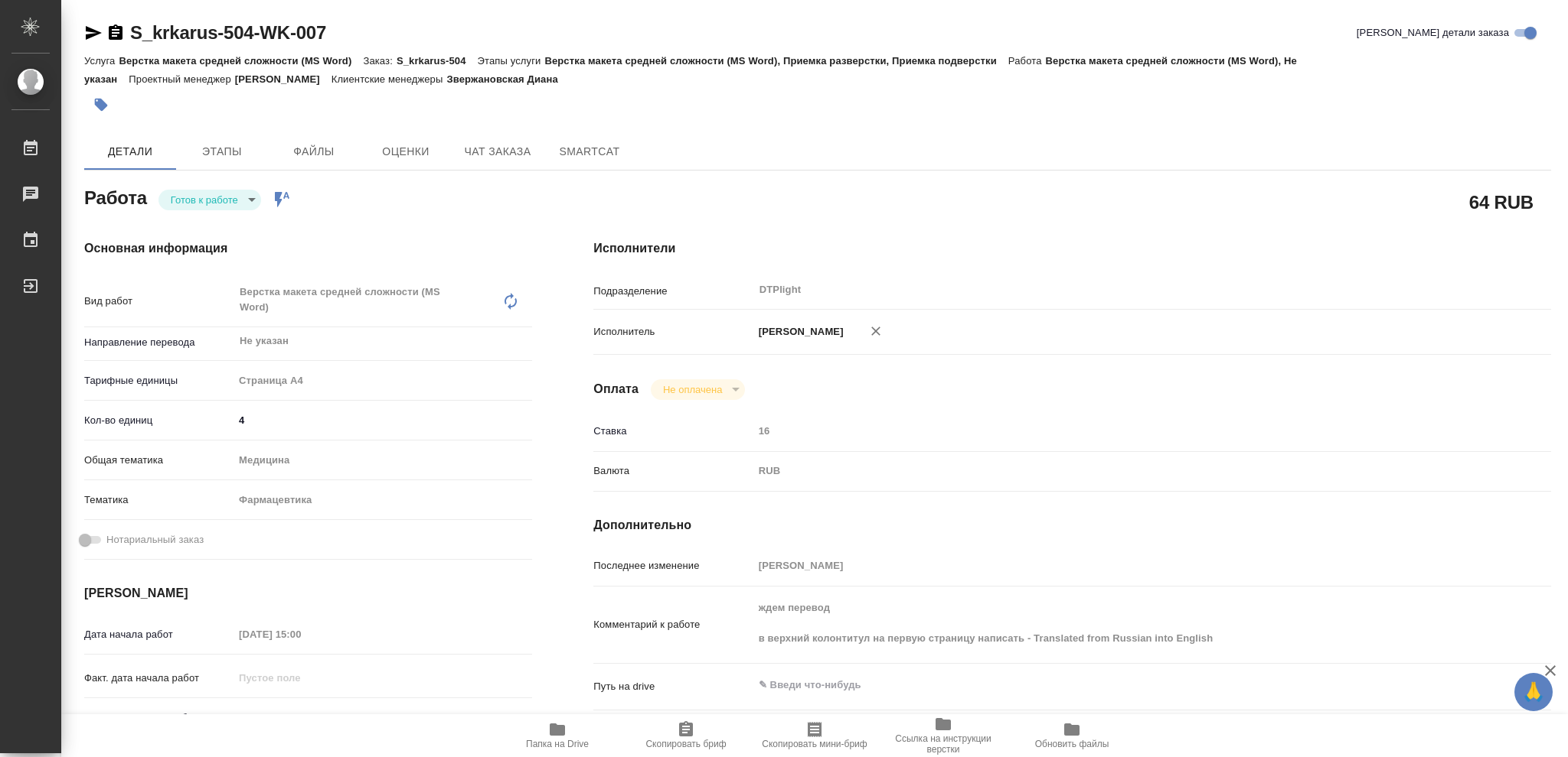
type textarea "x"
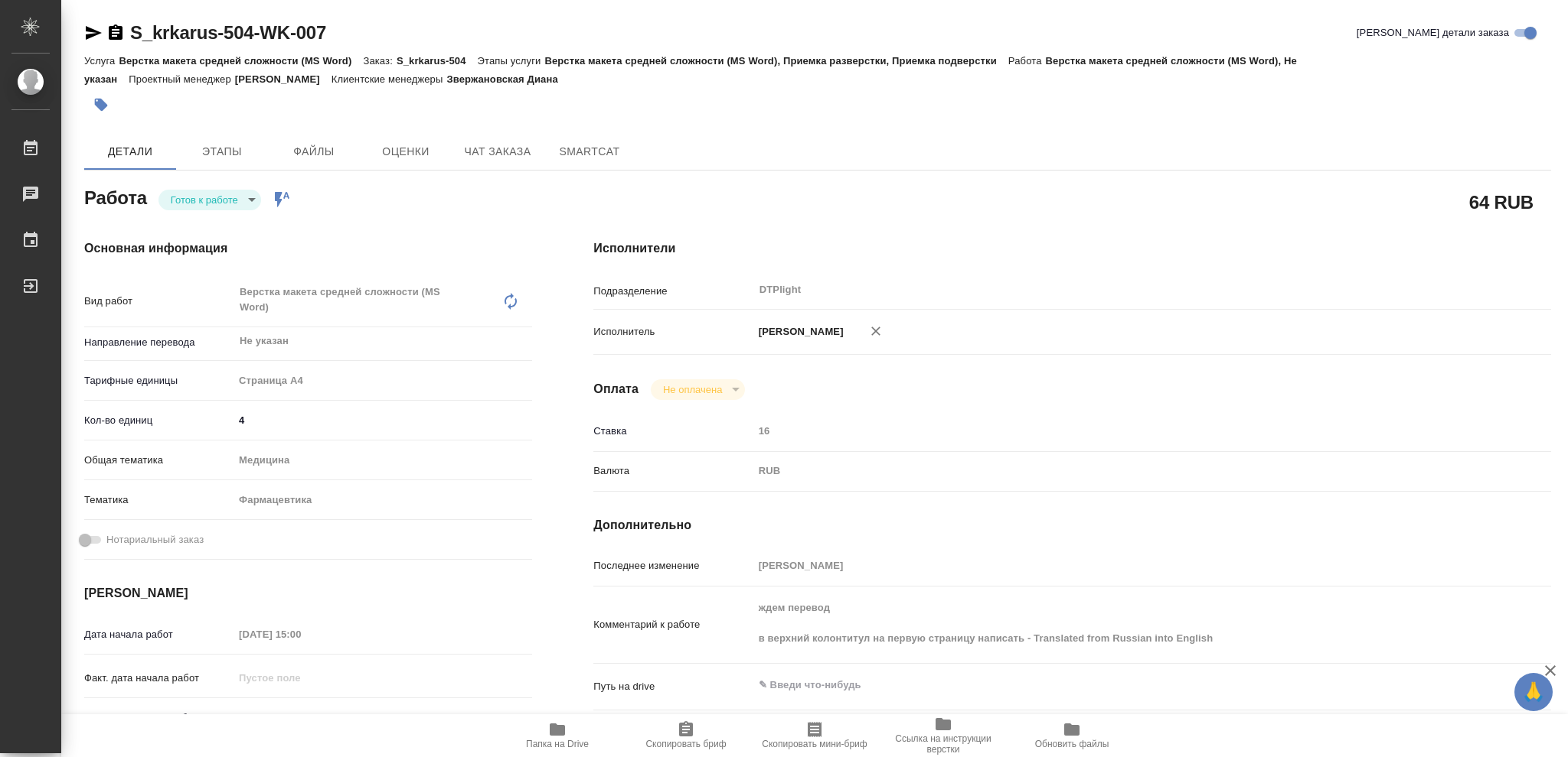
type textarea "x"
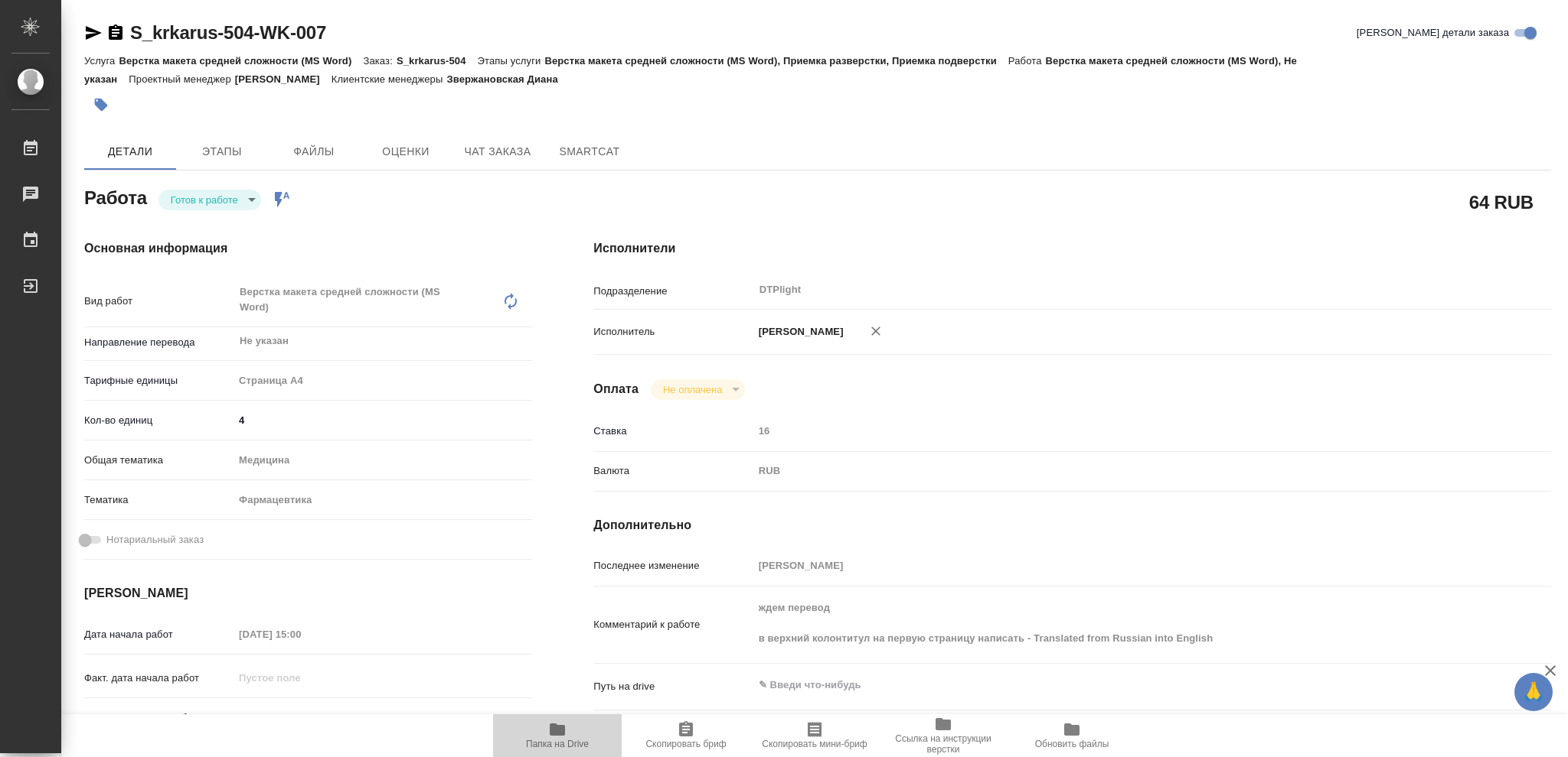
click at [553, 730] on icon "button" at bounding box center [557, 729] width 15 height 12
click at [115, 32] on icon "button" at bounding box center [115, 32] width 14 height 15
click at [563, 728] on icon "button" at bounding box center [557, 729] width 15 height 12
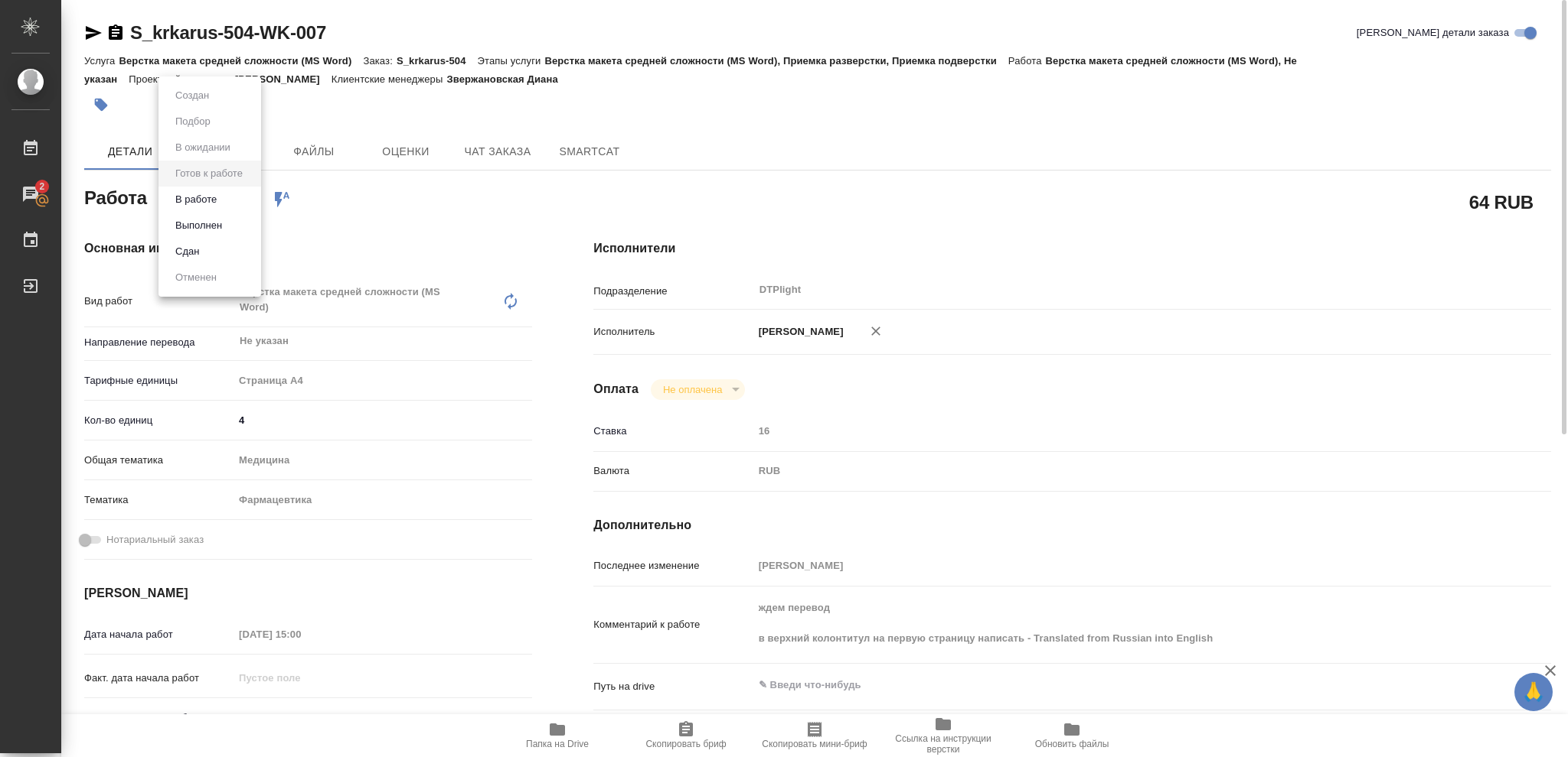
click at [249, 194] on body "🙏 .cls-1 fill:#fff; AWATERA Vasileva Olga Работы 2 Чаты График Выйти S_krkarus-…" at bounding box center [784, 378] width 1568 height 757
click at [219, 196] on button "В работе" at bounding box center [195, 200] width 50 height 17
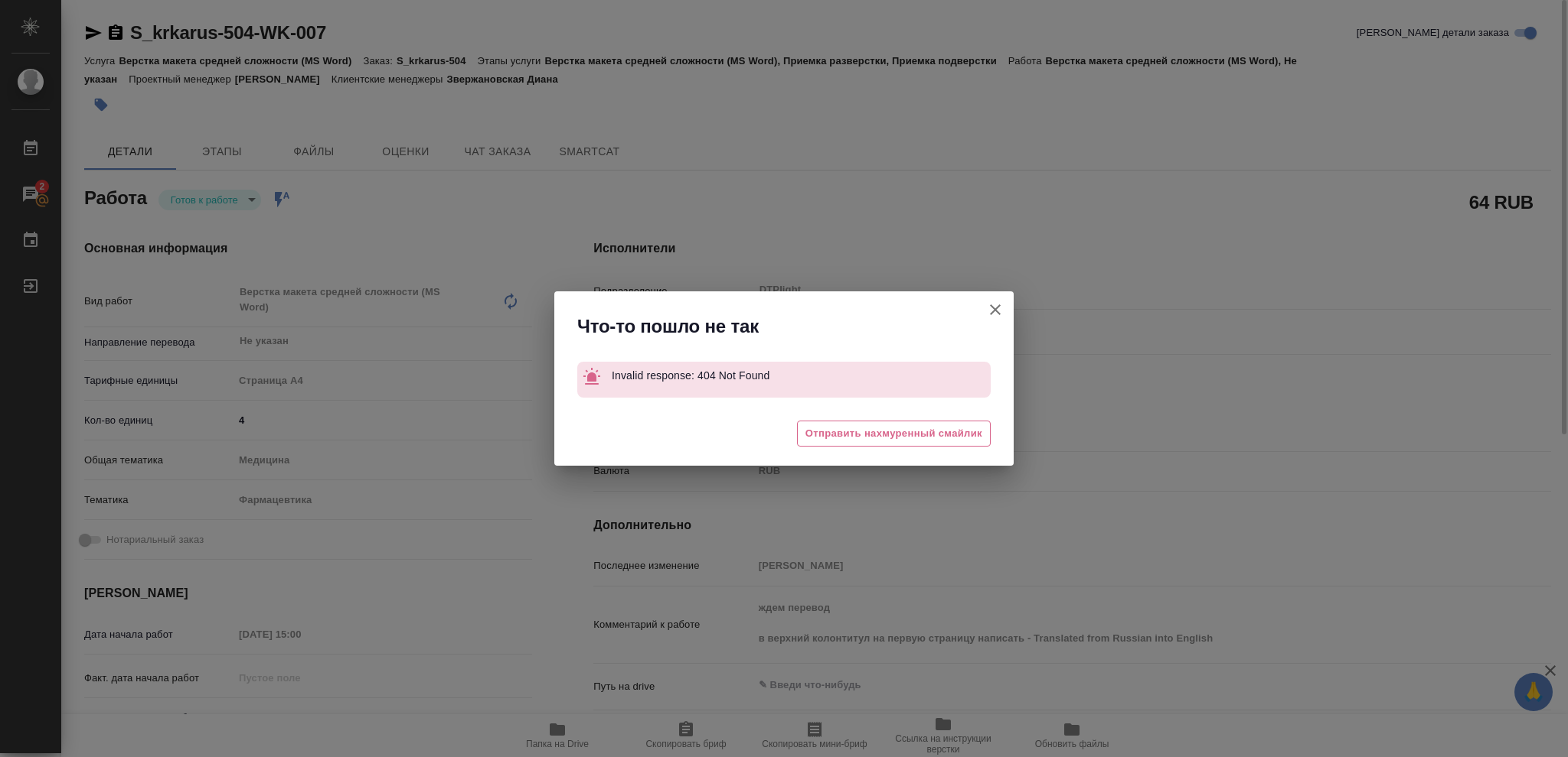
type textarea "x"
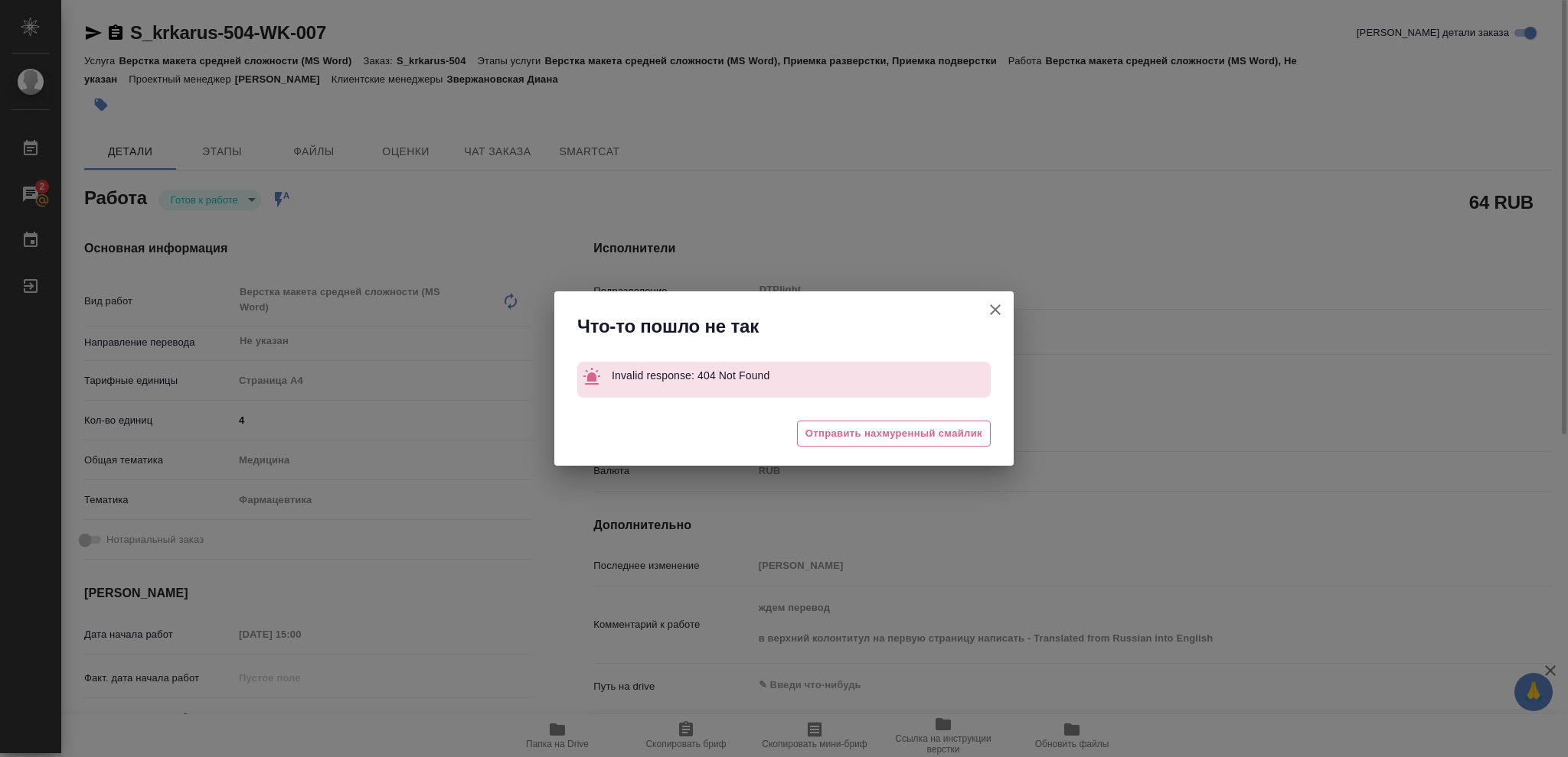
type textarea "x"
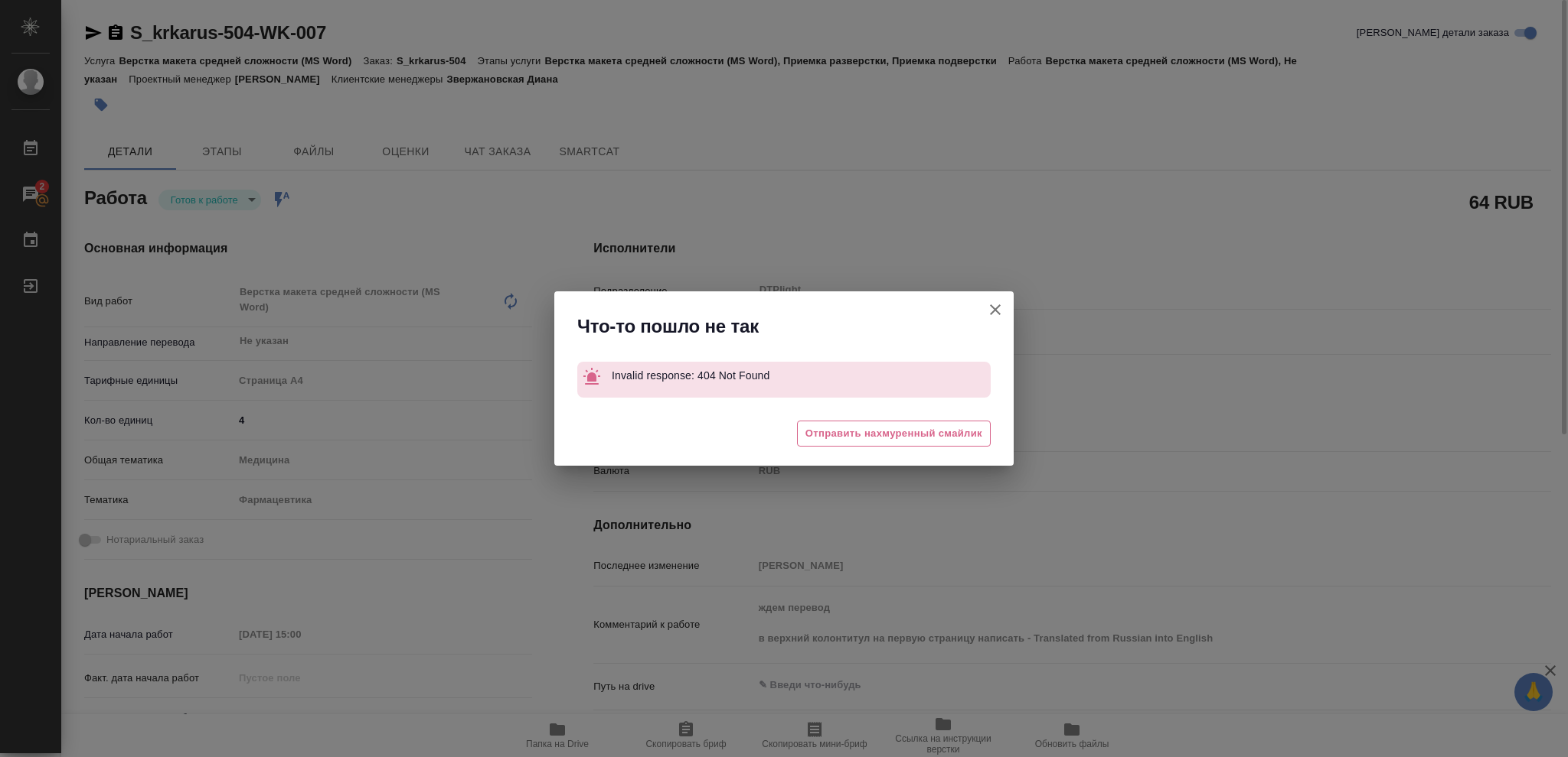
type textarea "x"
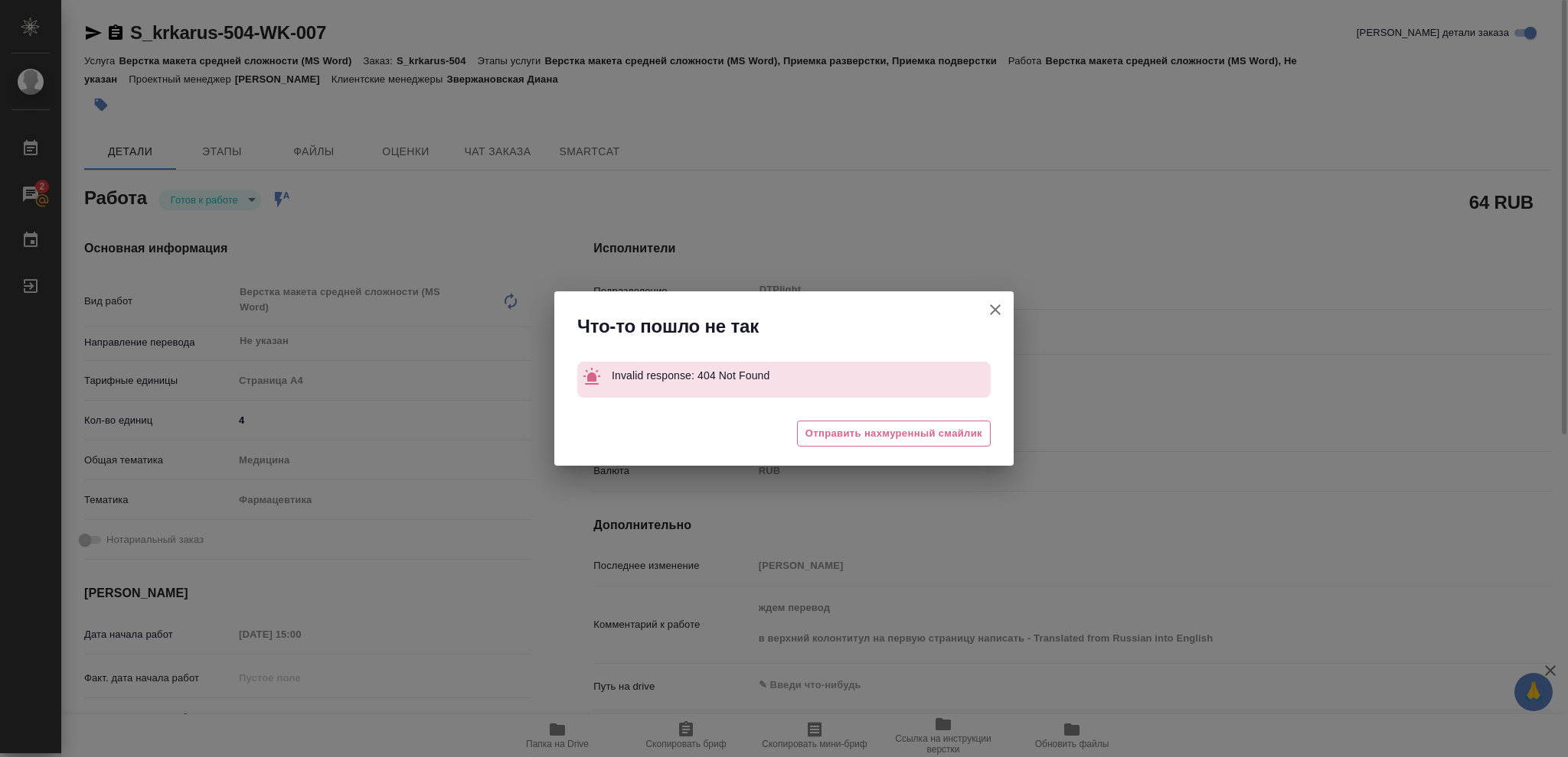
type textarea "x"
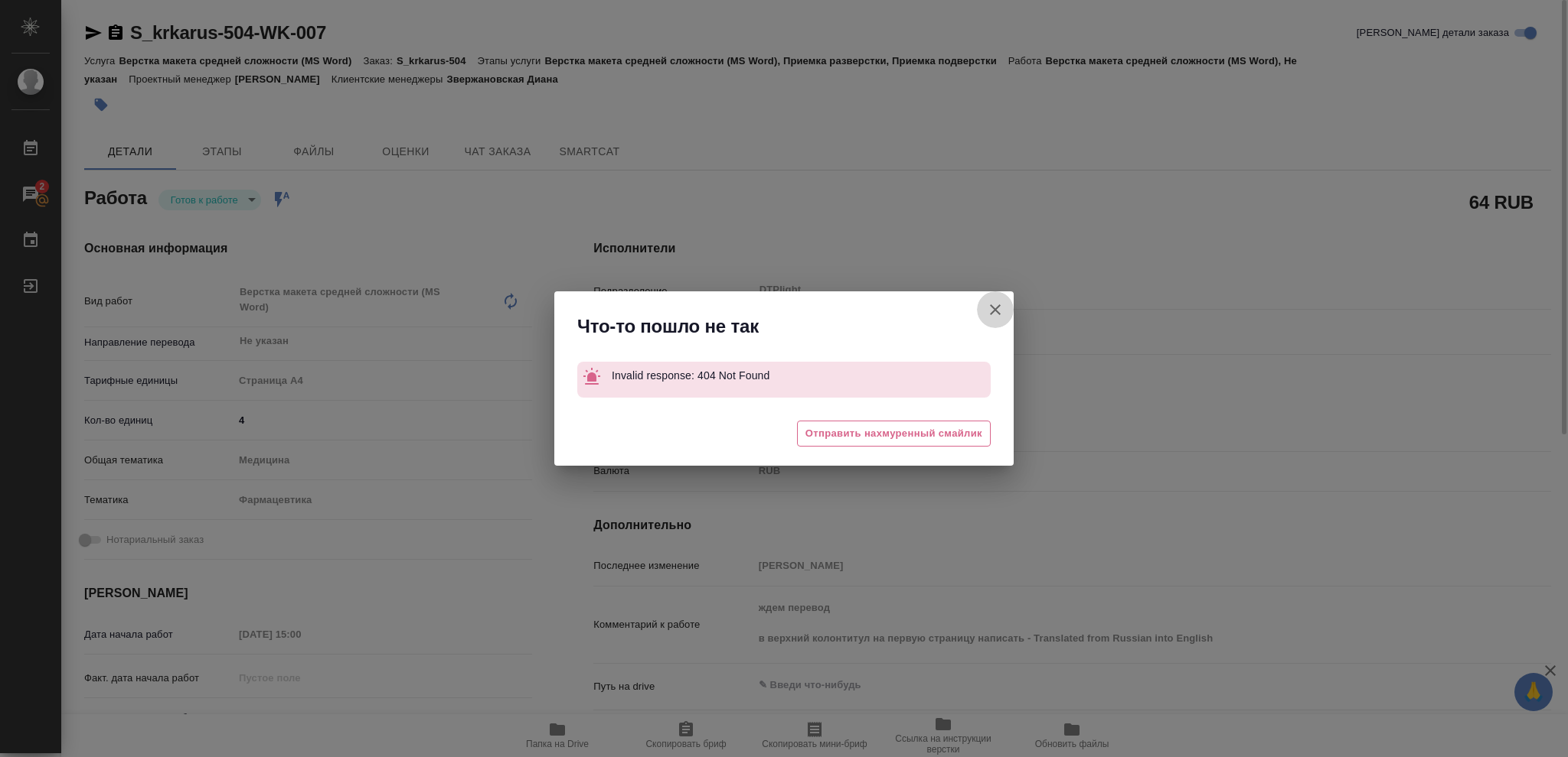
drag, startPoint x: 993, startPoint y: 305, endPoint x: 956, endPoint y: 293, distance: 38.9
click at [992, 304] on icon "button" at bounding box center [996, 310] width 19 height 19
type textarea "x"
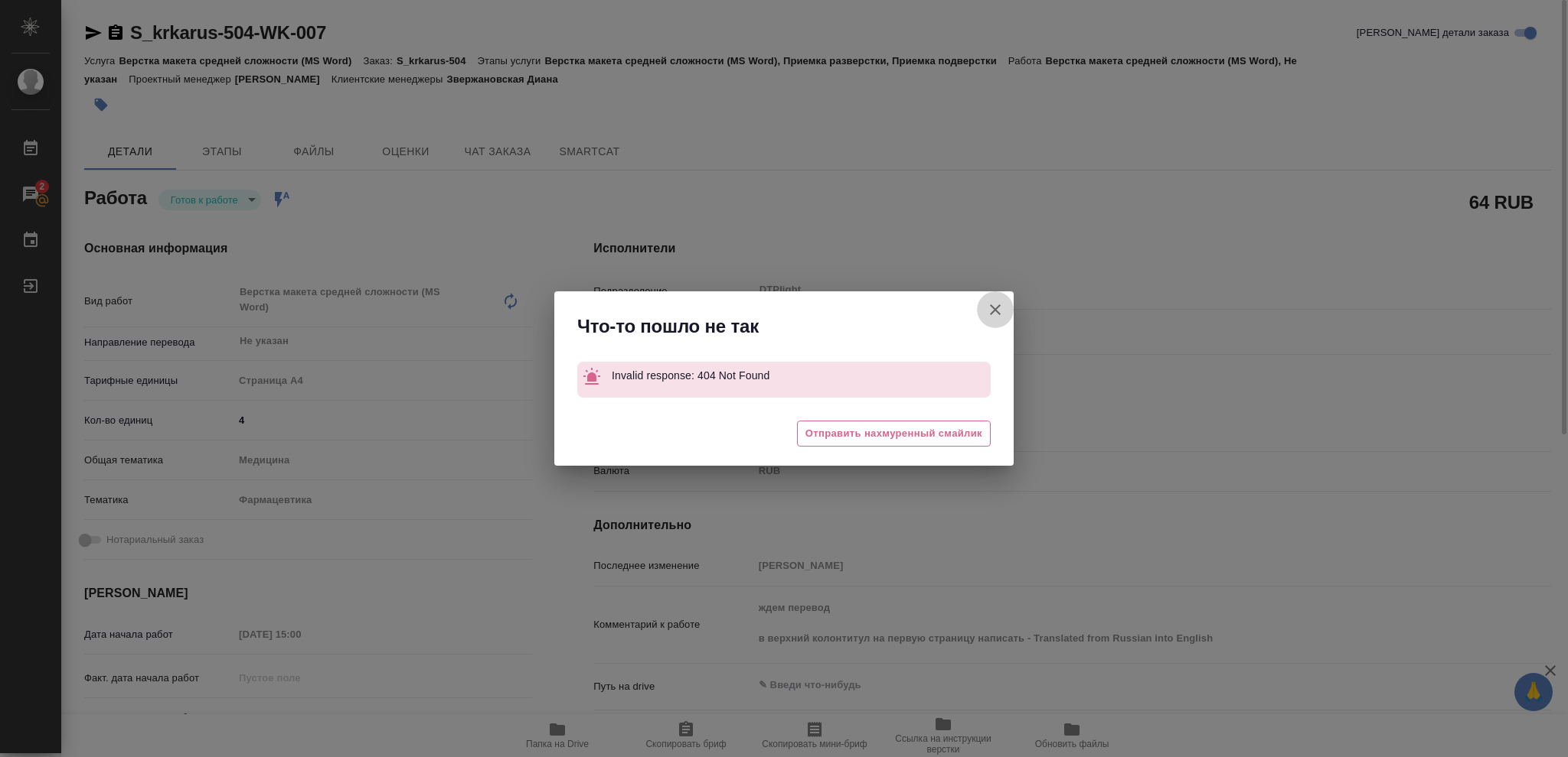
type textarea "x"
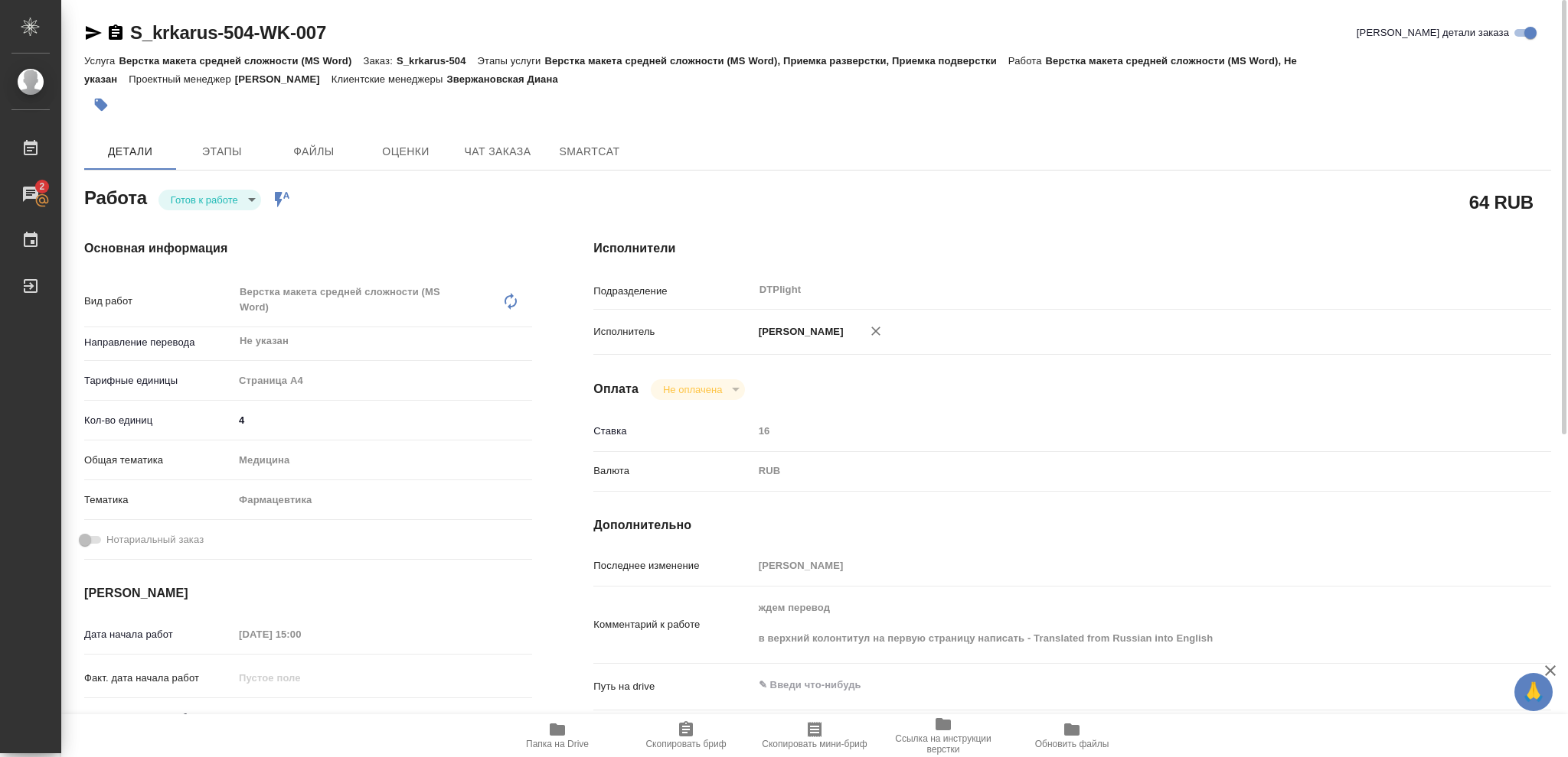
click at [88, 34] on icon "button" at bounding box center [93, 33] width 16 height 14
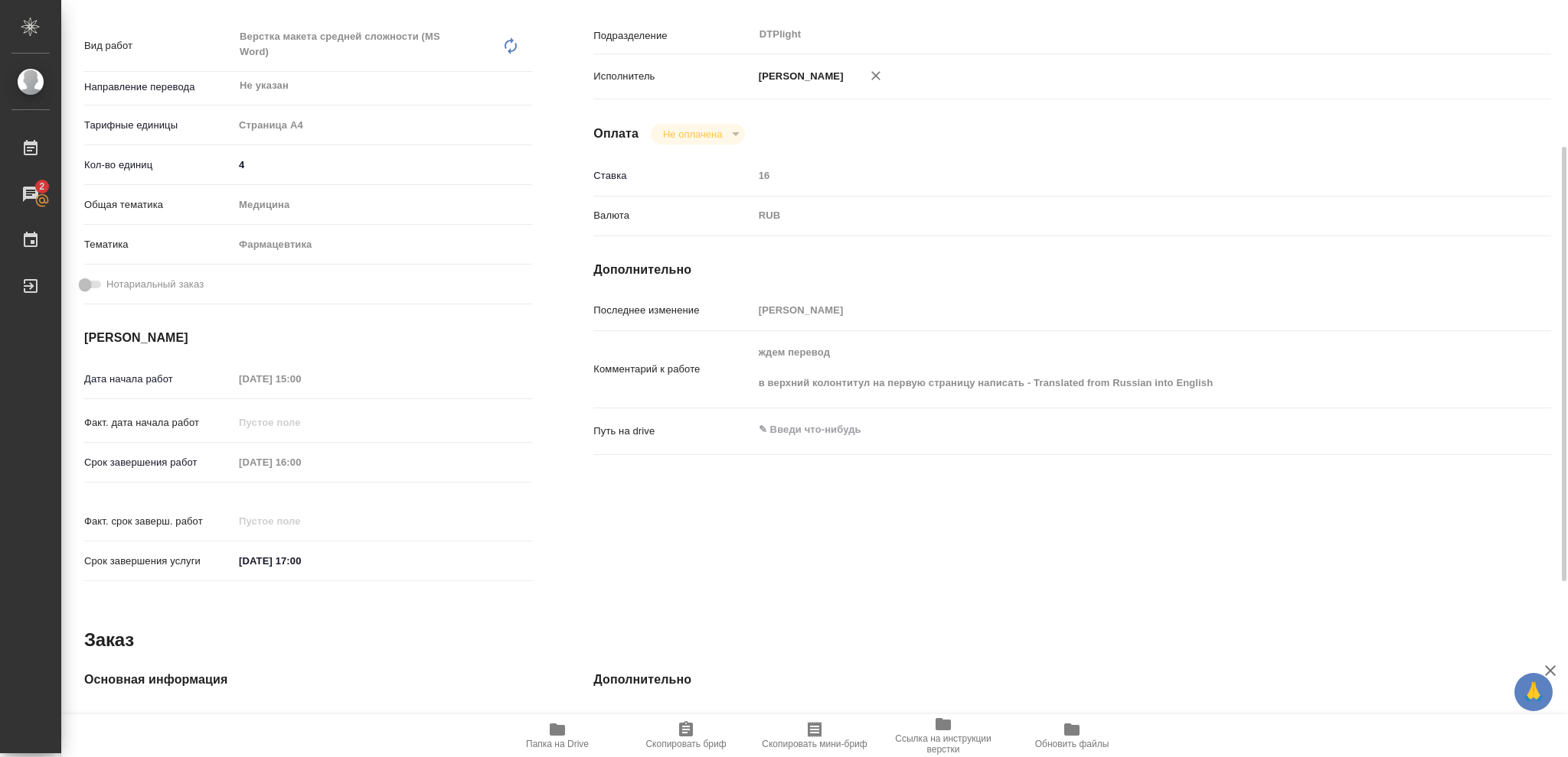
scroll to position [153, 0]
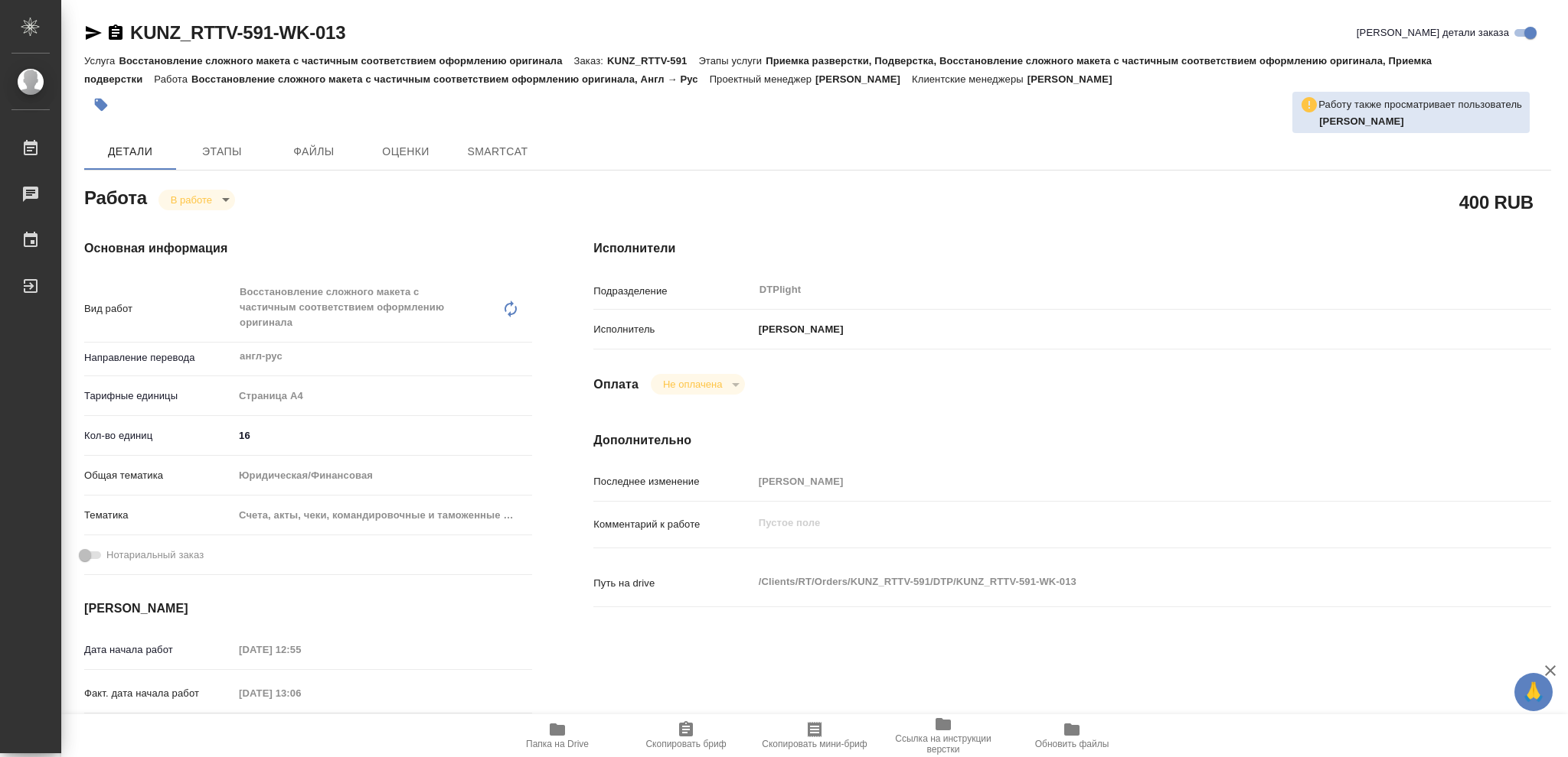
type textarea "x"
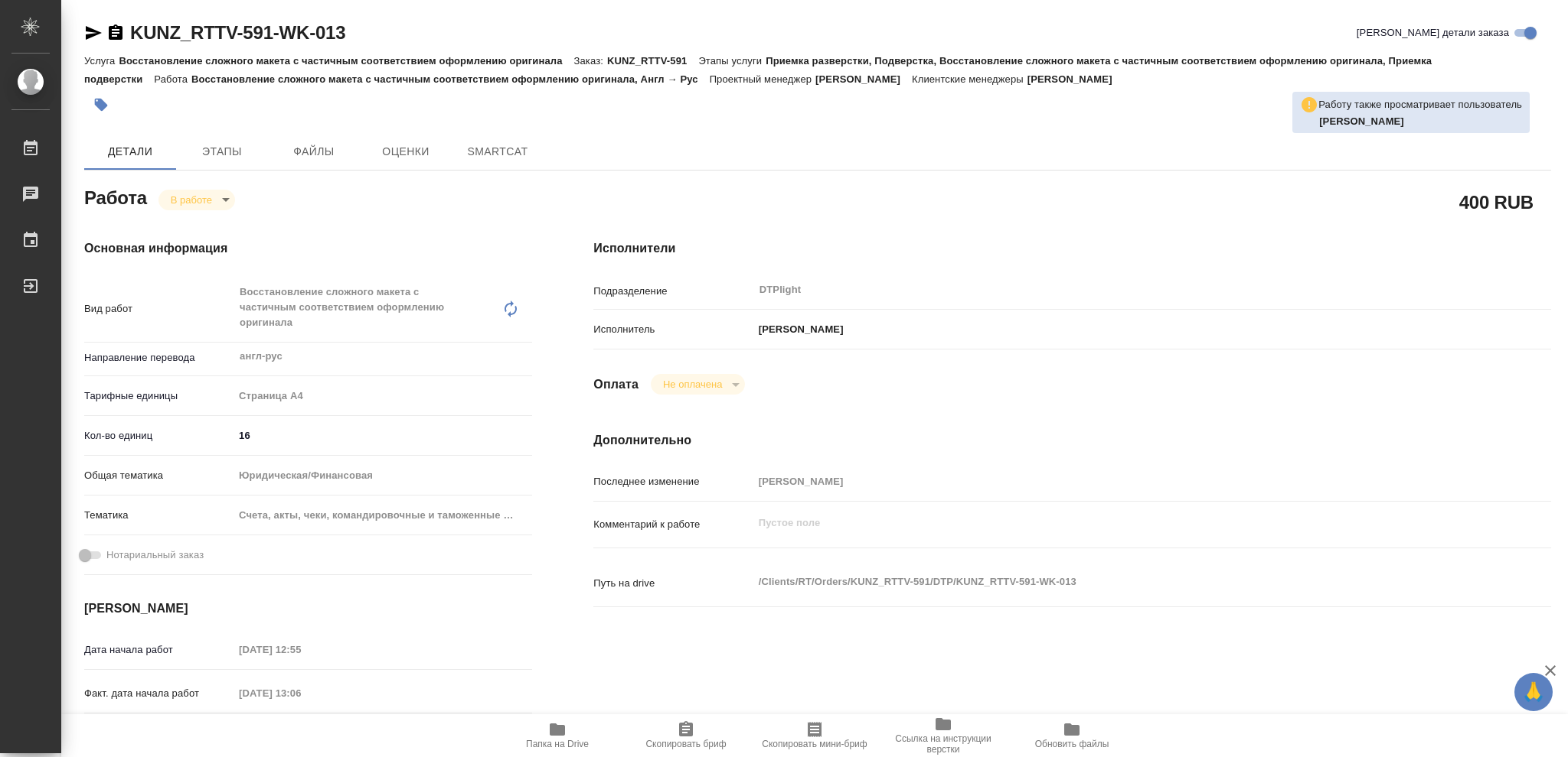
type textarea "x"
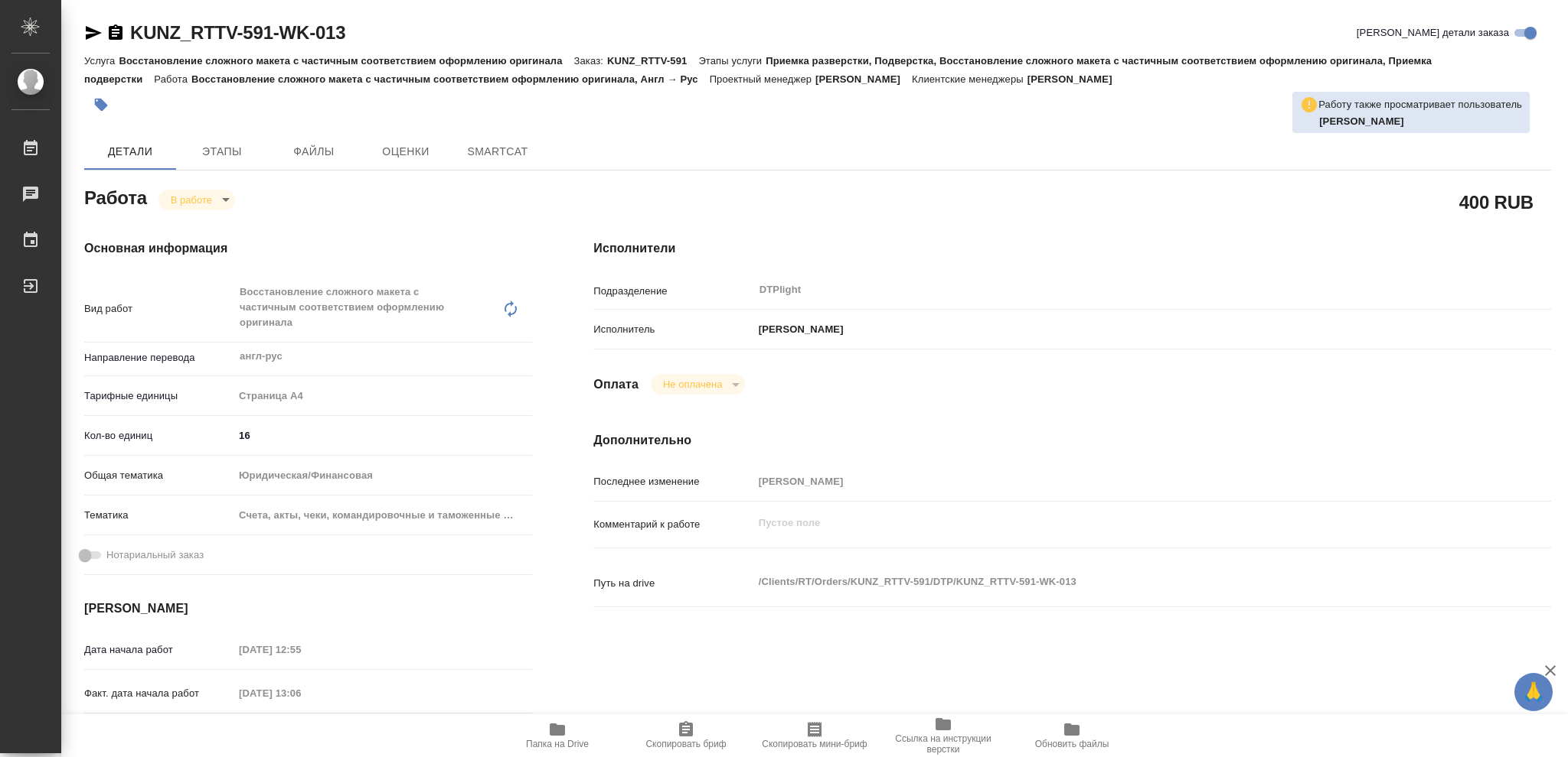
type textarea "x"
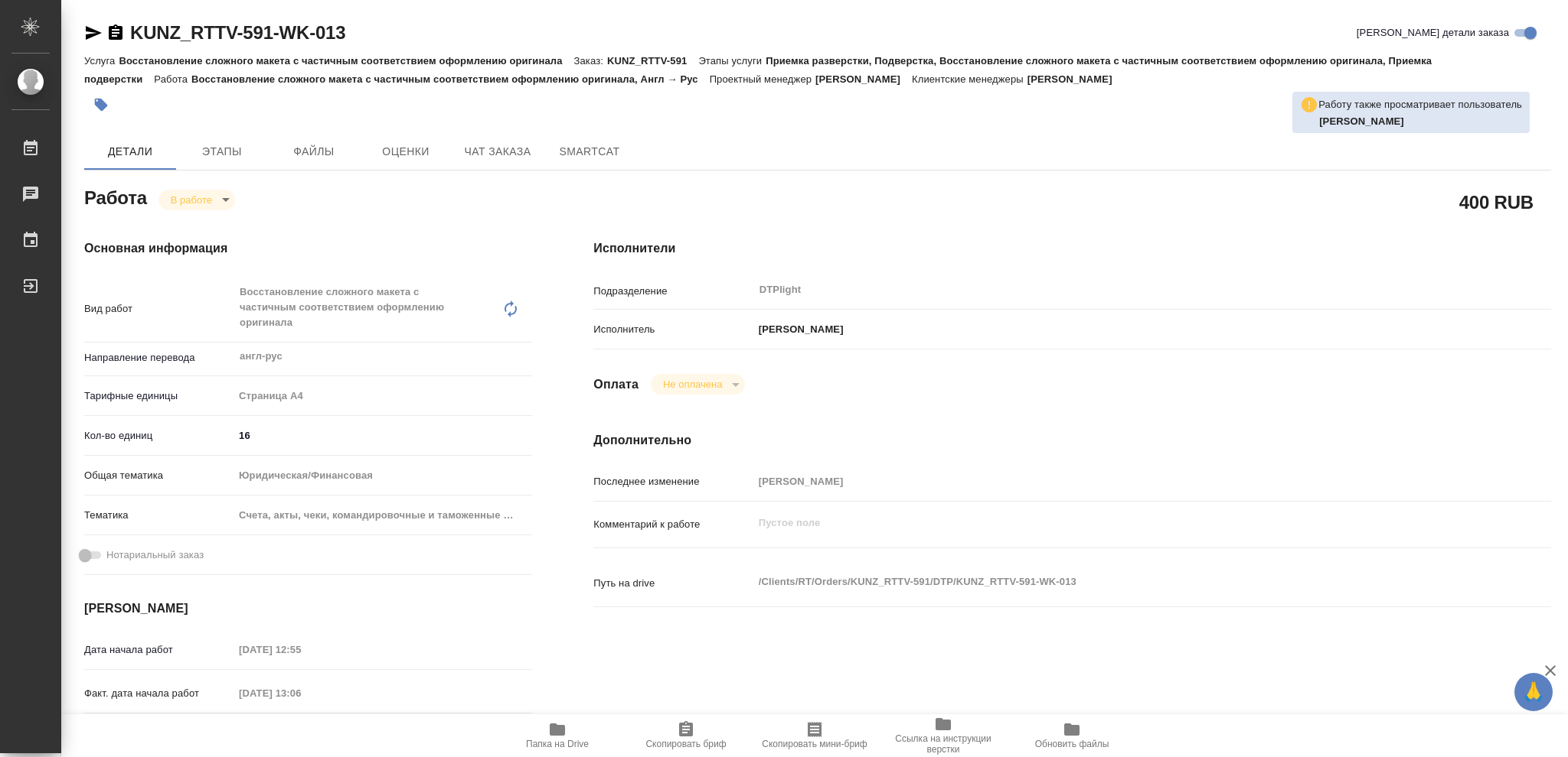
click at [562, 731] on icon "button" at bounding box center [557, 729] width 15 height 12
type textarea "x"
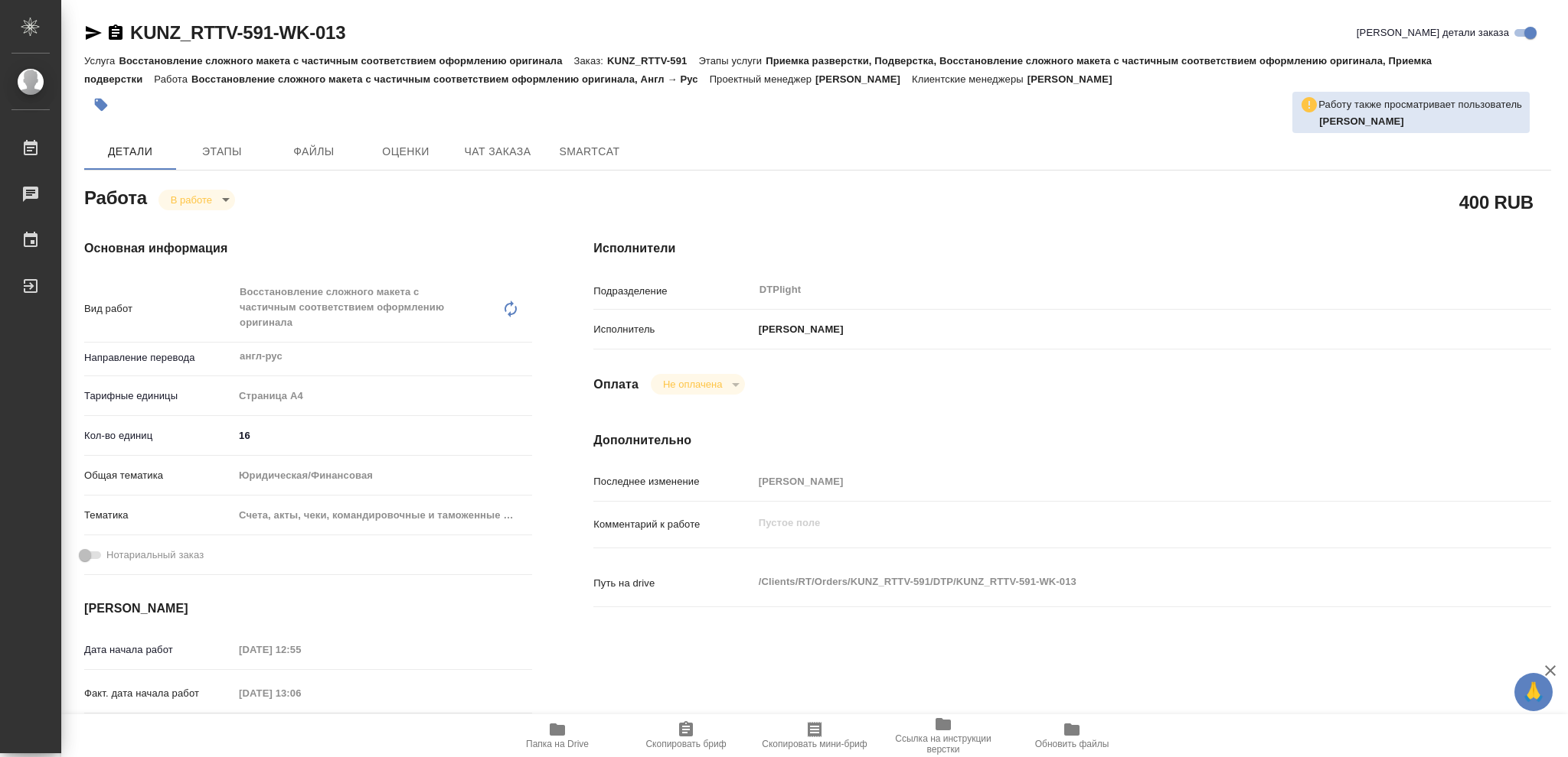
type textarea "x"
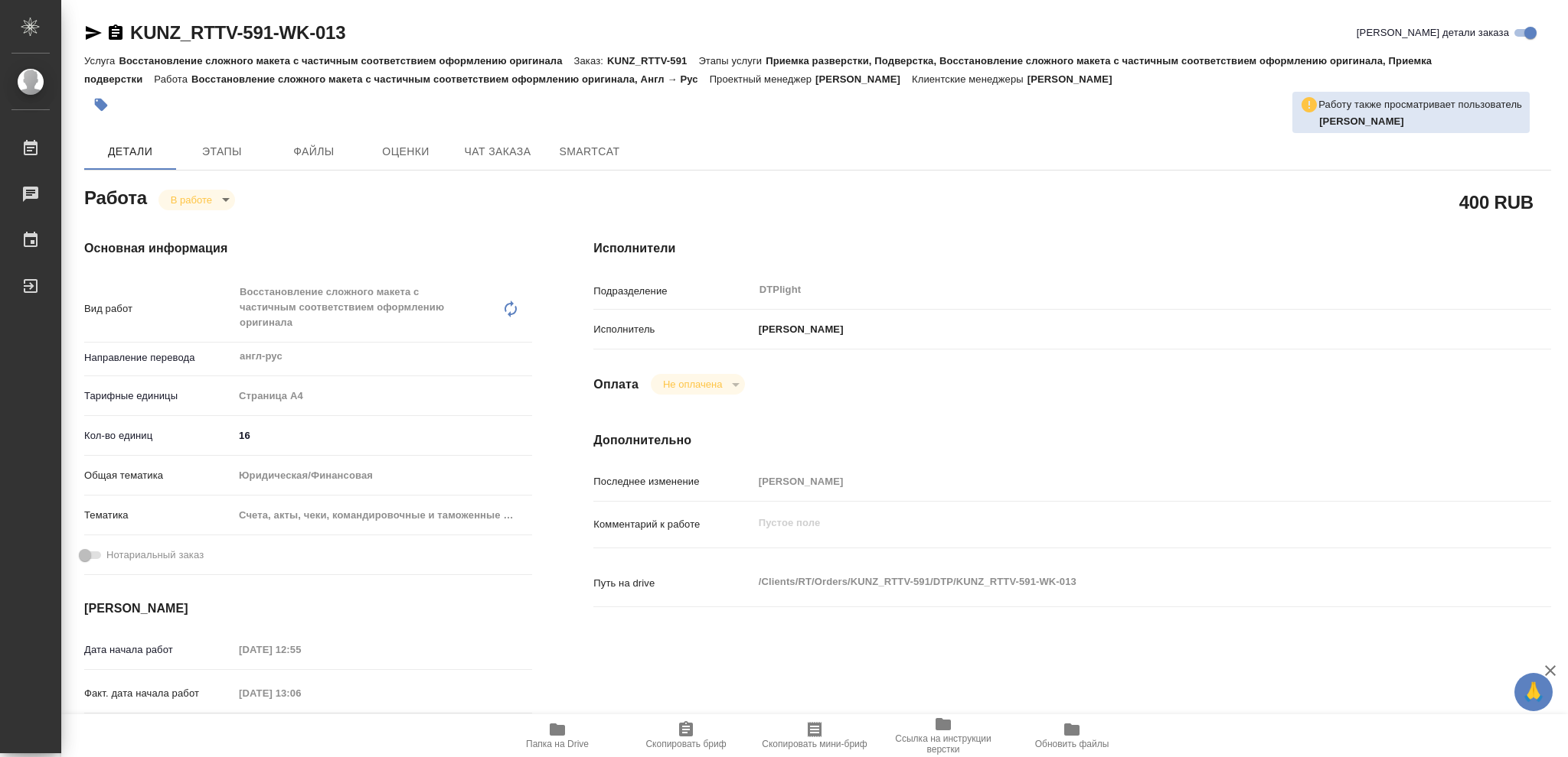
type textarea "x"
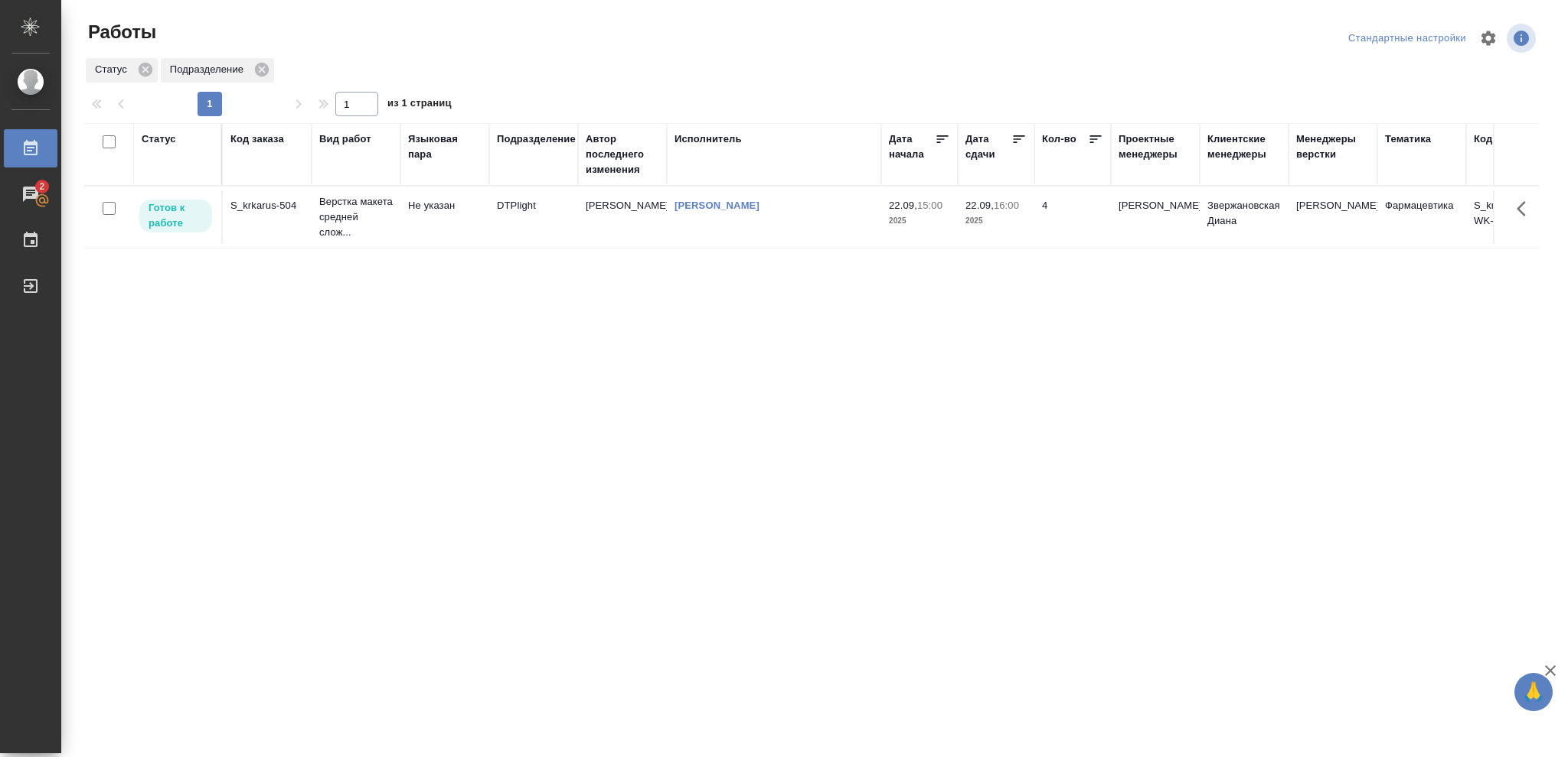
click at [157, 139] on div "Статус" at bounding box center [158, 139] width 34 height 15
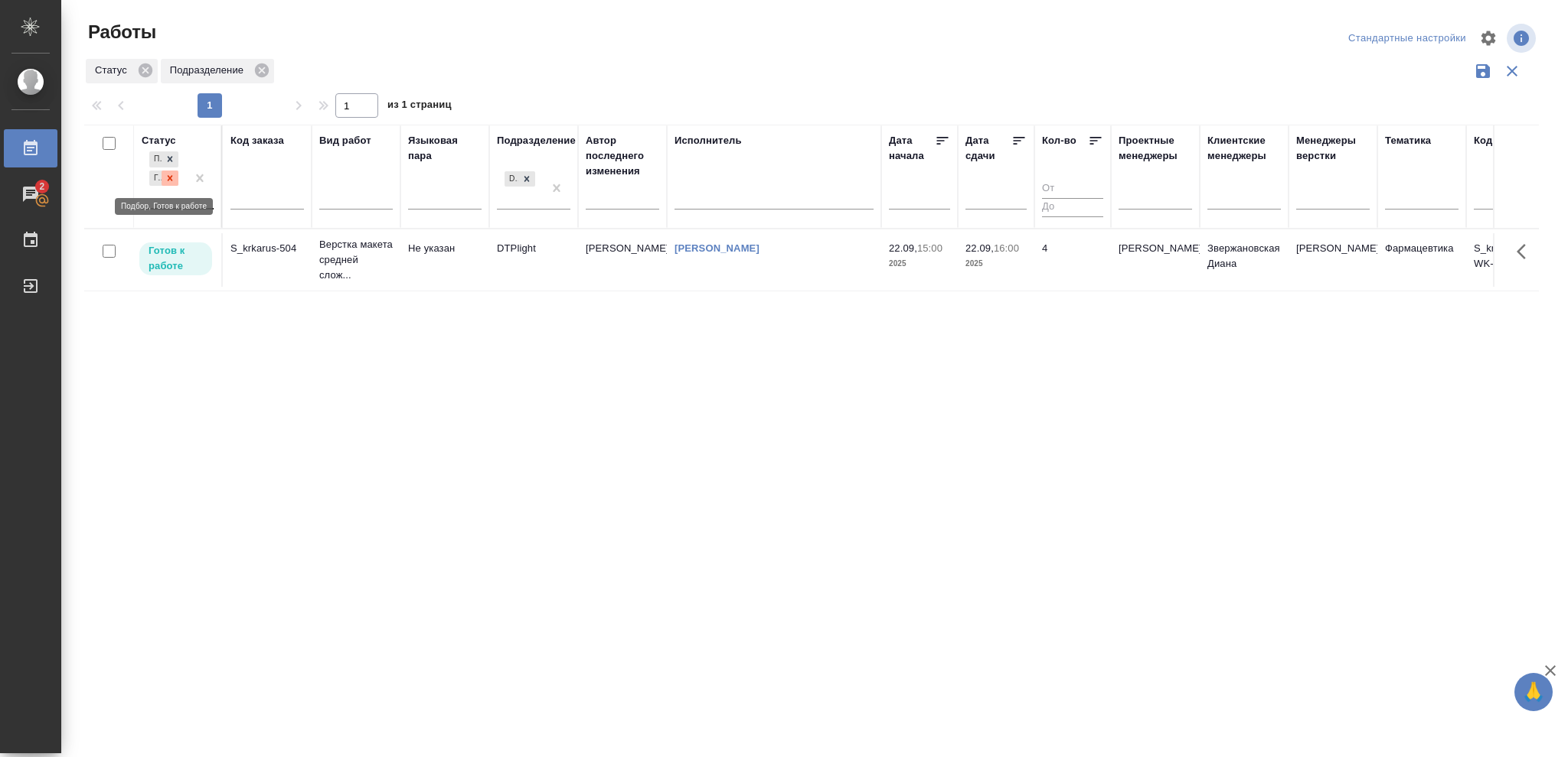
click at [170, 178] on icon at bounding box center [170, 178] width 6 height 6
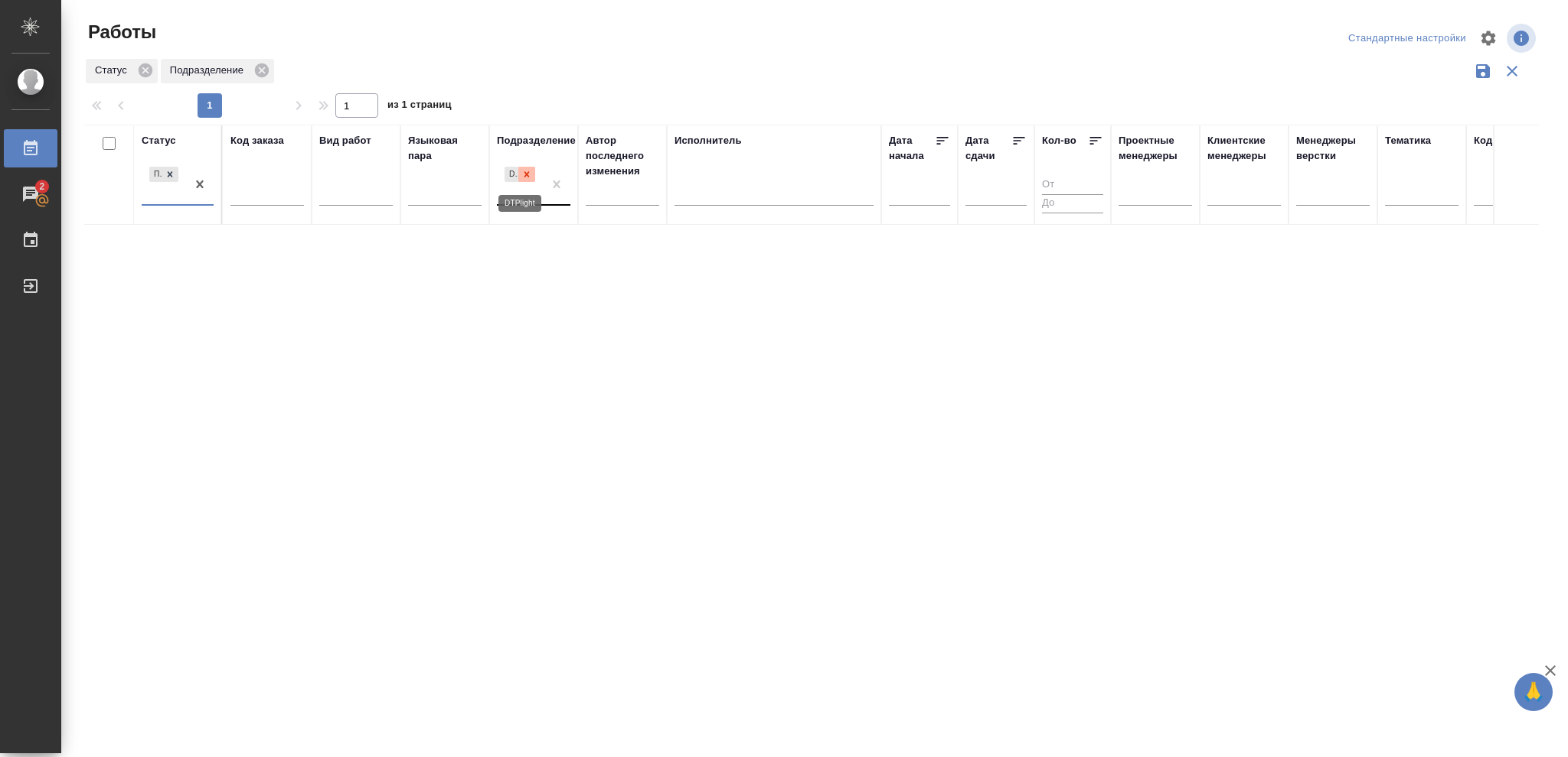
click at [529, 175] on icon at bounding box center [527, 175] width 11 height 11
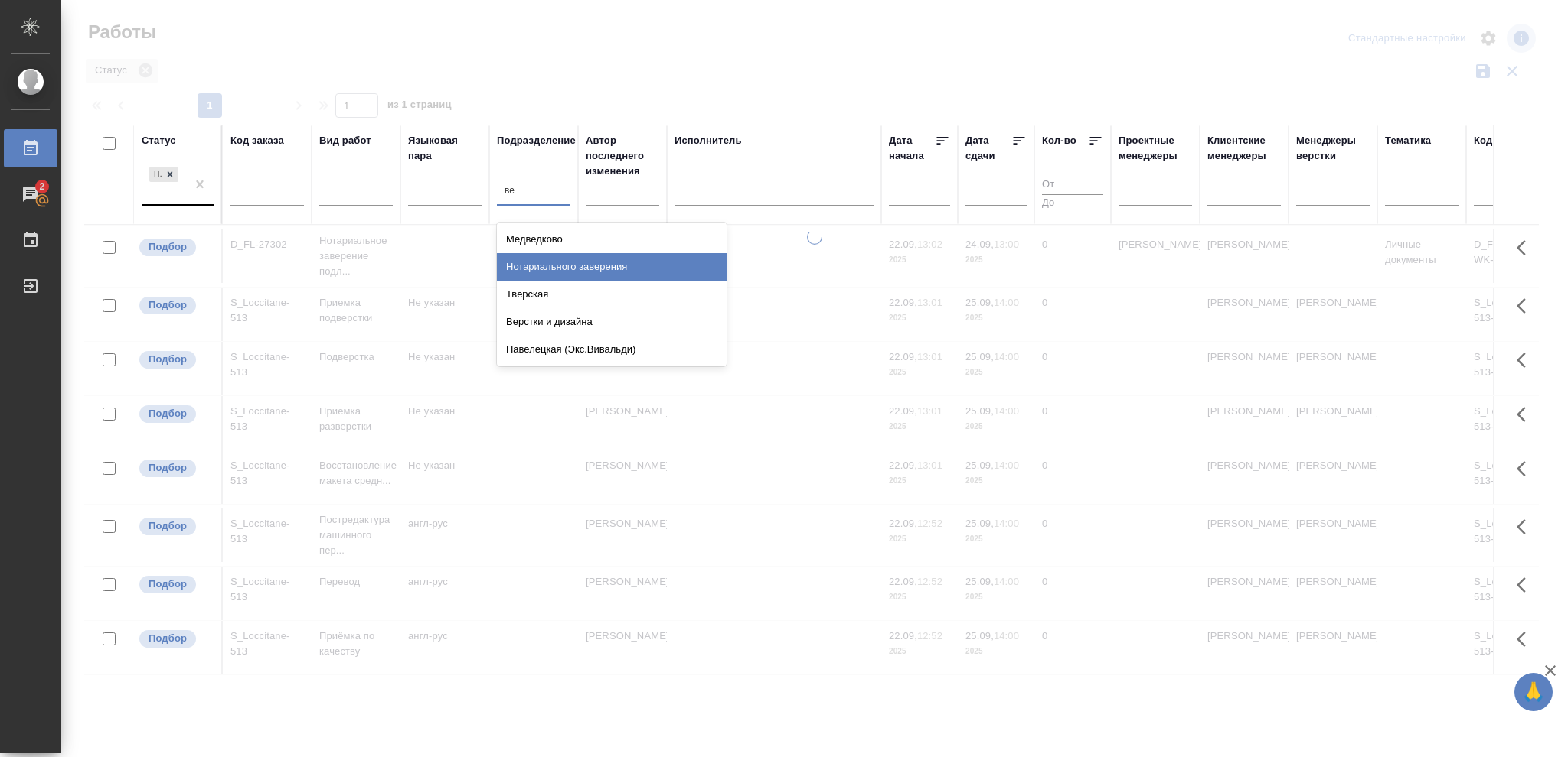
type input "вер"
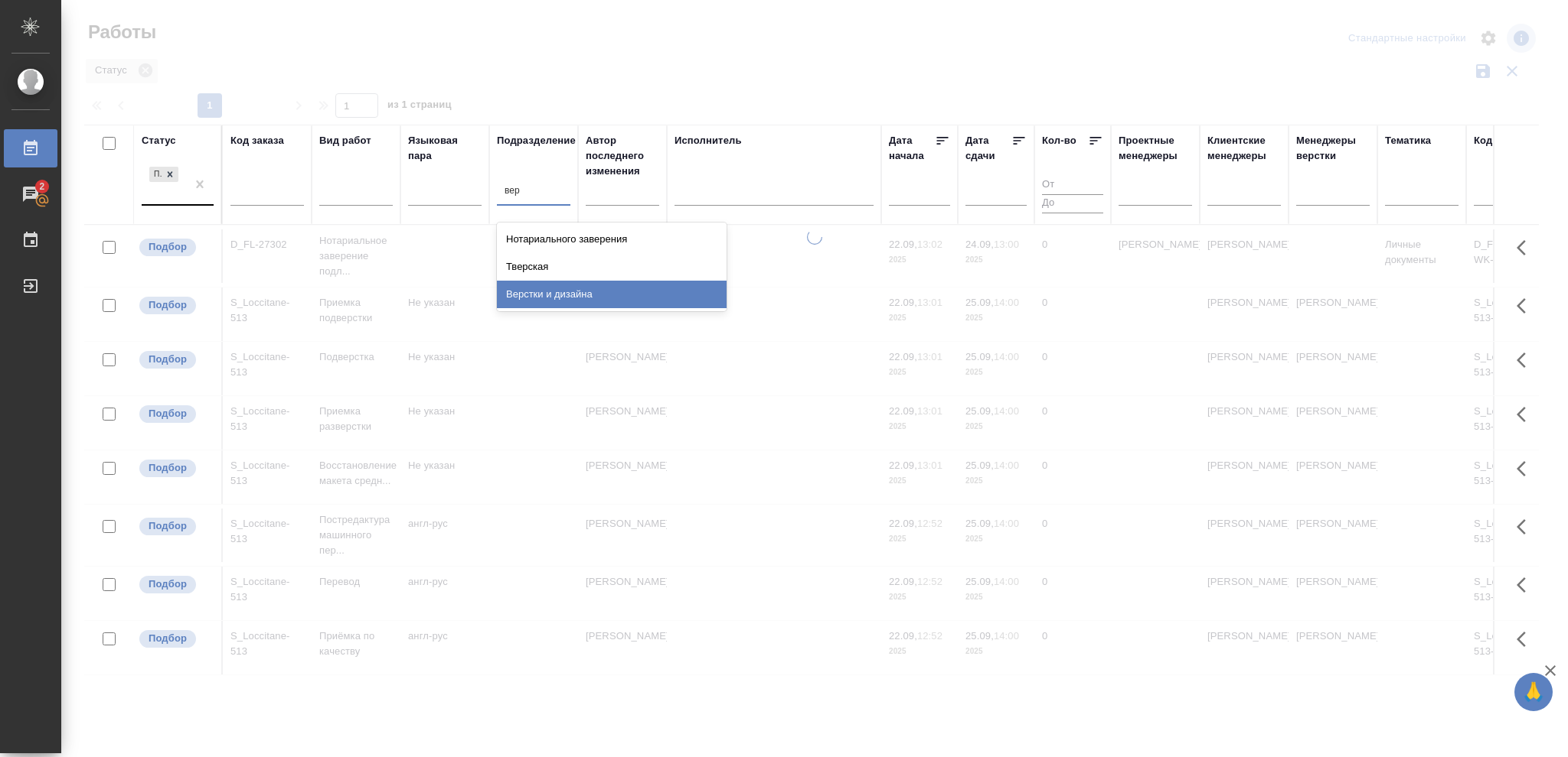
click at [567, 291] on div "Верстки и дизайна" at bounding box center [611, 295] width 230 height 28
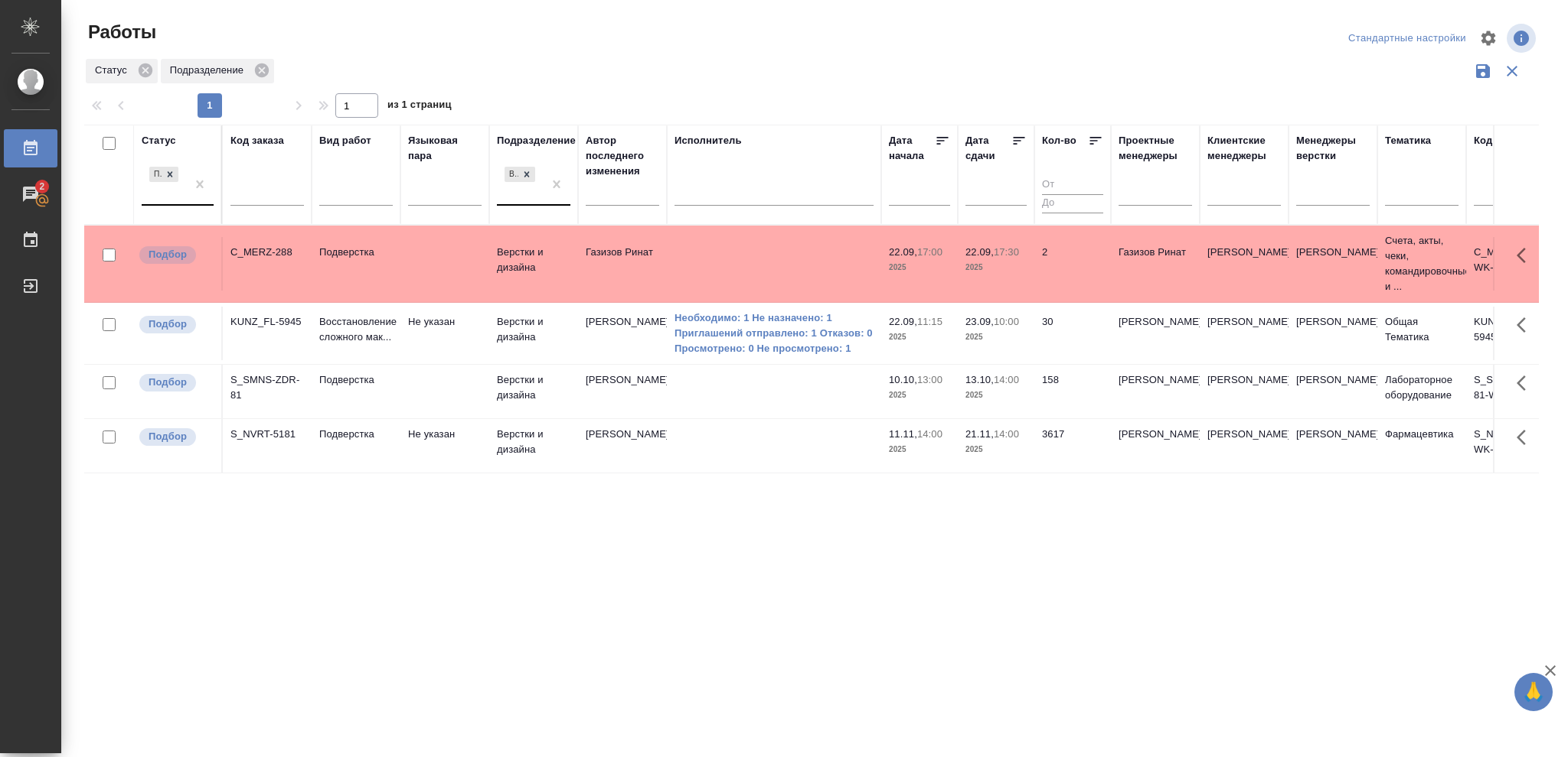
click at [1008, 332] on p "2025" at bounding box center [996, 338] width 61 height 15
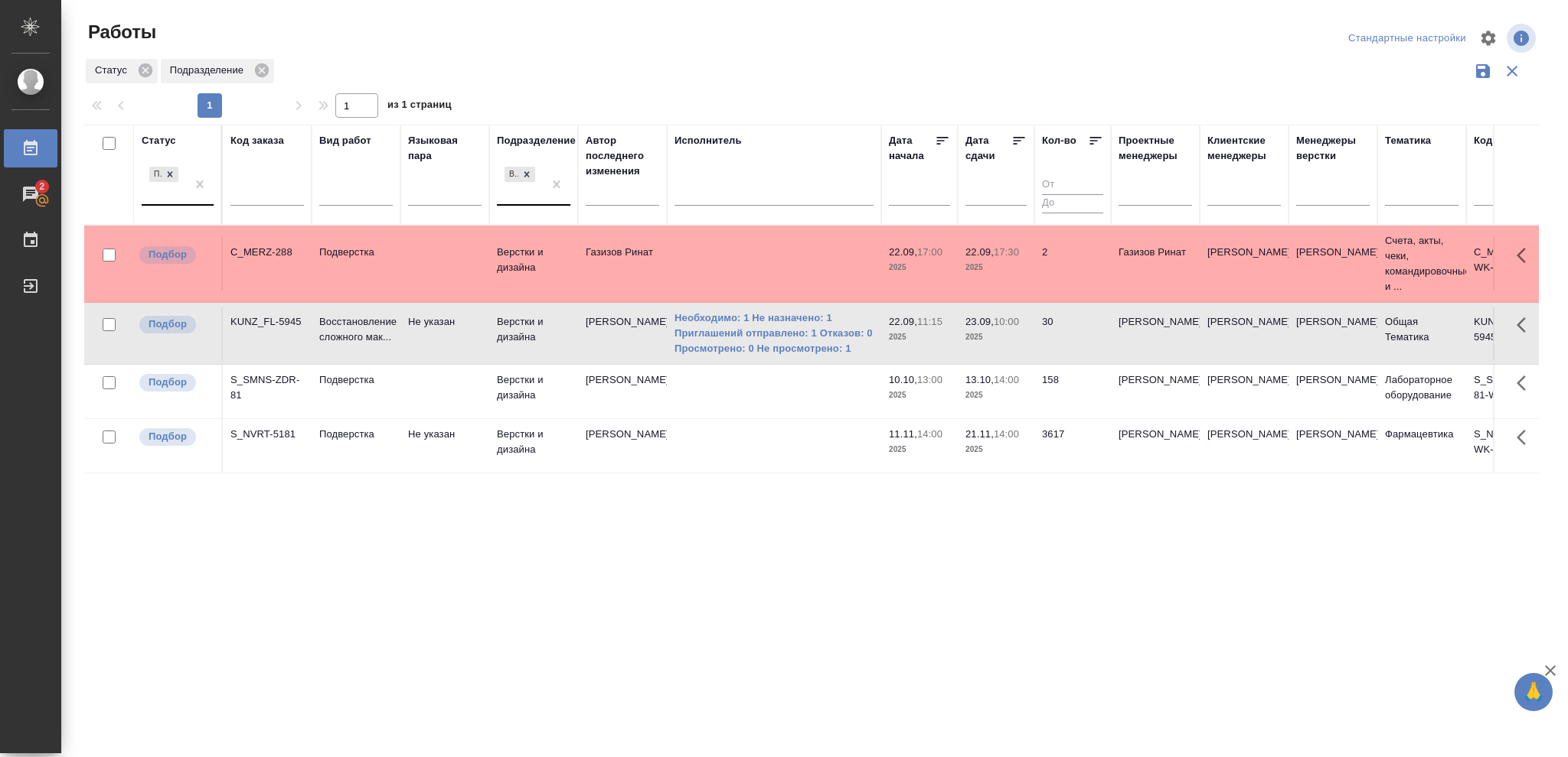
click at [1008, 332] on p "2025" at bounding box center [996, 338] width 61 height 15
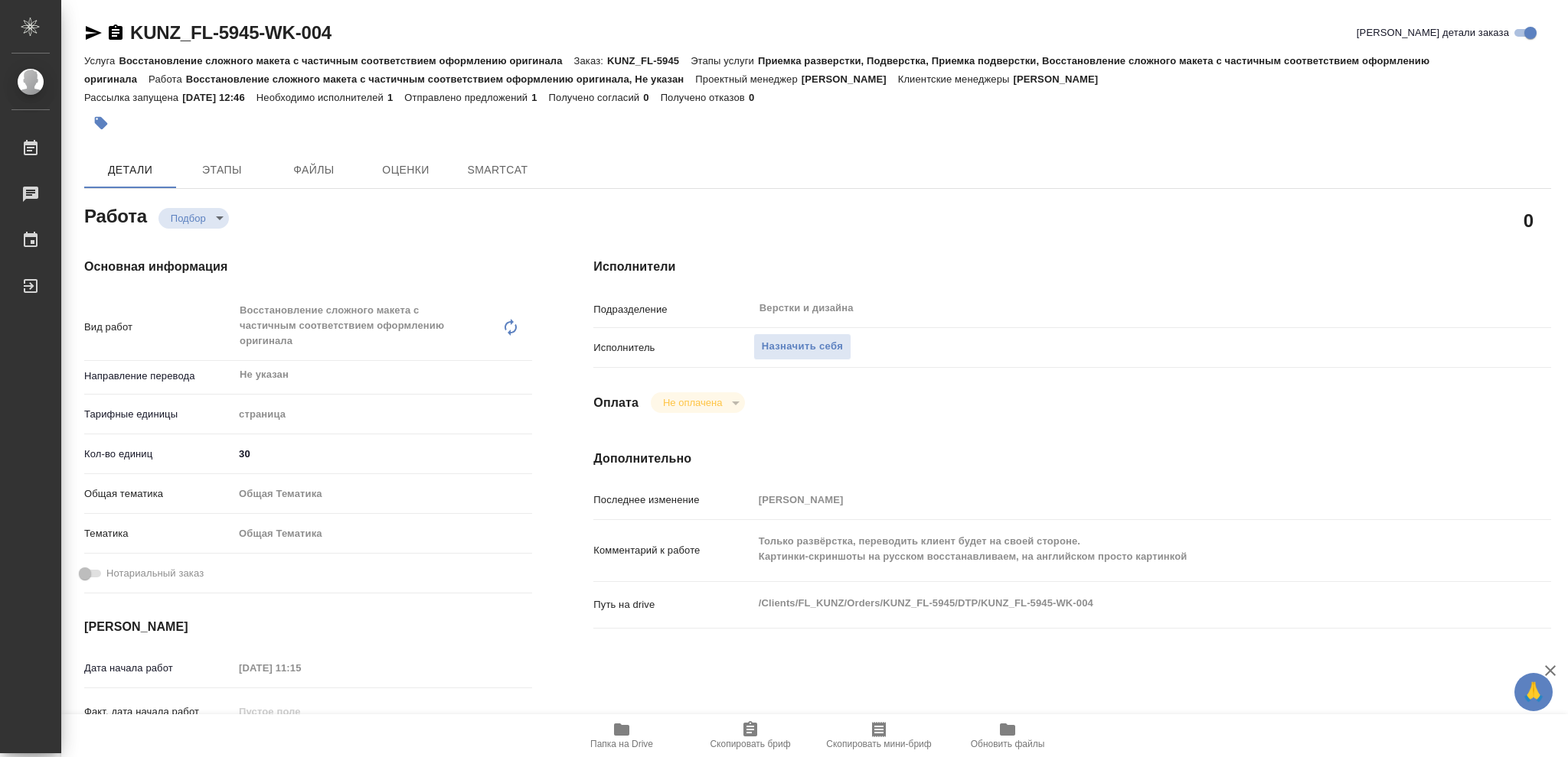
type textarea "x"
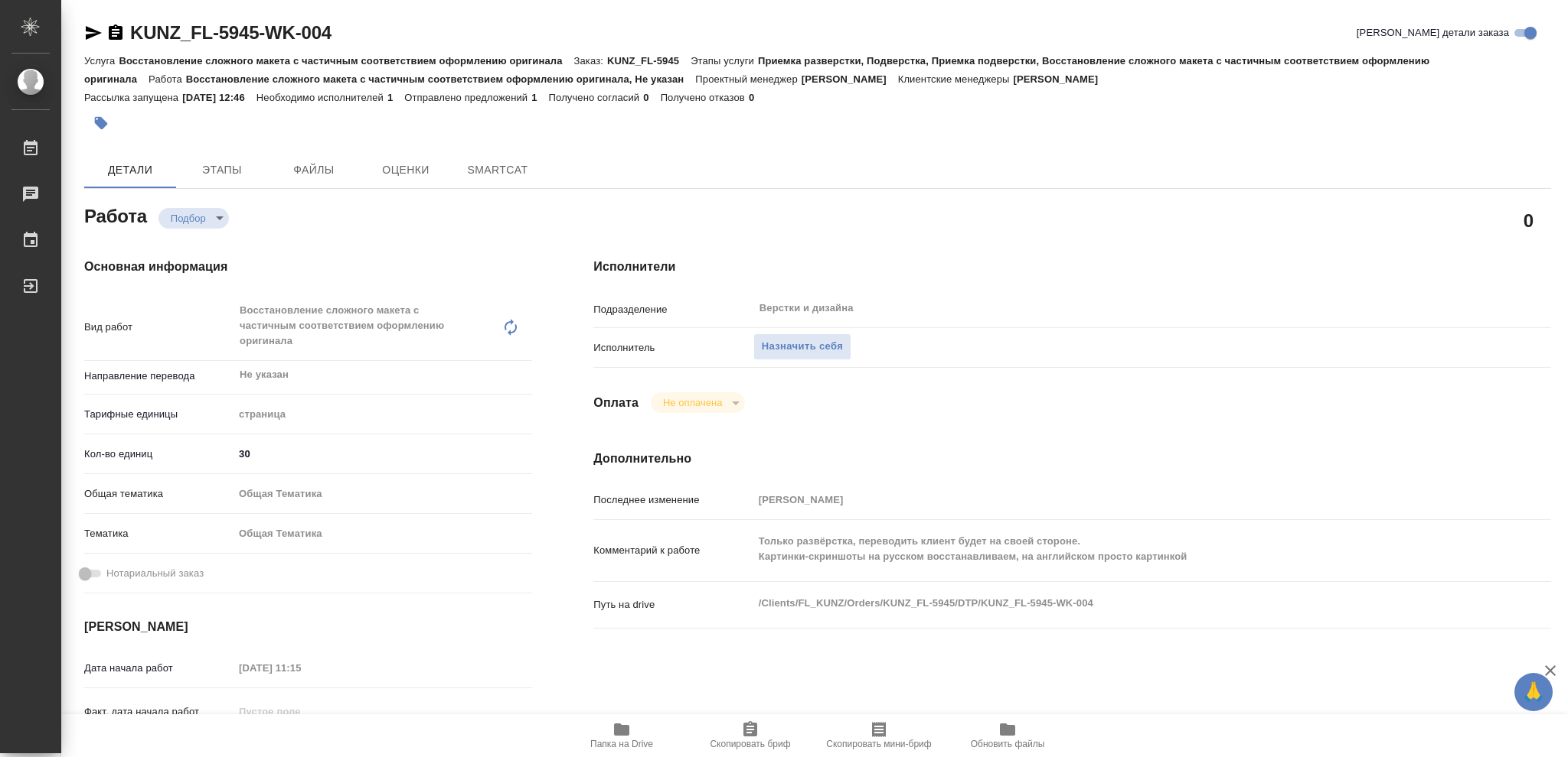
type textarea "x"
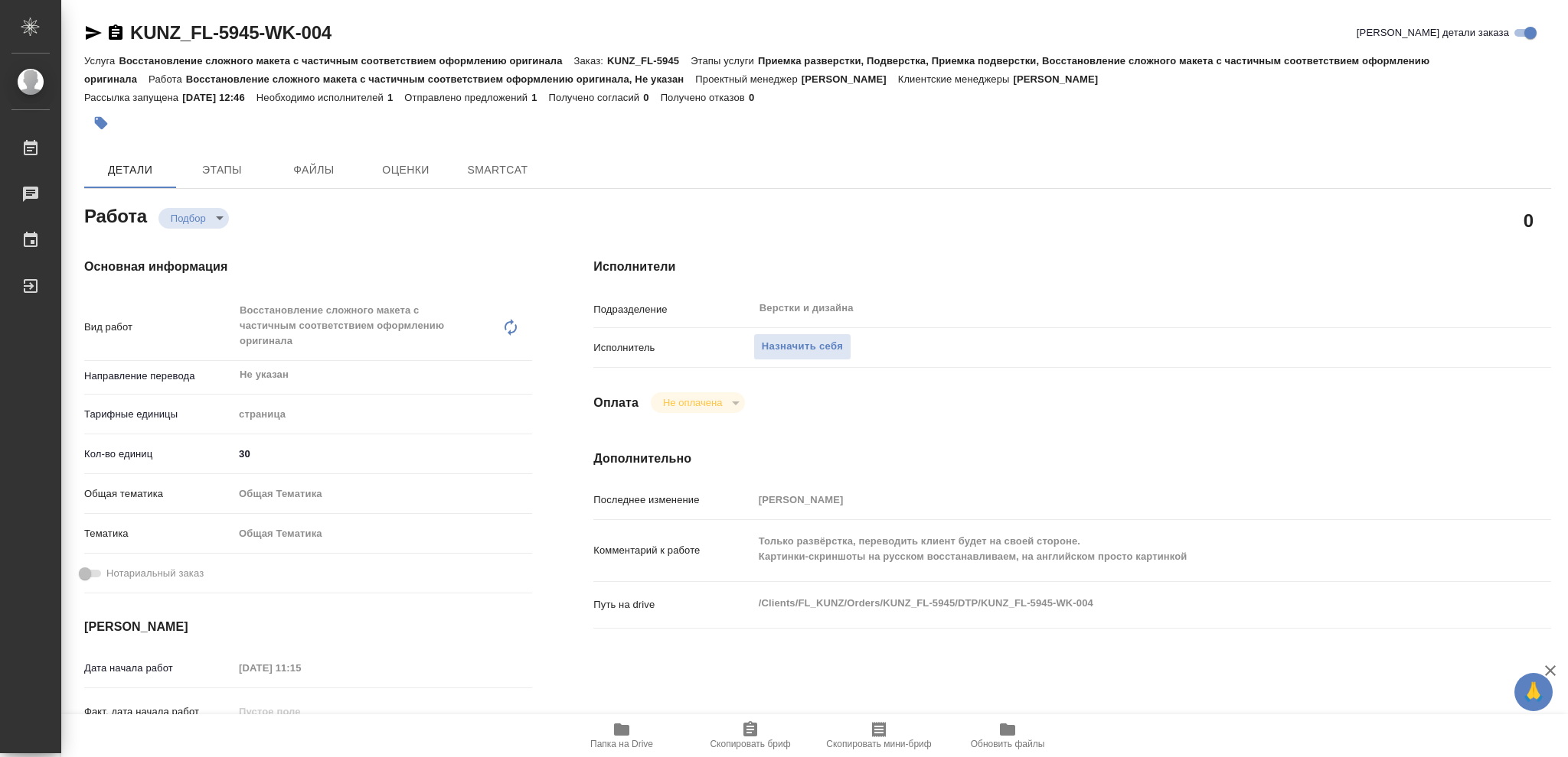
type textarea "x"
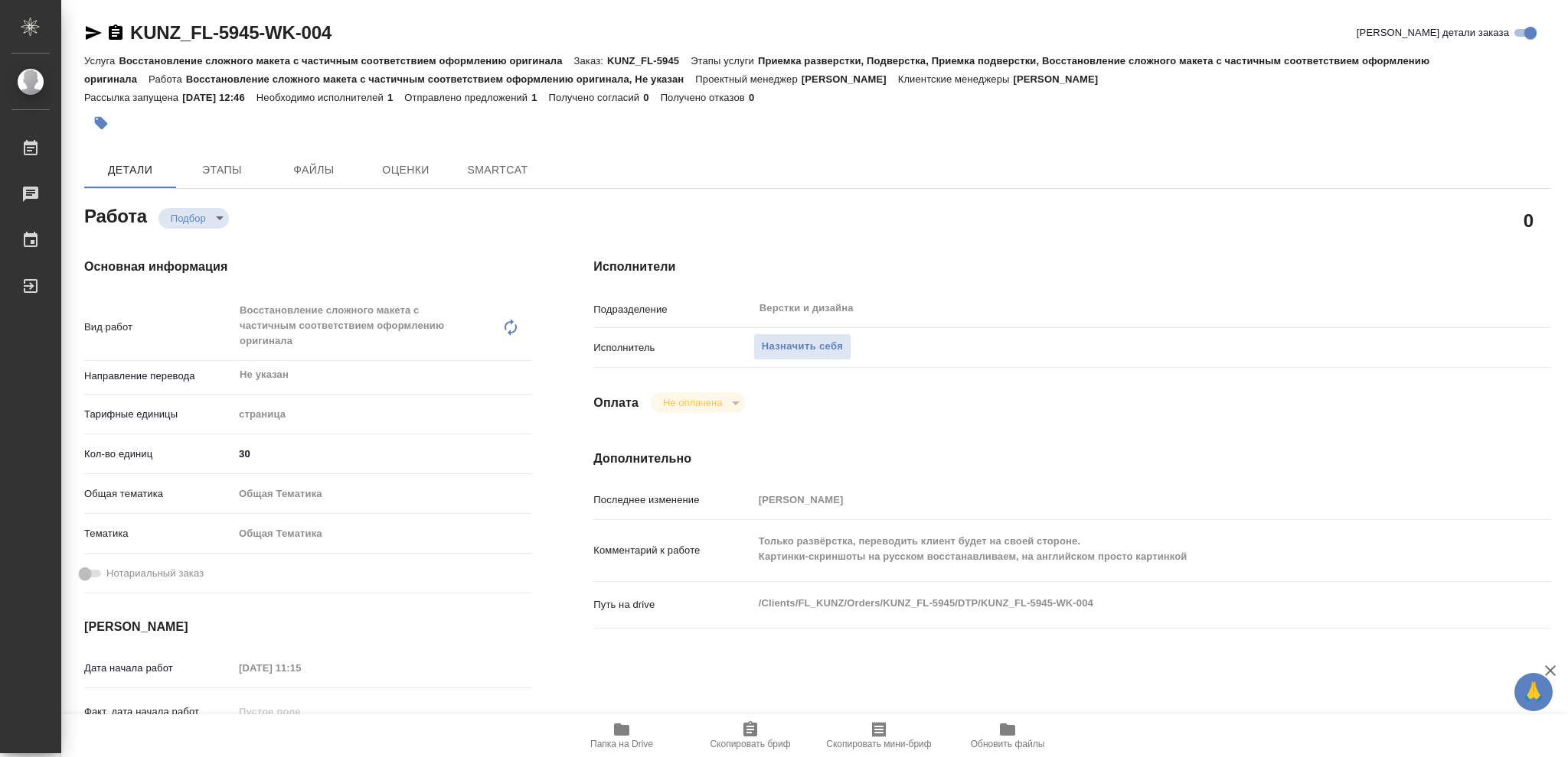
type textarea "x"
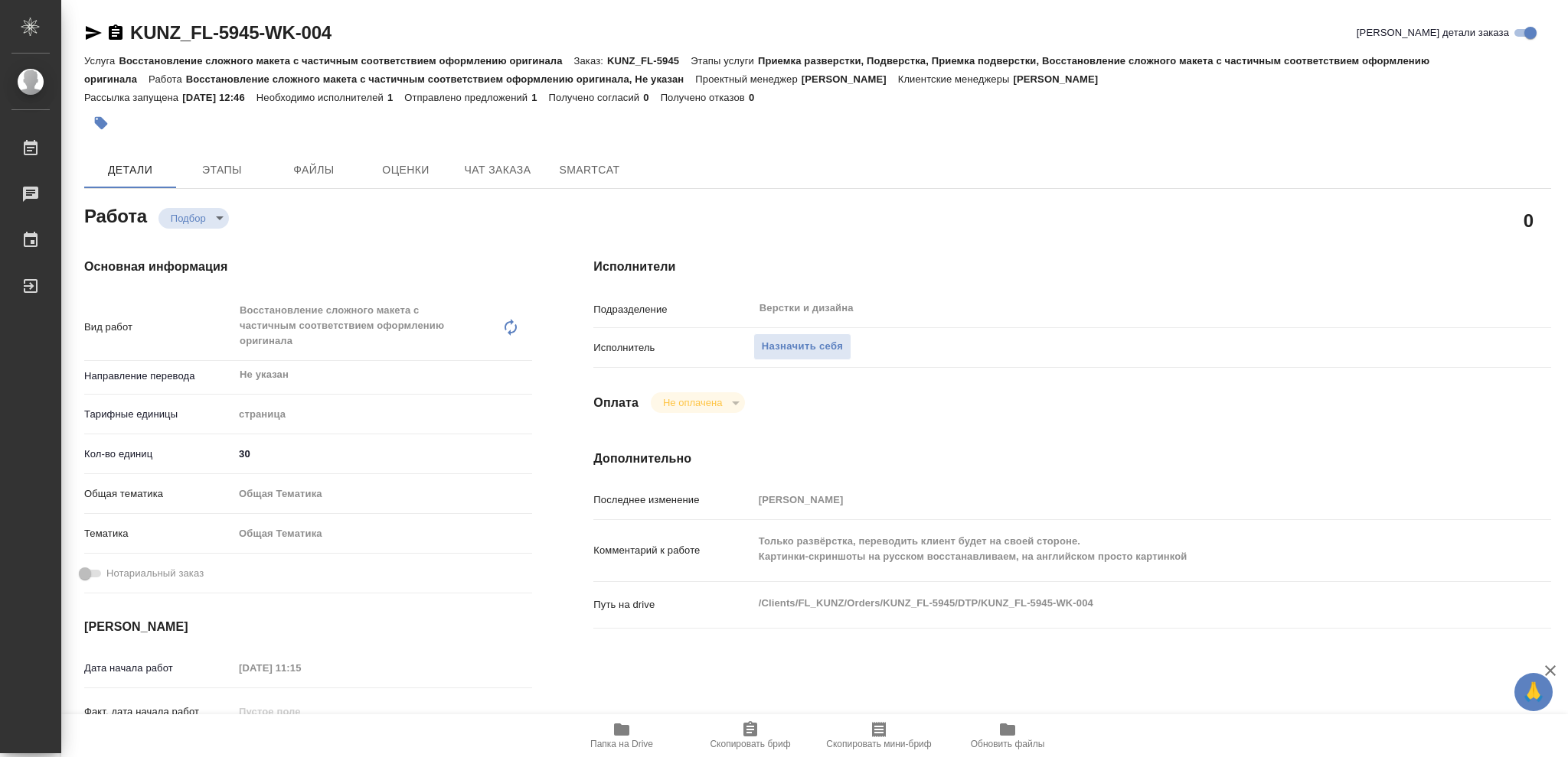
type textarea "x"
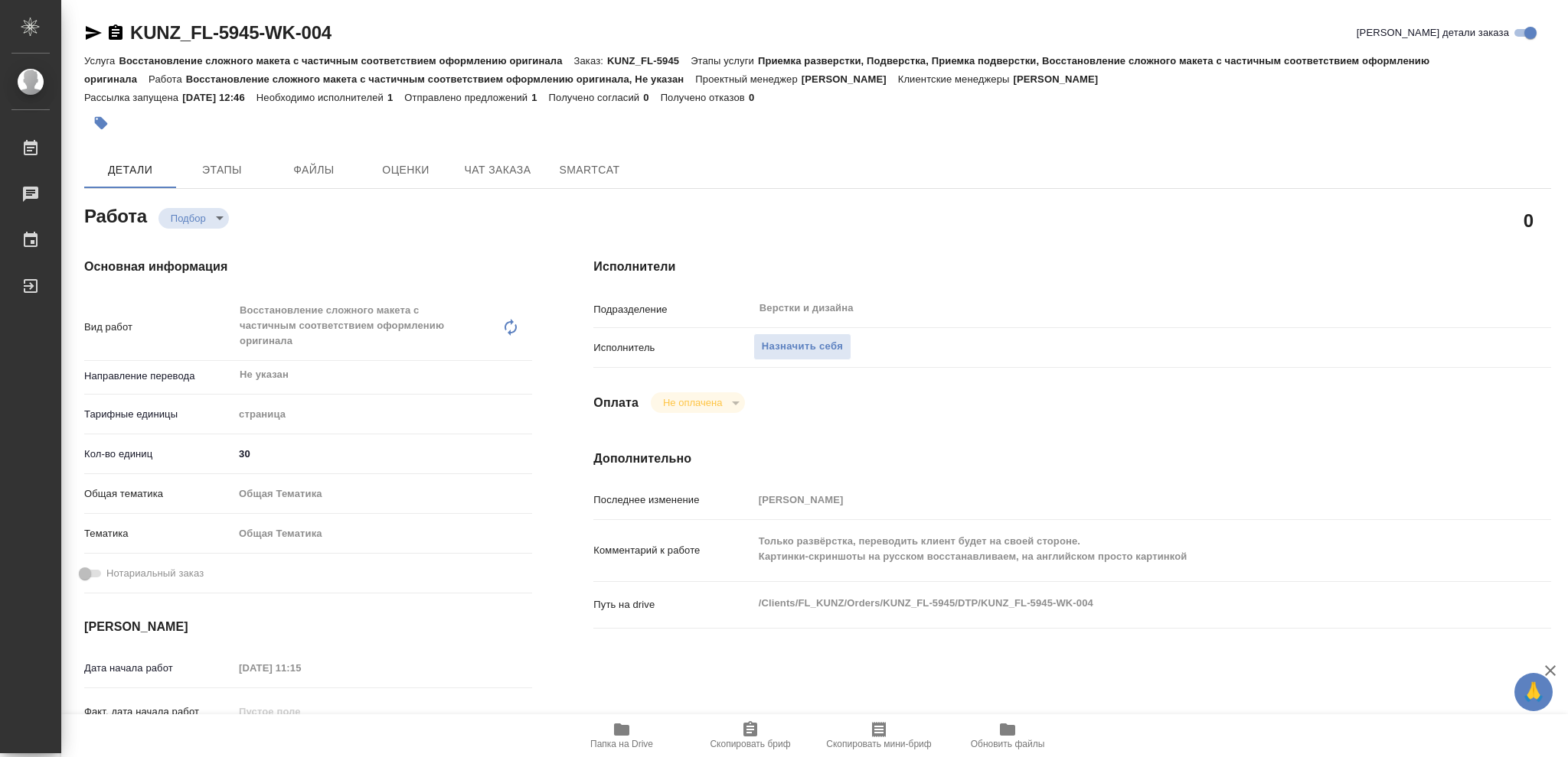
type textarea "x"
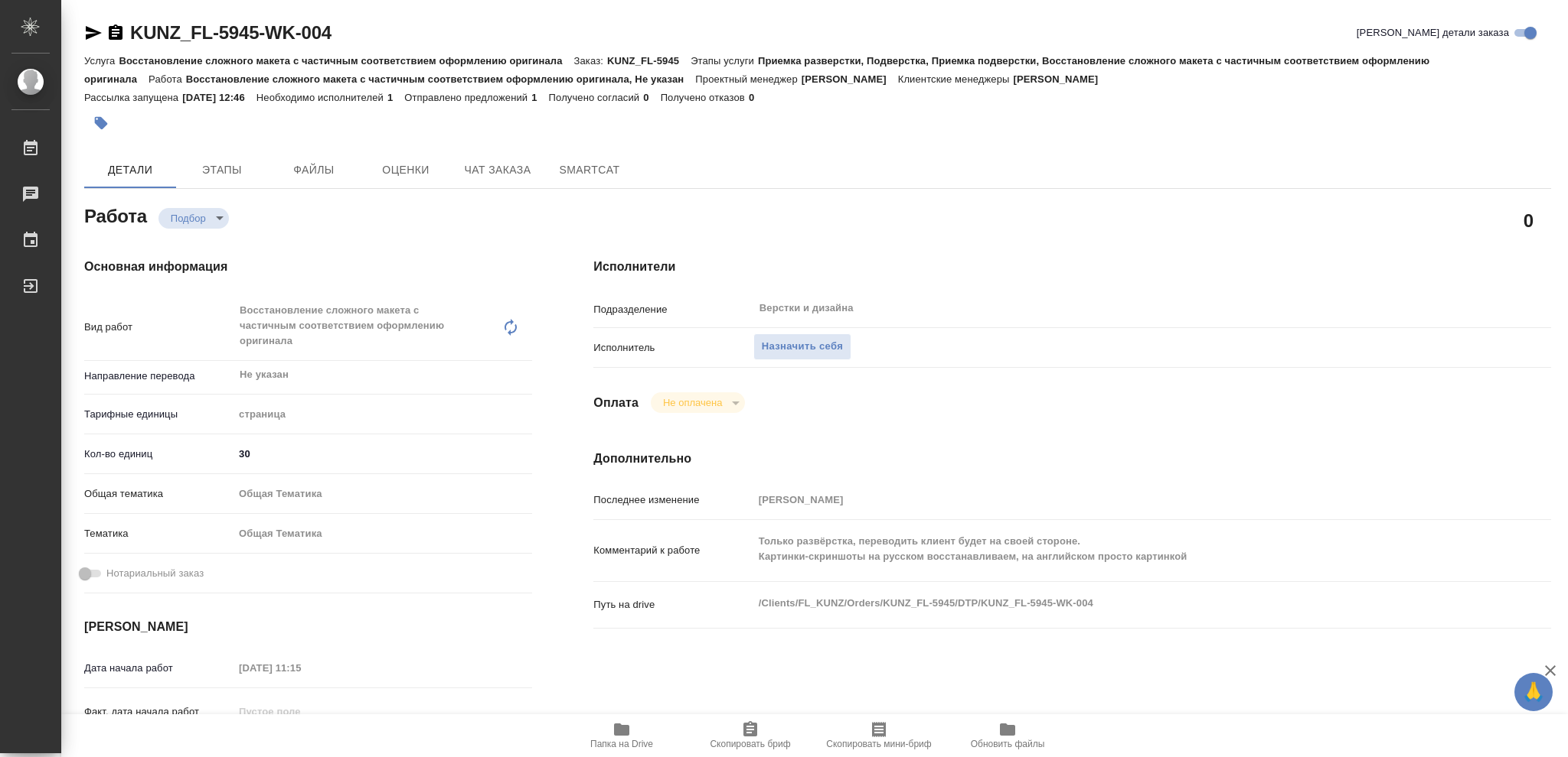
type textarea "x"
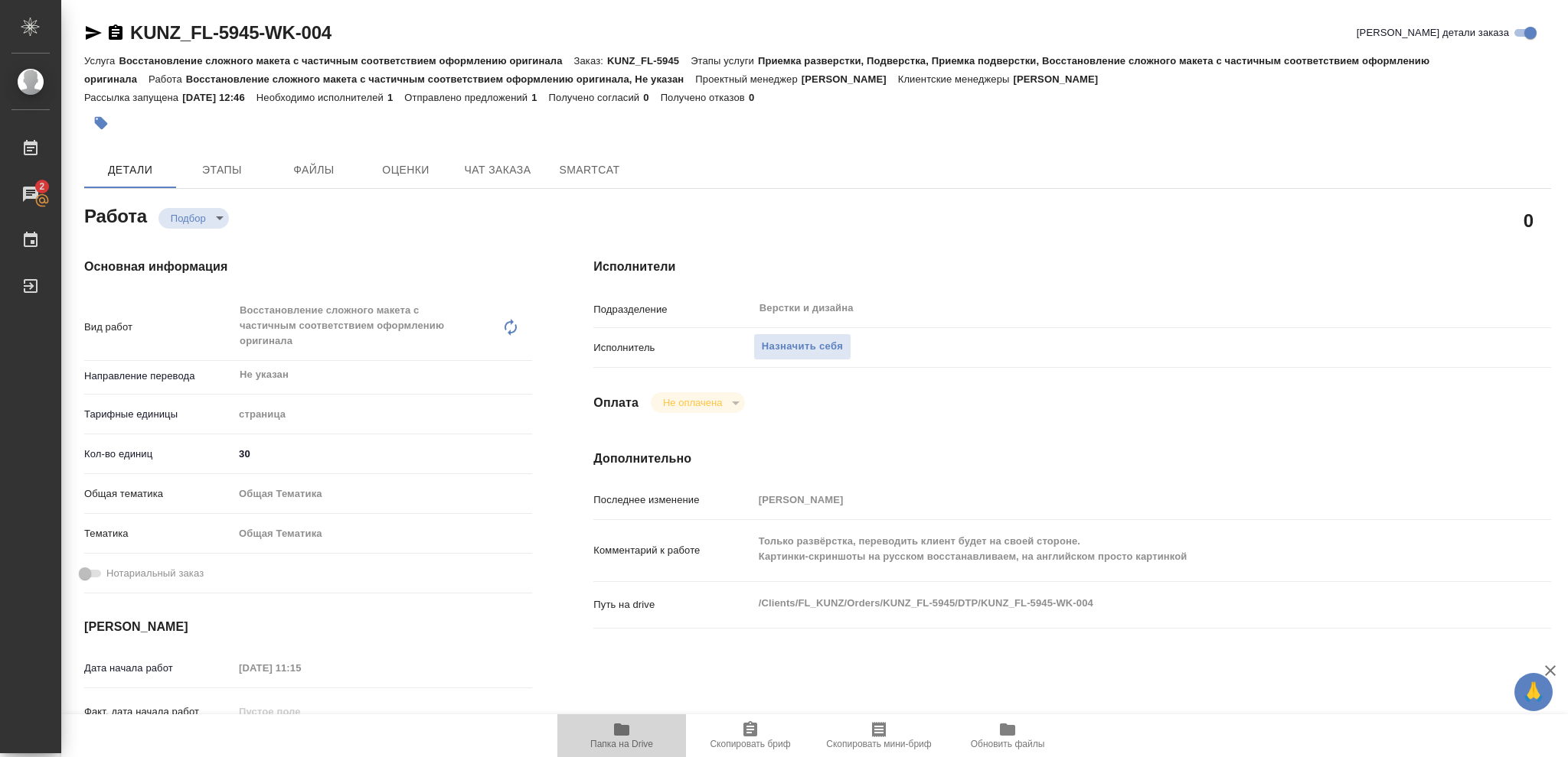
click at [628, 736] on icon "button" at bounding box center [622, 729] width 15 height 12
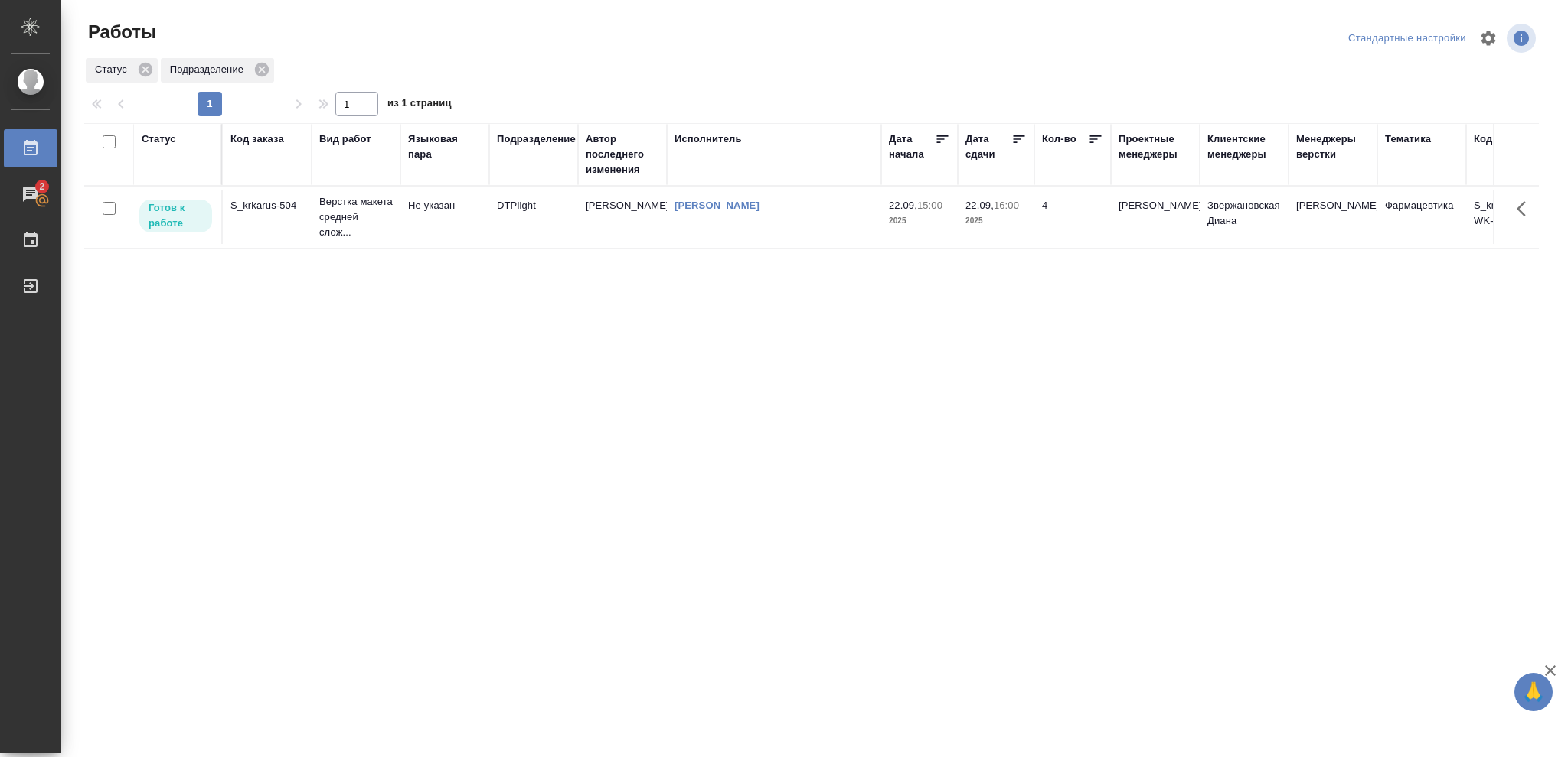
click at [954, 215] on td "22.09, 15:00 2025" at bounding box center [919, 218] width 76 height 54
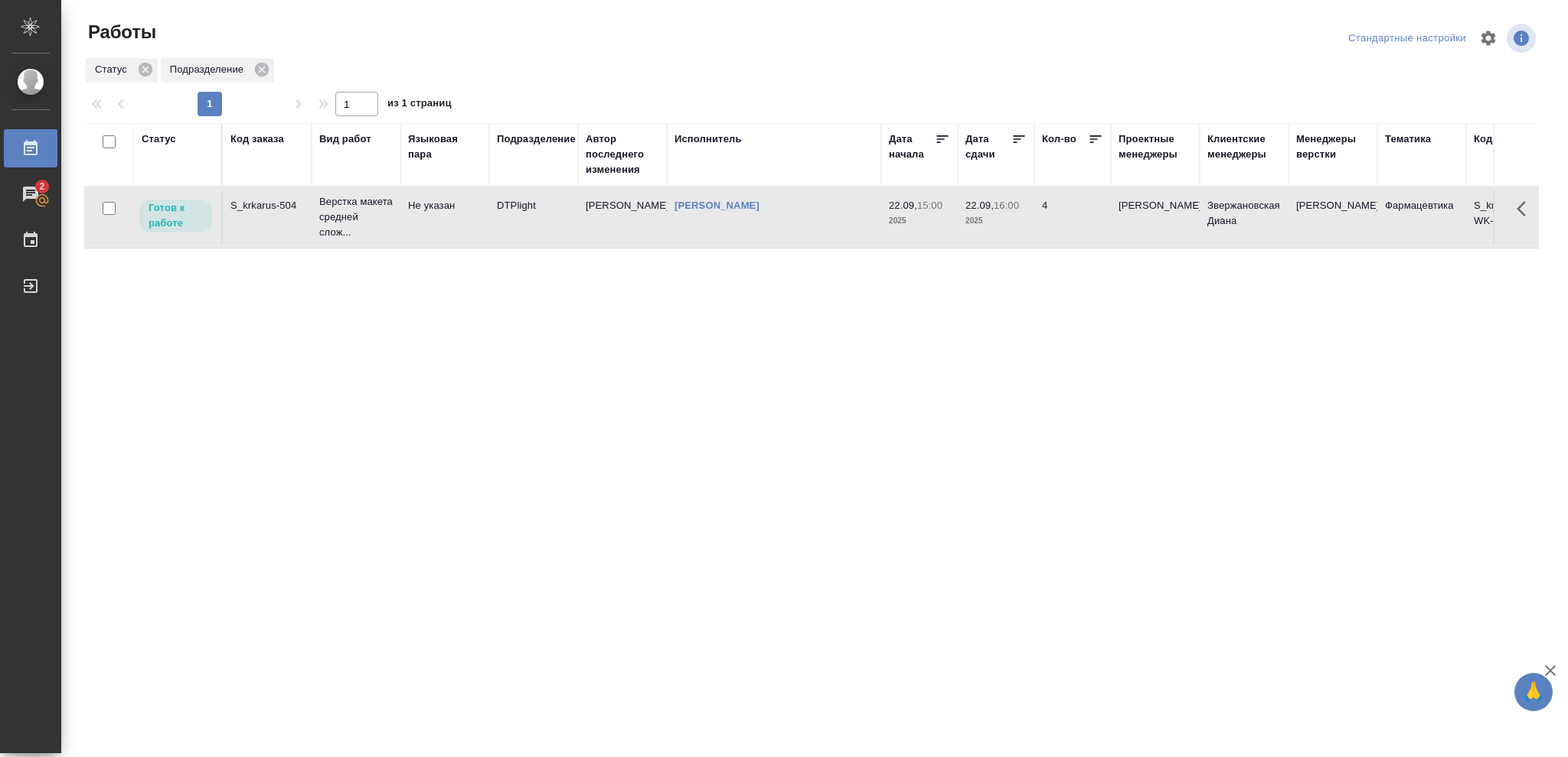
click at [954, 215] on td "22.09, 15:00 2025" at bounding box center [919, 218] width 76 height 54
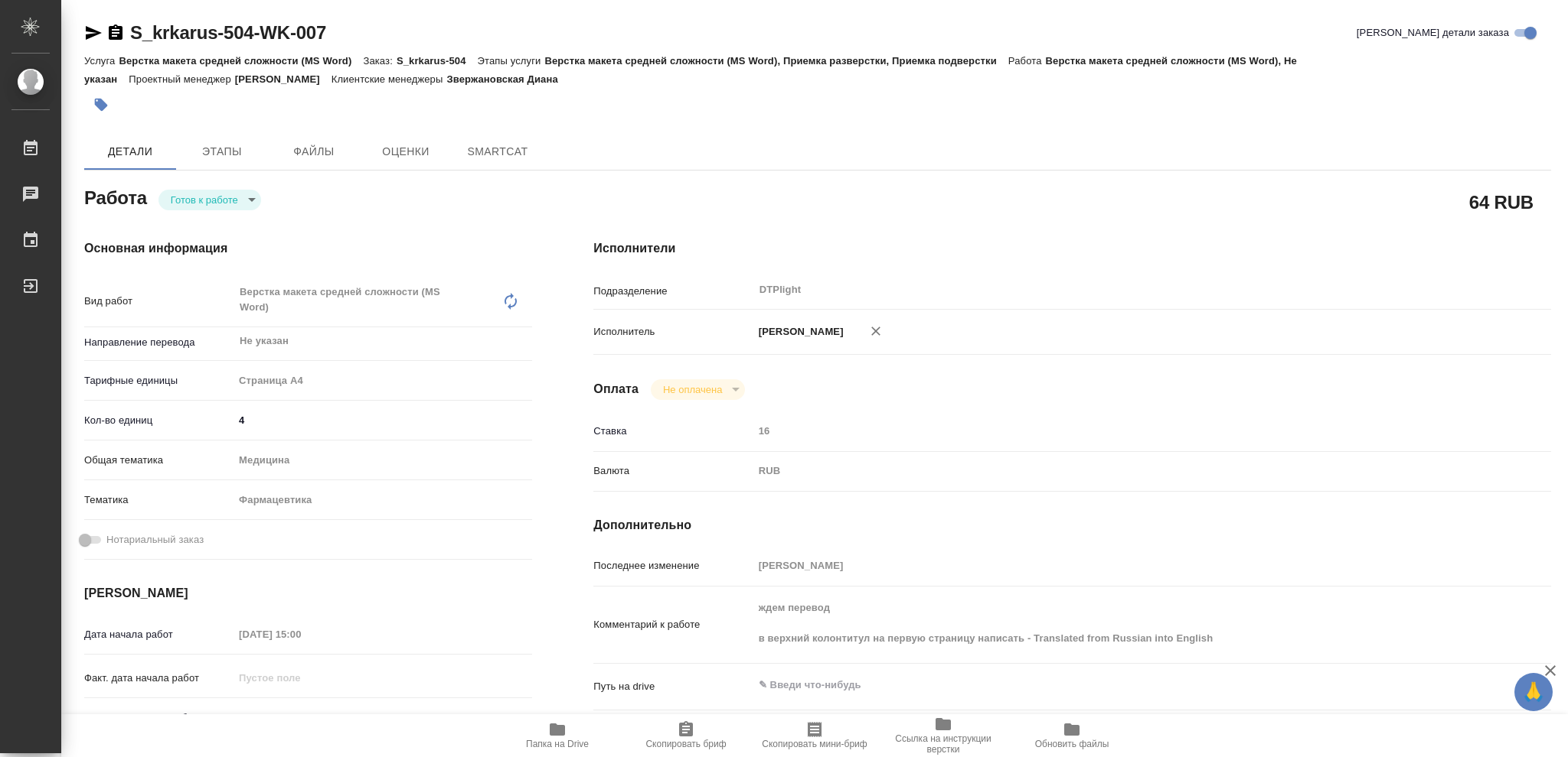
type textarea "x"
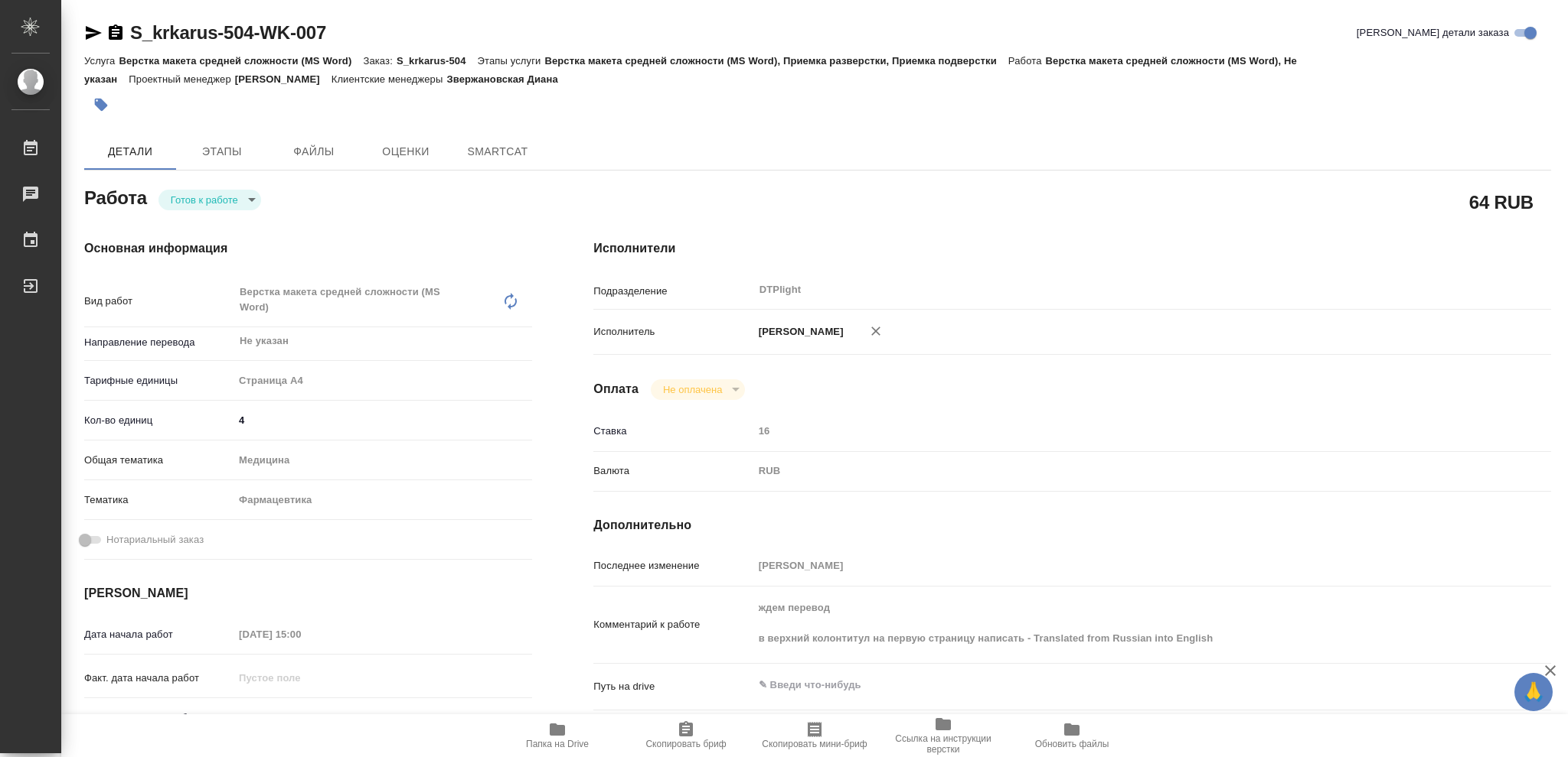
type textarea "x"
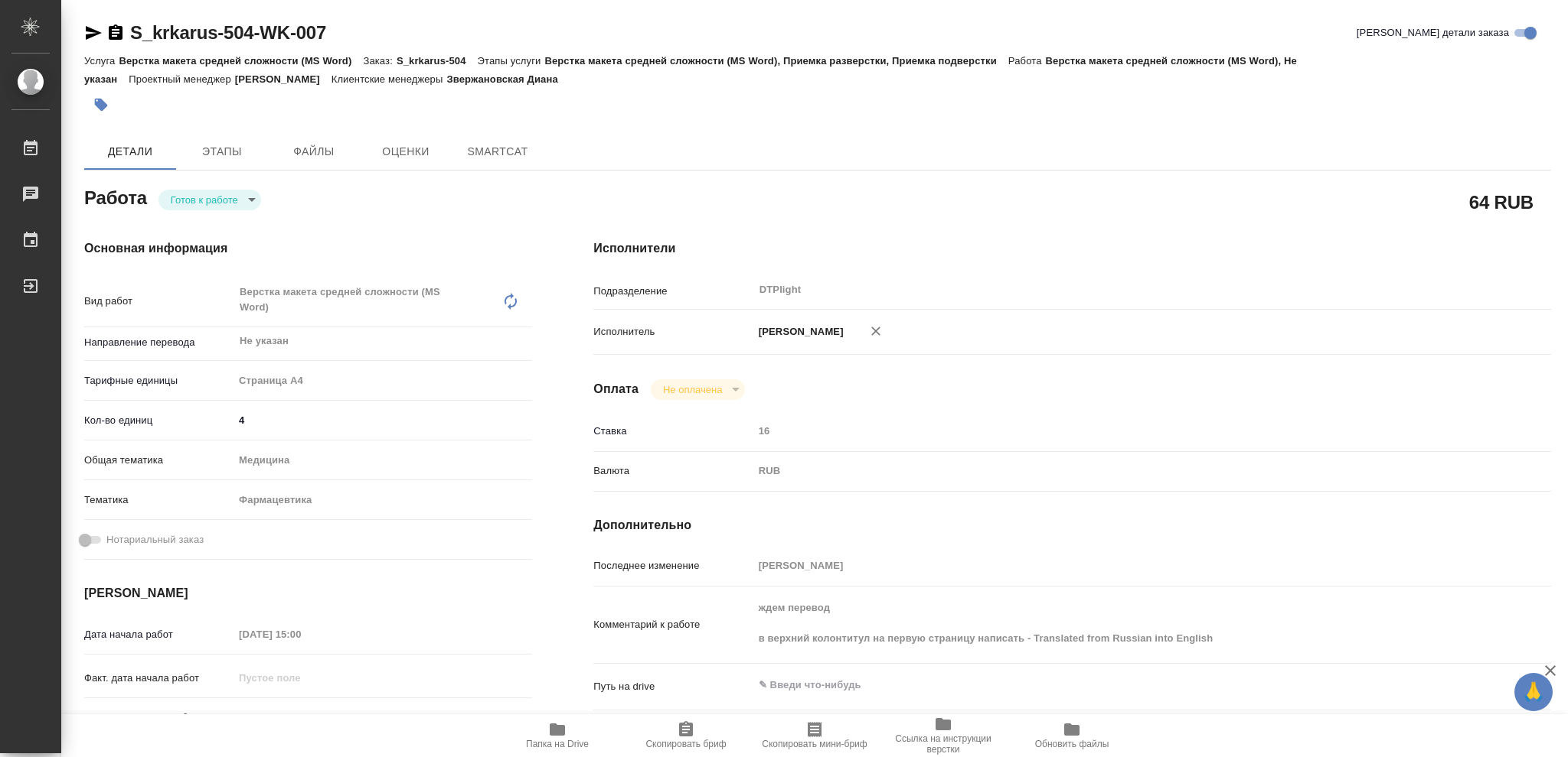
type textarea "x"
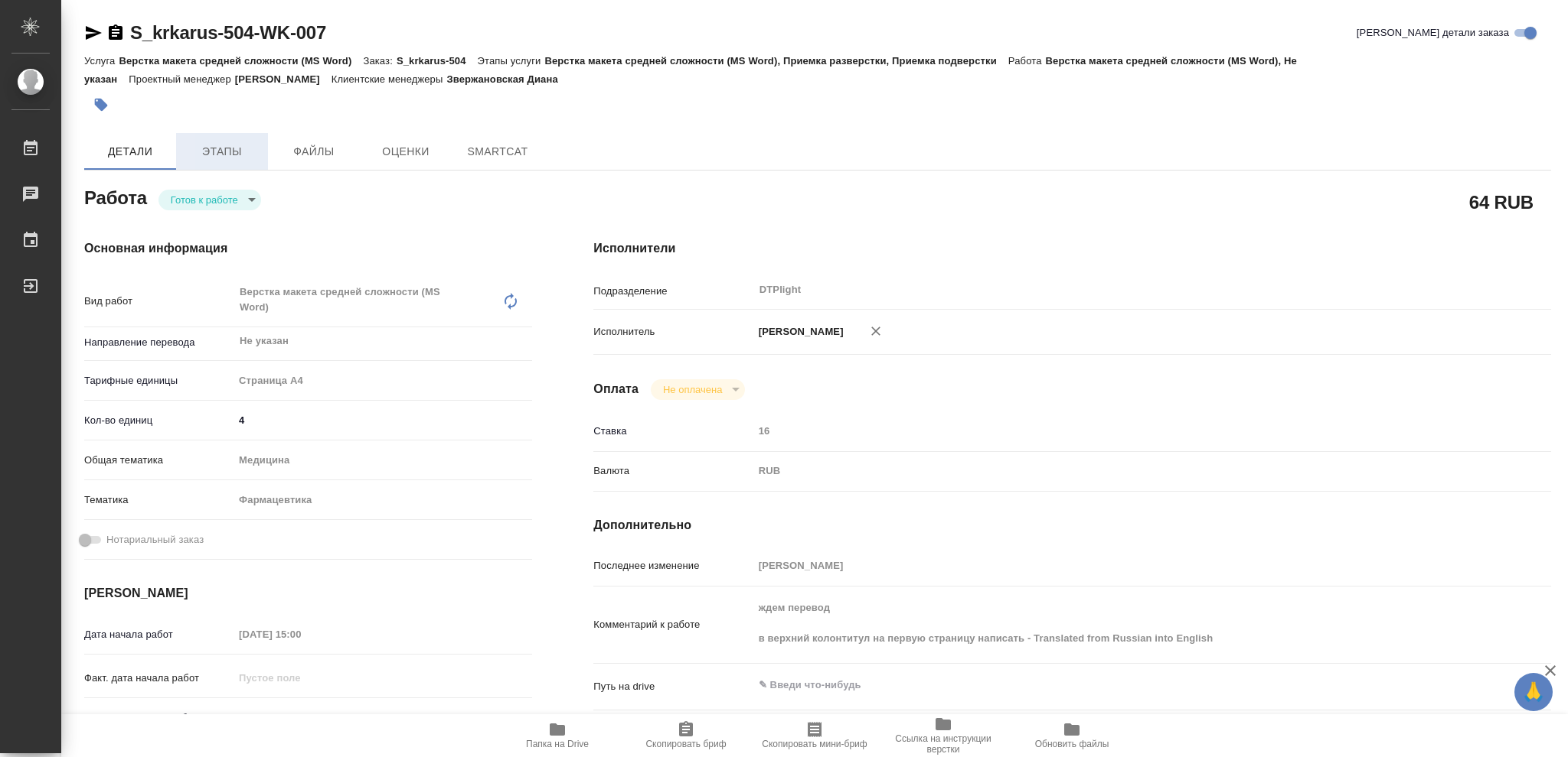
type textarea "x"
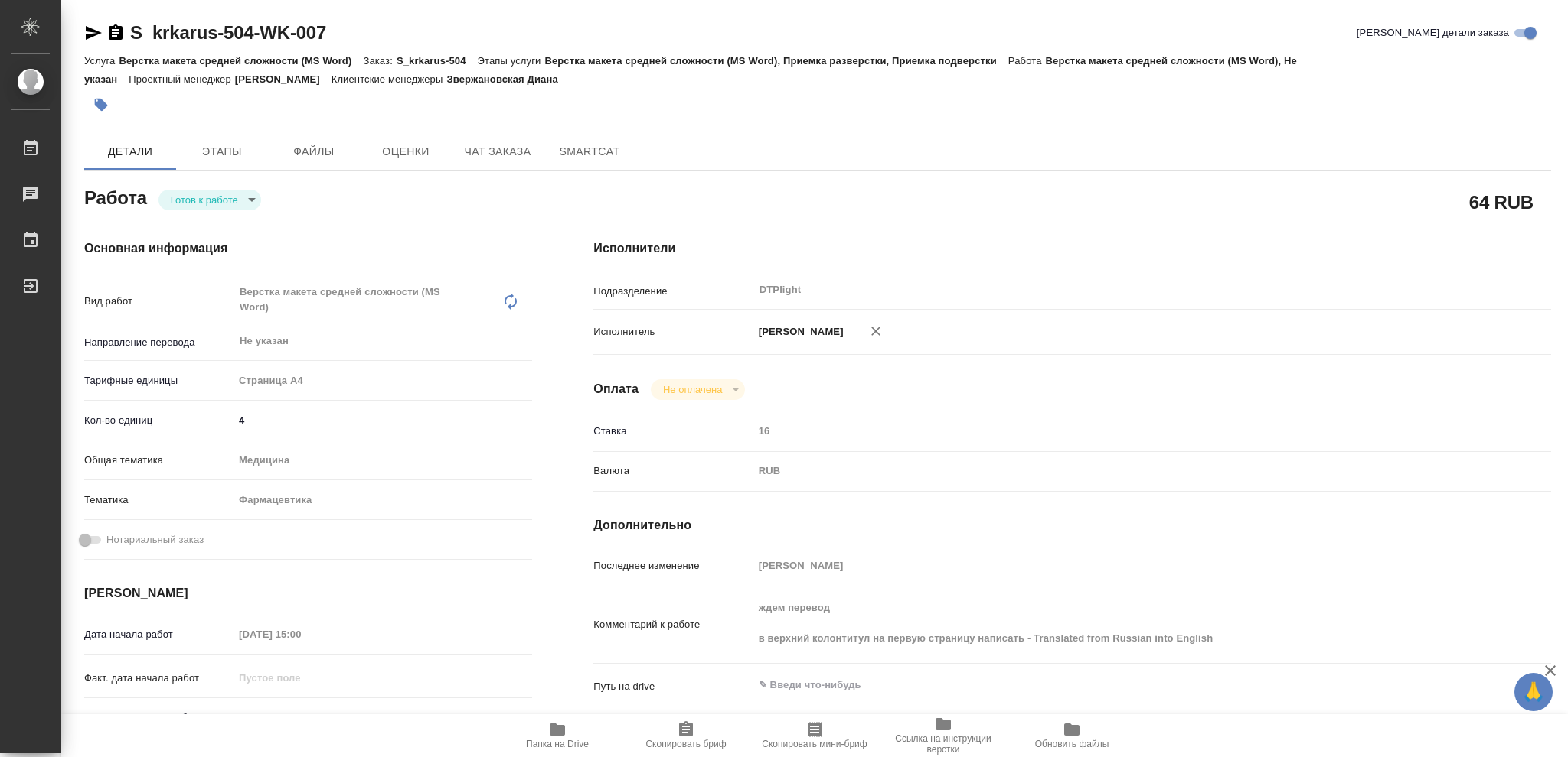
type textarea "x"
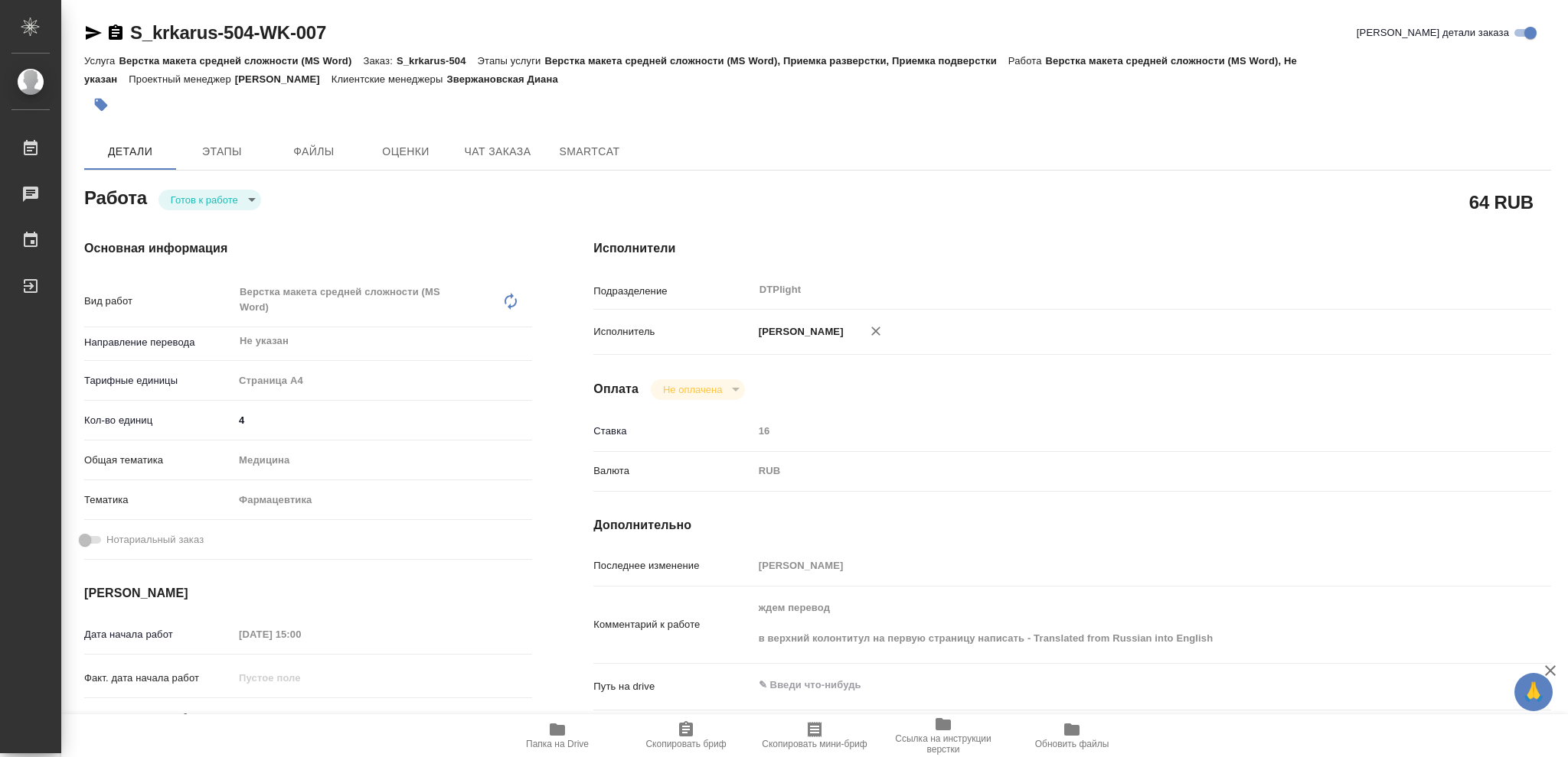
click at [114, 35] on icon "button" at bounding box center [115, 33] width 19 height 19
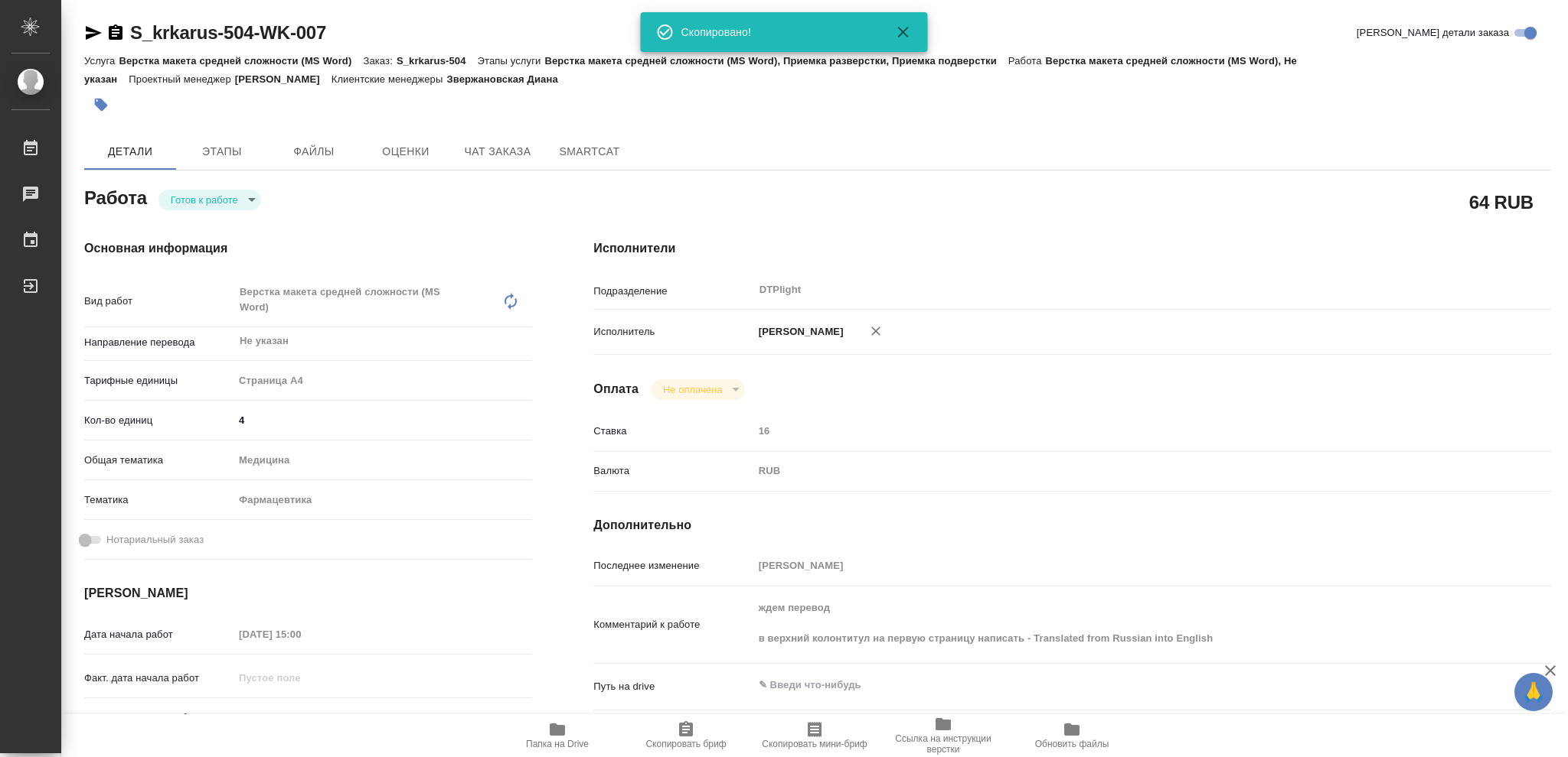
type textarea "x"
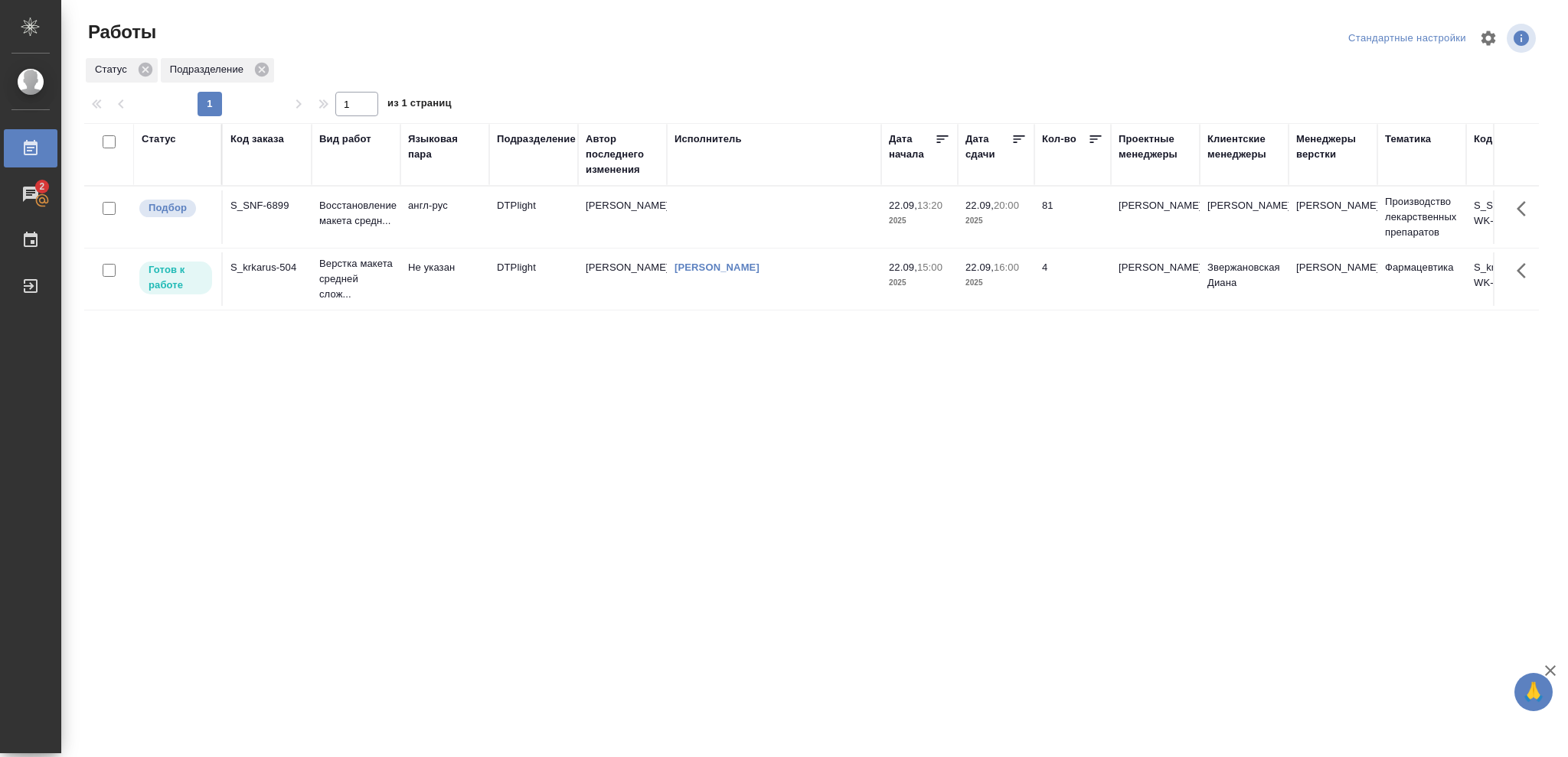
click at [998, 216] on p "2025" at bounding box center [996, 221] width 61 height 15
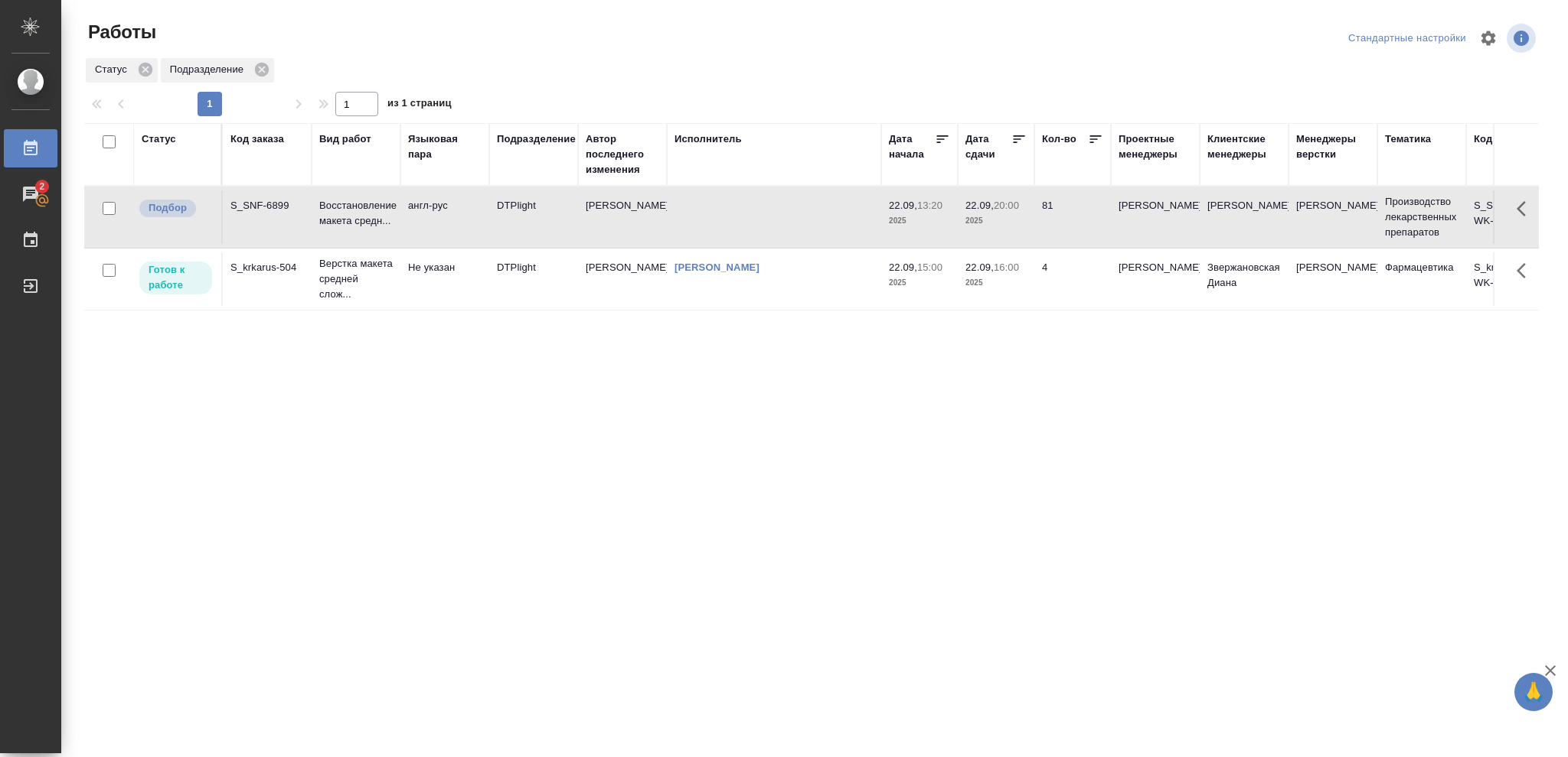
click at [998, 216] on p "2025" at bounding box center [996, 221] width 61 height 15
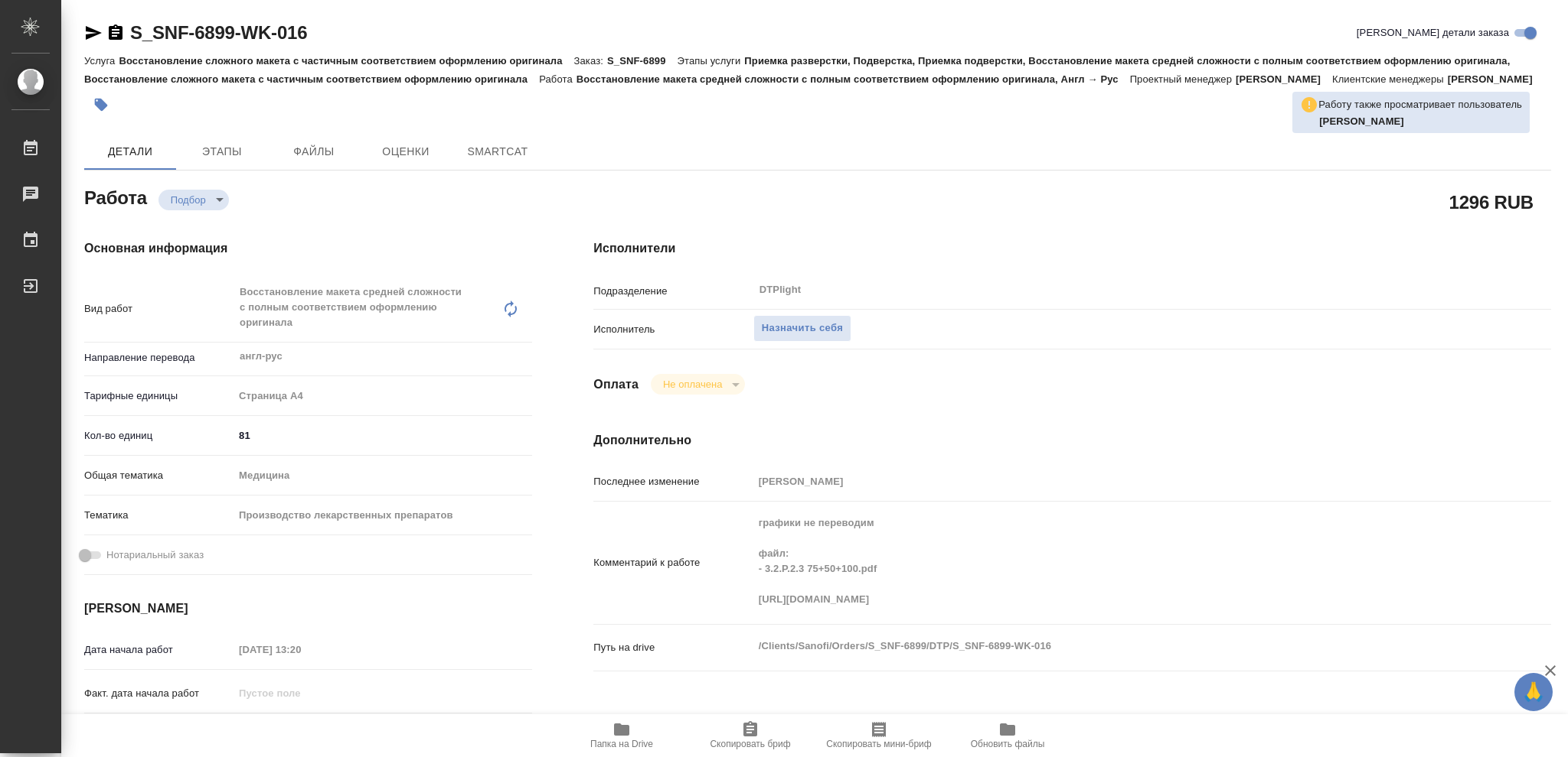
type textarea "x"
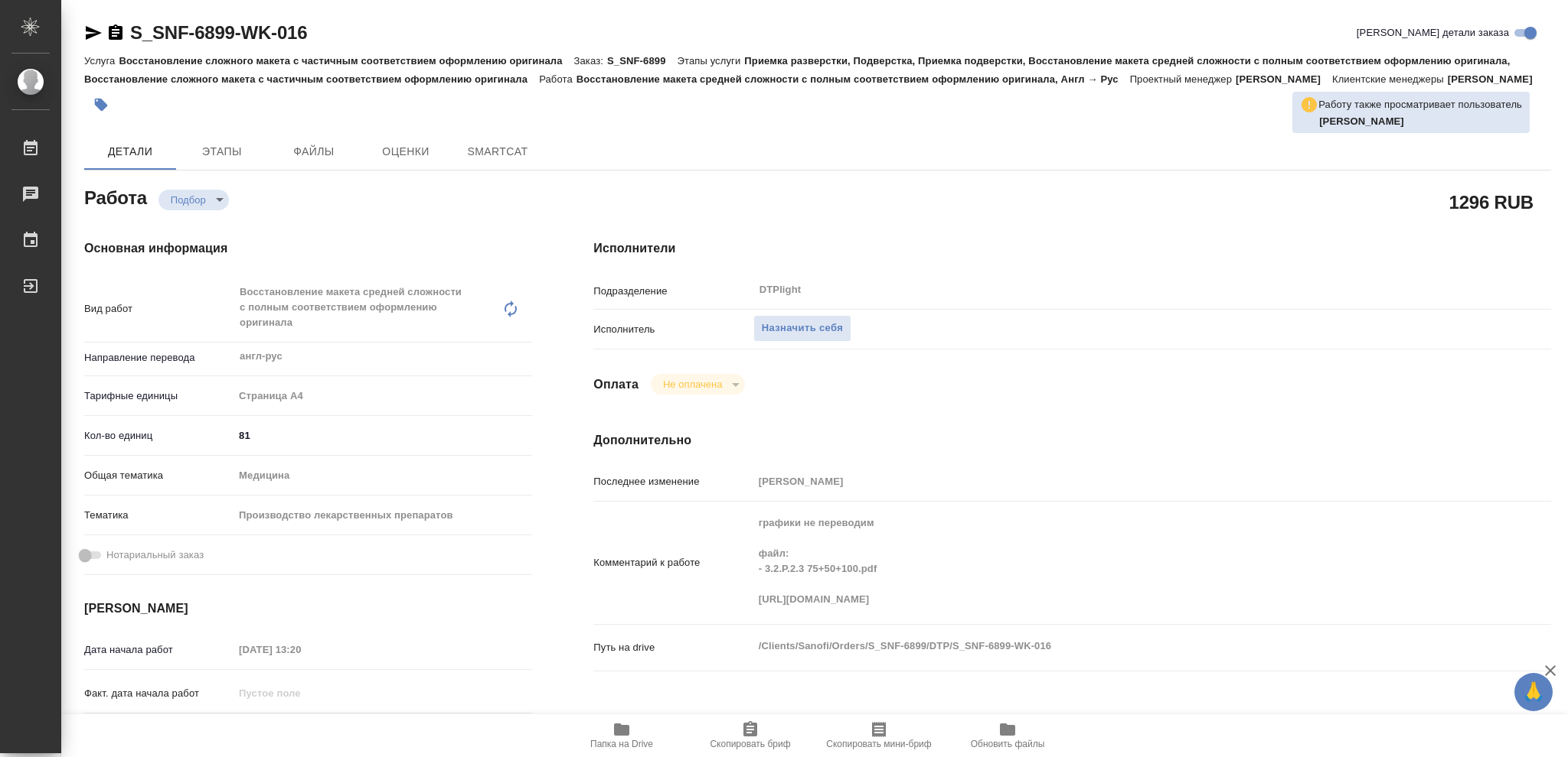
type textarea "x"
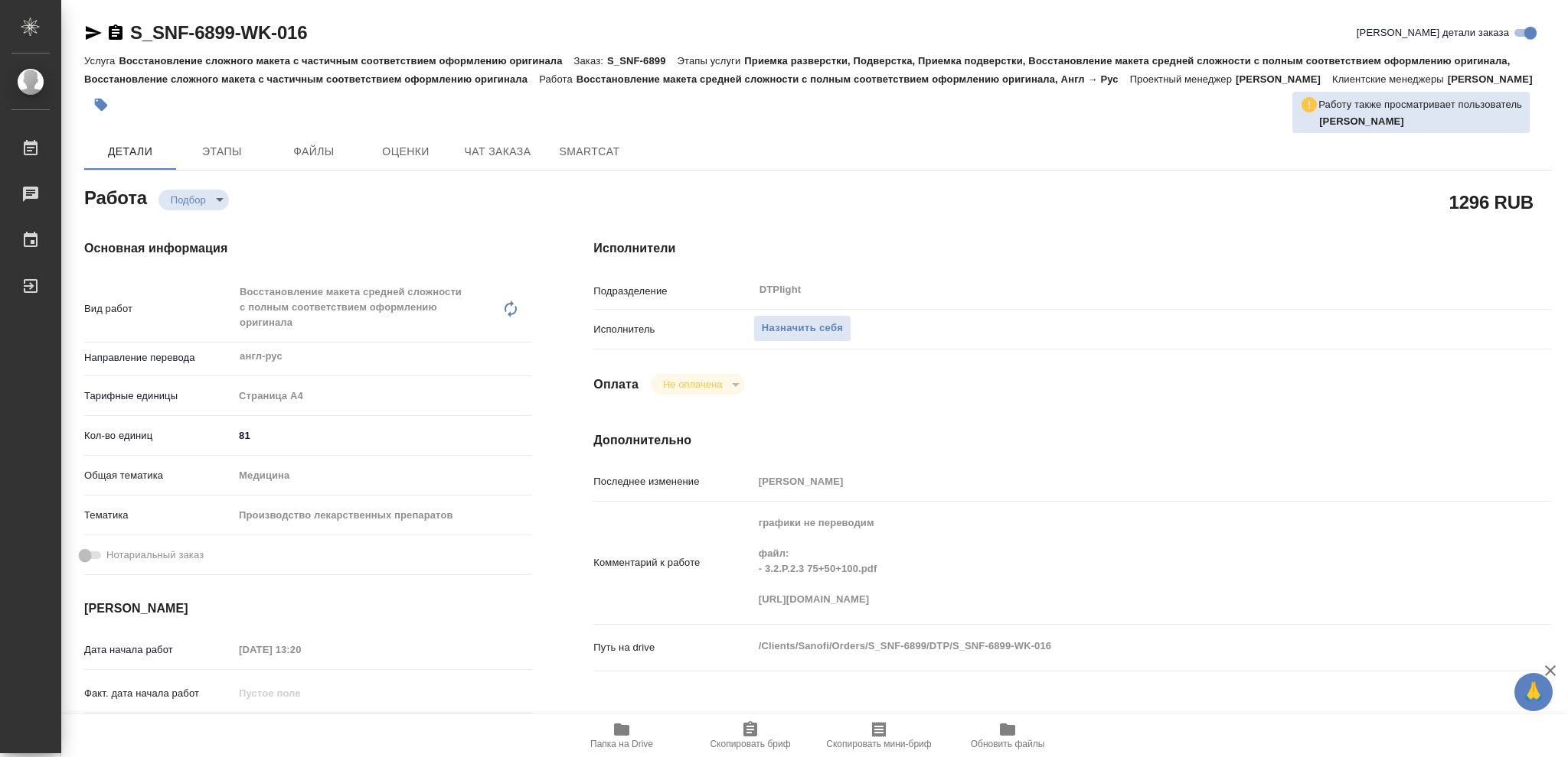
type textarea "x"
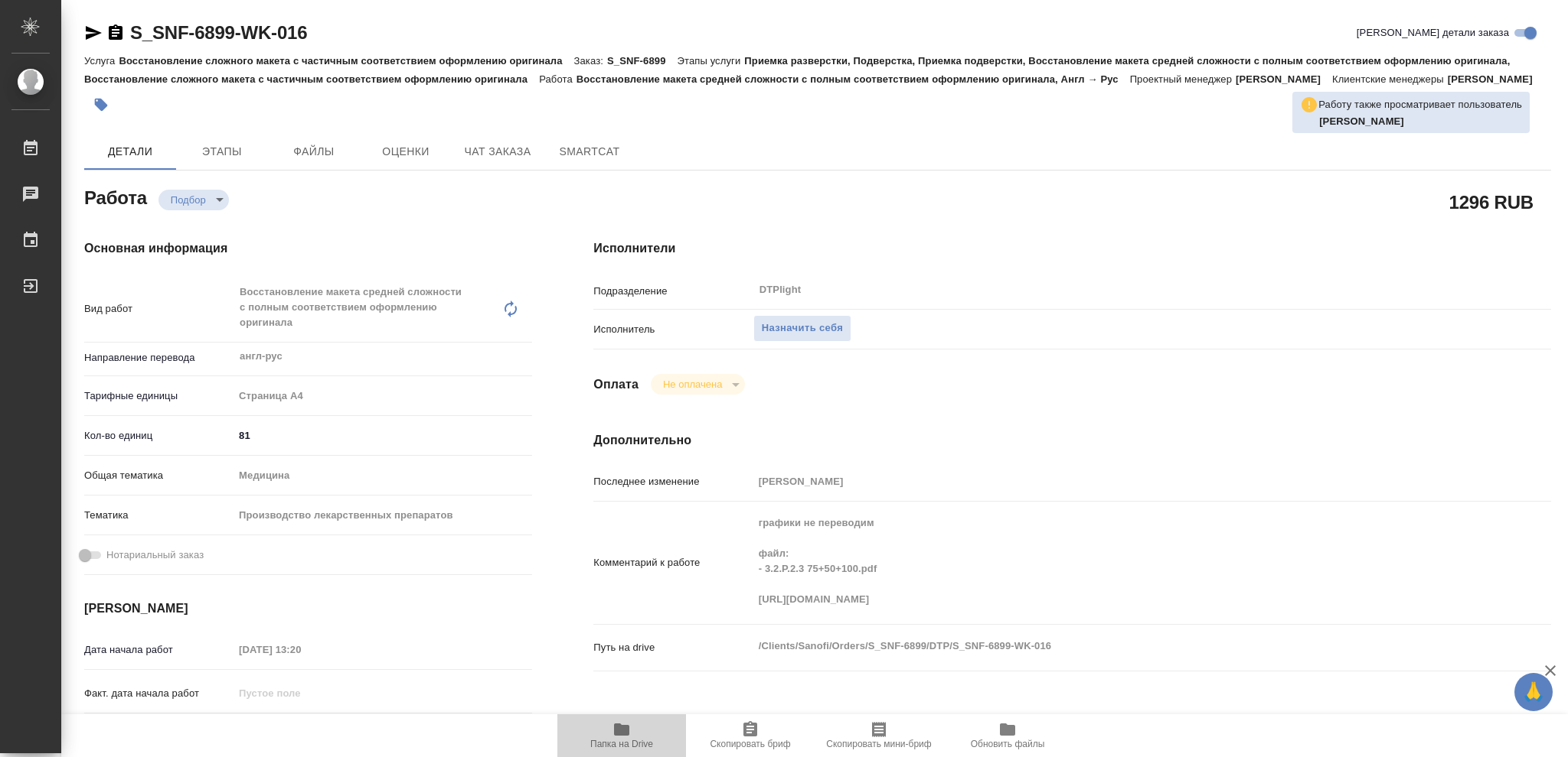
type textarea "x"
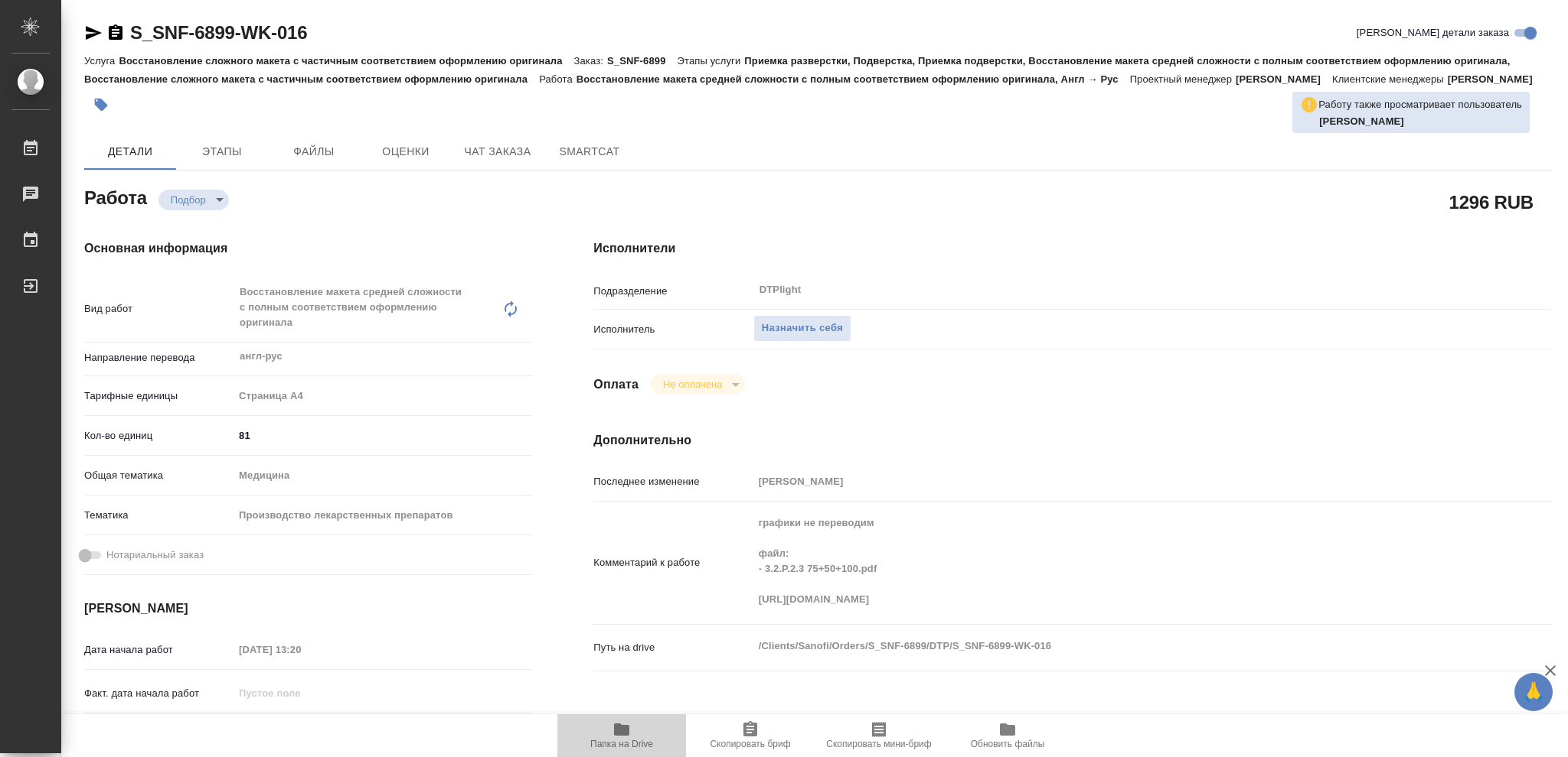
click at [623, 736] on icon "button" at bounding box center [622, 729] width 15 height 12
type textarea "x"
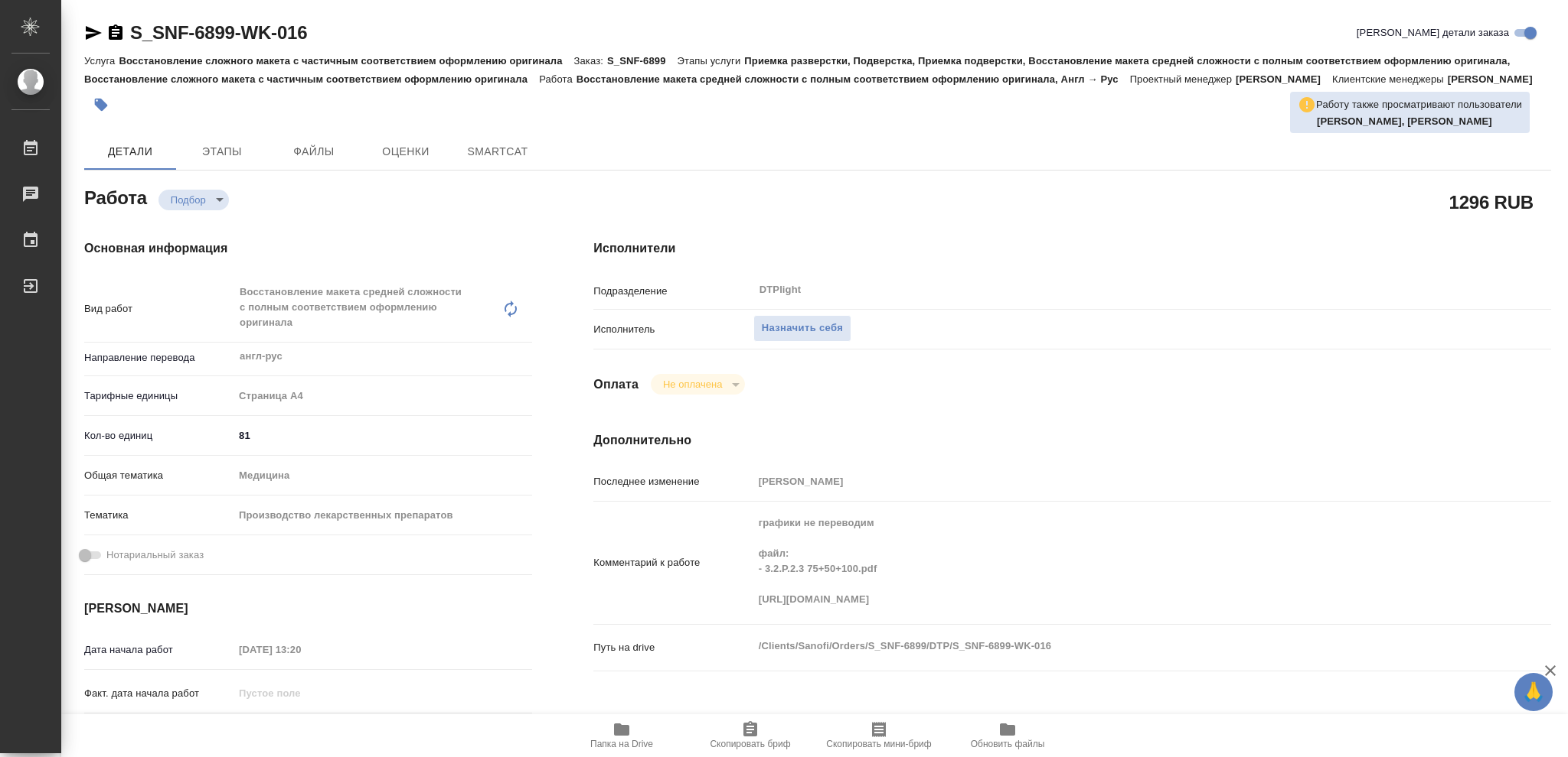
type textarea "x"
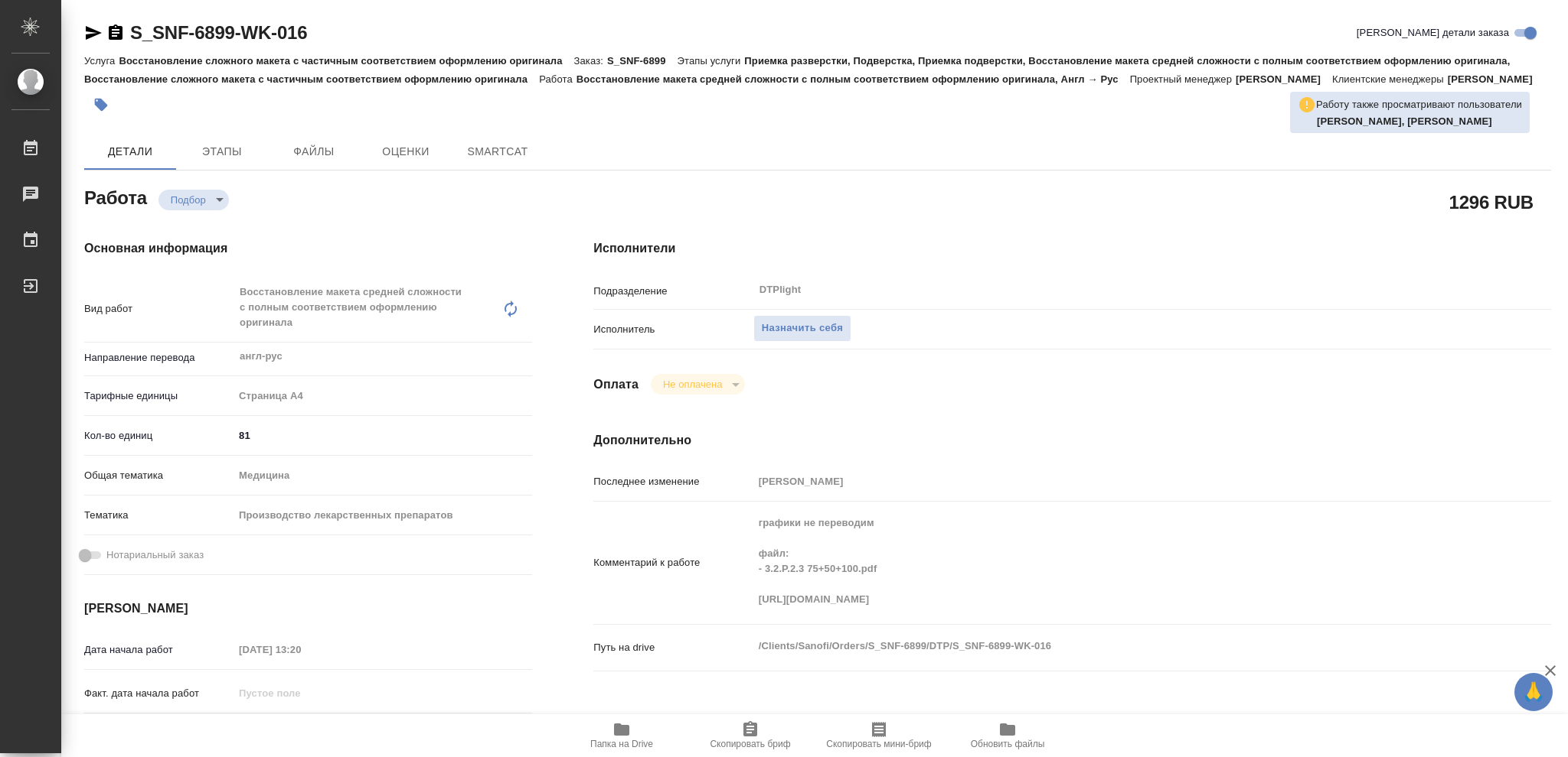
type textarea "x"
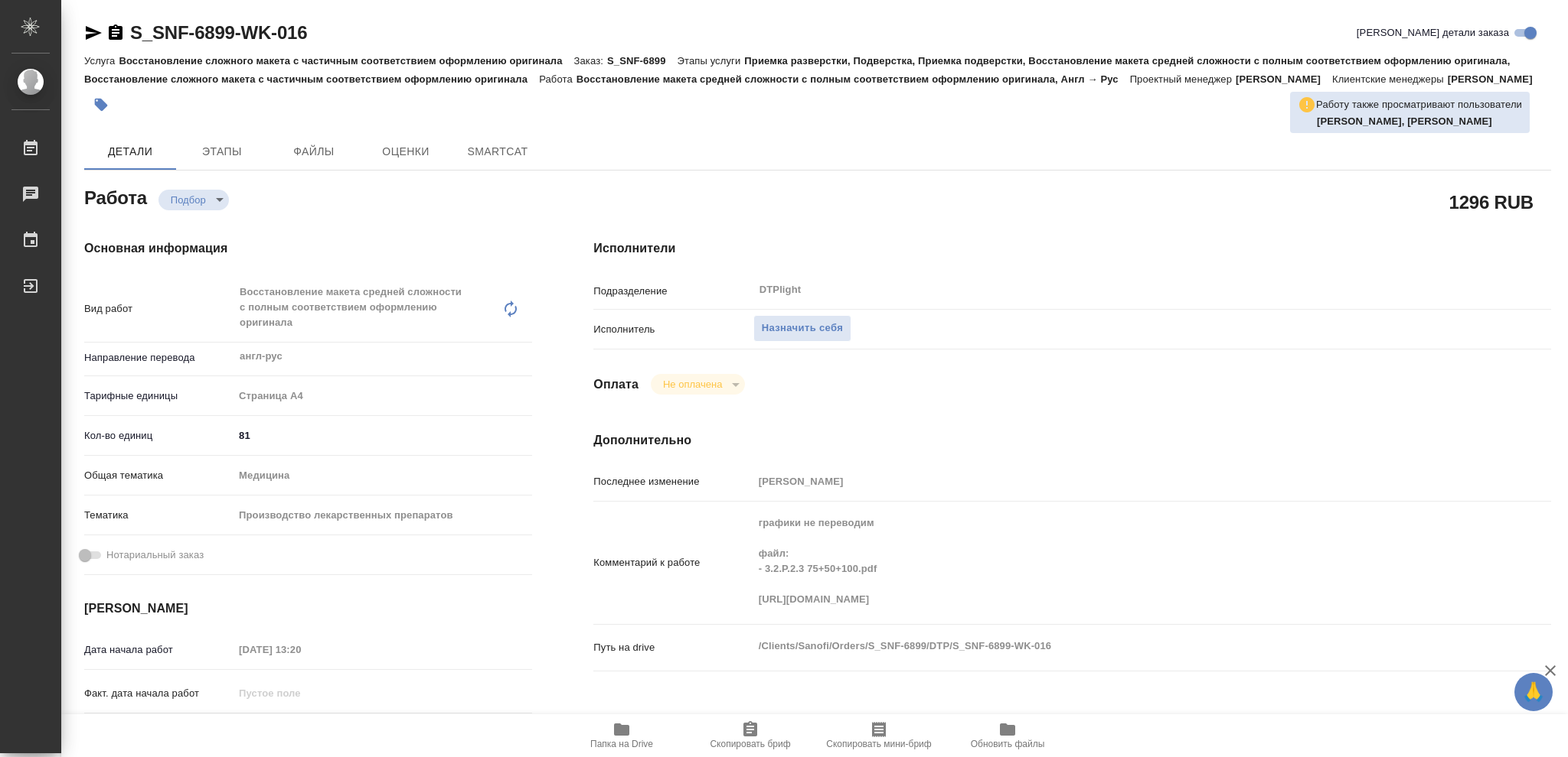
type textarea "x"
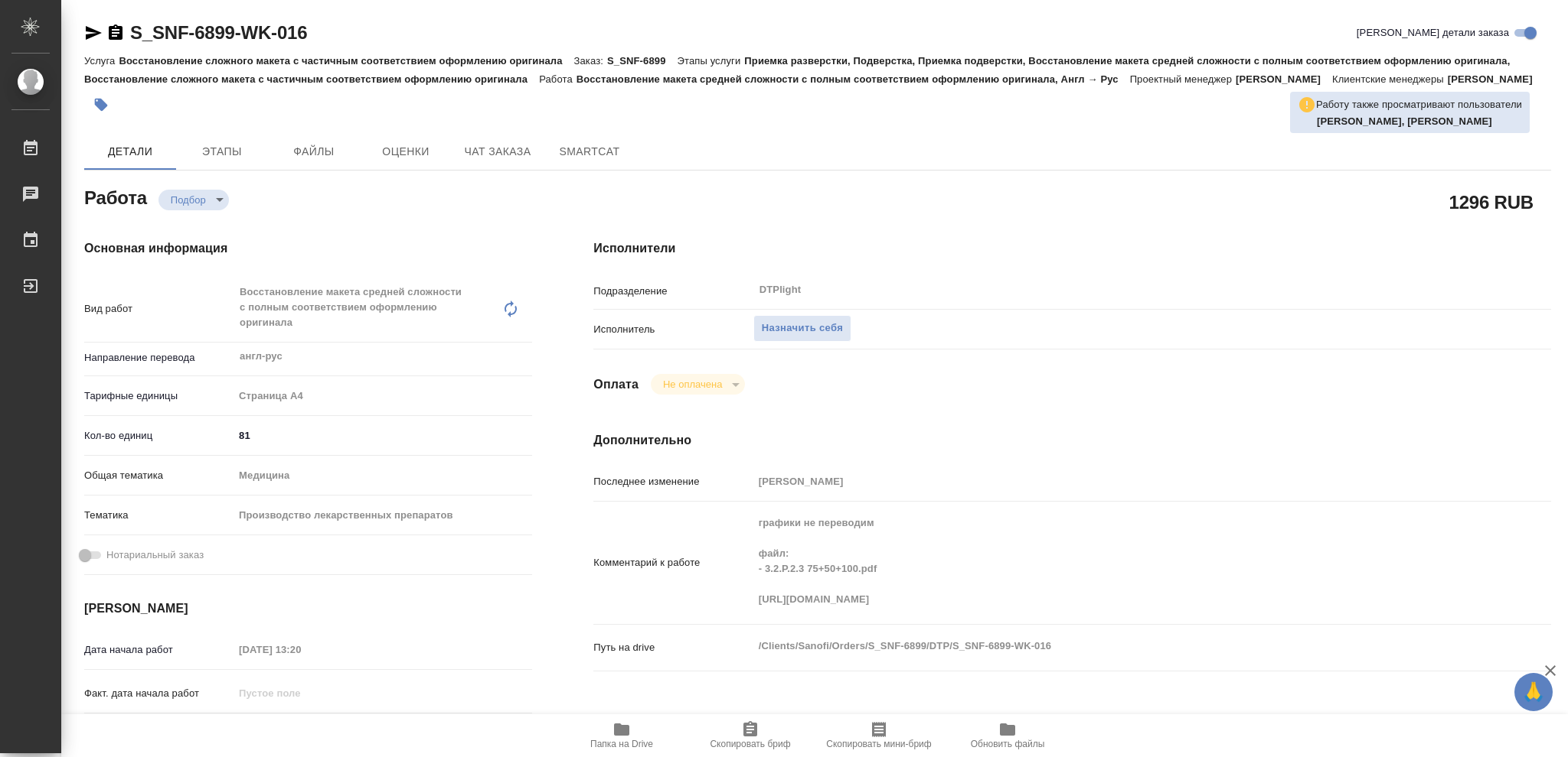
type textarea "x"
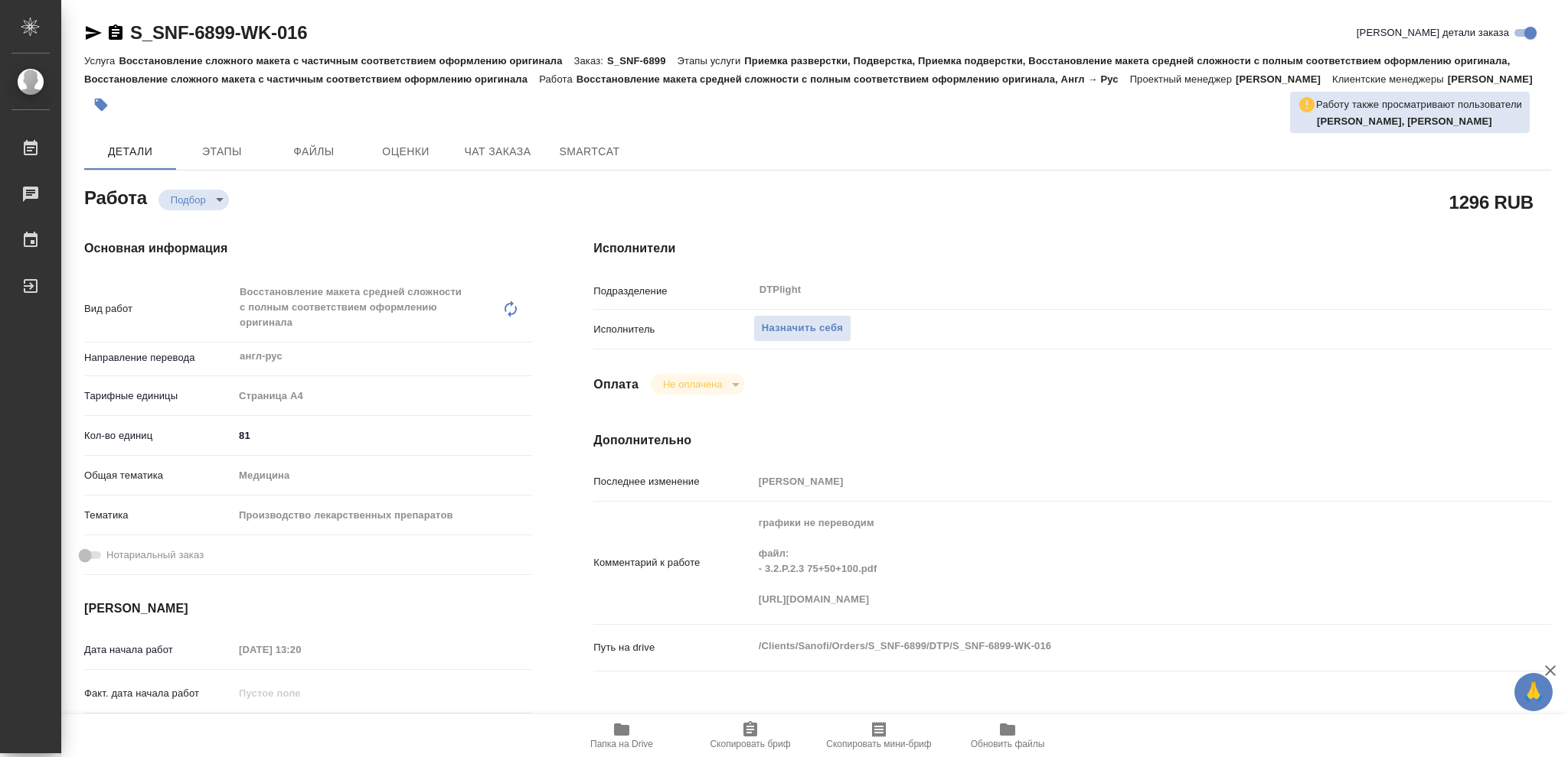
type textarea "x"
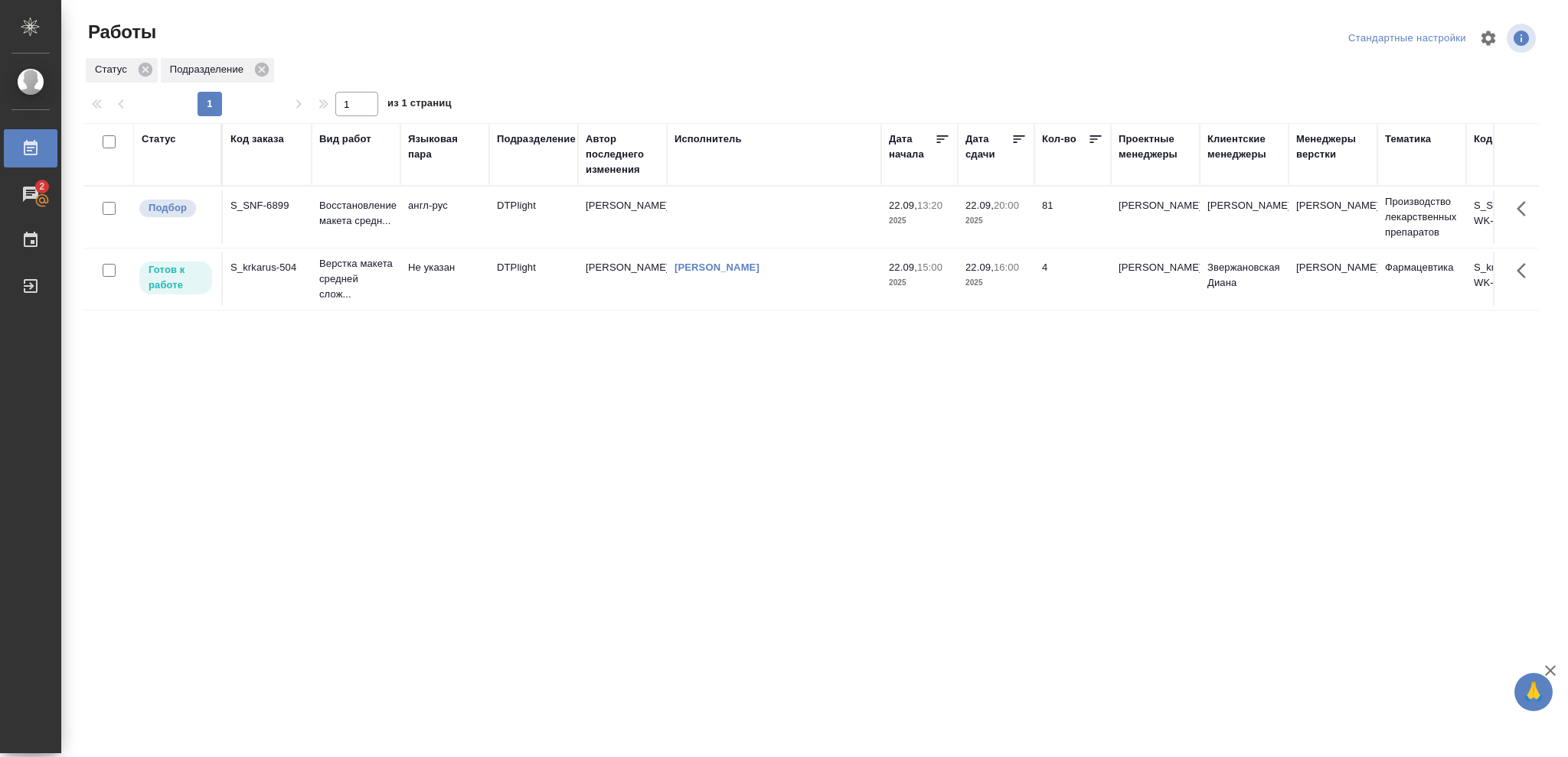
click at [1016, 223] on p "2025" at bounding box center [996, 221] width 61 height 15
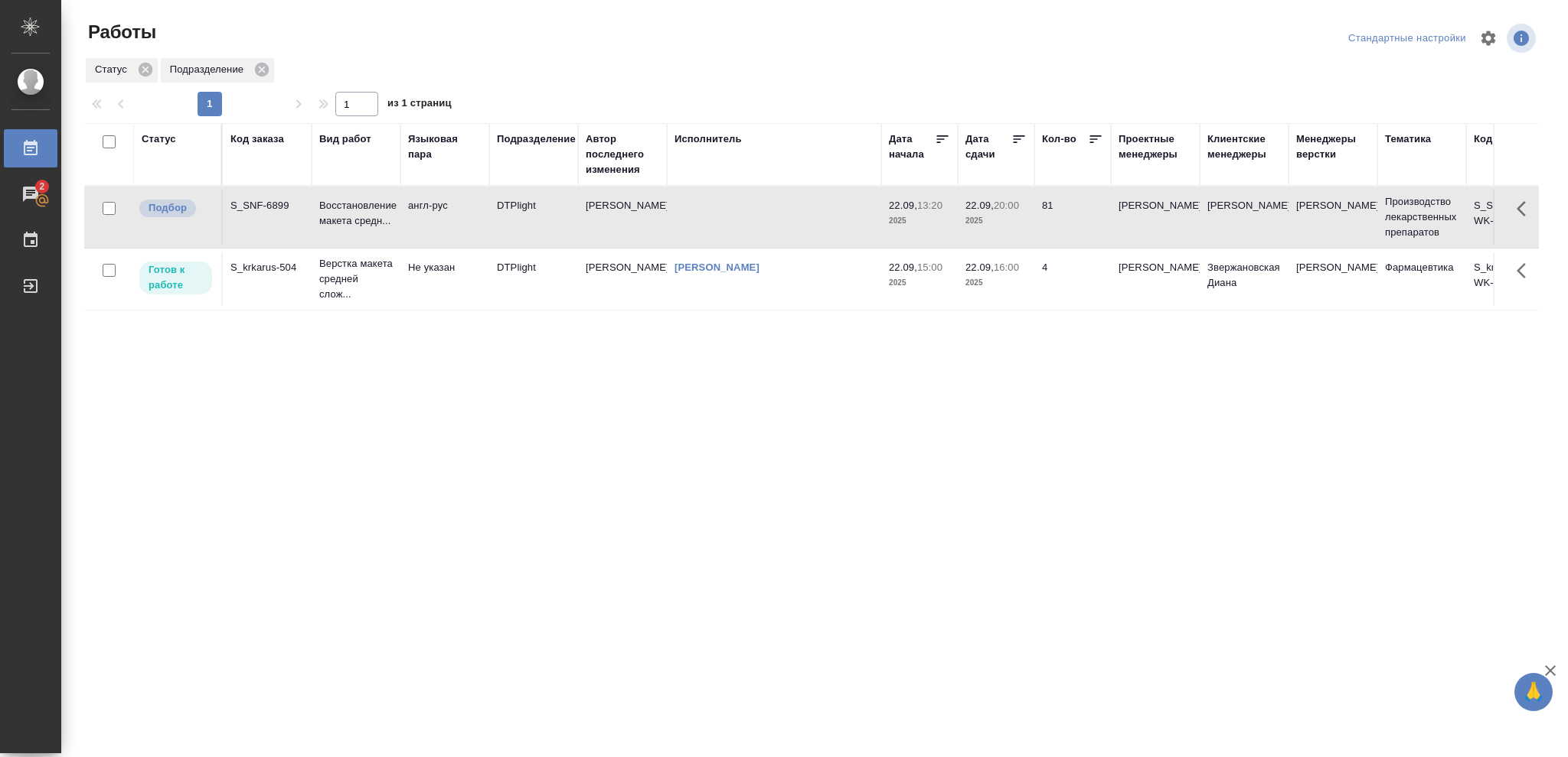
click at [1016, 223] on p "2025" at bounding box center [996, 221] width 61 height 15
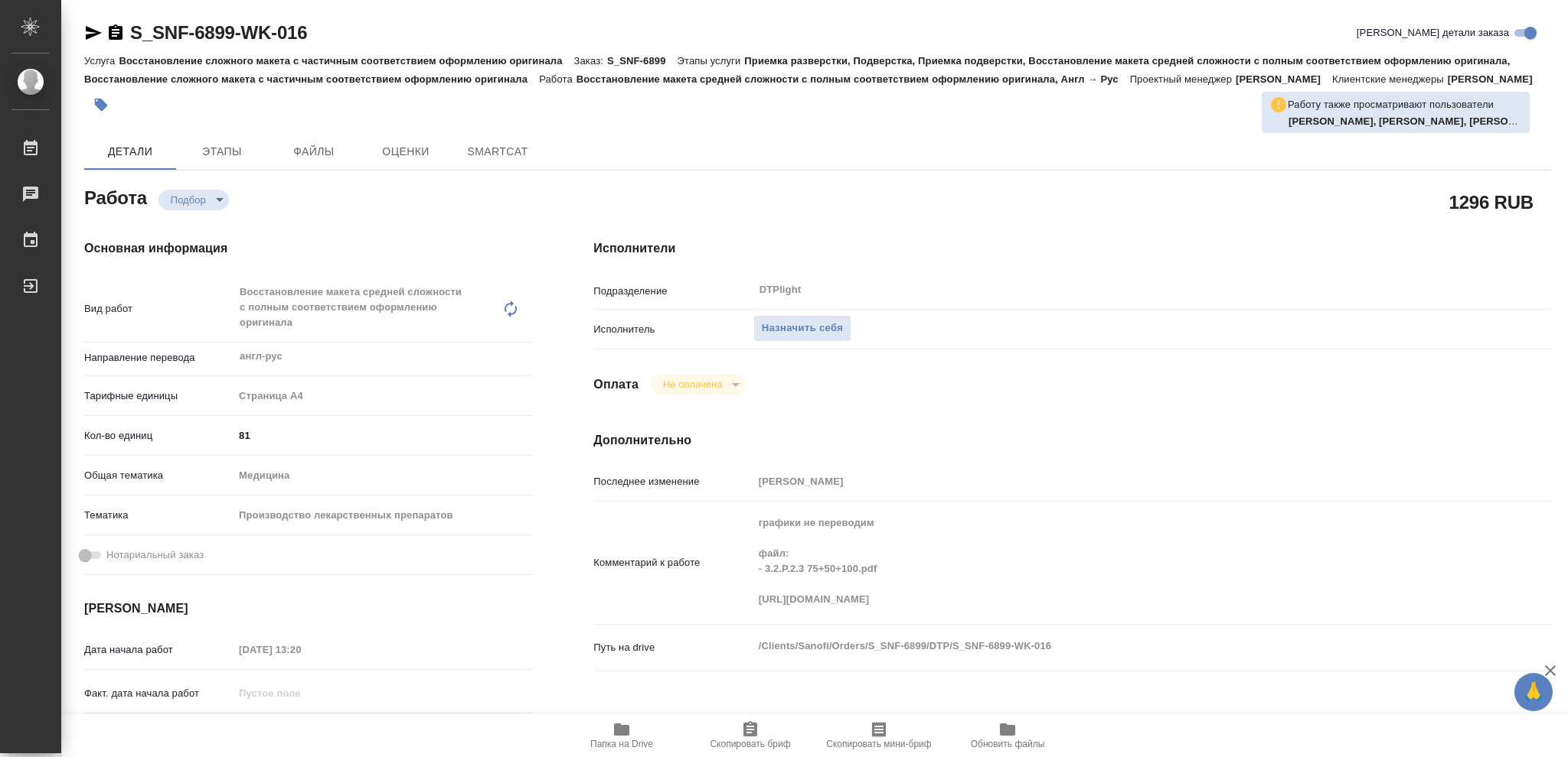
type textarea "x"
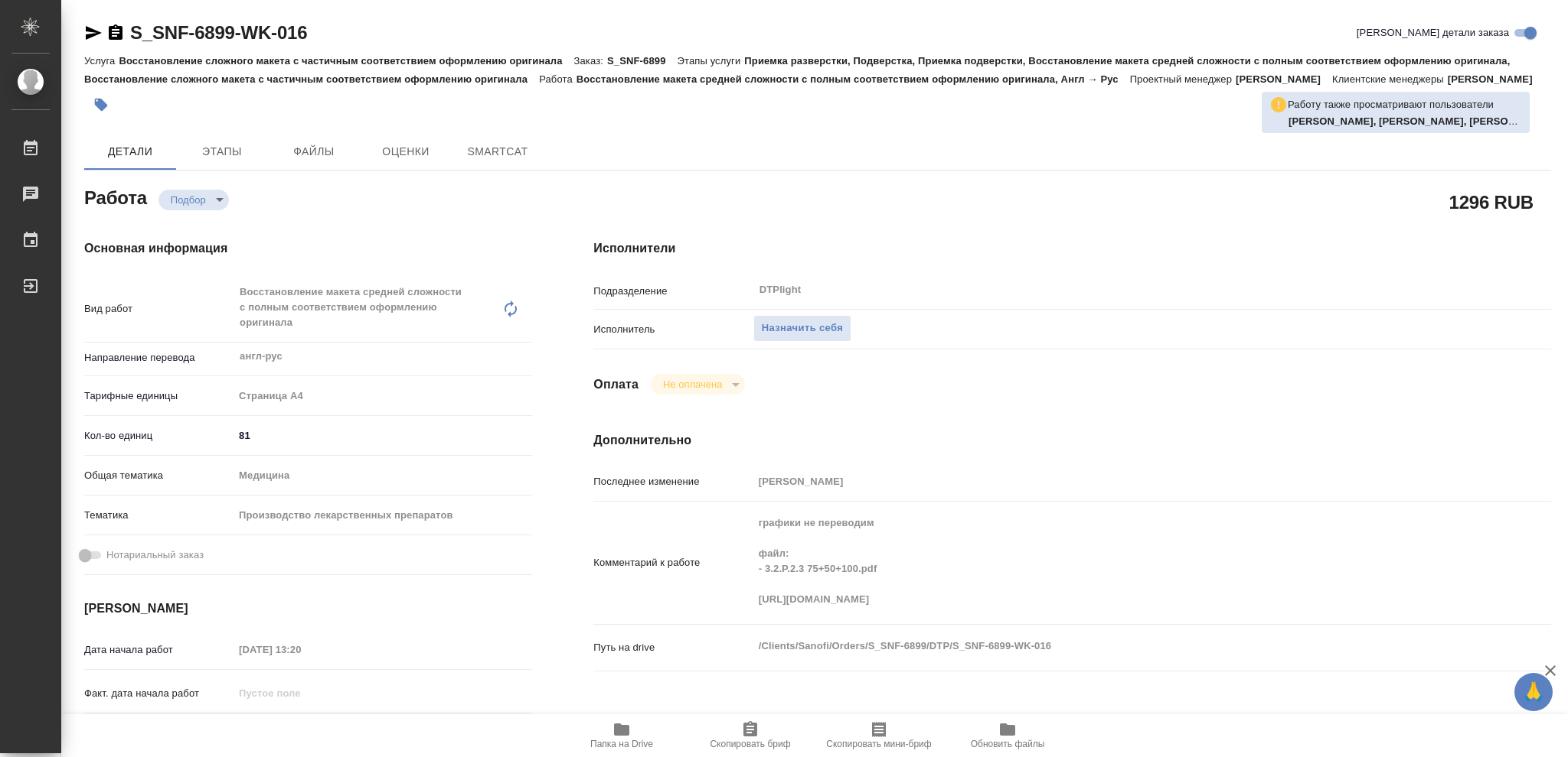
type textarea "x"
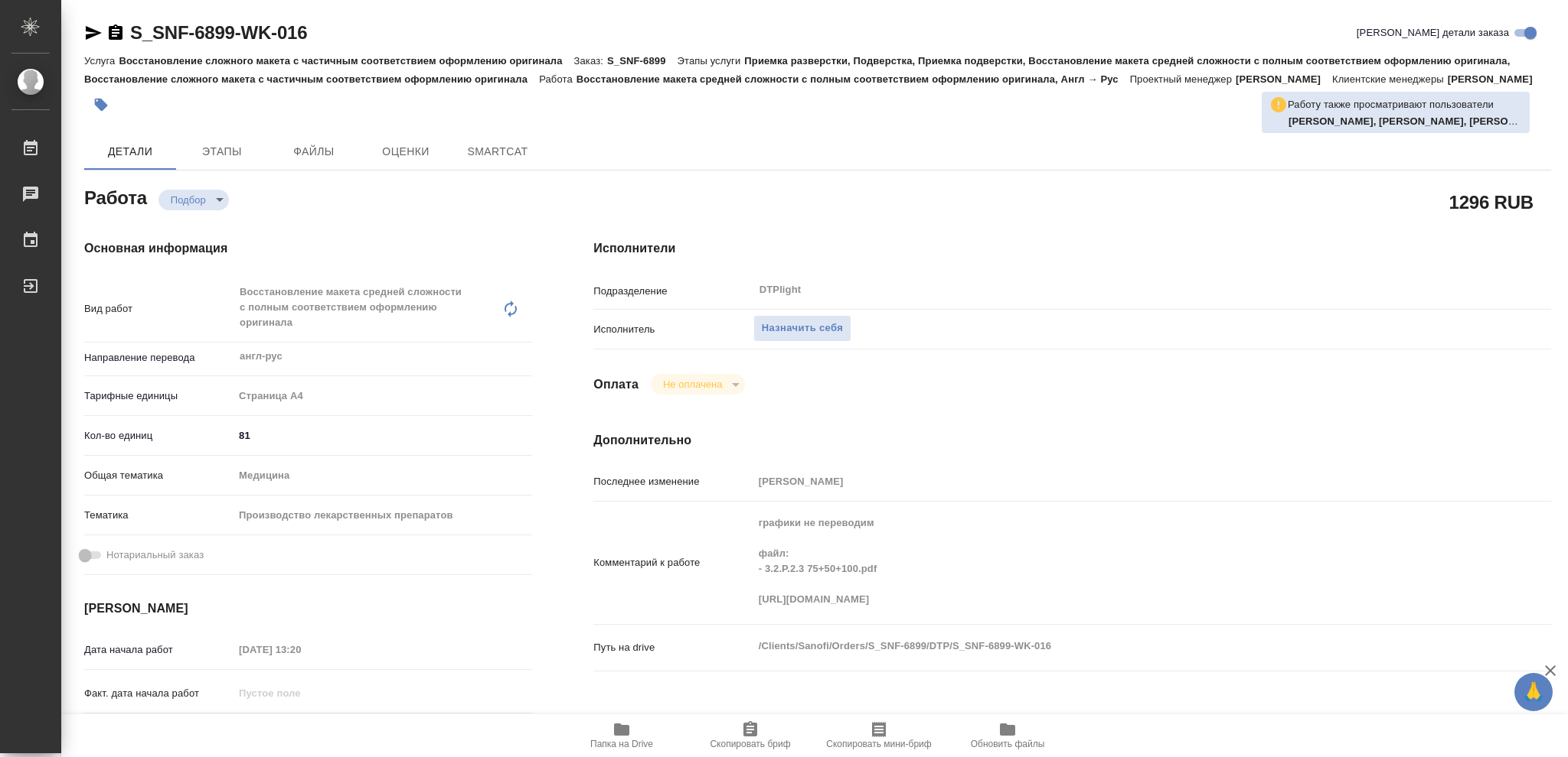
type textarea "x"
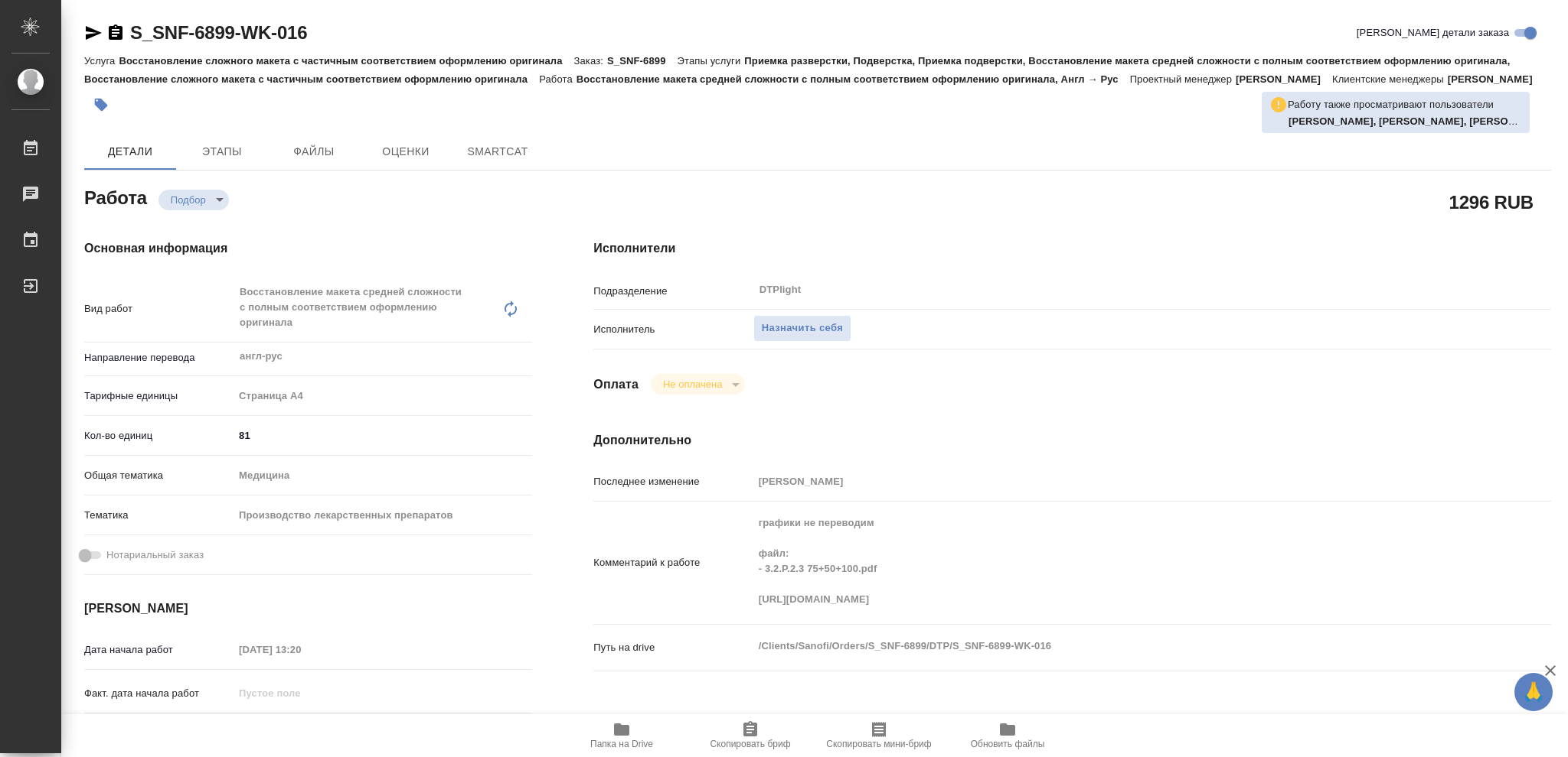
type textarea "x"
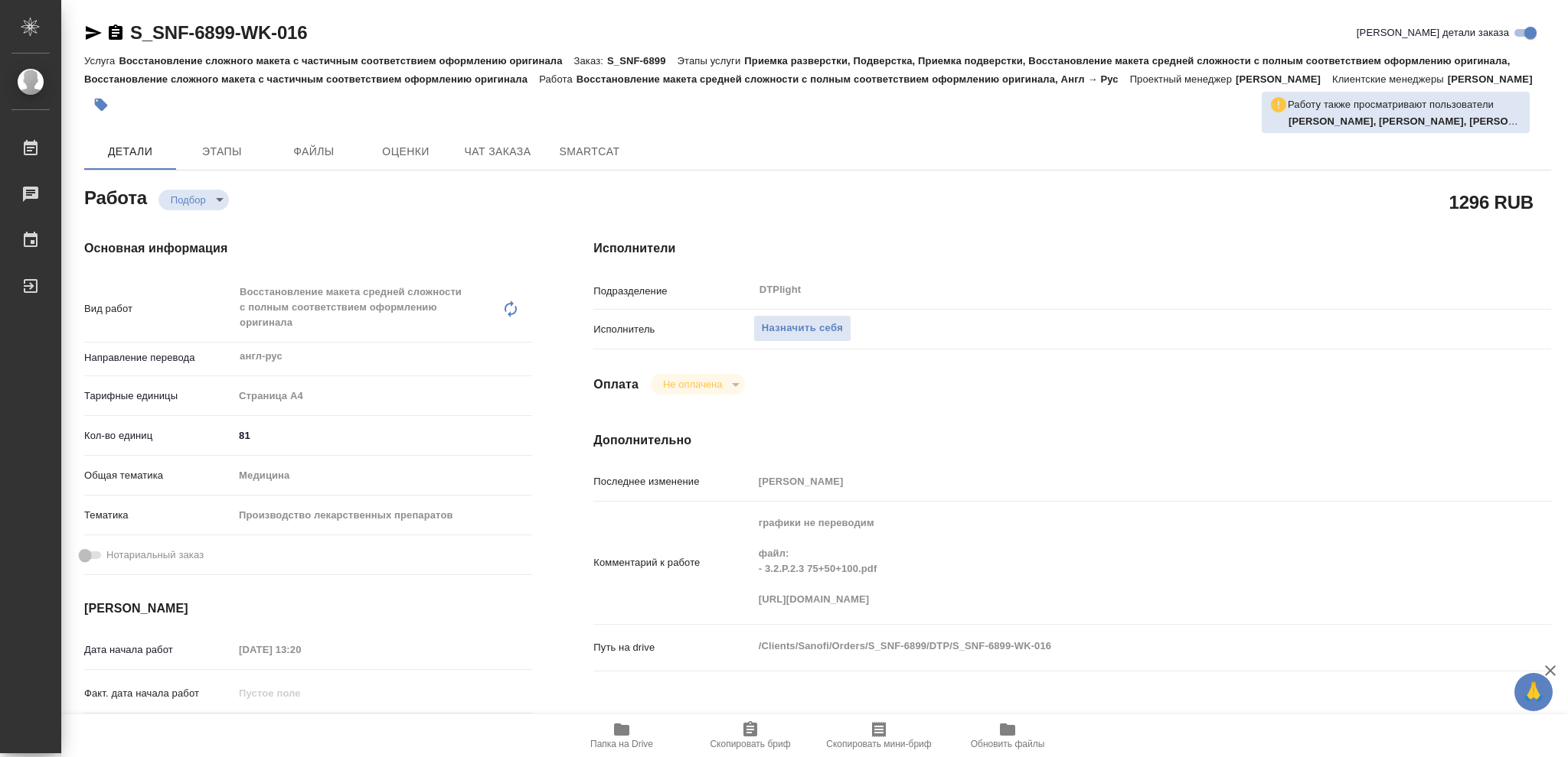
type textarea "x"
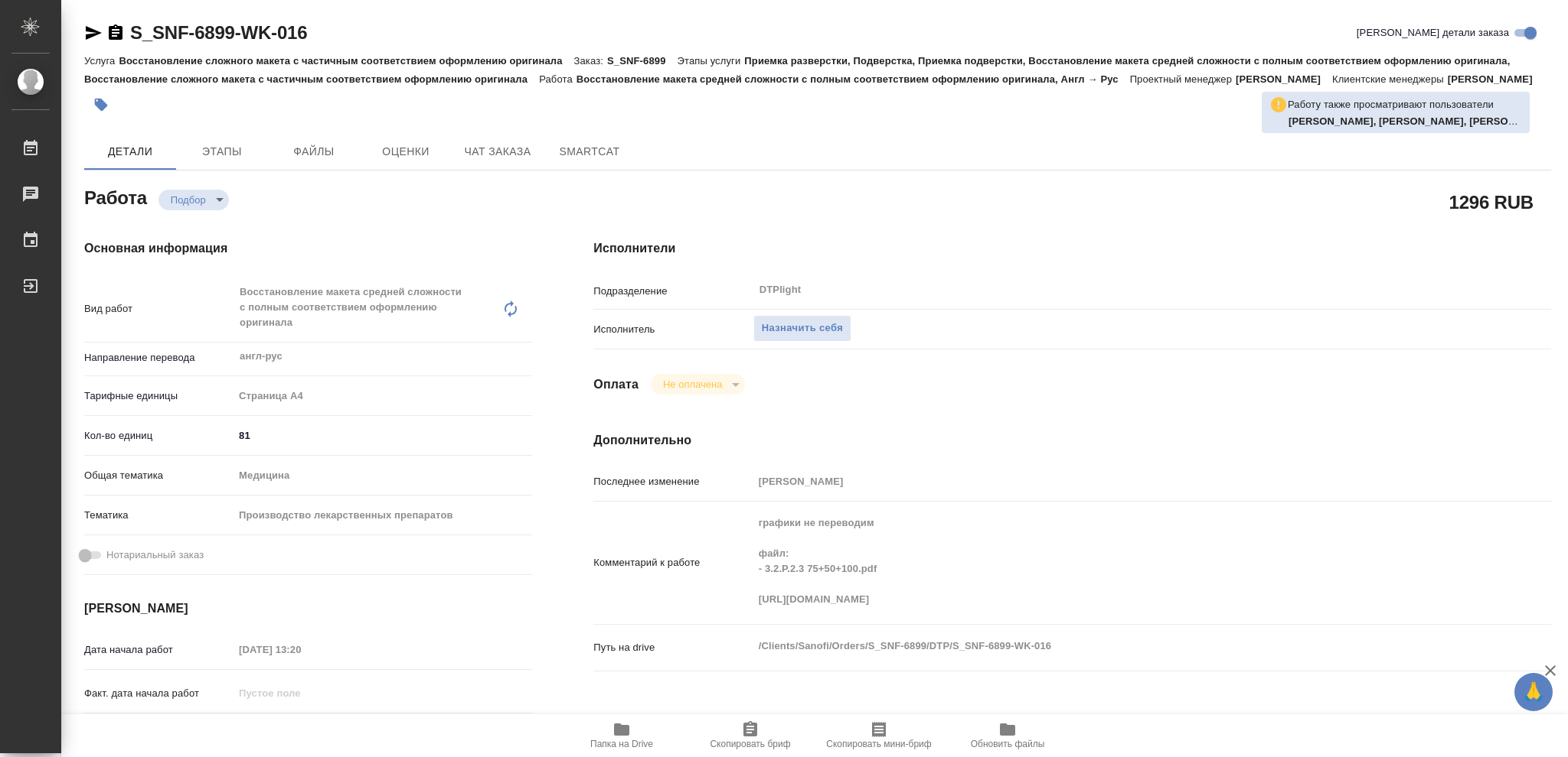
type textarea "x"
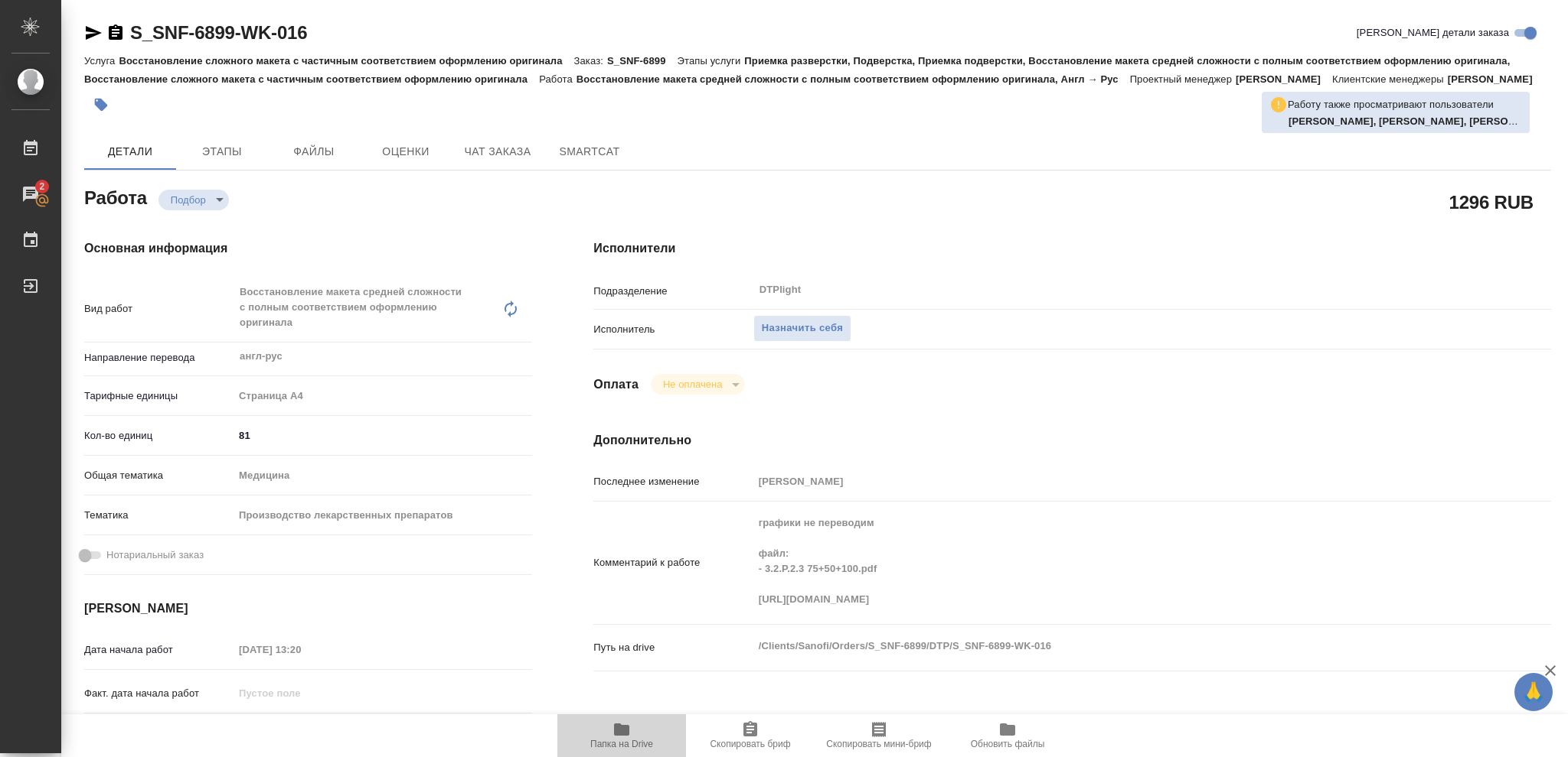
click at [616, 733] on icon "button" at bounding box center [622, 729] width 15 height 12
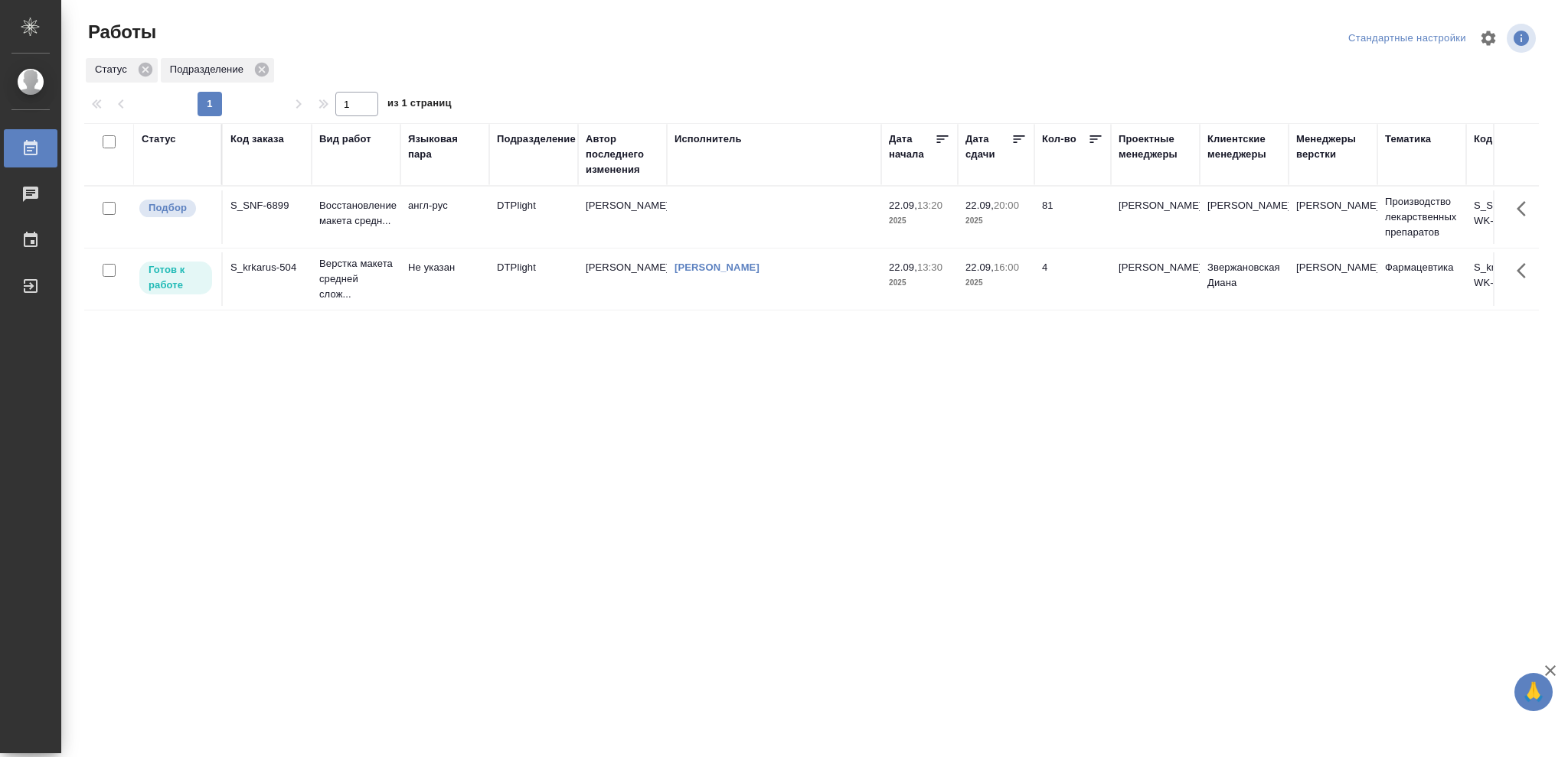
click at [824, 285] on td "[PERSON_NAME]" at bounding box center [774, 279] width 214 height 54
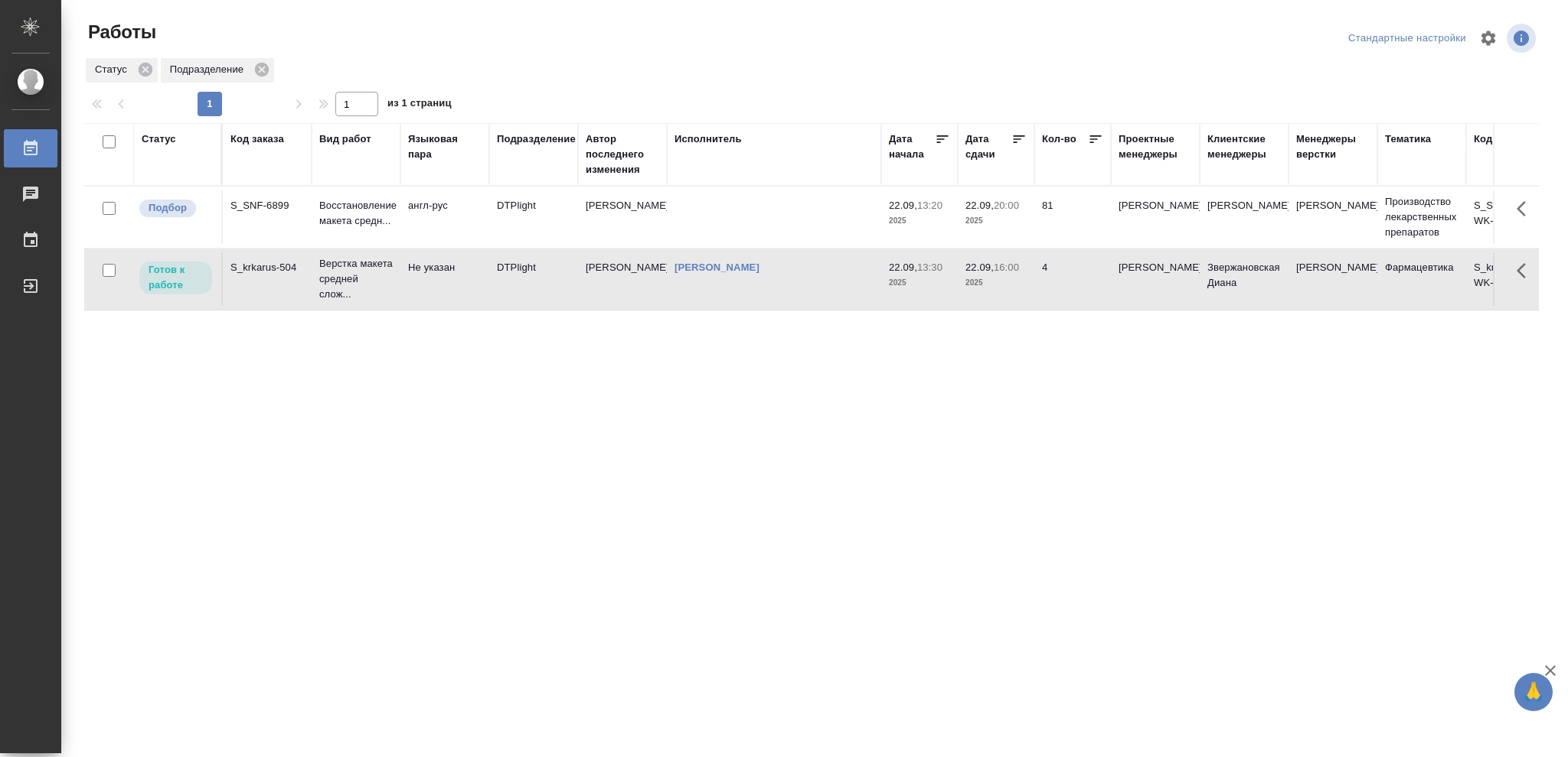
click at [824, 285] on td "[PERSON_NAME]" at bounding box center [774, 279] width 214 height 54
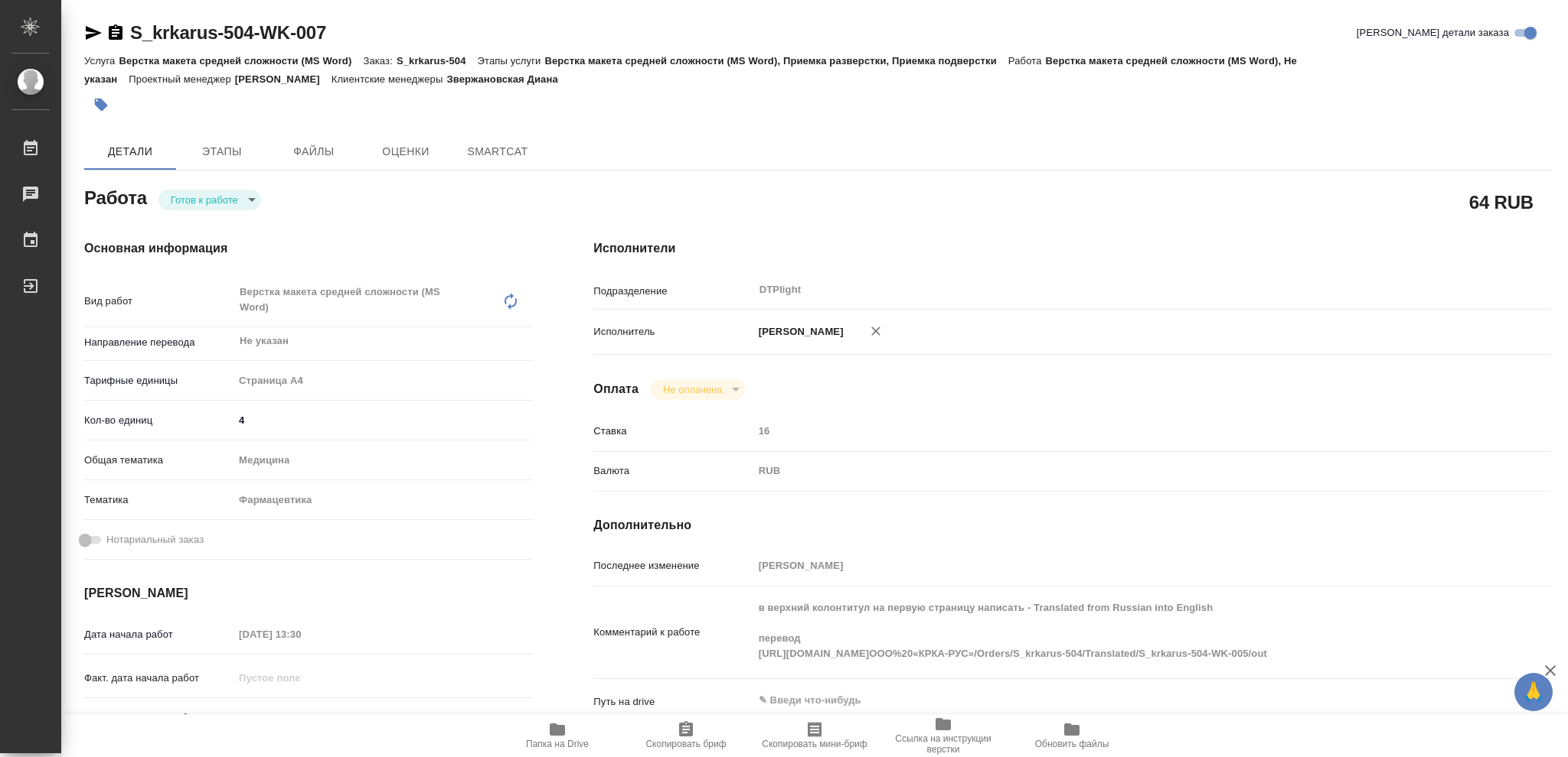
type textarea "x"
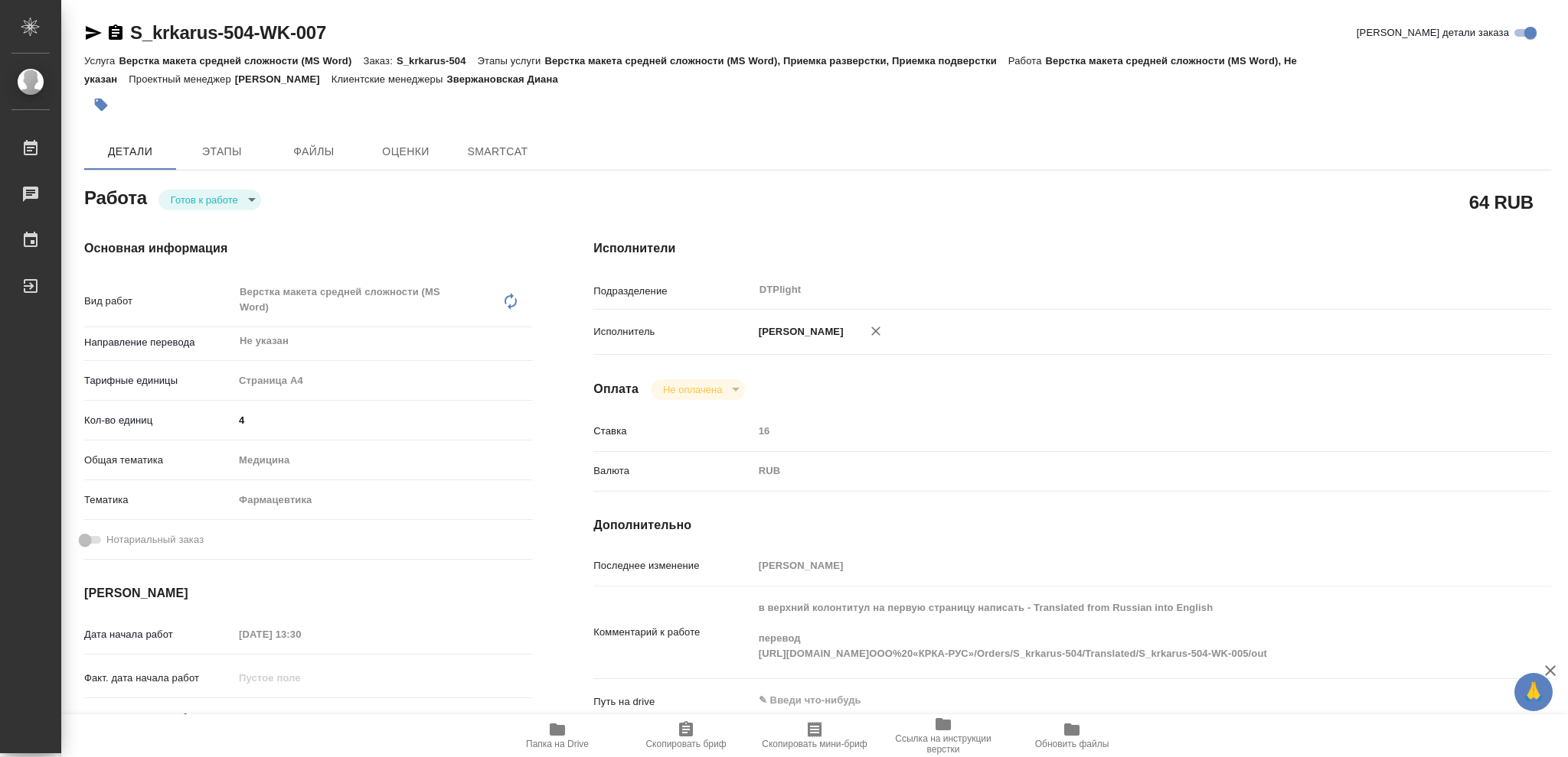
type textarea "x"
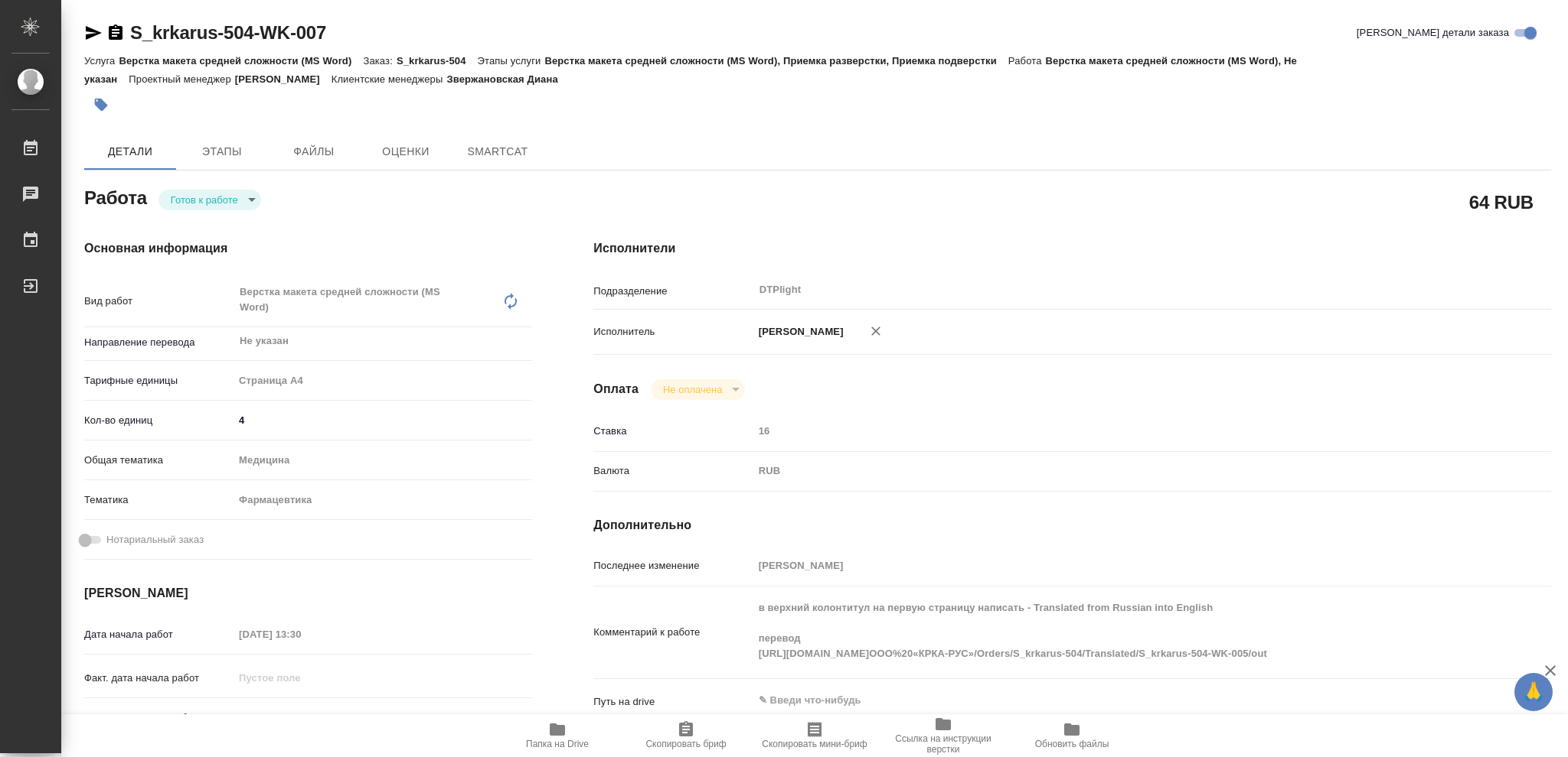
type textarea "x"
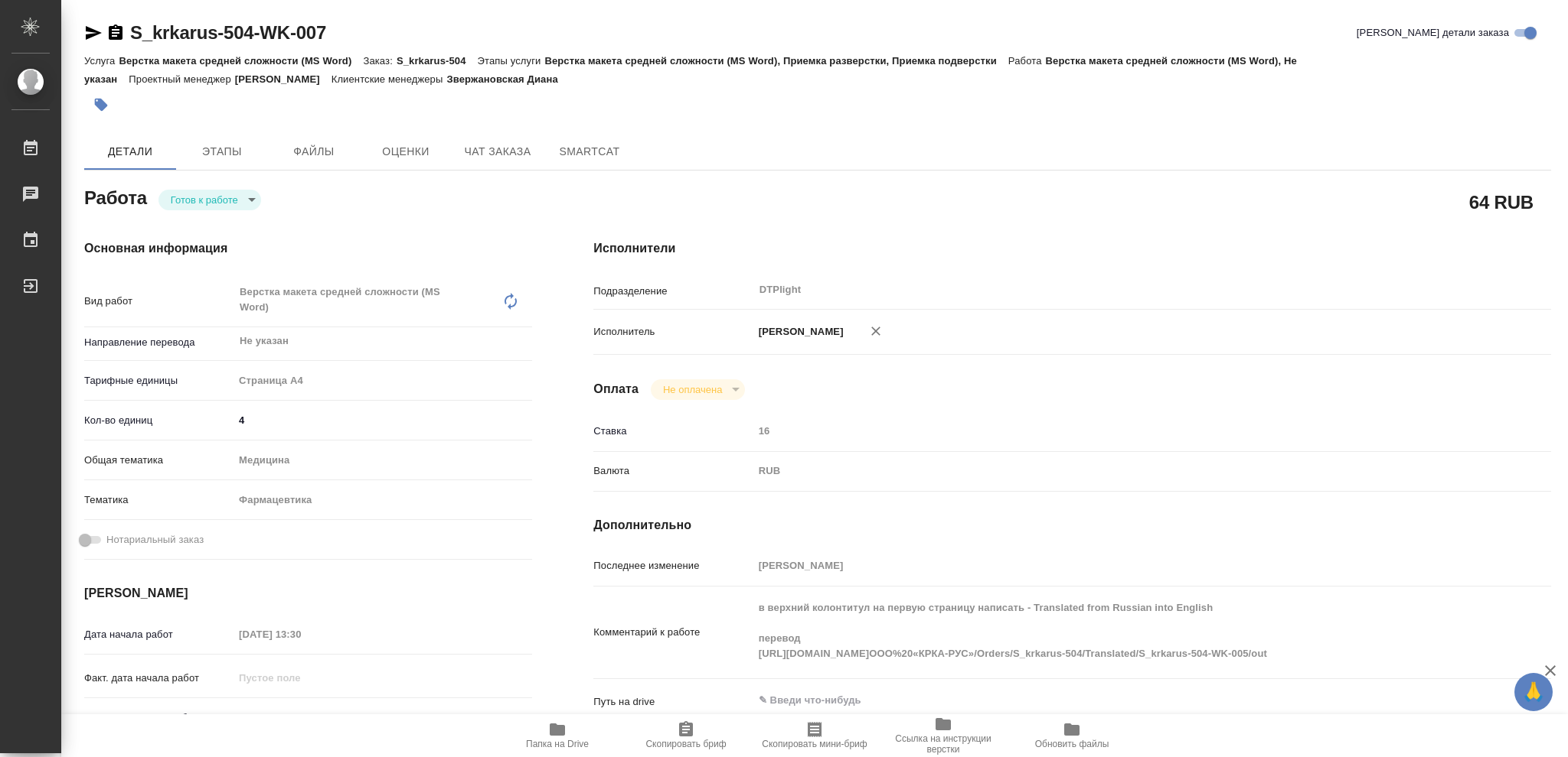
type textarea "x"
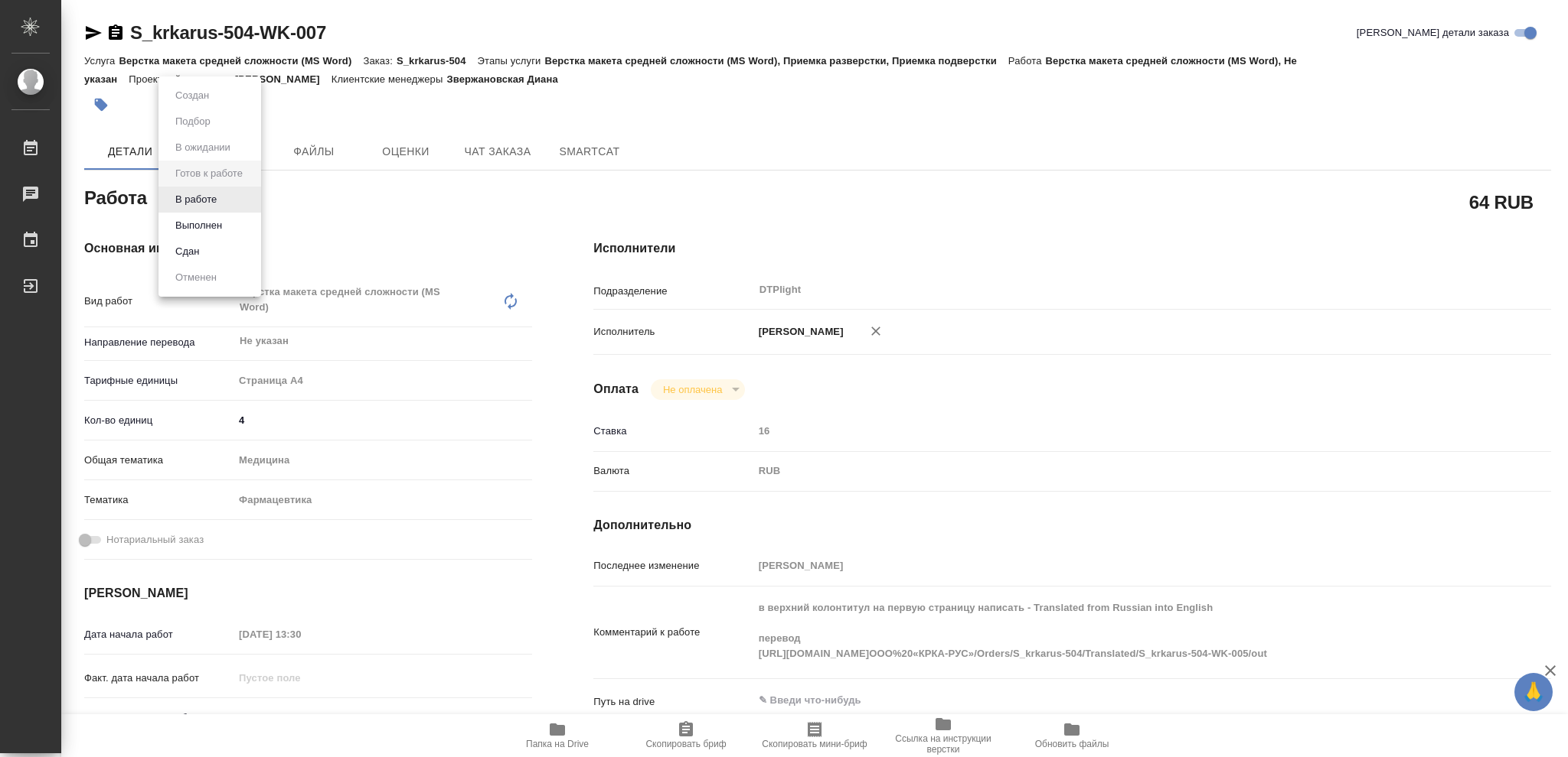
click at [250, 197] on body "🙏 .cls-1 fill:#fff; AWATERA [PERSON_NAME] Чаты График Выйти S_krkarus-504-WK-00…" at bounding box center [784, 378] width 1568 height 757
type textarea "x"
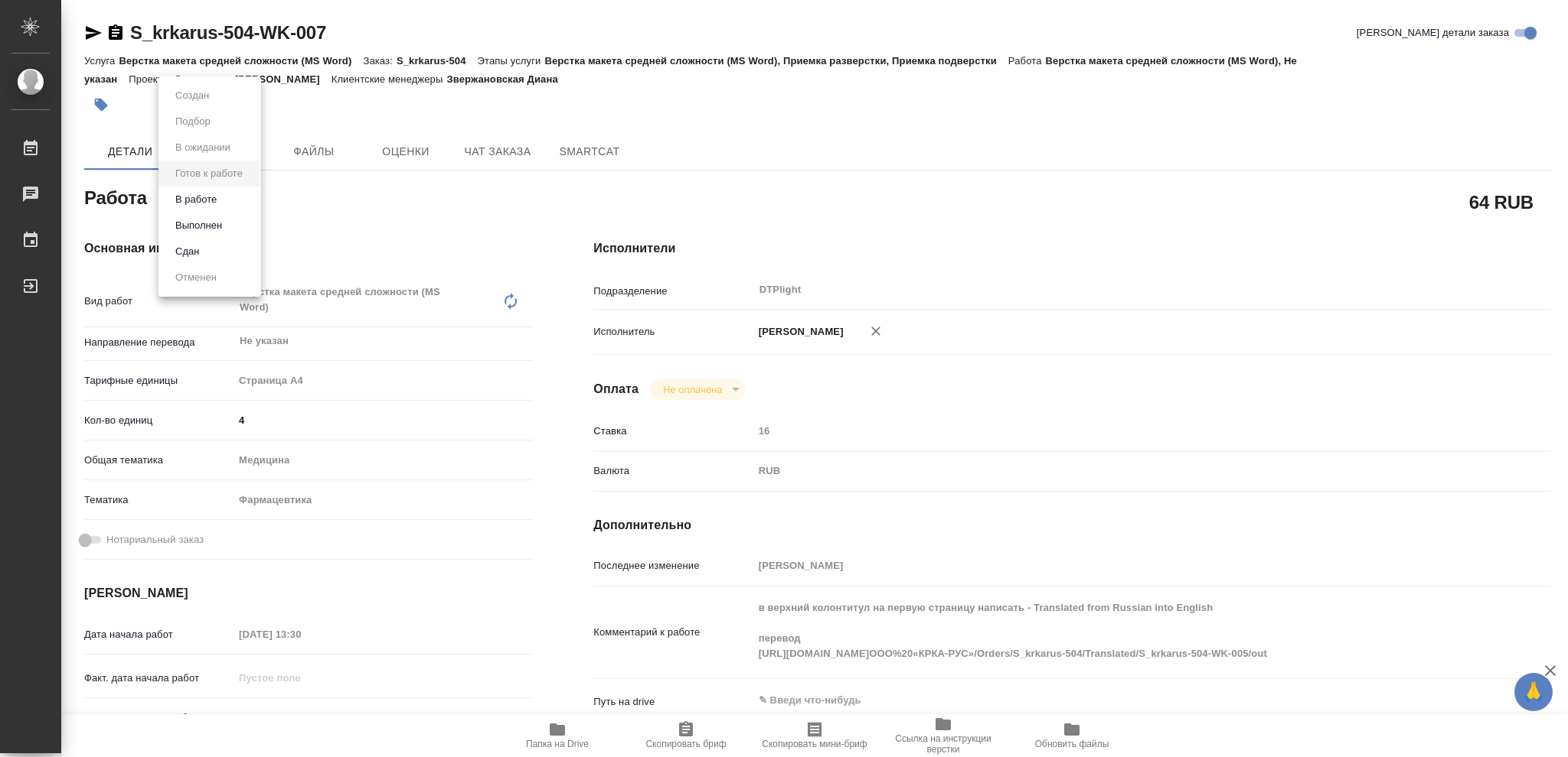
type textarea "x"
click at [211, 197] on button "В работе" at bounding box center [195, 200] width 50 height 17
type textarea "x"
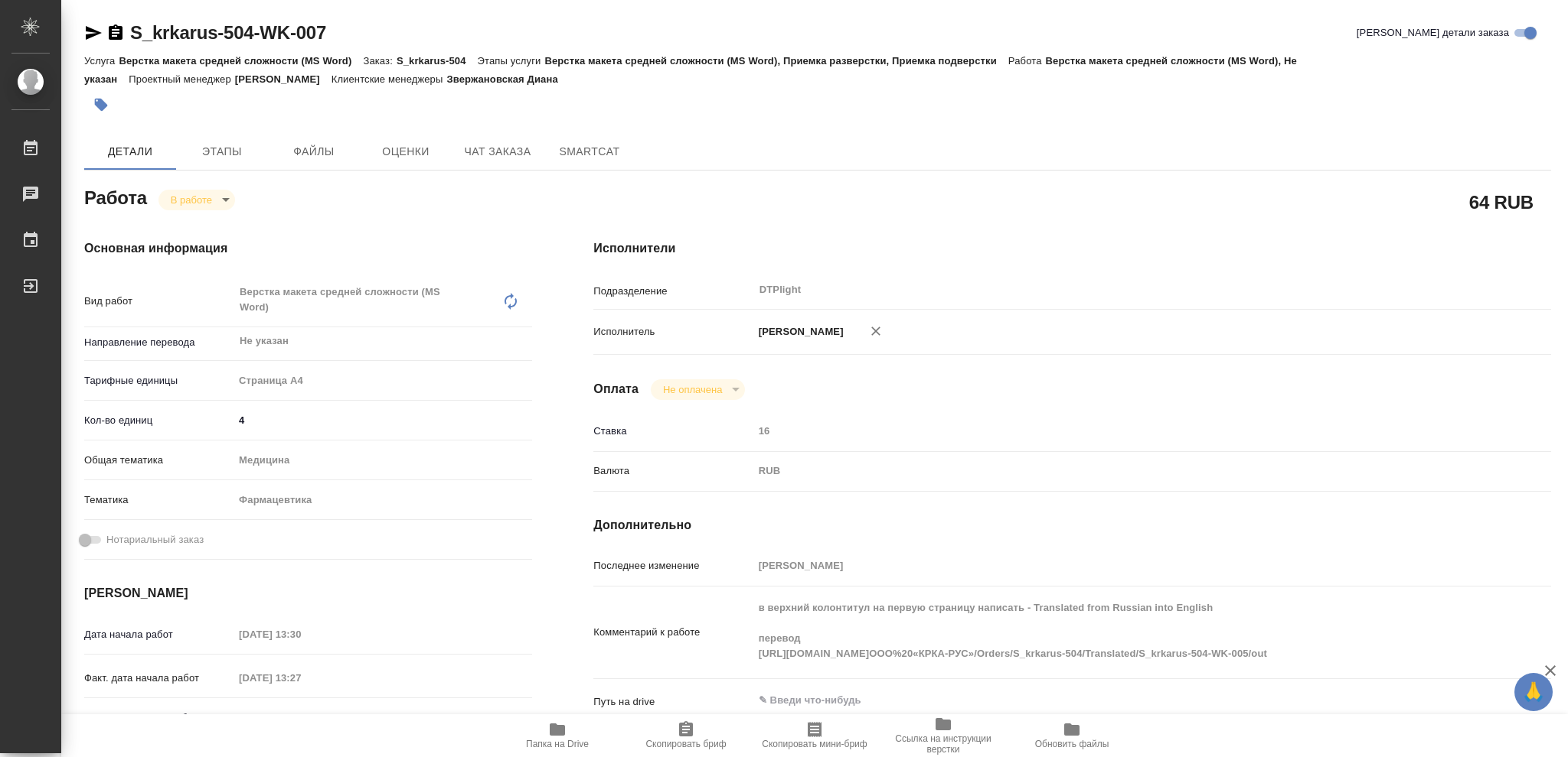
type textarea "x"
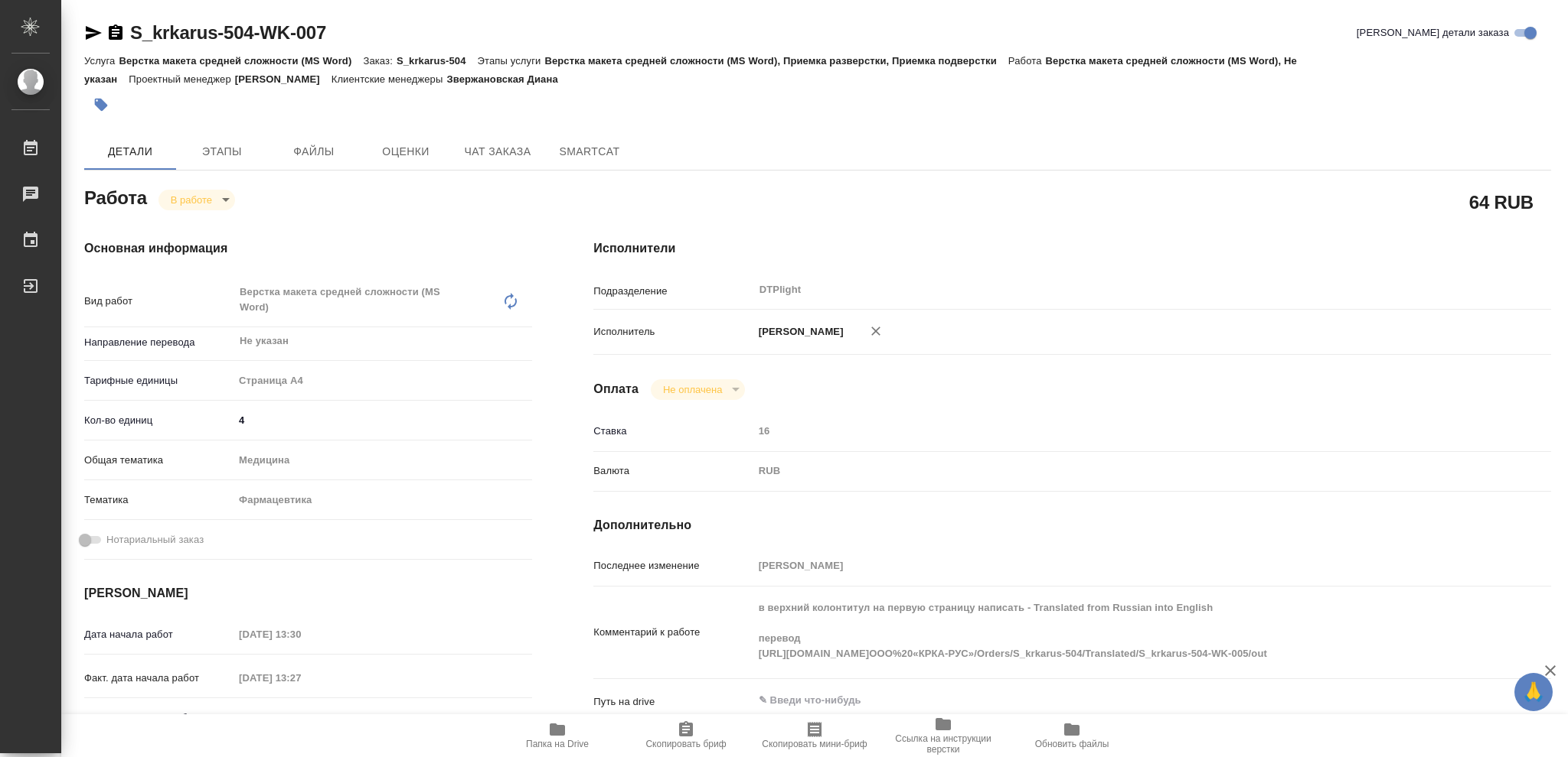
type textarea "x"
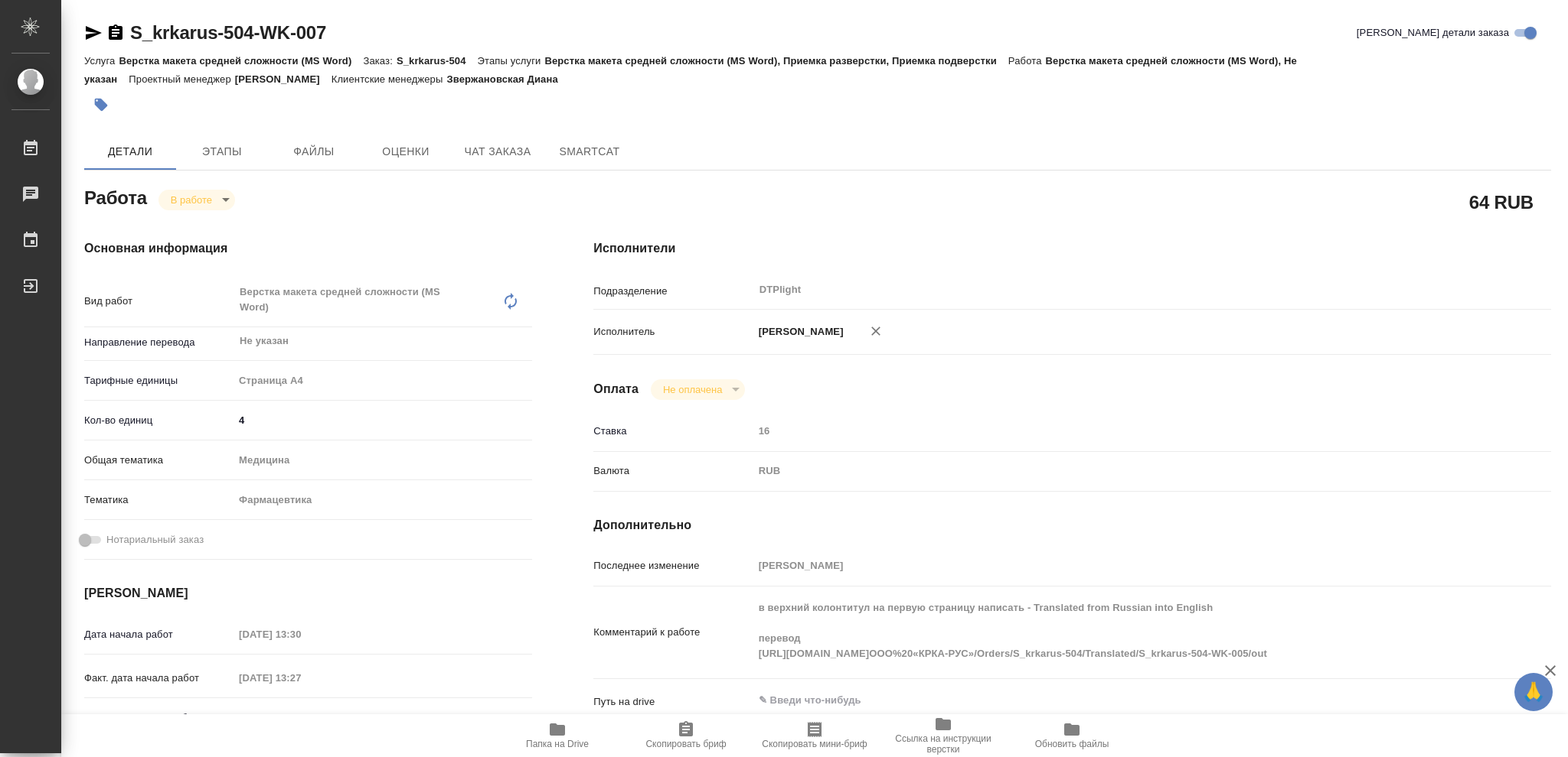
type textarea "x"
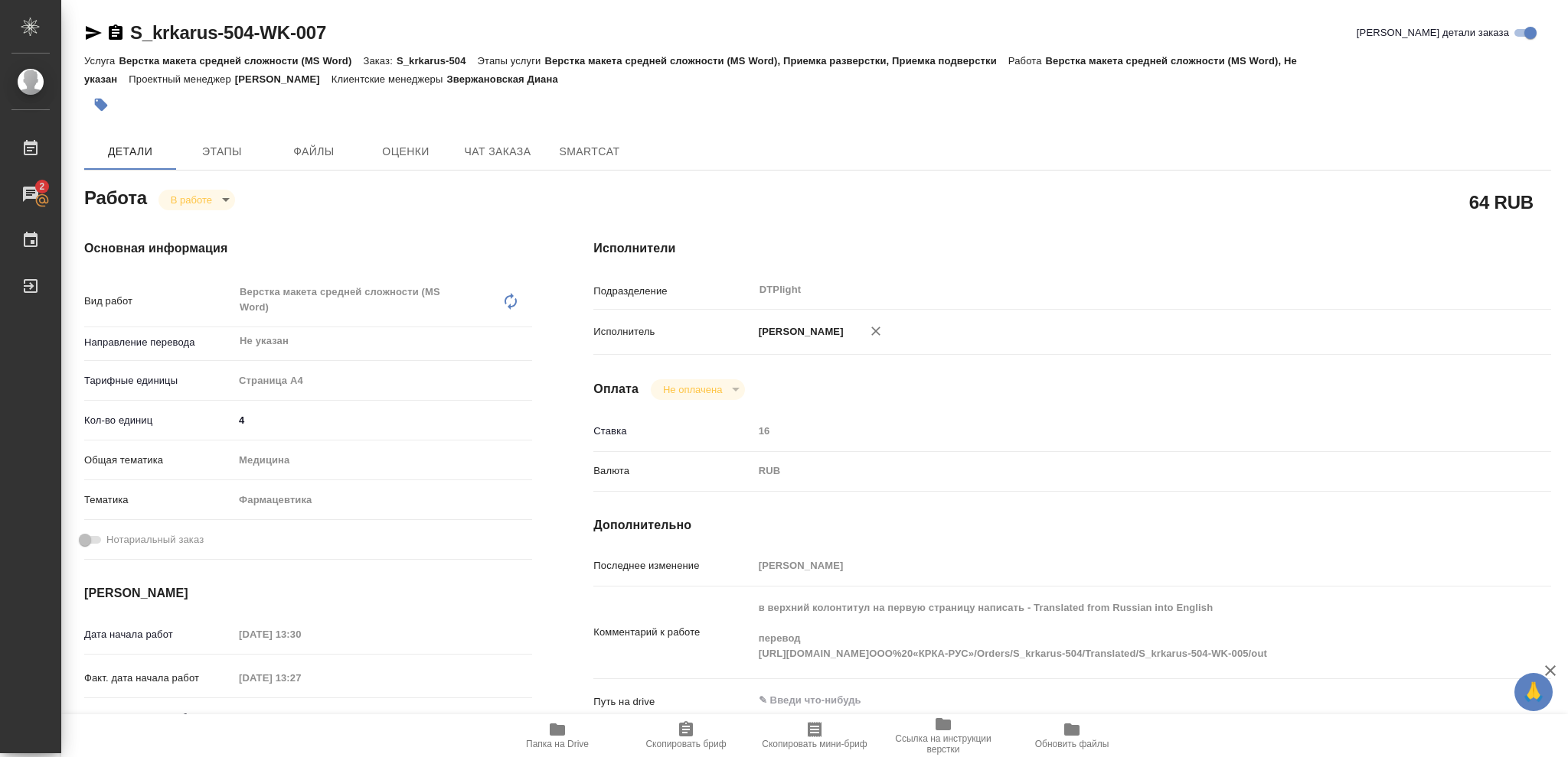
type textarea "x"
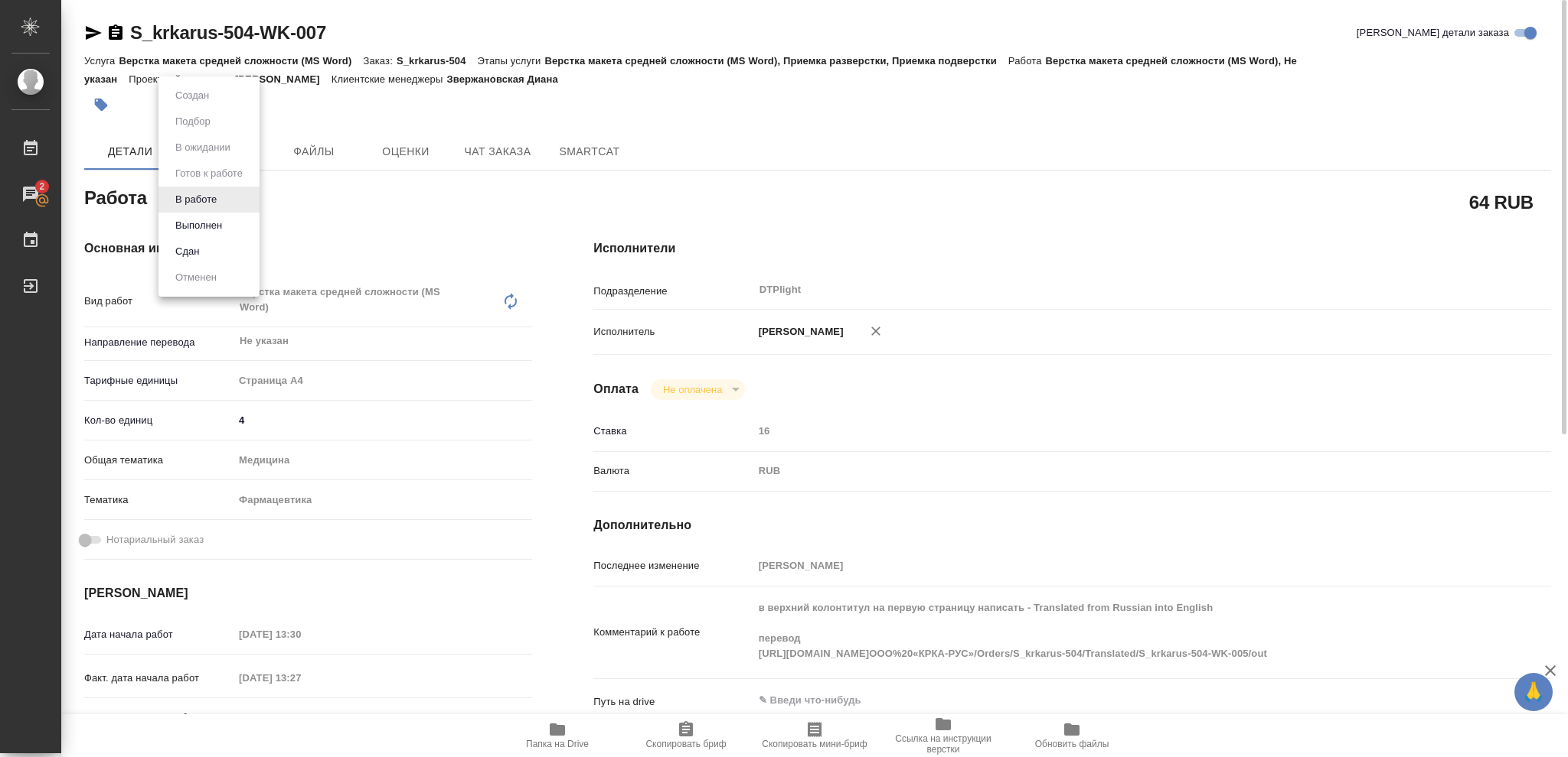
click at [226, 201] on body "🙏 .cls-1 fill:#fff; AWATERA Vasileva Olga Работы 2 Чаты График Выйти S_krkarus-…" at bounding box center [784, 378] width 1568 height 757
click at [218, 221] on button "Выполнен" at bounding box center [198, 226] width 56 height 17
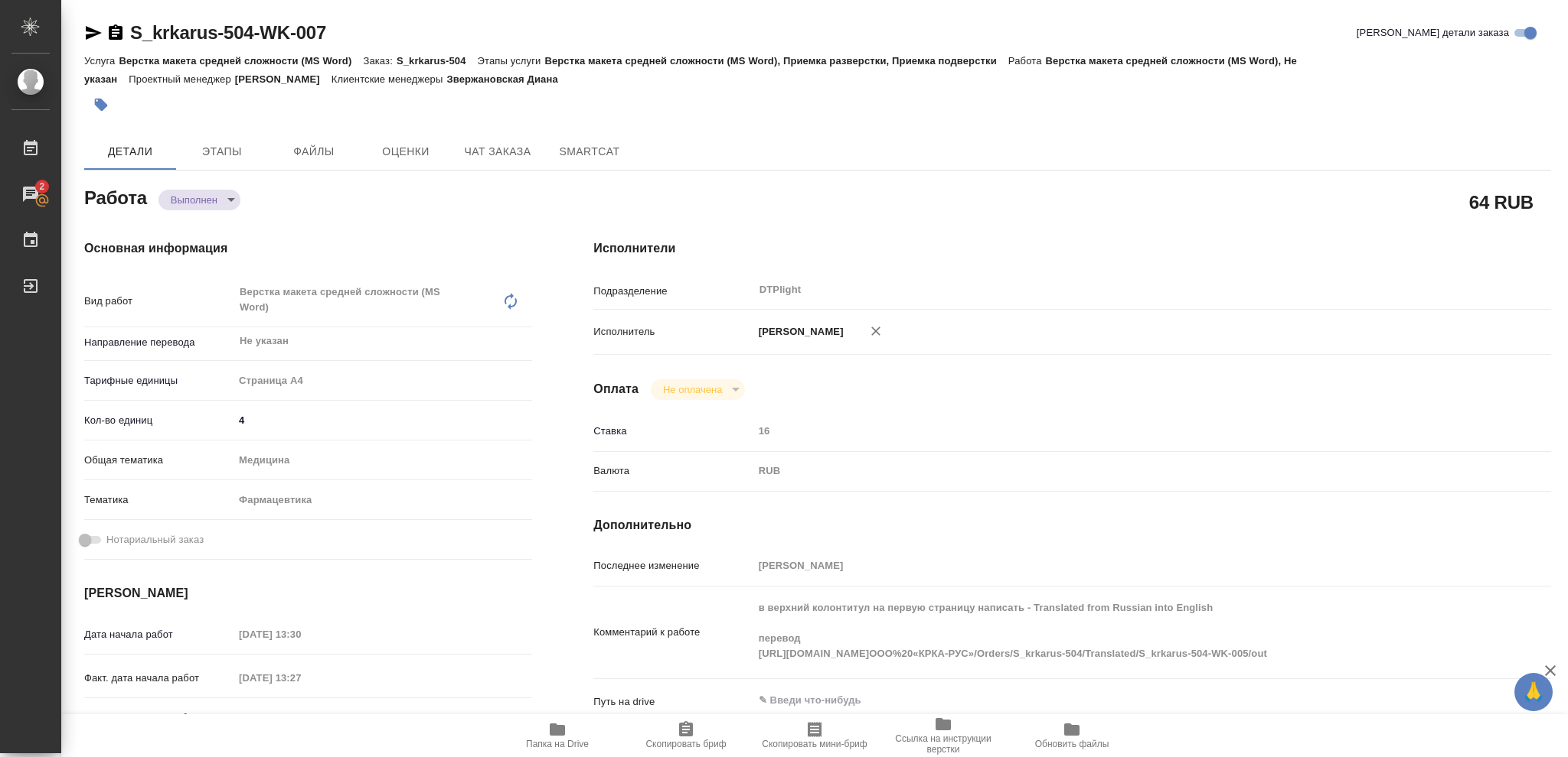
type textarea "x"
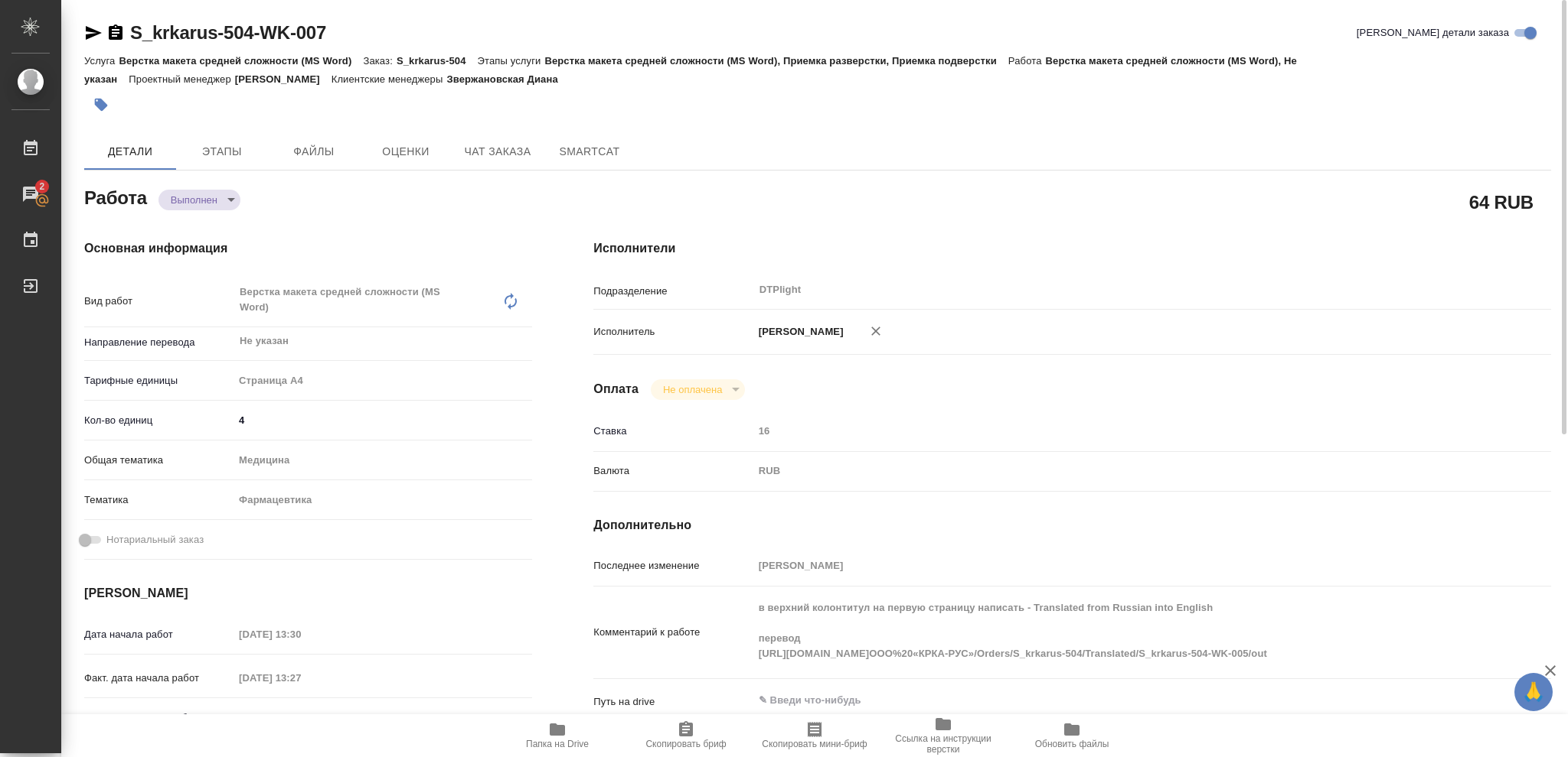
type textarea "x"
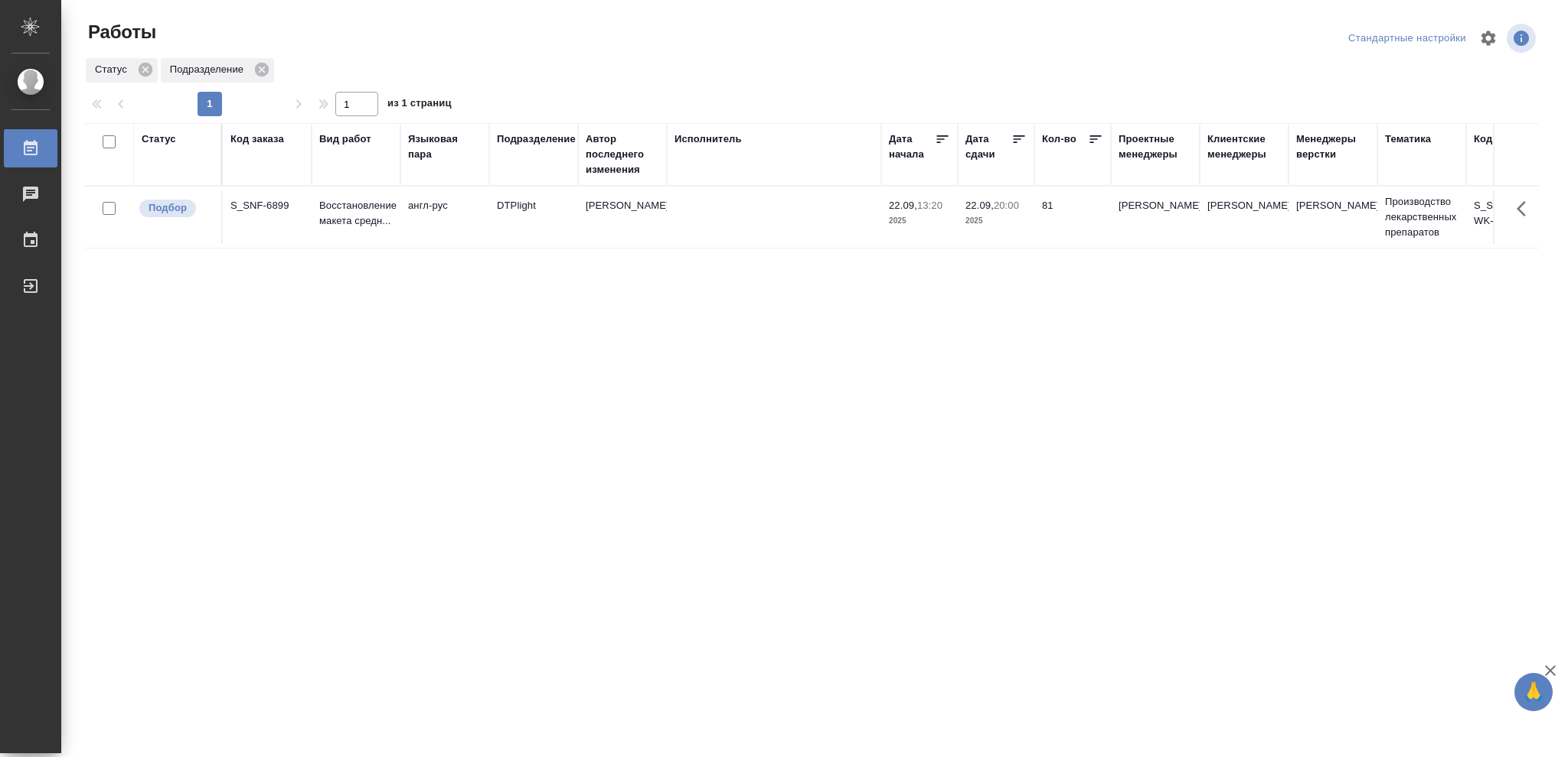
click at [172, 140] on div "Статус" at bounding box center [158, 139] width 34 height 15
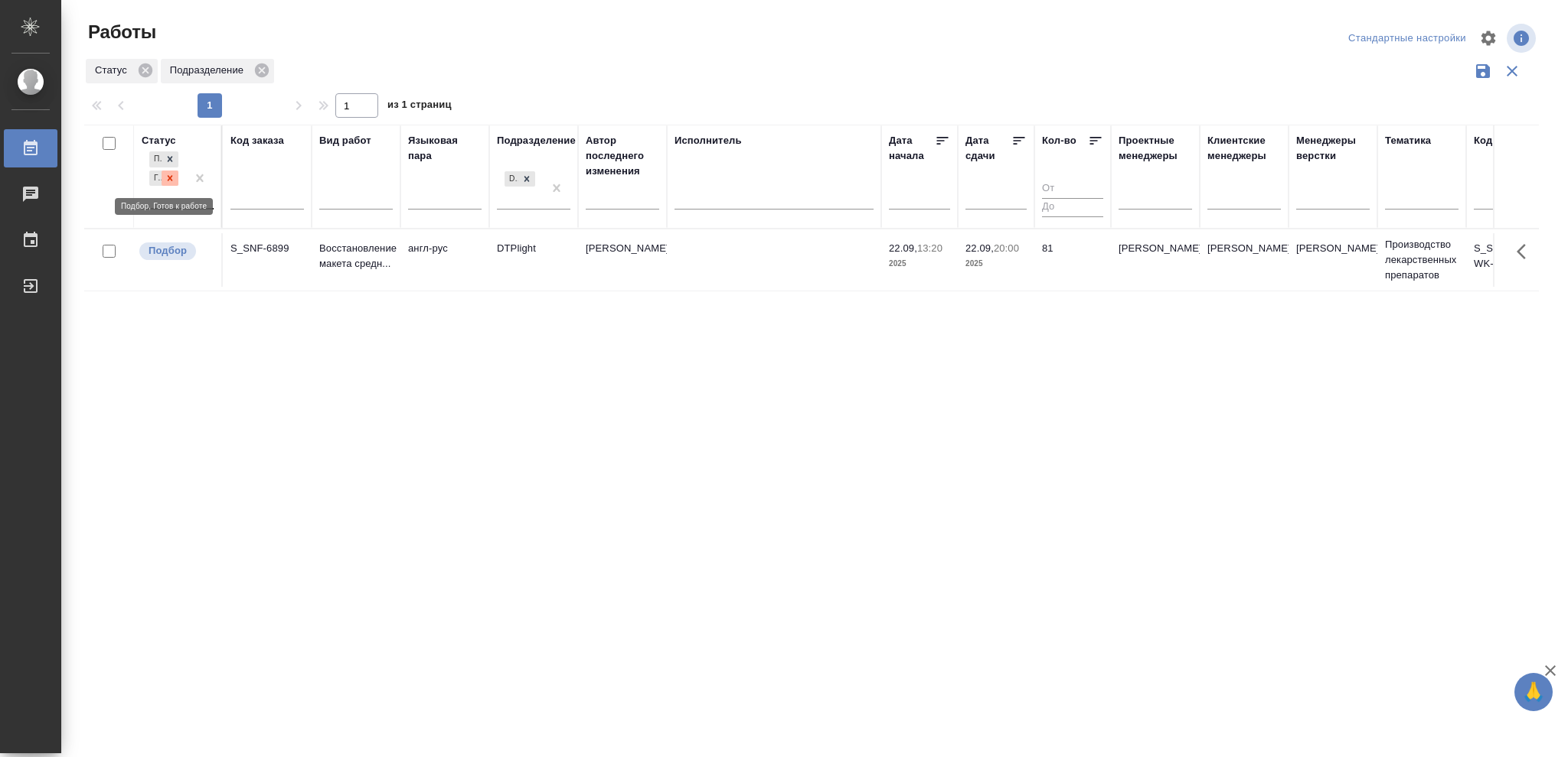
click at [170, 182] on icon at bounding box center [170, 179] width 11 height 11
click at [170, 177] on icon at bounding box center [170, 175] width 11 height 11
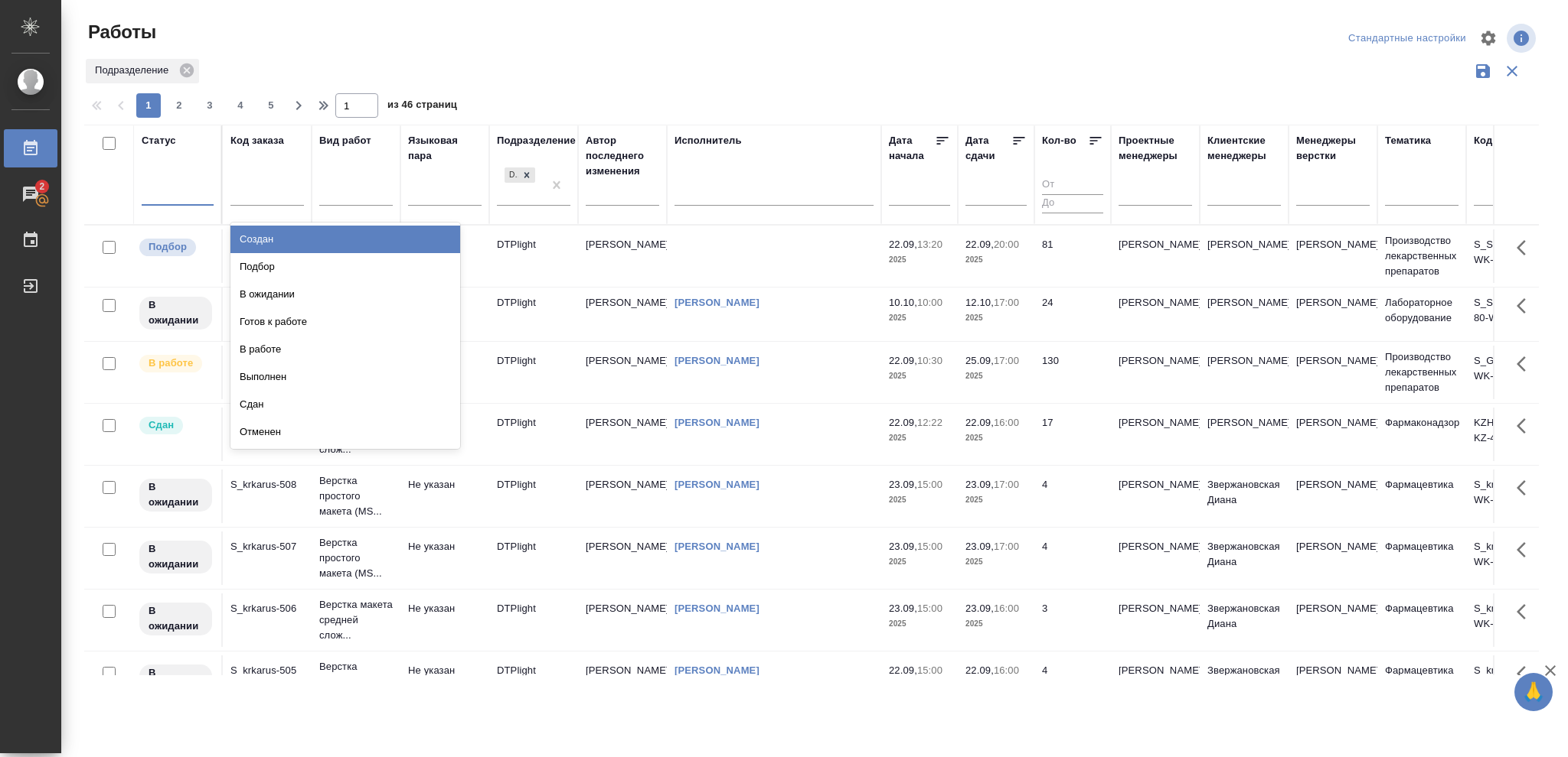
click at [167, 190] on div at bounding box center [177, 191] width 72 height 22
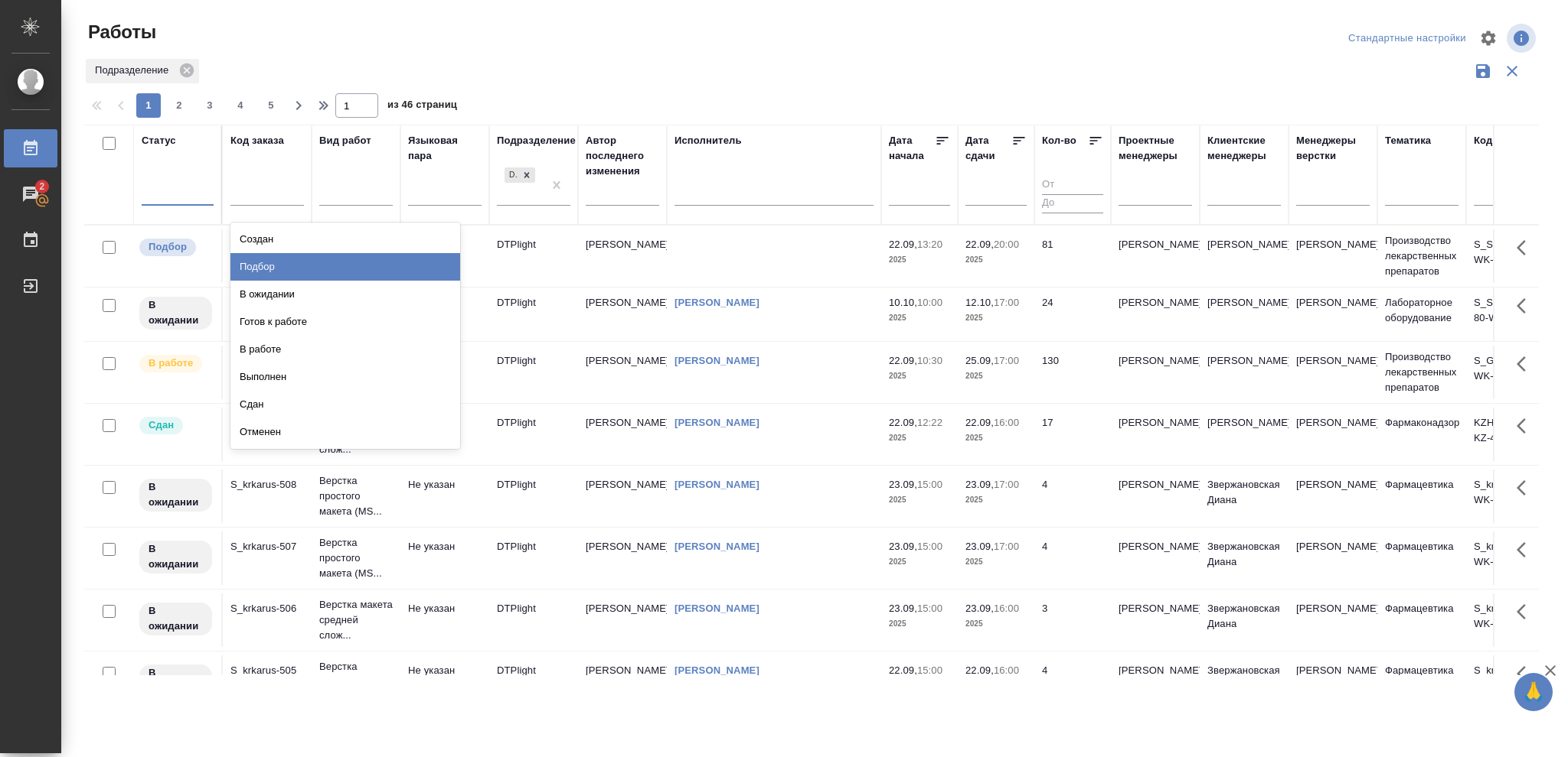
click at [275, 264] on div "Подбор" at bounding box center [345, 267] width 230 height 28
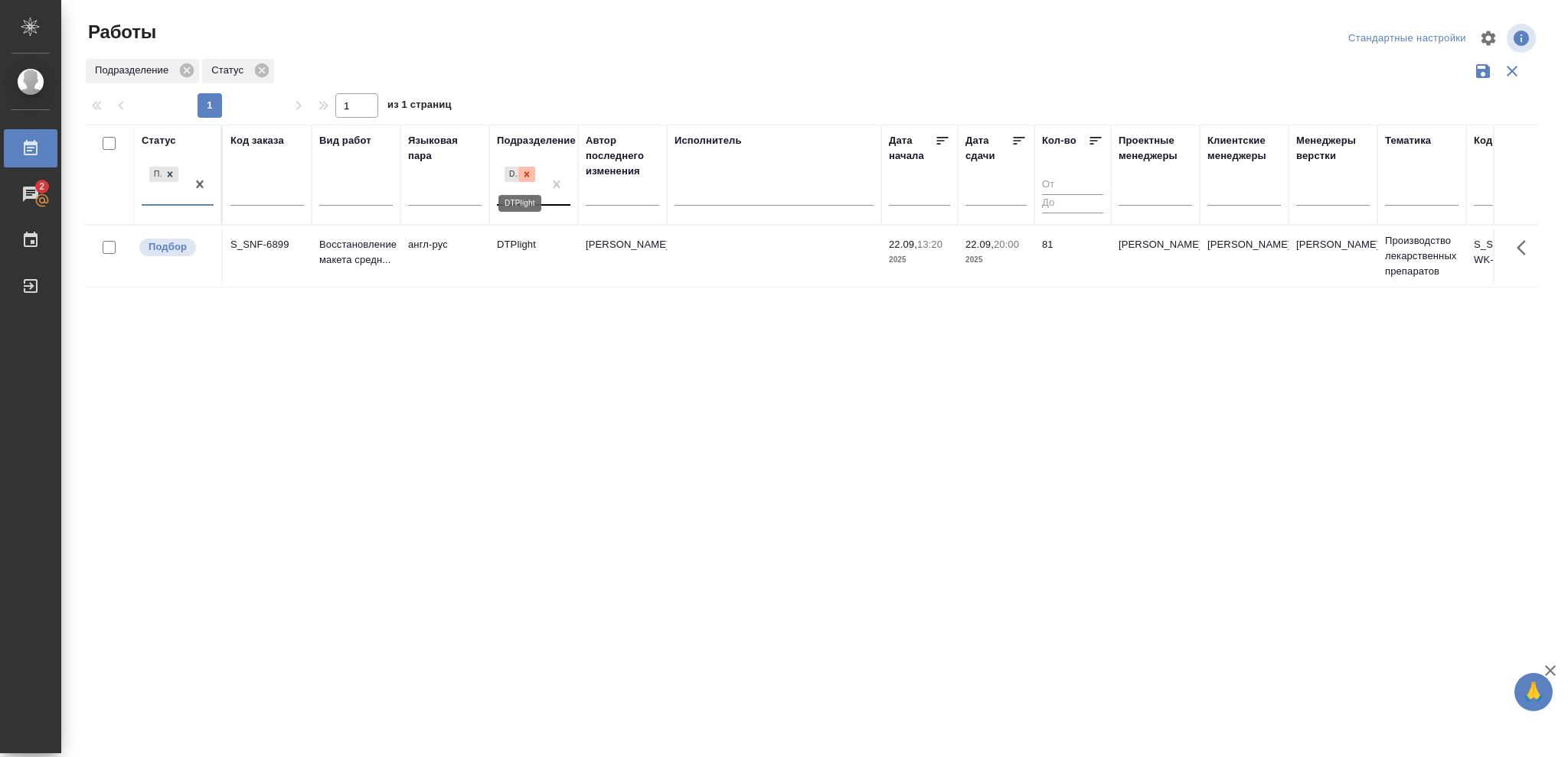
drag, startPoint x: 529, startPoint y: 173, endPoint x: 581, endPoint y: 205, distance: 61.1
click at [529, 175] on icon at bounding box center [527, 176] width 11 height 11
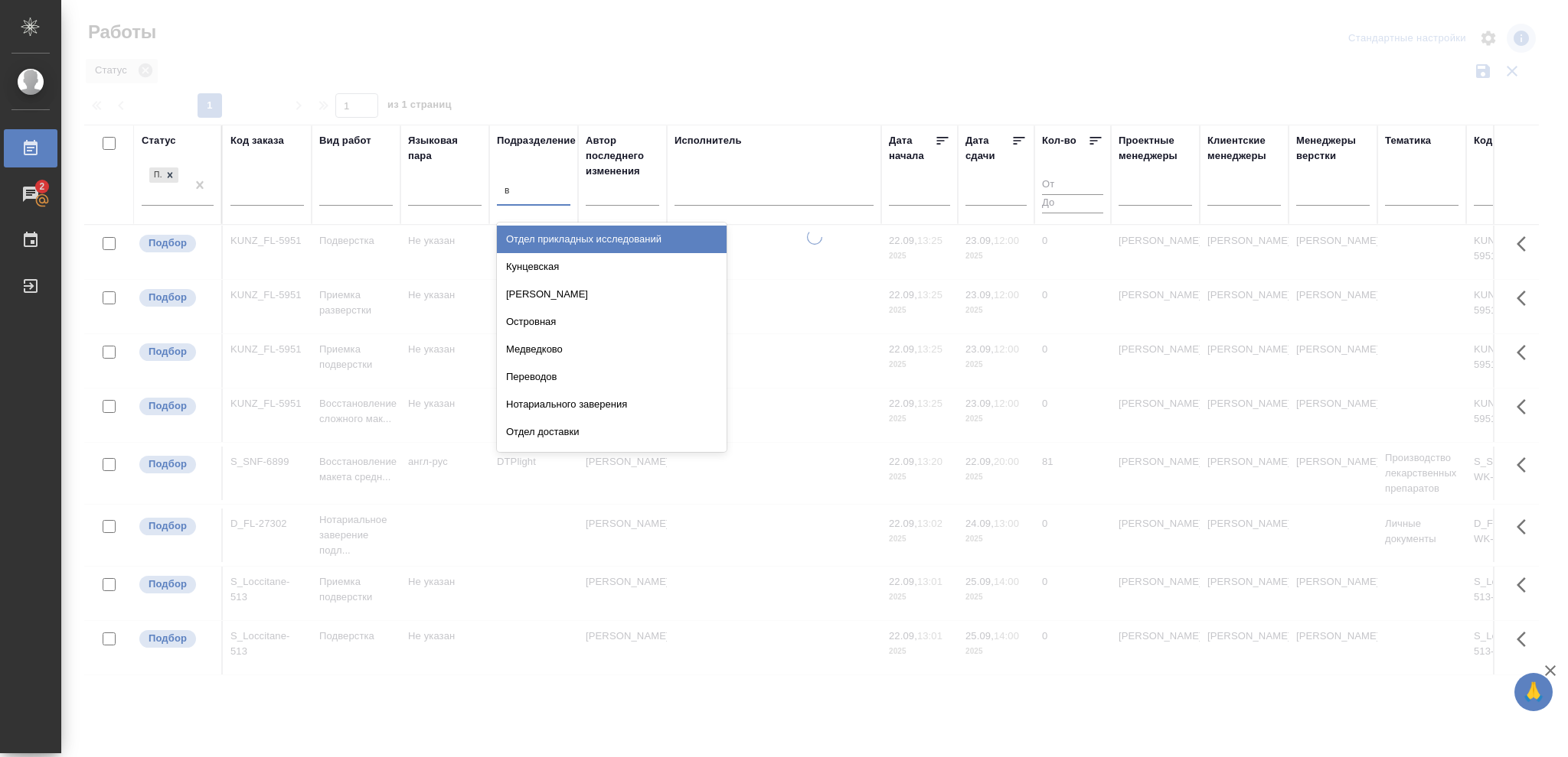
type input "ве"
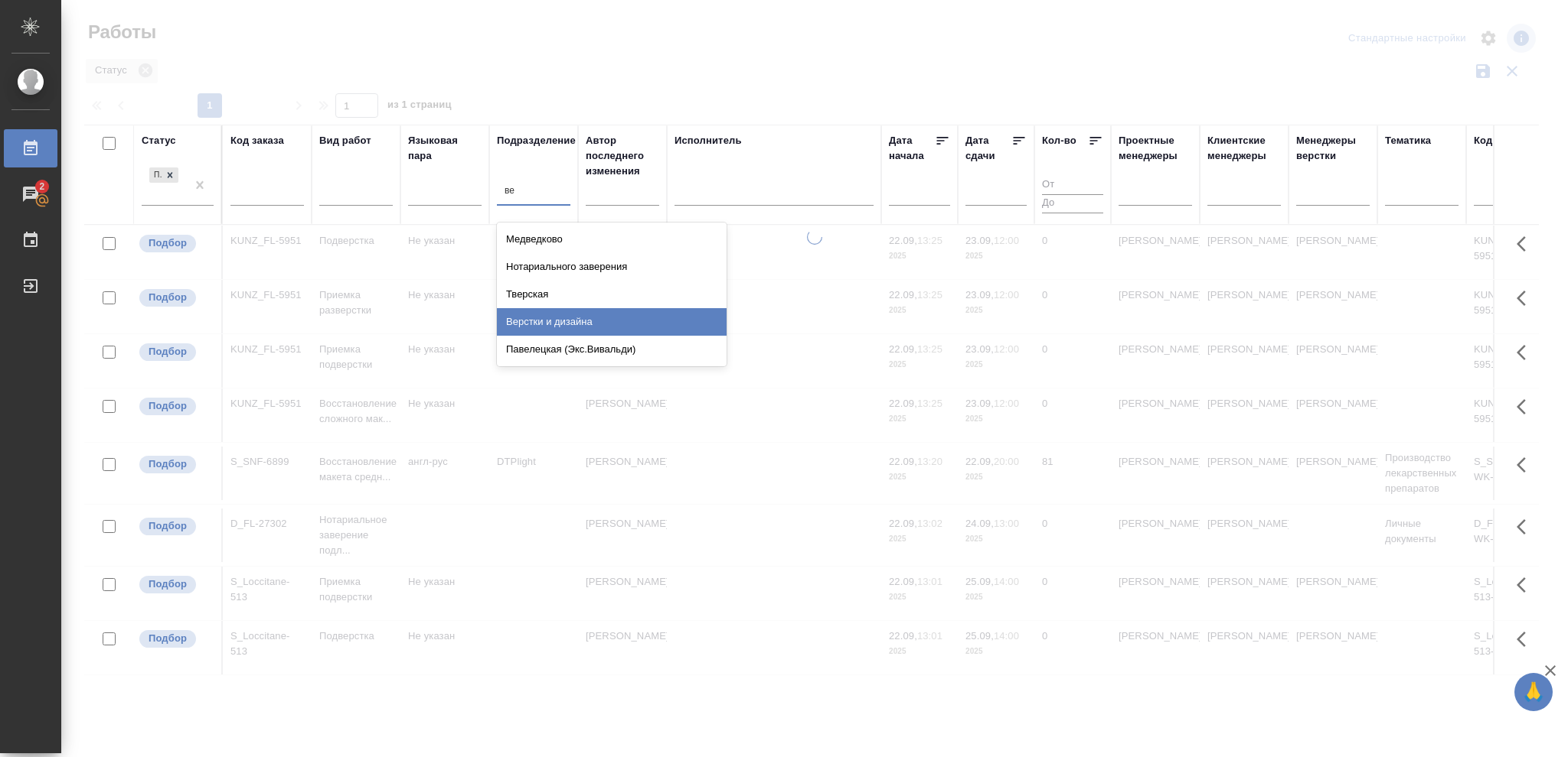
click at [558, 322] on div "Верстки и дизайна" at bounding box center [611, 323] width 230 height 28
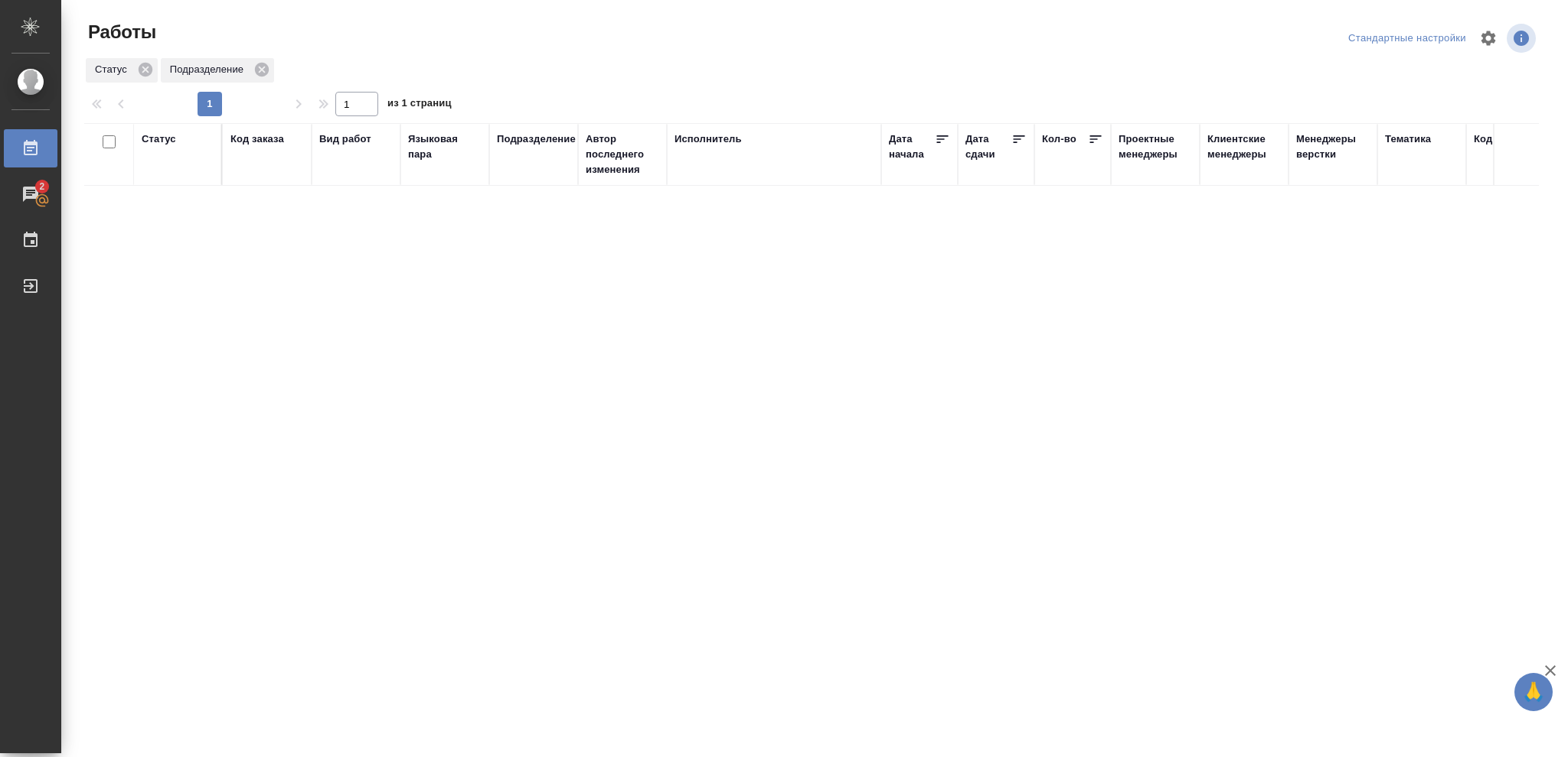
click at [152, 140] on div "Статус" at bounding box center [158, 139] width 34 height 15
drag, startPoint x: 168, startPoint y: 178, endPoint x: 169, endPoint y: 192, distance: 14.0
click at [167, 179] on icon at bounding box center [170, 179] width 11 height 11
click at [529, 173] on icon at bounding box center [527, 175] width 11 height 11
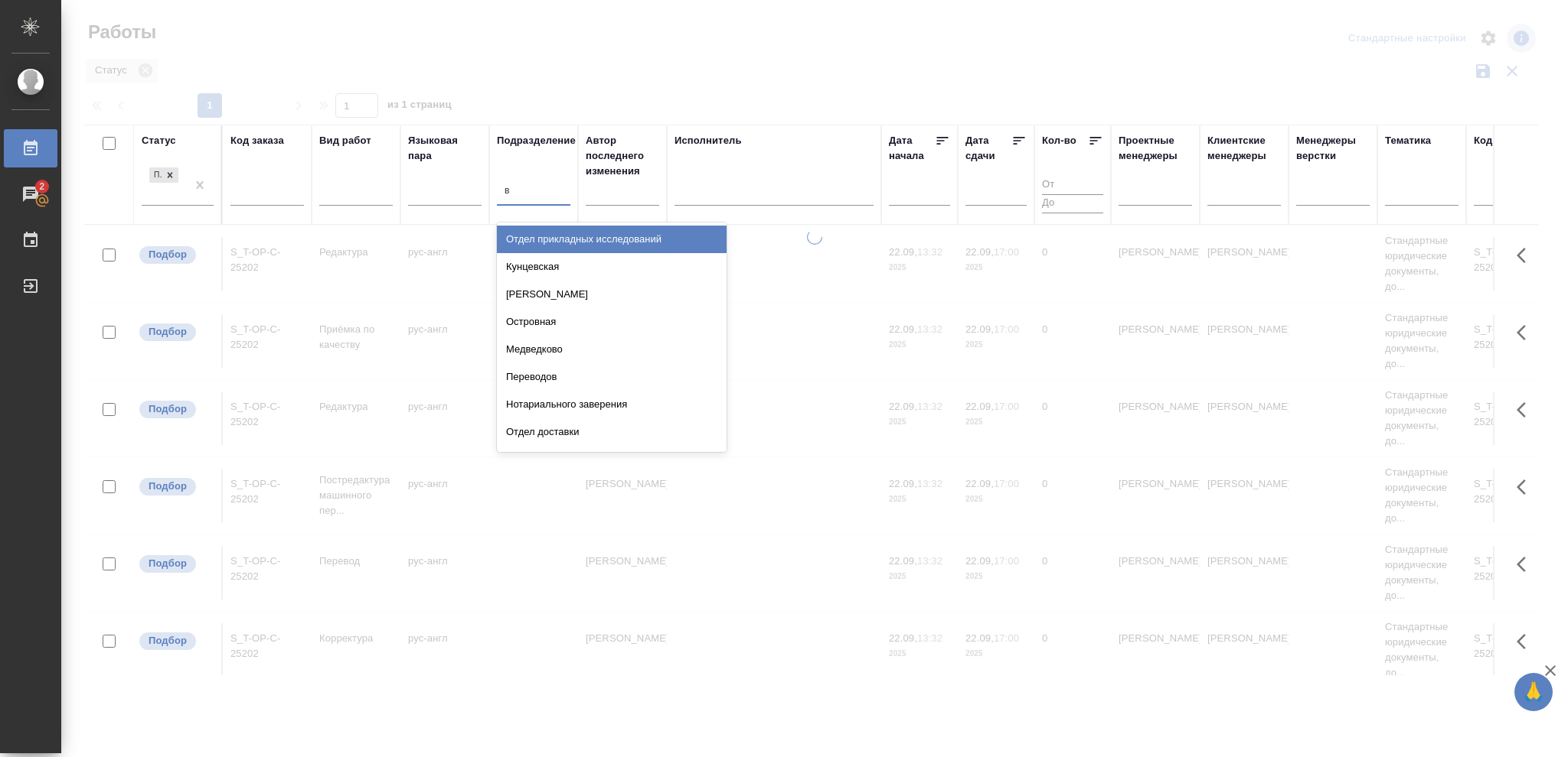
type input "ве"
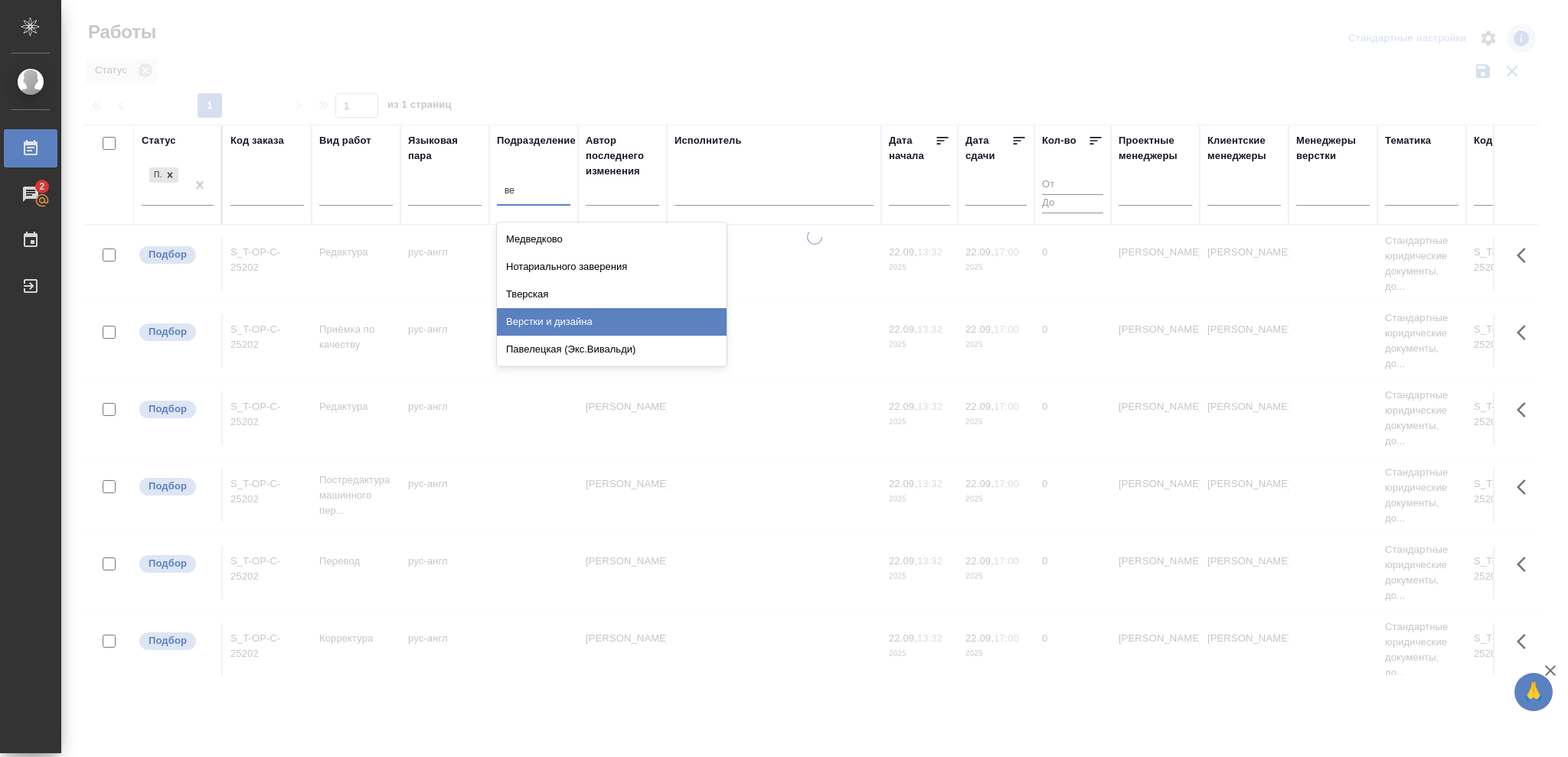
click at [583, 320] on div "Верстки и дизайна" at bounding box center [611, 323] width 230 height 28
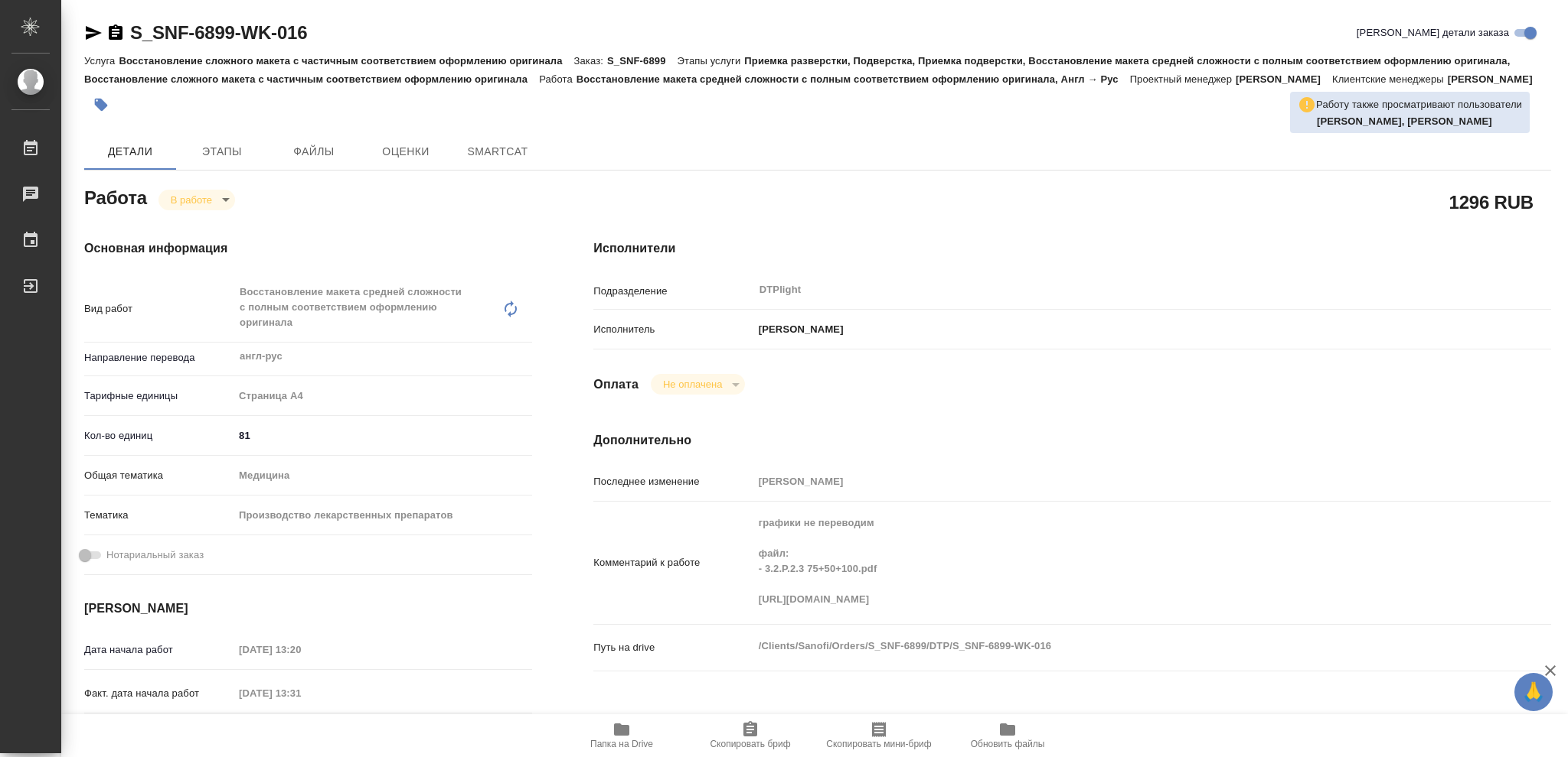
type textarea "x"
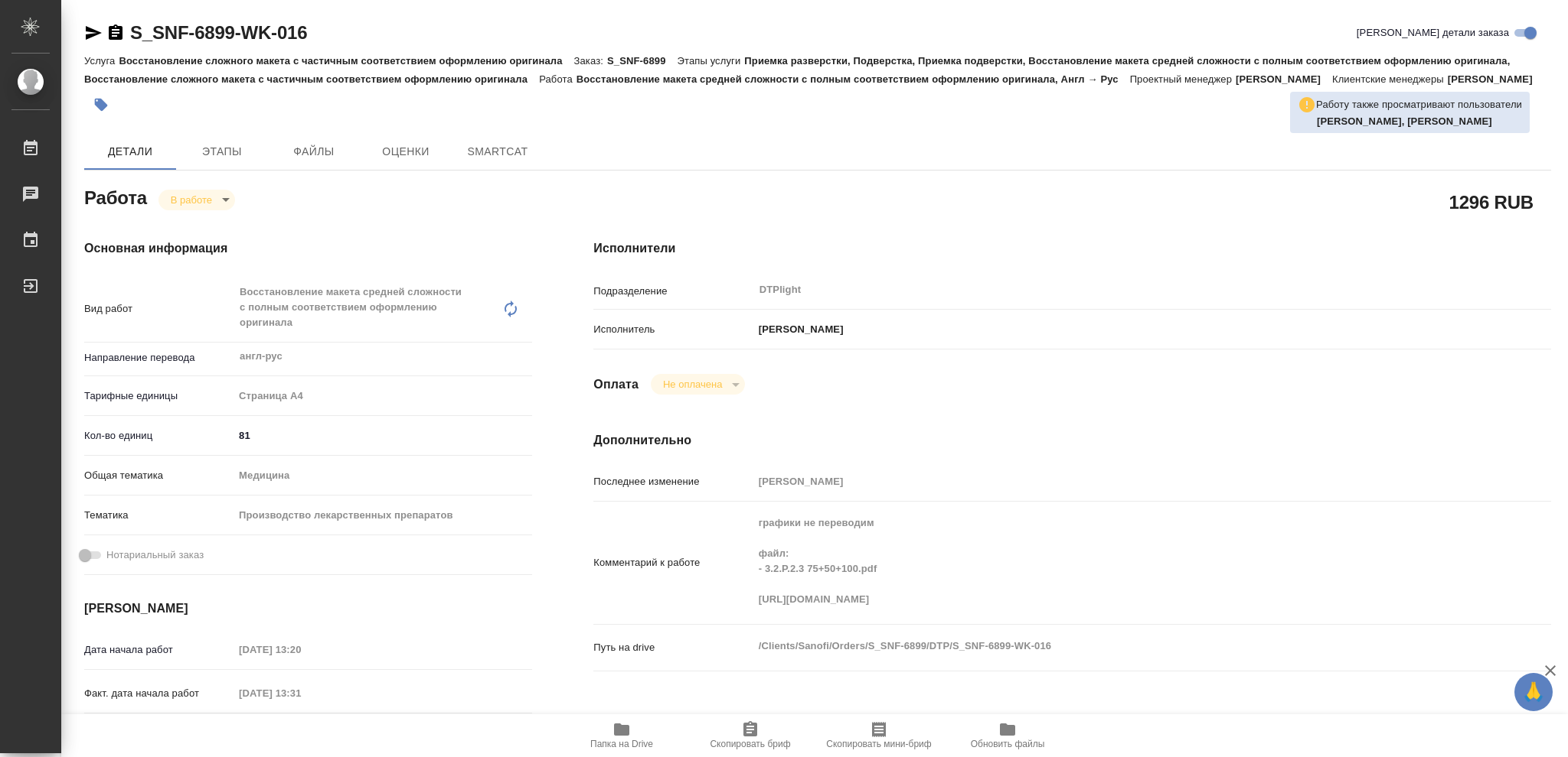
type textarea "x"
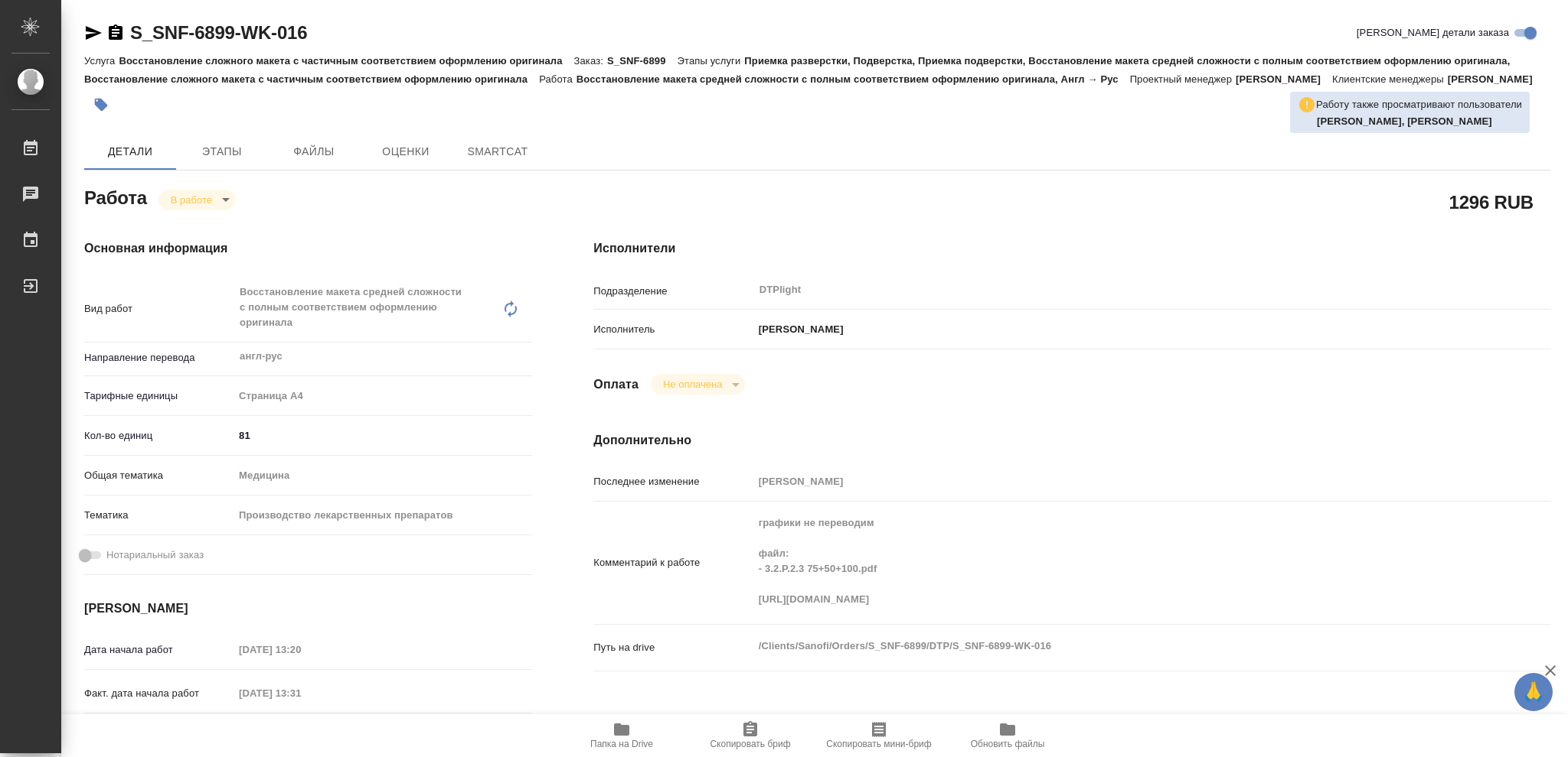
type textarea "x"
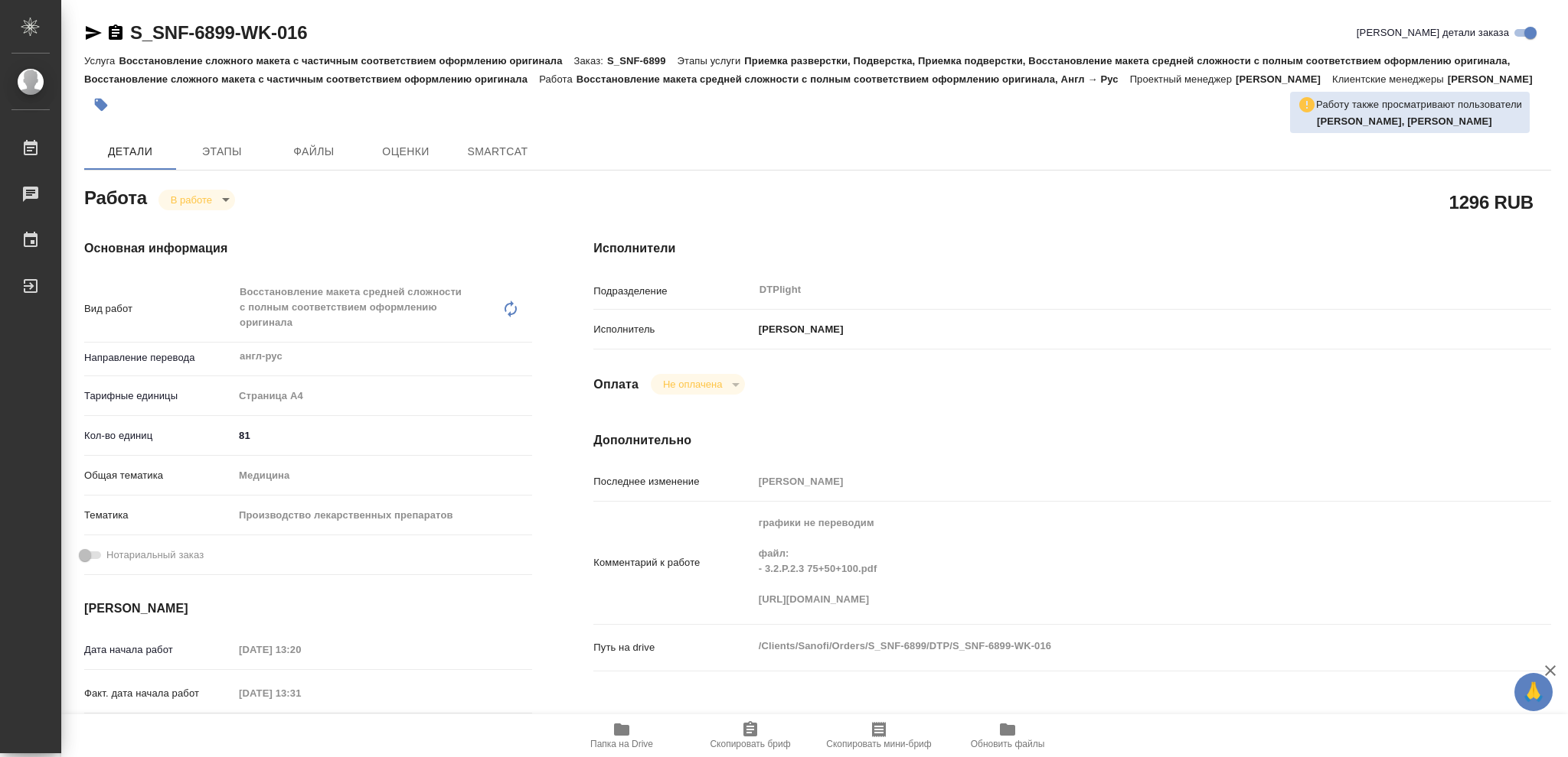
type textarea "x"
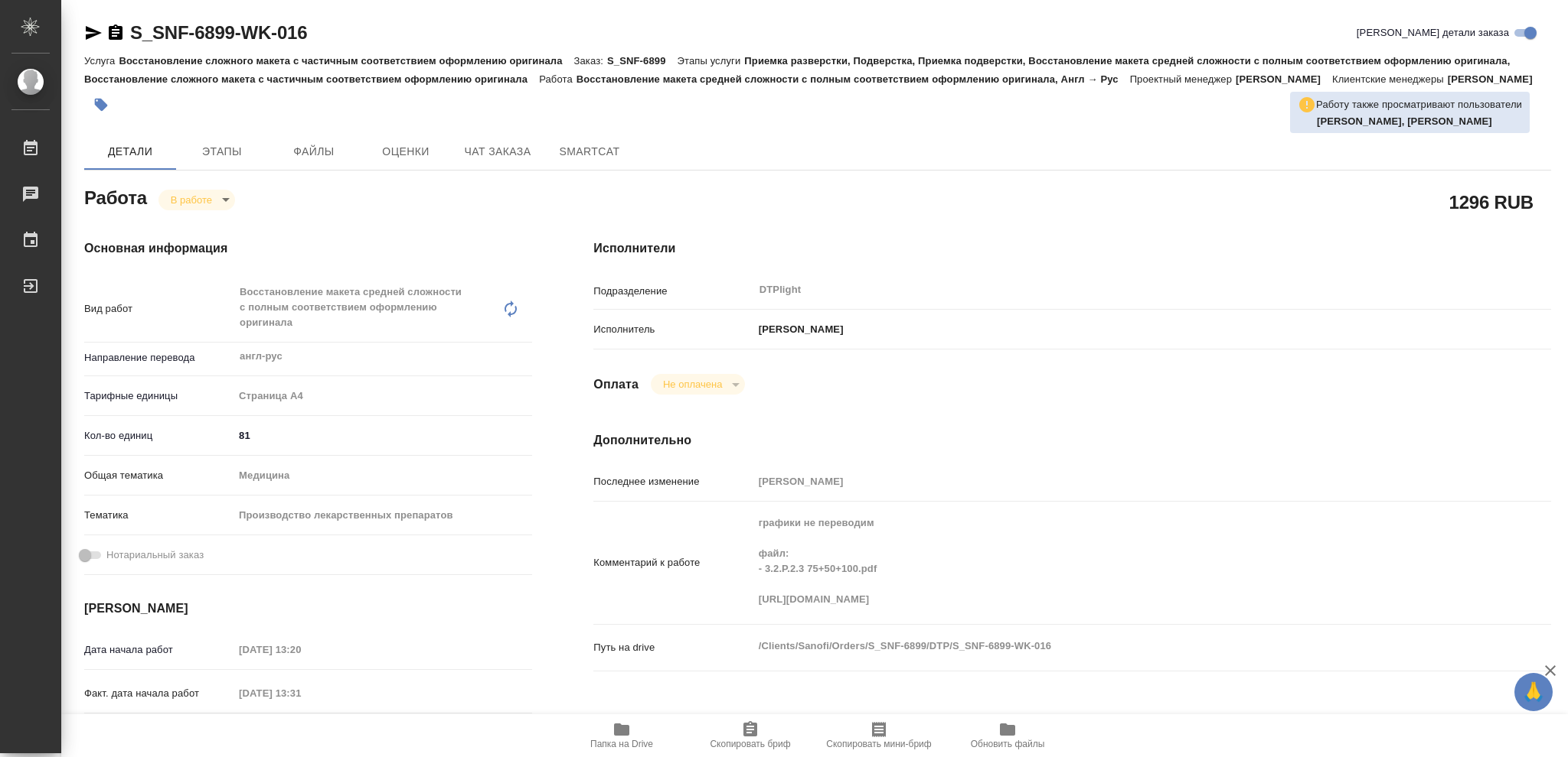
type textarea "x"
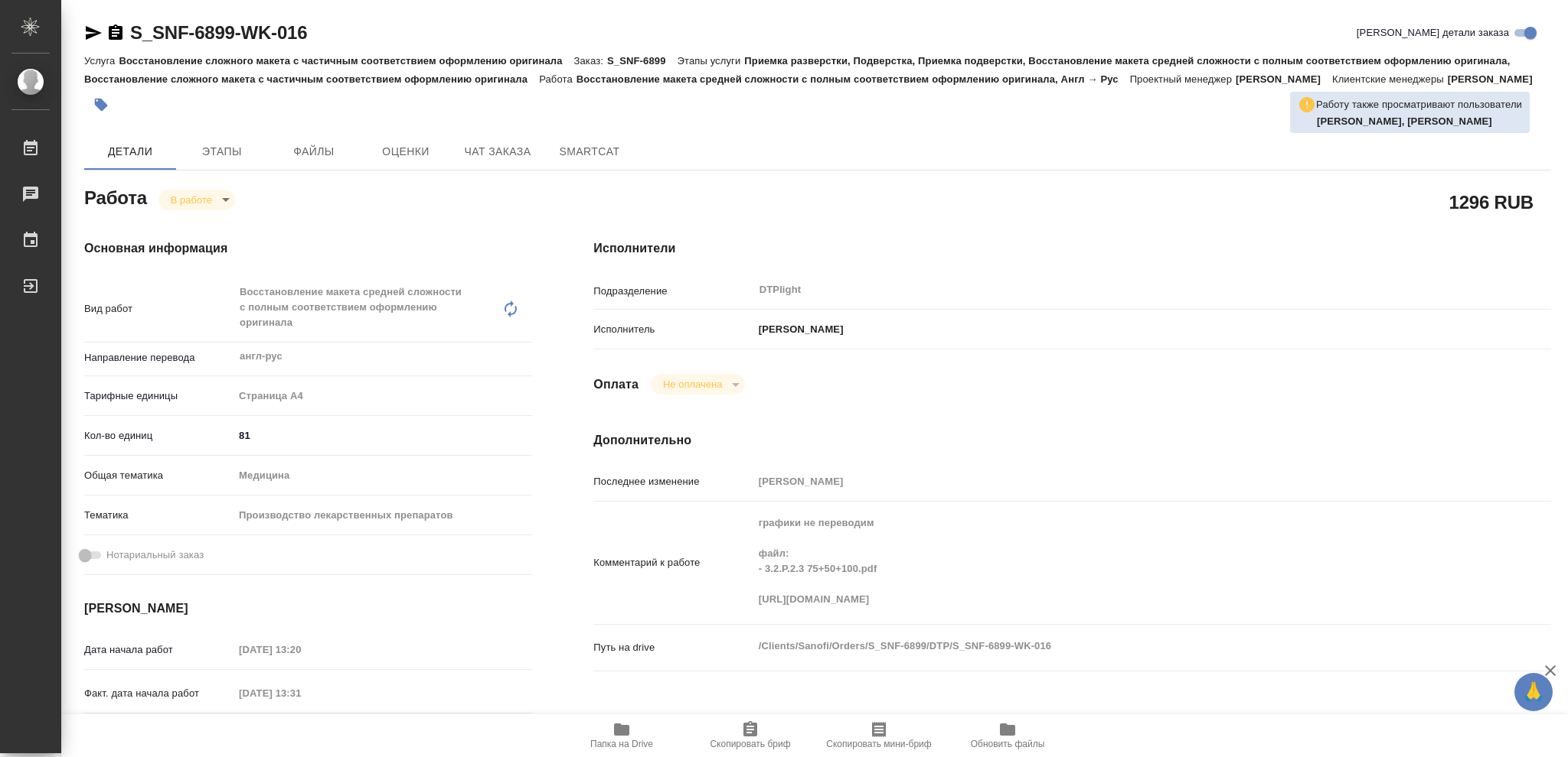
type textarea "x"
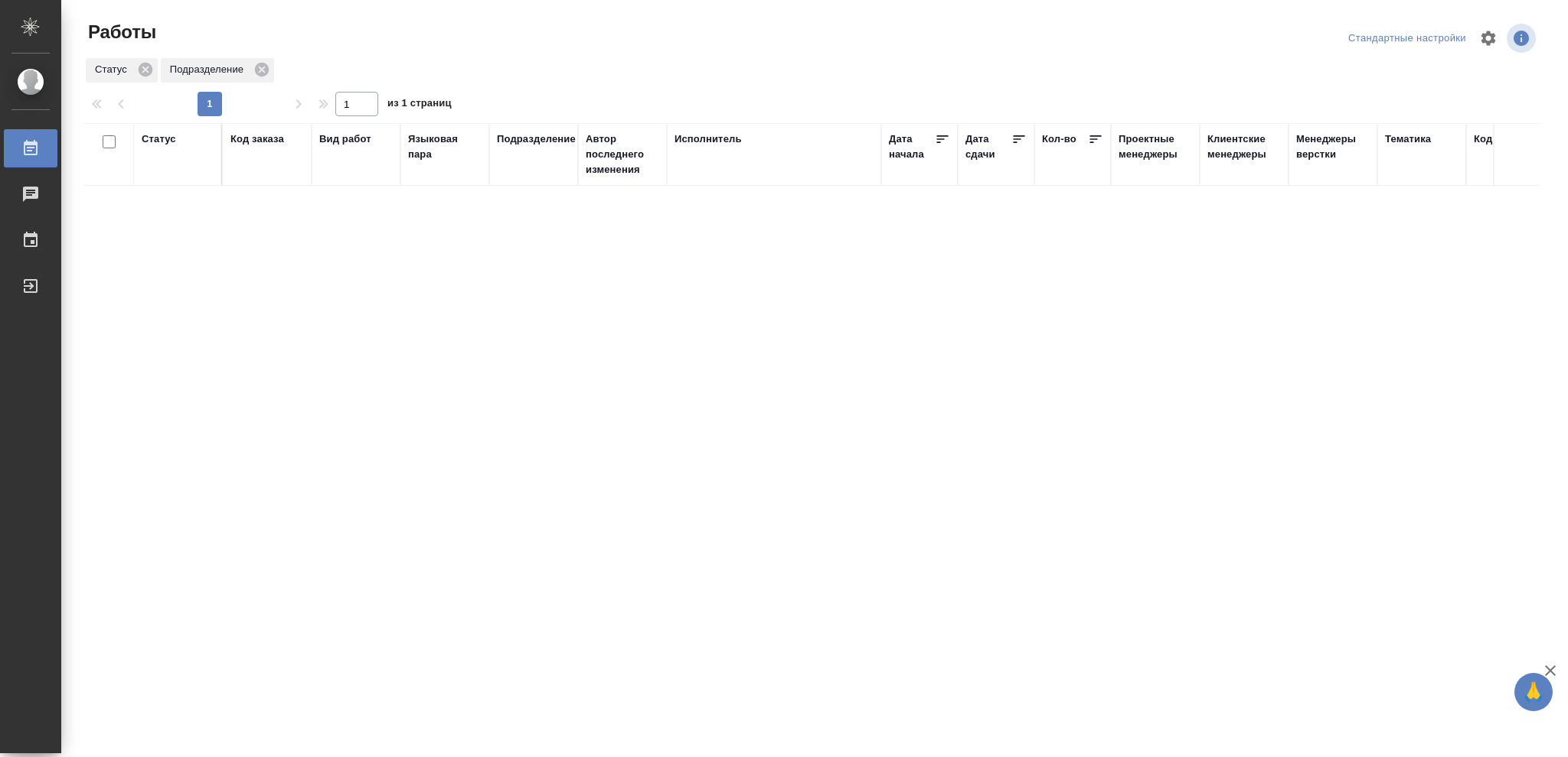
click at [161, 143] on div "Статус" at bounding box center [158, 139] width 34 height 15
click at [172, 180] on icon at bounding box center [170, 179] width 11 height 11
click at [172, 176] on icon at bounding box center [170, 175] width 11 height 11
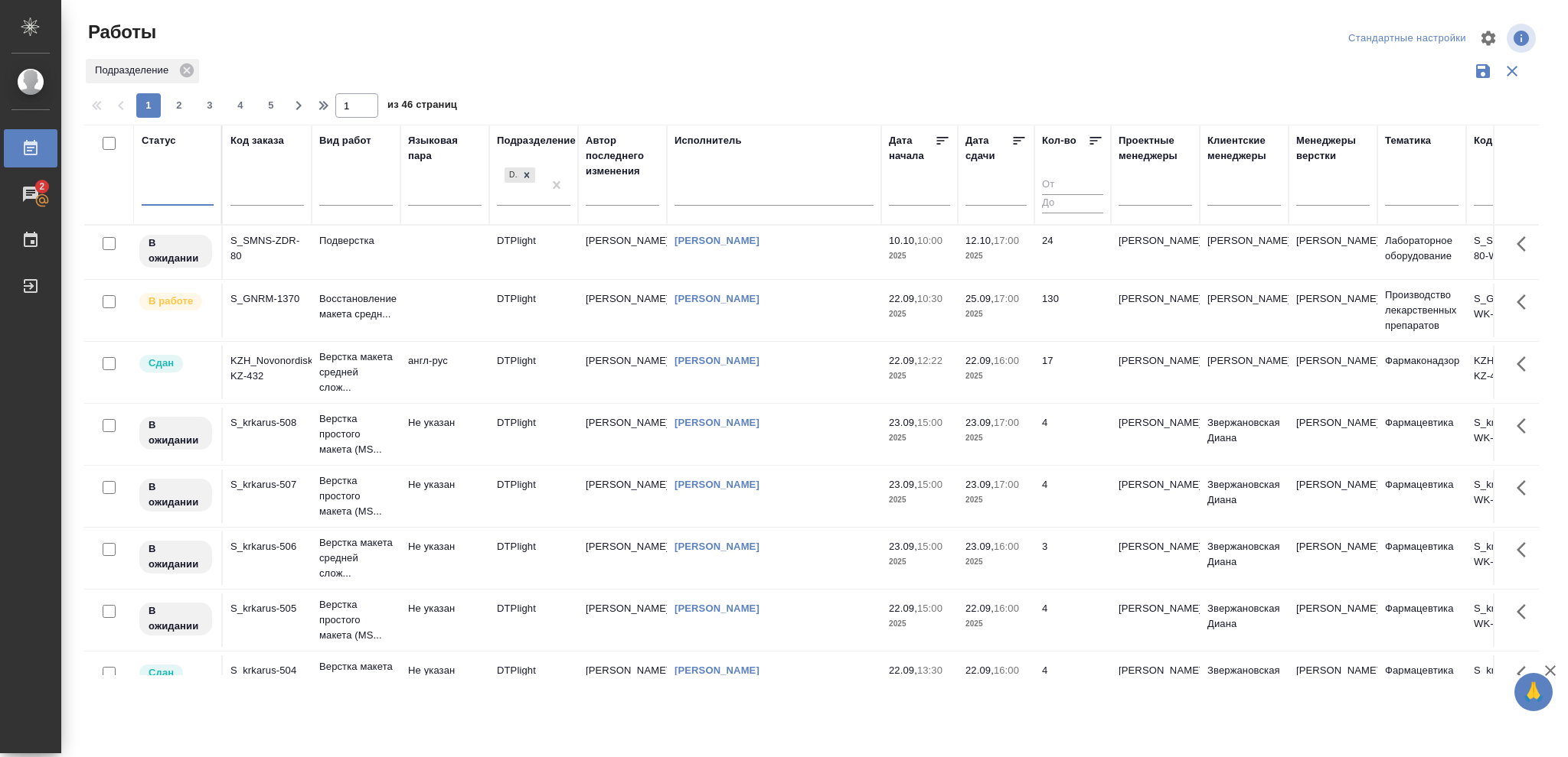
click at [171, 187] on div at bounding box center [177, 191] width 72 height 22
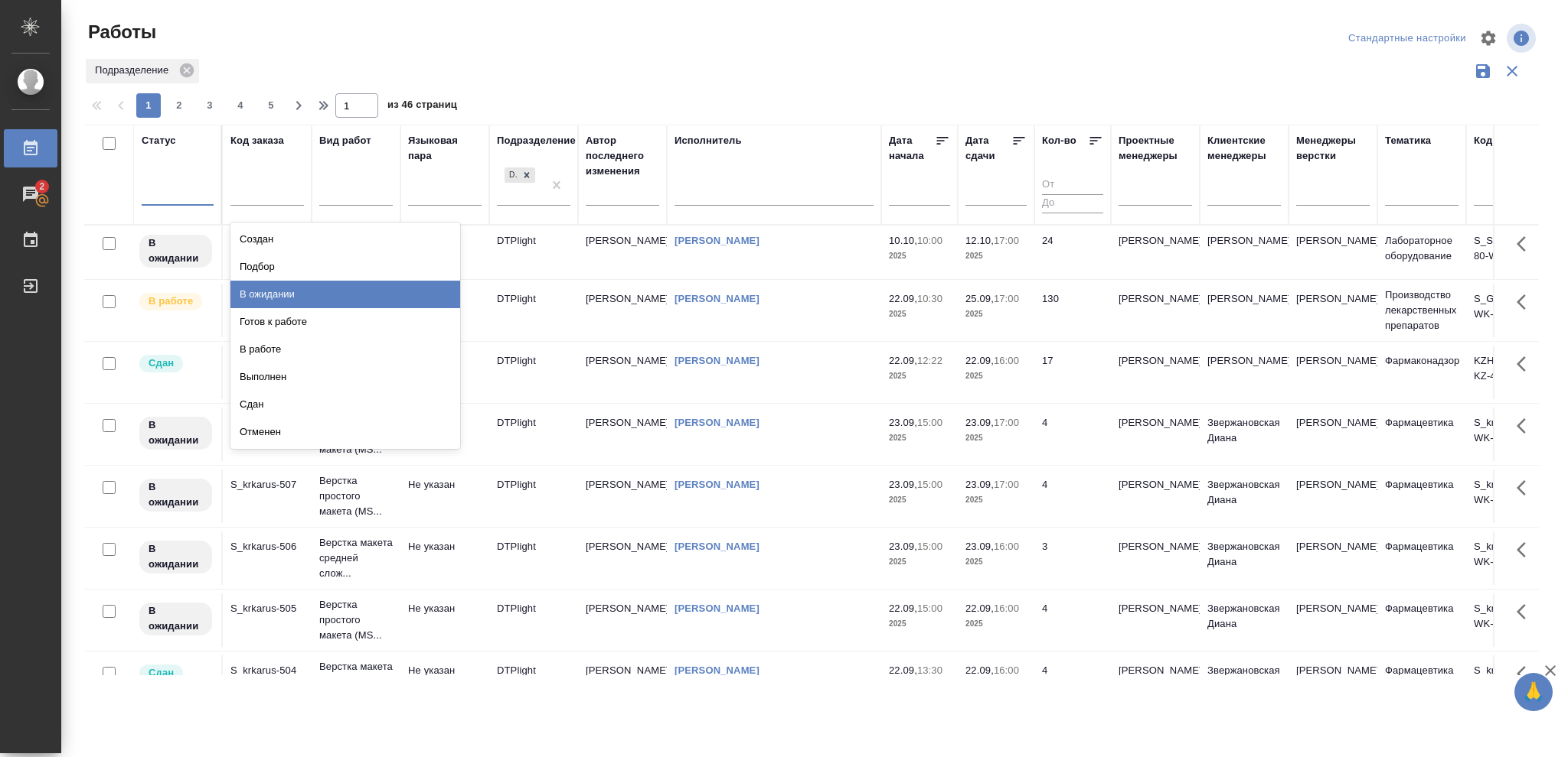
click at [277, 294] on div "В ожидании" at bounding box center [345, 295] width 230 height 28
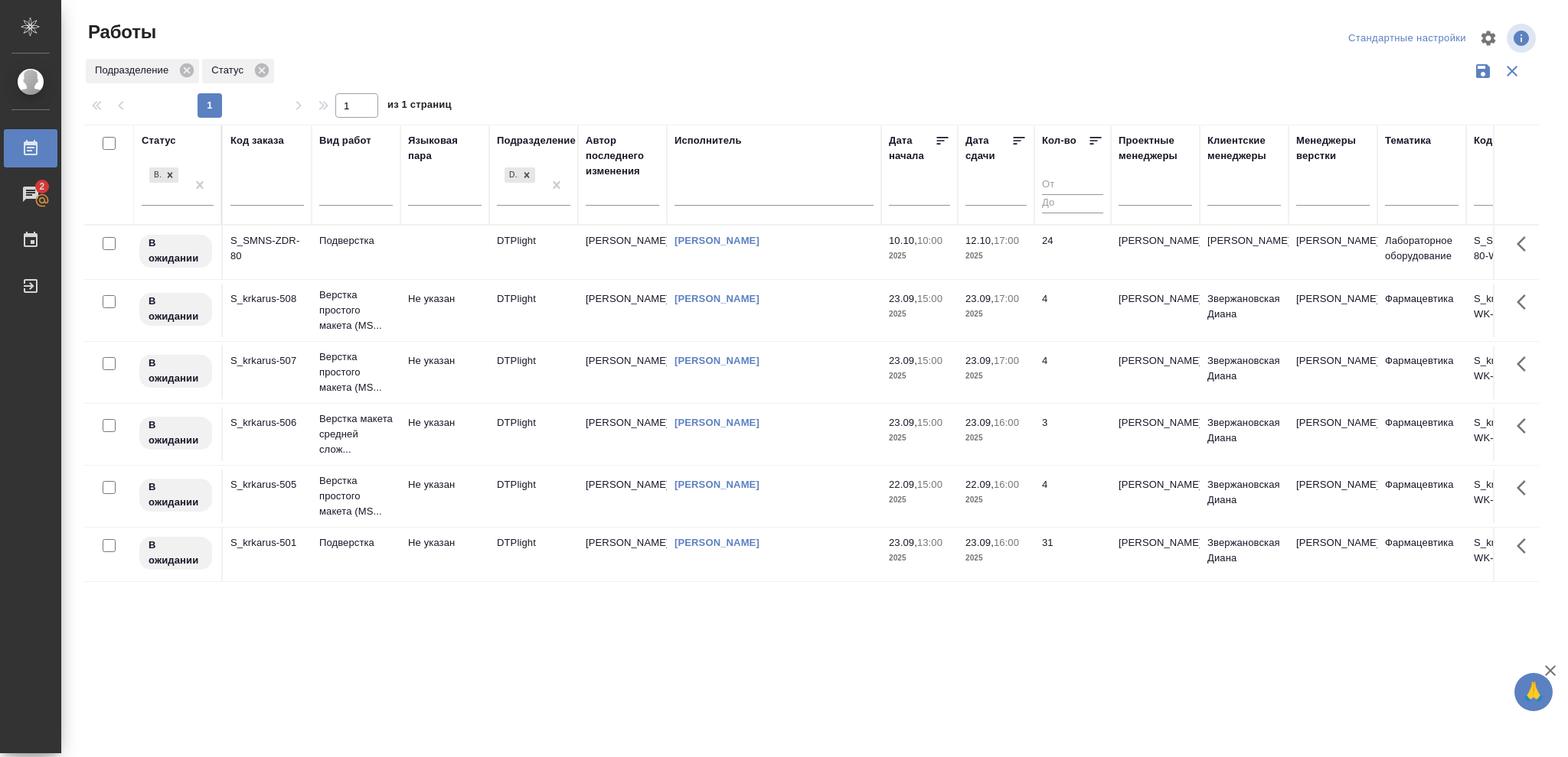
click at [1016, 142] on icon at bounding box center [1019, 140] width 15 height 15
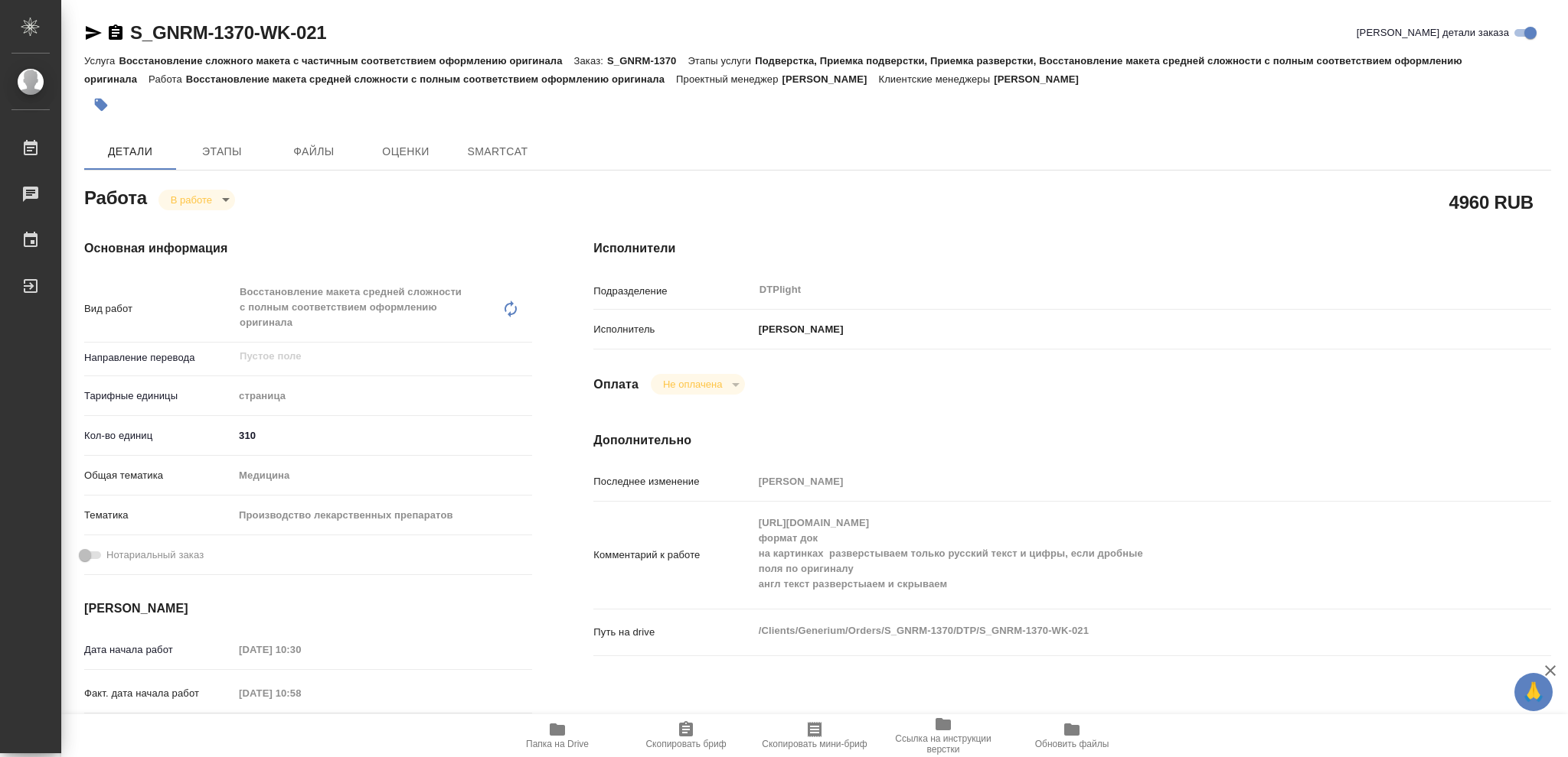
type textarea "x"
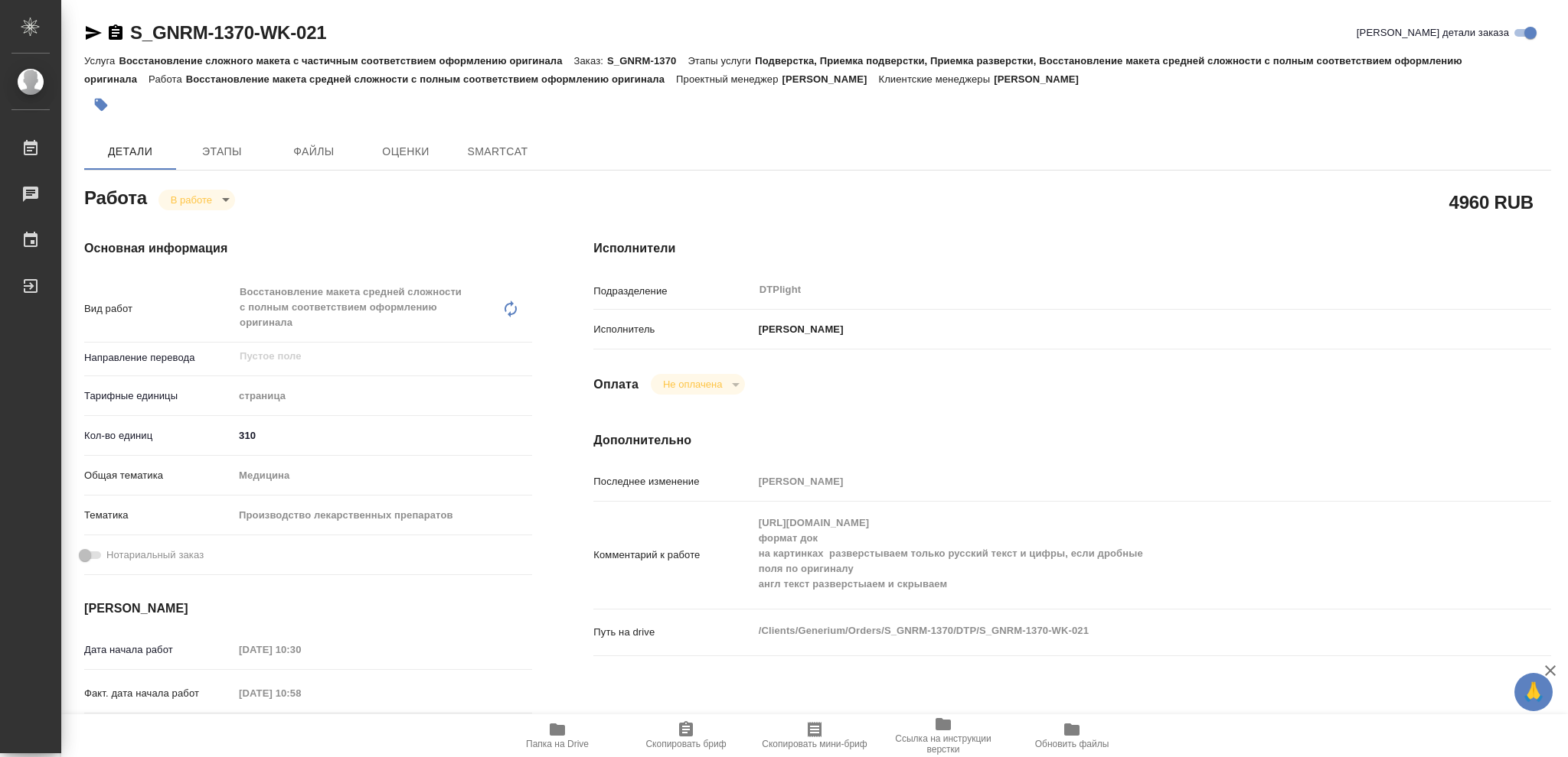
type textarea "x"
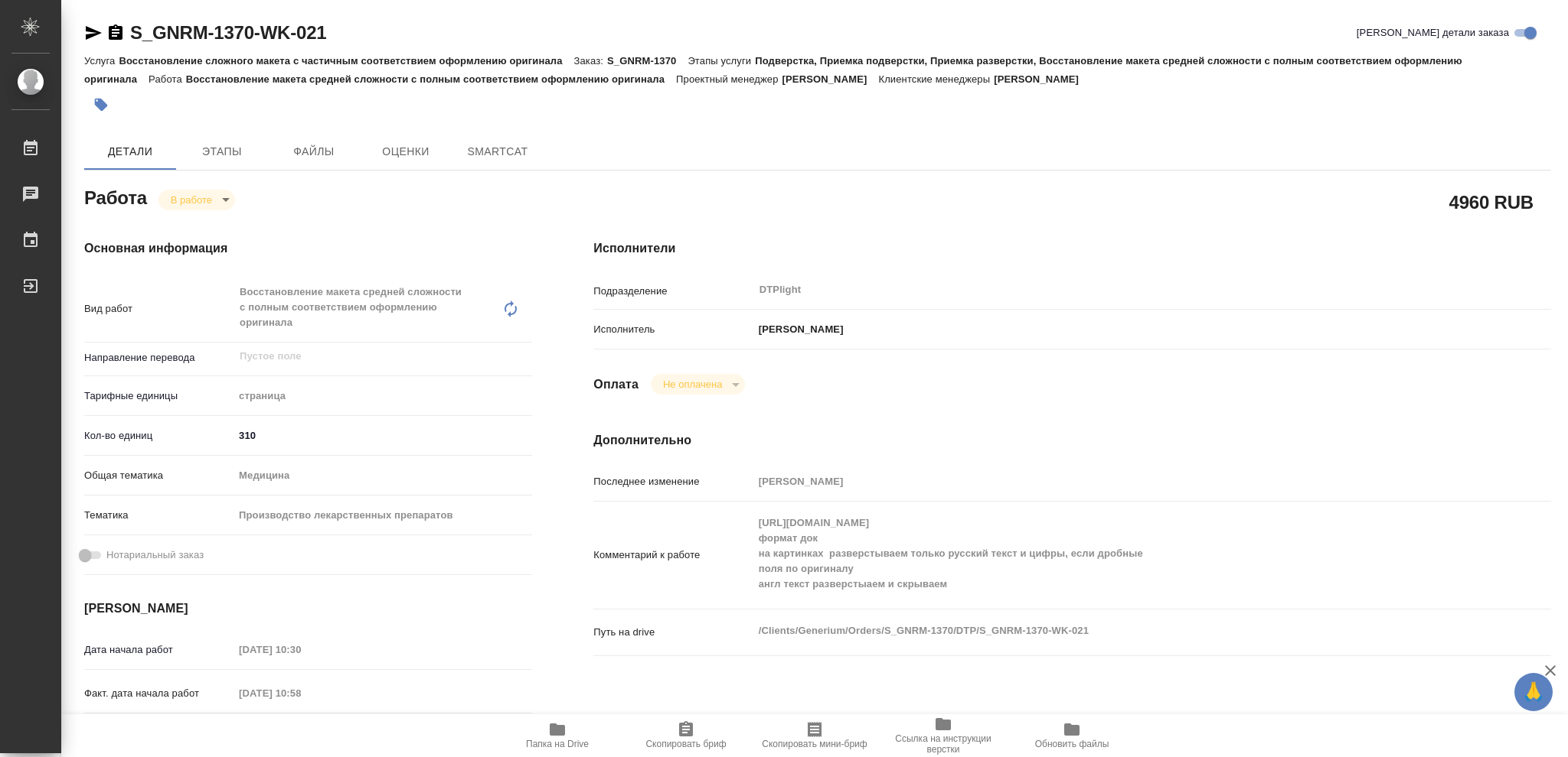
type textarea "x"
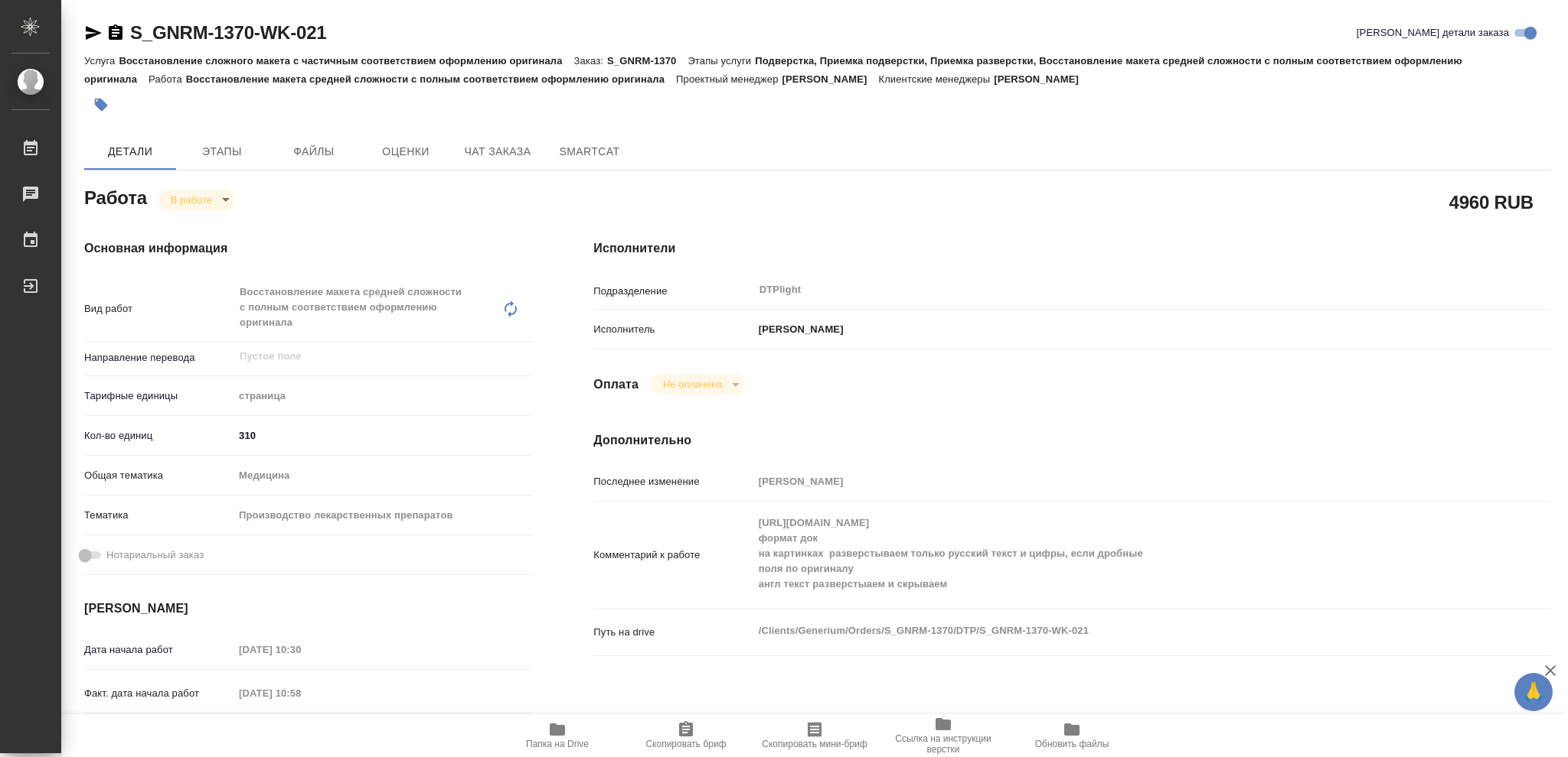
type textarea "x"
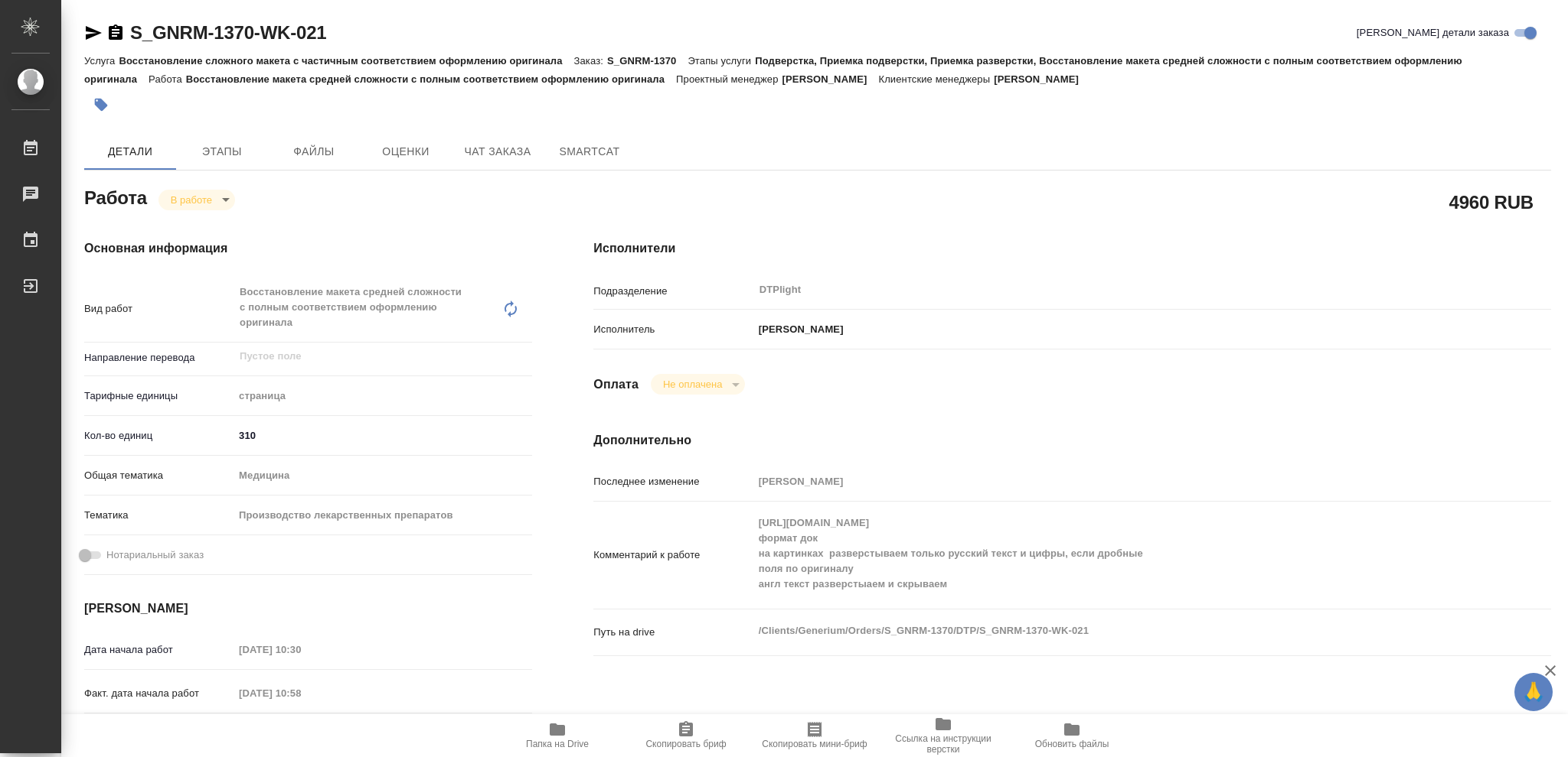
type textarea "x"
